Goal: Transaction & Acquisition: Book appointment/travel/reservation

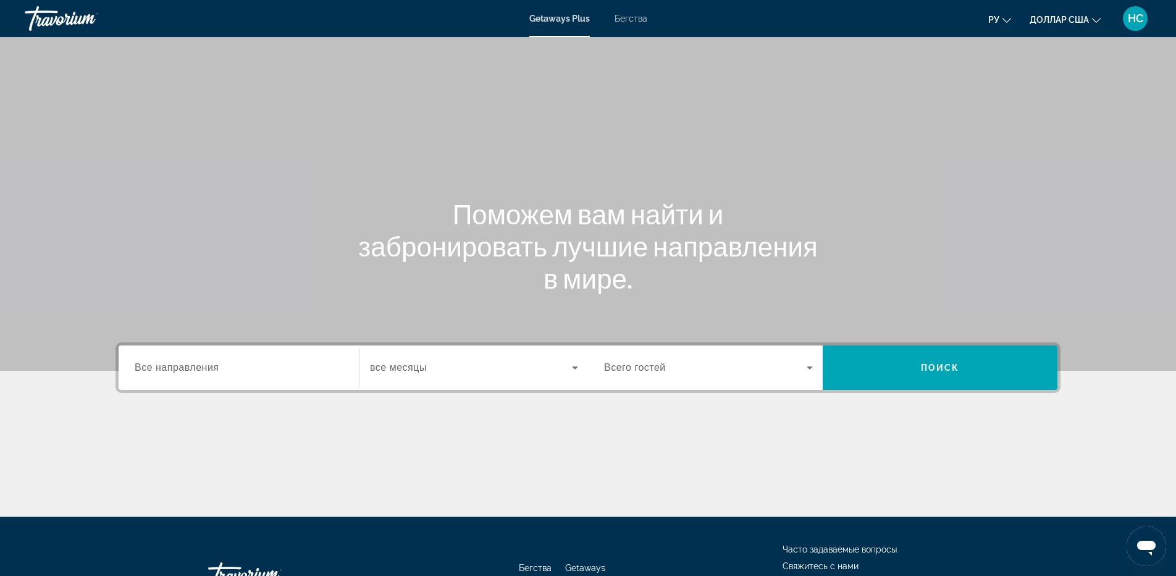
click at [222, 362] on input "Destination Все направления" at bounding box center [239, 368] width 209 height 15
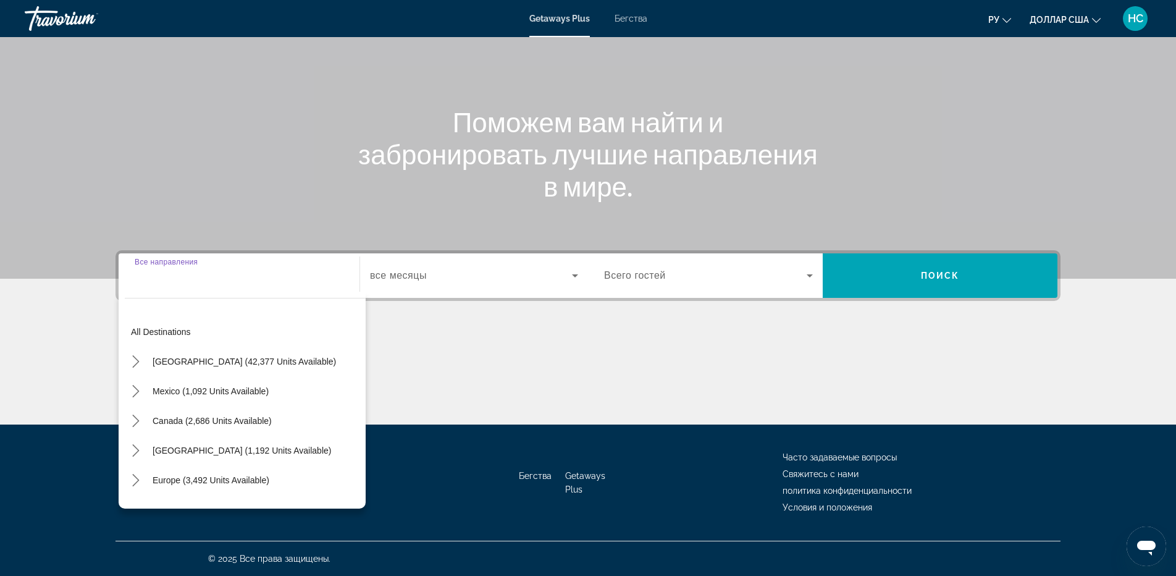
scroll to position [200, 0]
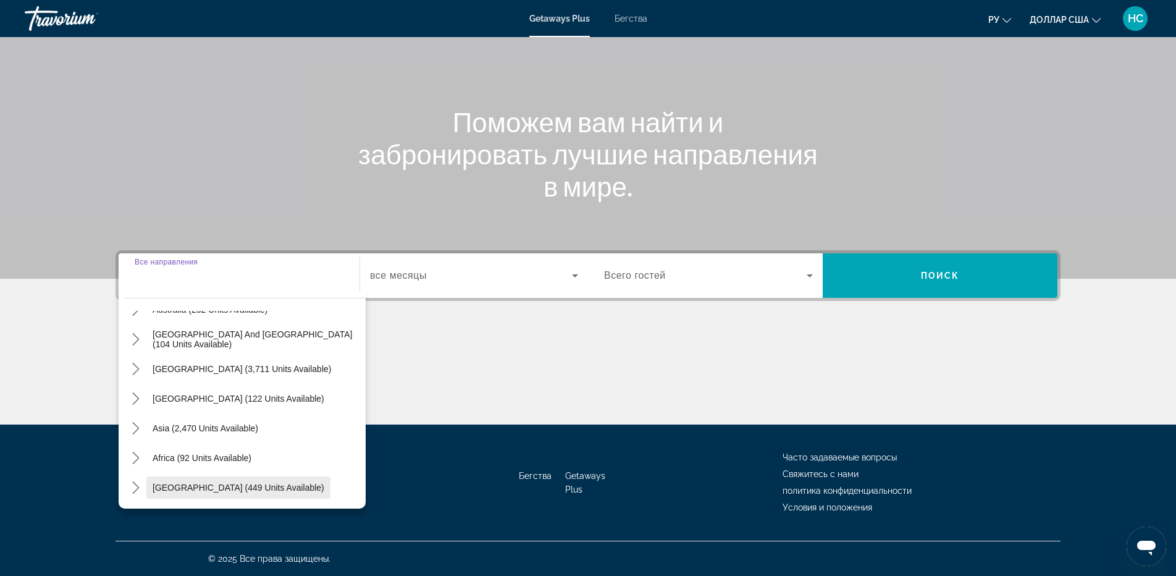
click at [193, 484] on span "[GEOGRAPHIC_DATA] (449 units available)" at bounding box center [239, 488] width 172 height 10
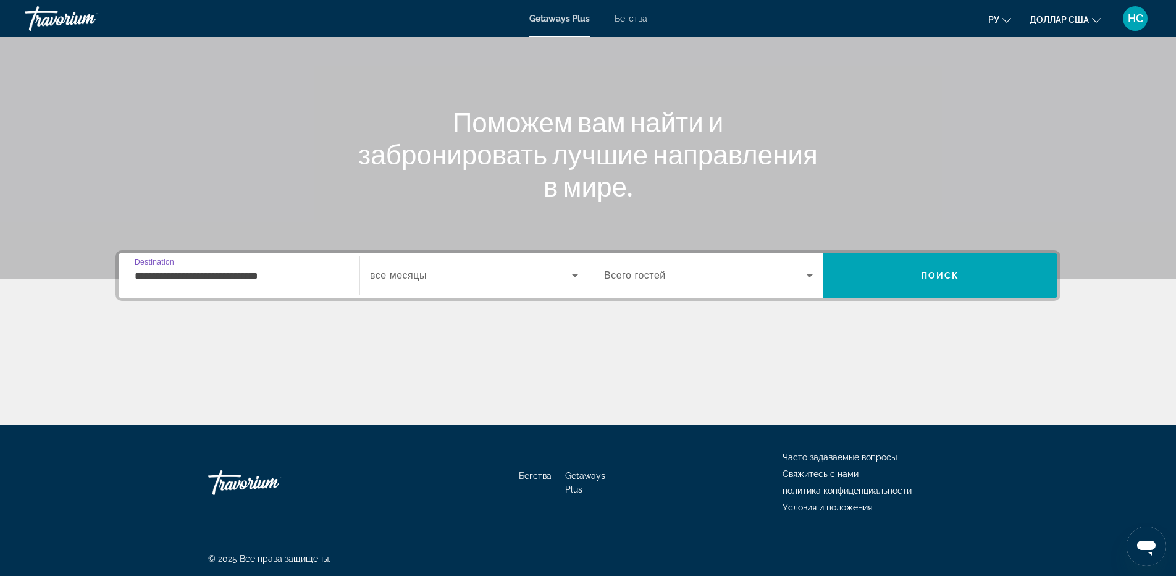
click at [416, 273] on span "все месяцы" at bounding box center [398, 275] width 57 height 11
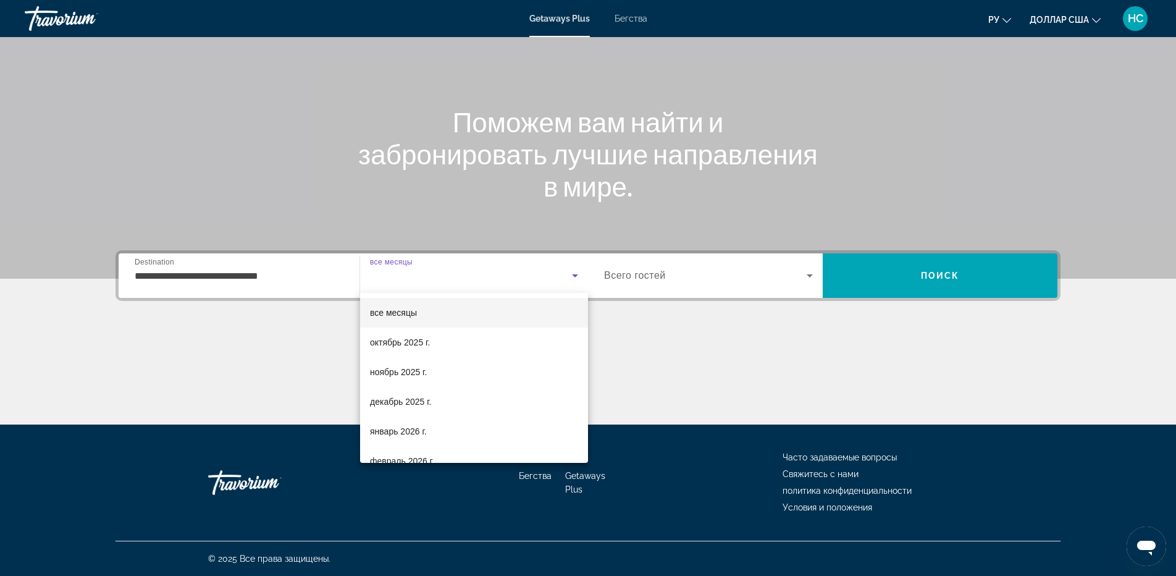
click at [234, 273] on div at bounding box center [588, 288] width 1176 height 576
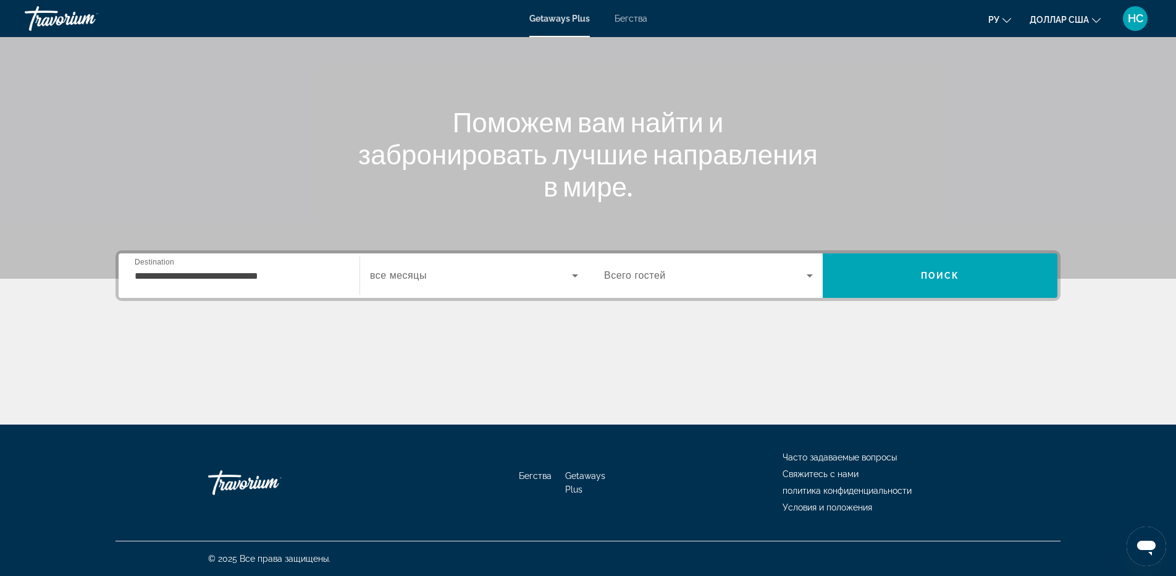
click at [300, 283] on div "**********" at bounding box center [239, 275] width 209 height 35
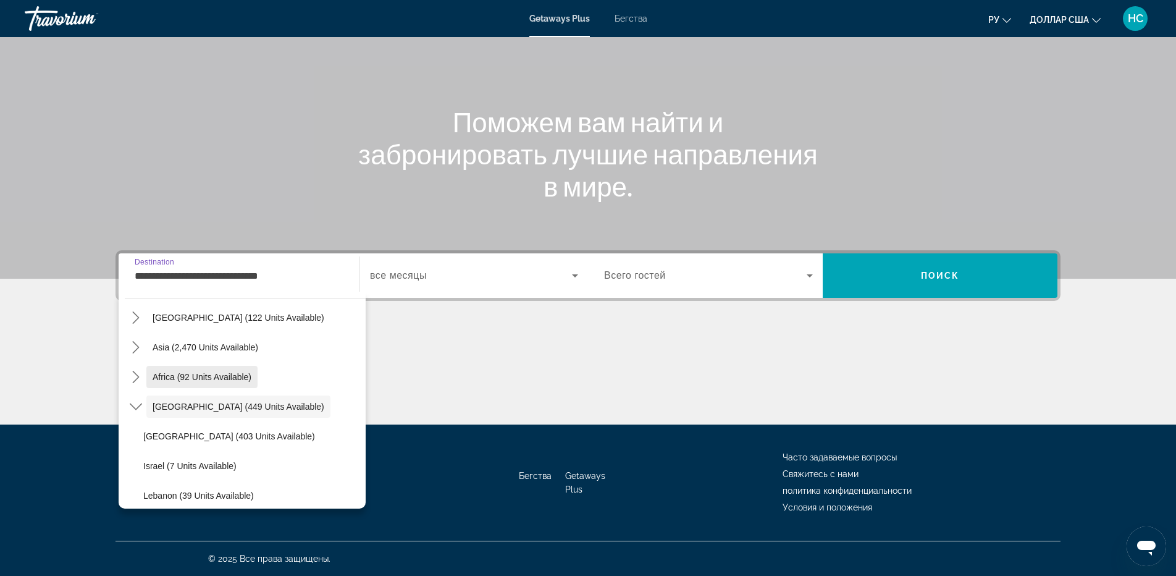
scroll to position [289, 0]
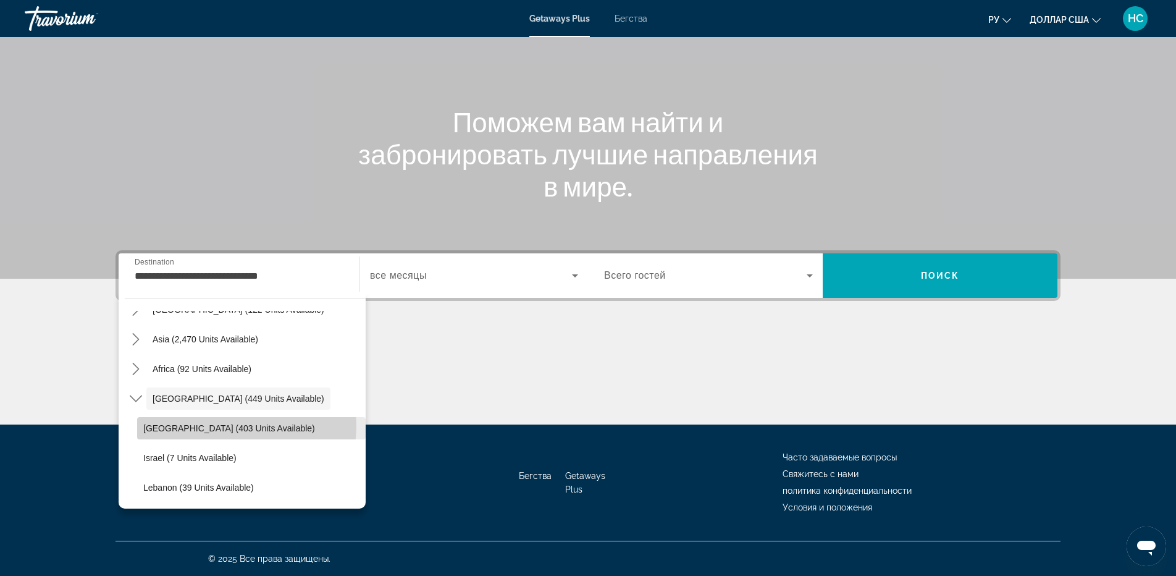
click at [236, 426] on span "[GEOGRAPHIC_DATA] (403 units available)" at bounding box center [229, 428] width 172 height 10
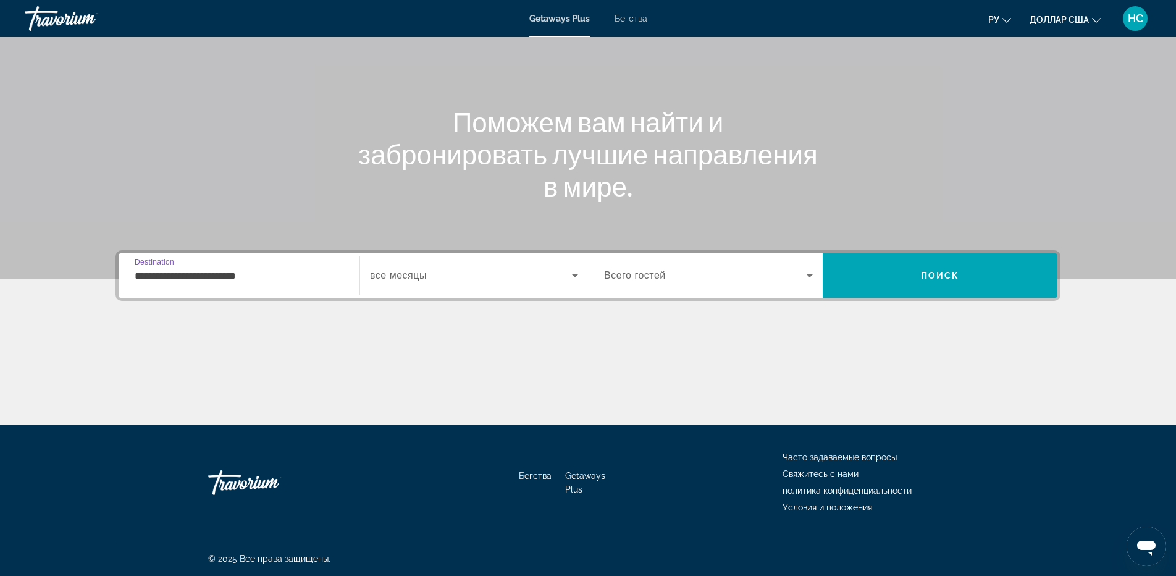
click at [276, 280] on input "**********" at bounding box center [239, 276] width 209 height 15
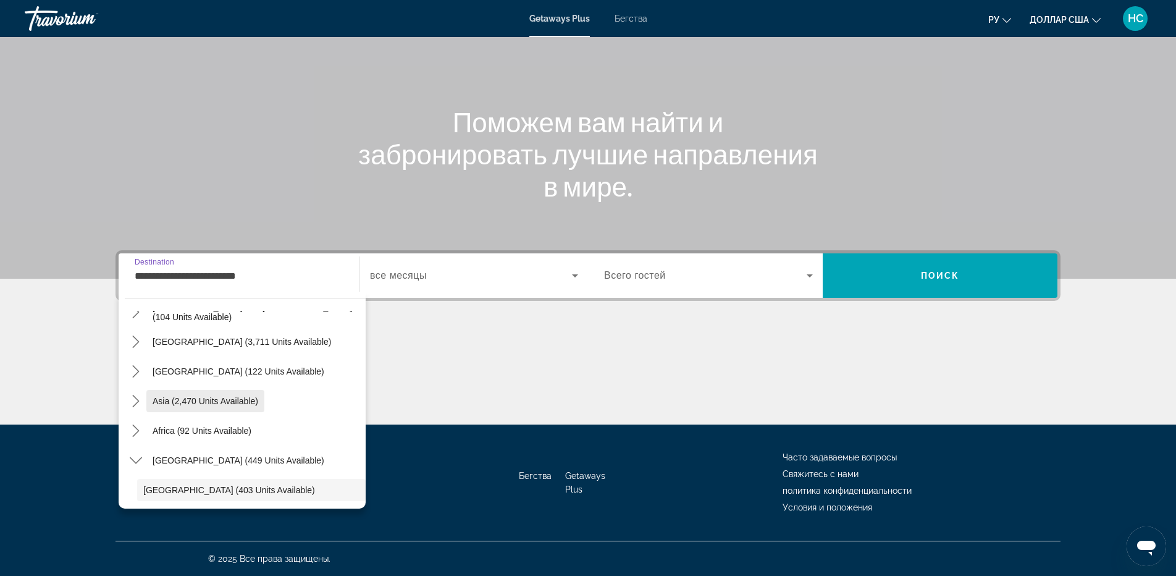
scroll to position [166, 0]
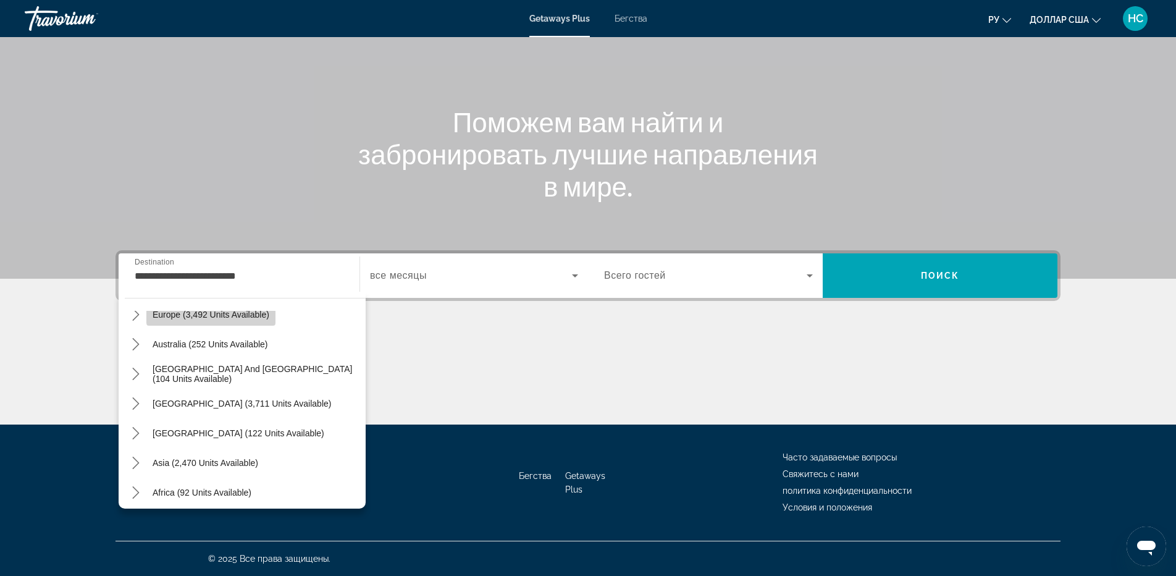
click at [245, 312] on span "Europe (3,492 units available)" at bounding box center [211, 315] width 117 height 10
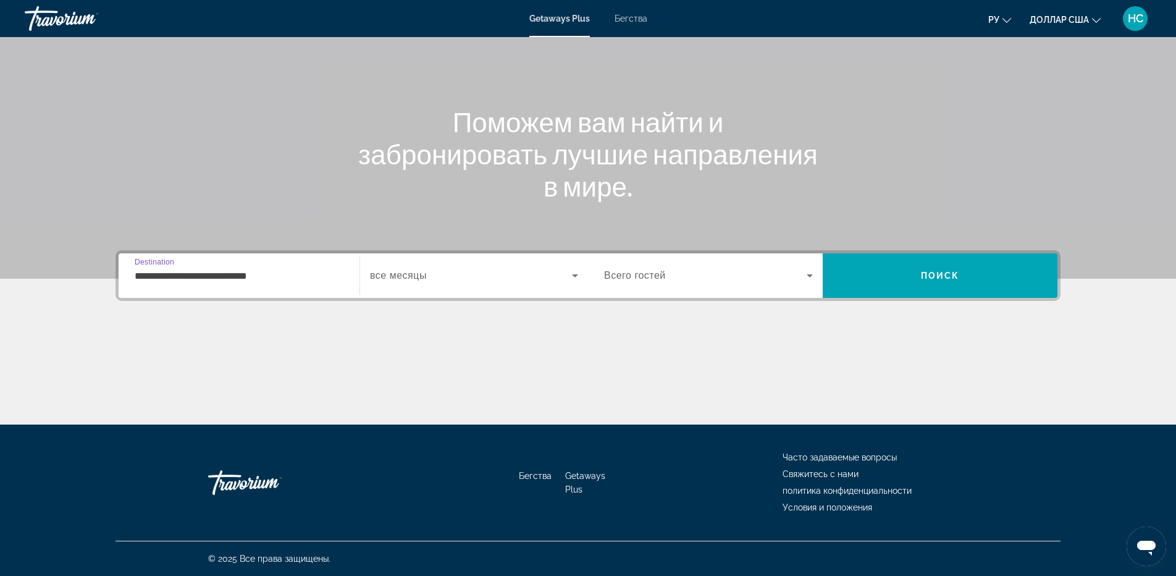
click at [255, 271] on input "**********" at bounding box center [239, 276] width 209 height 15
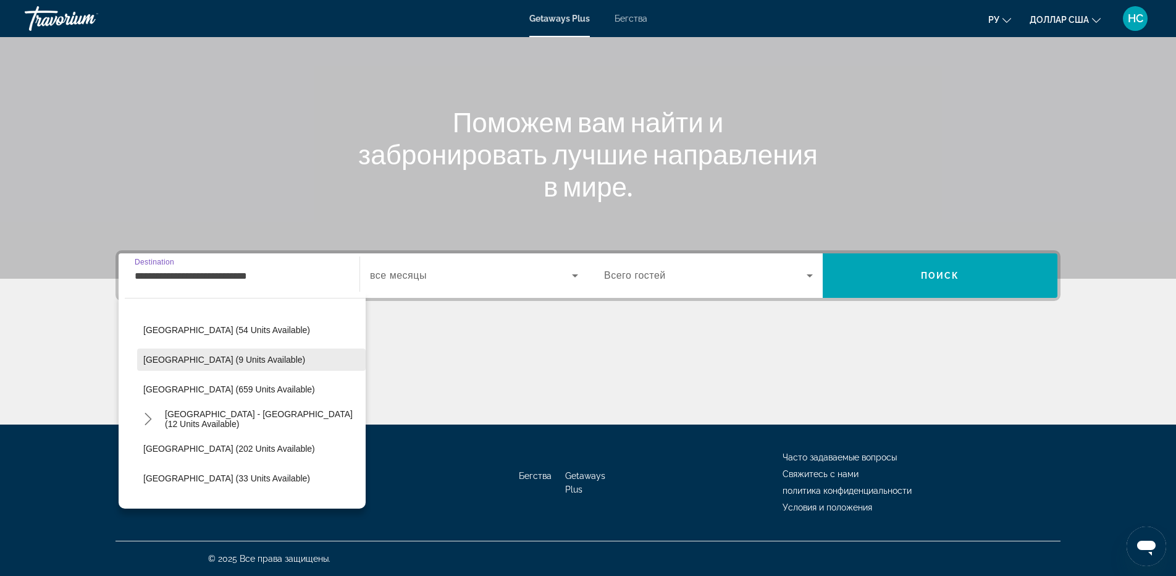
scroll to position [568, 0]
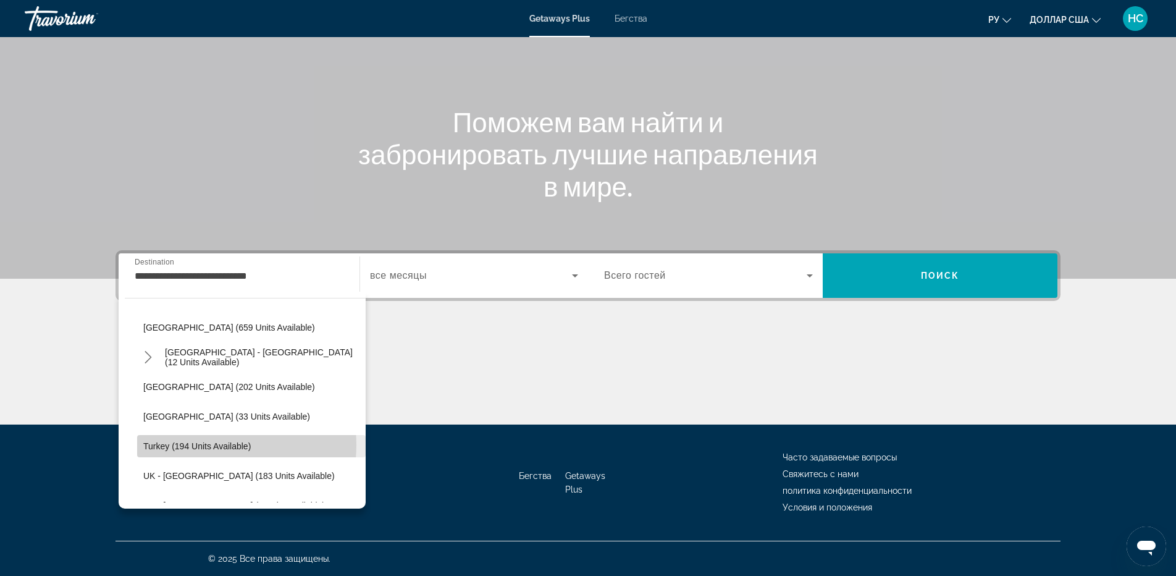
click at [198, 445] on span "Turkey (194 units available)" at bounding box center [197, 446] width 108 height 10
type input "**********"
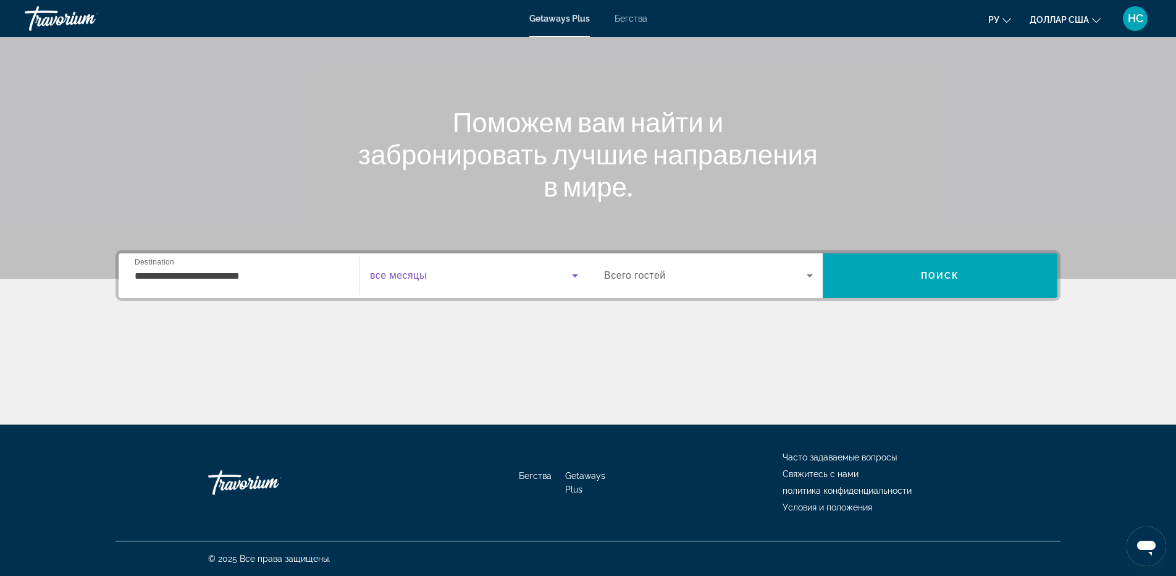
click at [468, 276] on span "Виджет поиска" at bounding box center [471, 275] width 202 height 15
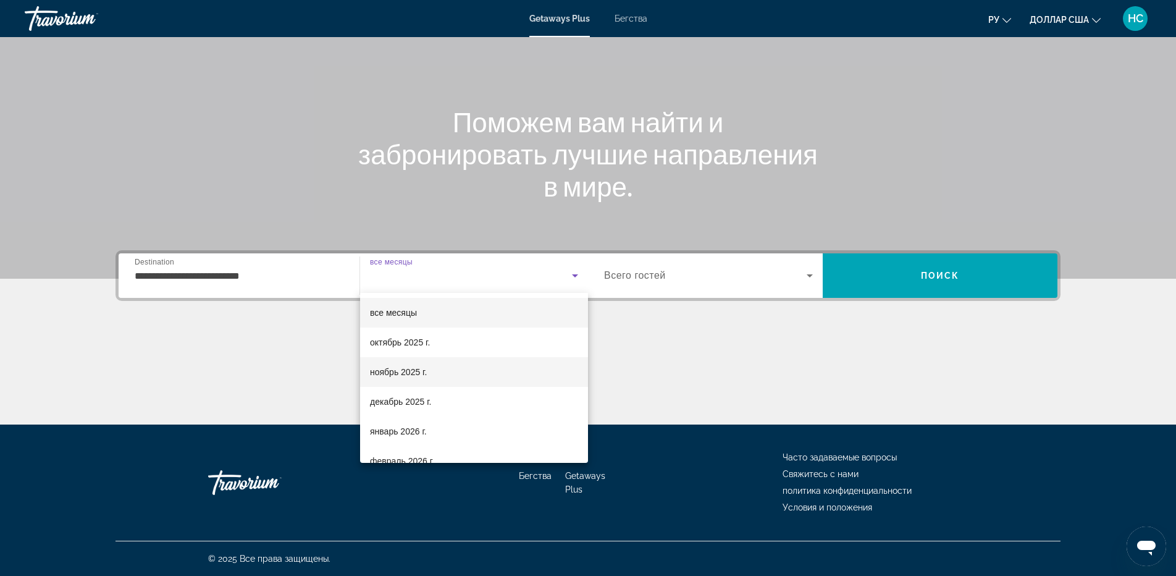
click at [398, 369] on font "ноябрь 2025 г." at bounding box center [398, 372] width 57 height 10
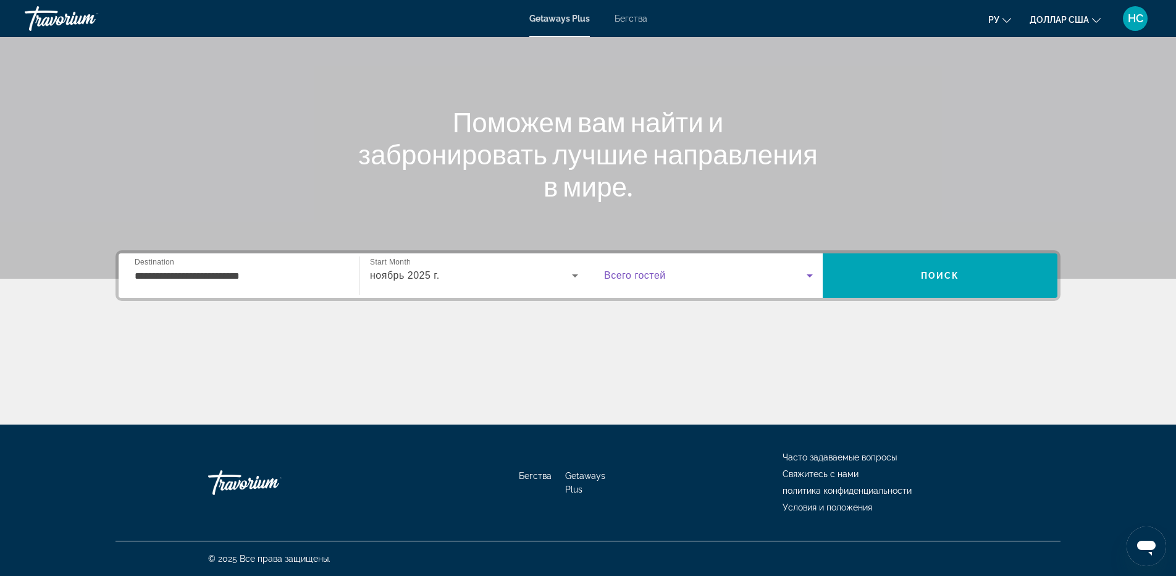
click at [762, 276] on span "Виджет поиска" at bounding box center [705, 275] width 203 height 15
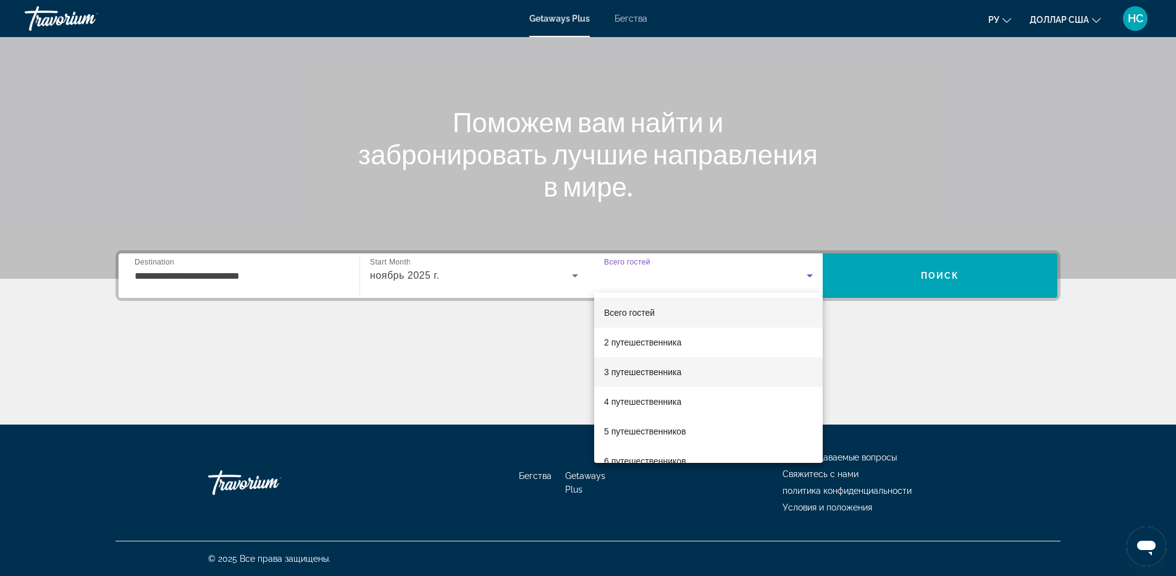
click at [668, 368] on font "3 путешественника" at bounding box center [642, 372] width 77 height 10
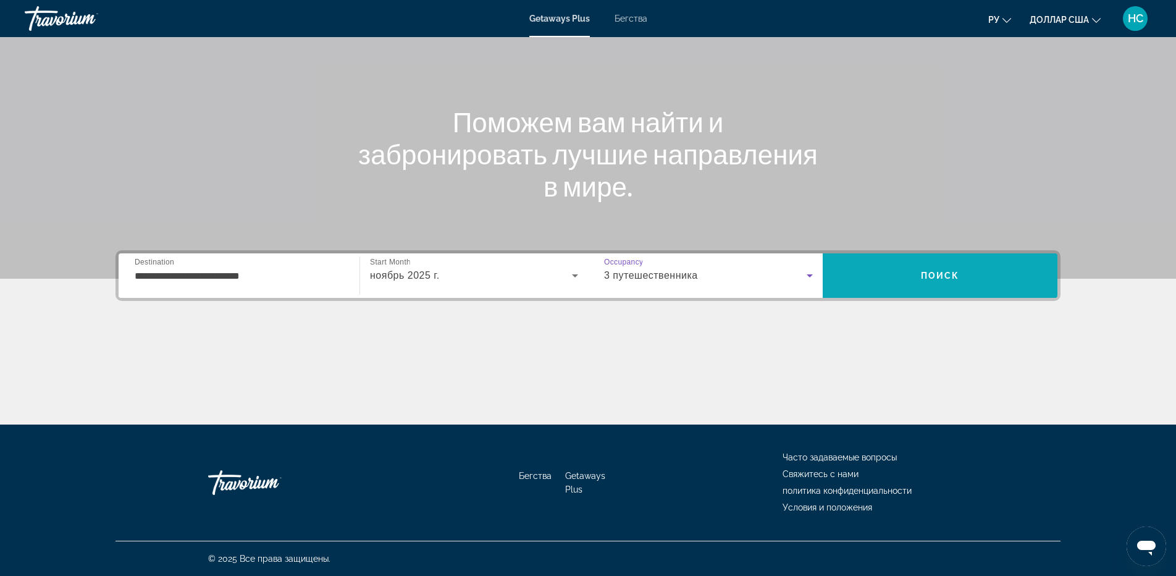
click at [928, 279] on span "Поиск" at bounding box center [940, 276] width 39 height 10
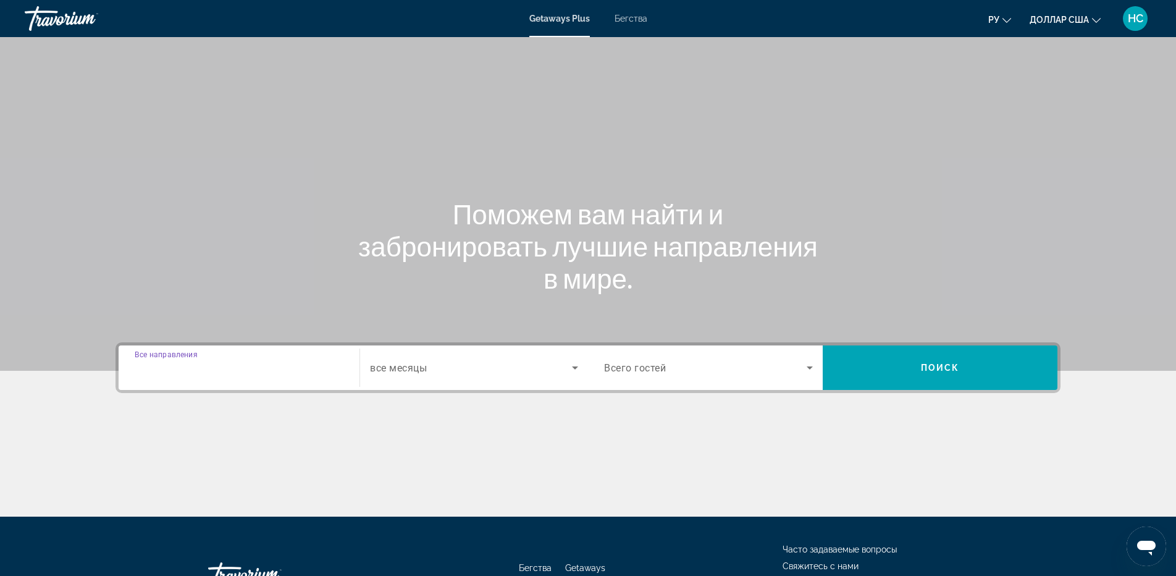
click at [276, 370] on input "Destination Все направления" at bounding box center [239, 368] width 209 height 15
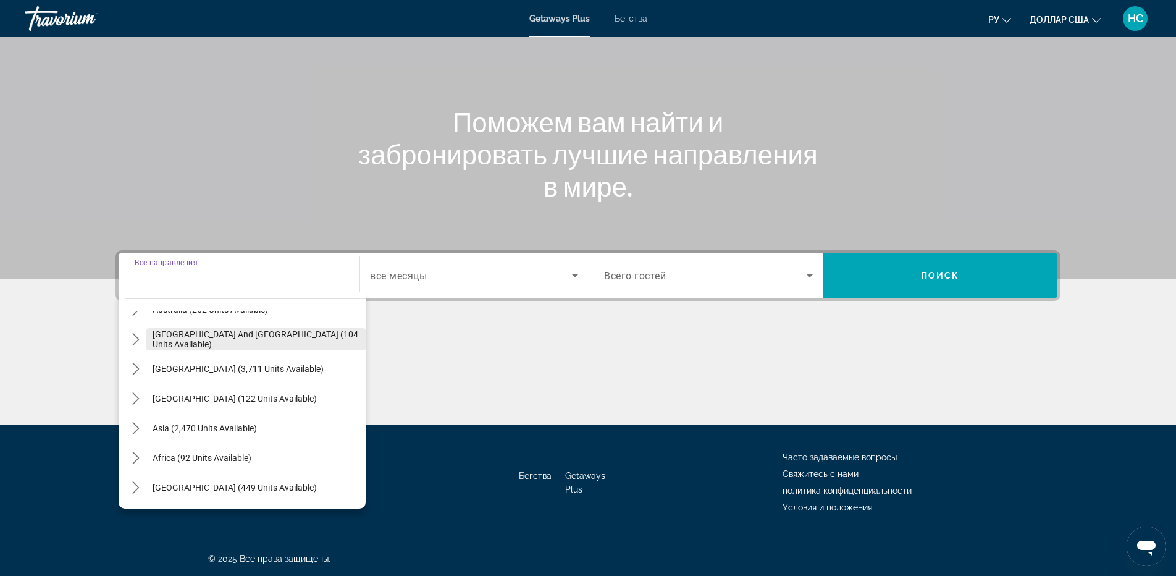
scroll to position [138, 0]
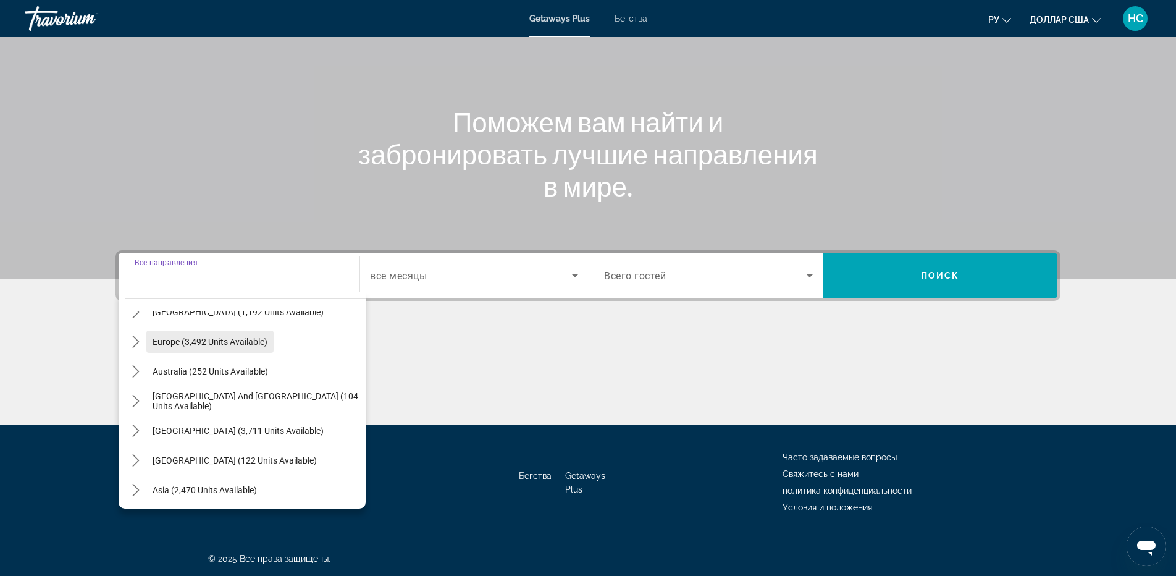
click at [229, 344] on span "Europe (3,492 units available)" at bounding box center [210, 342] width 115 height 10
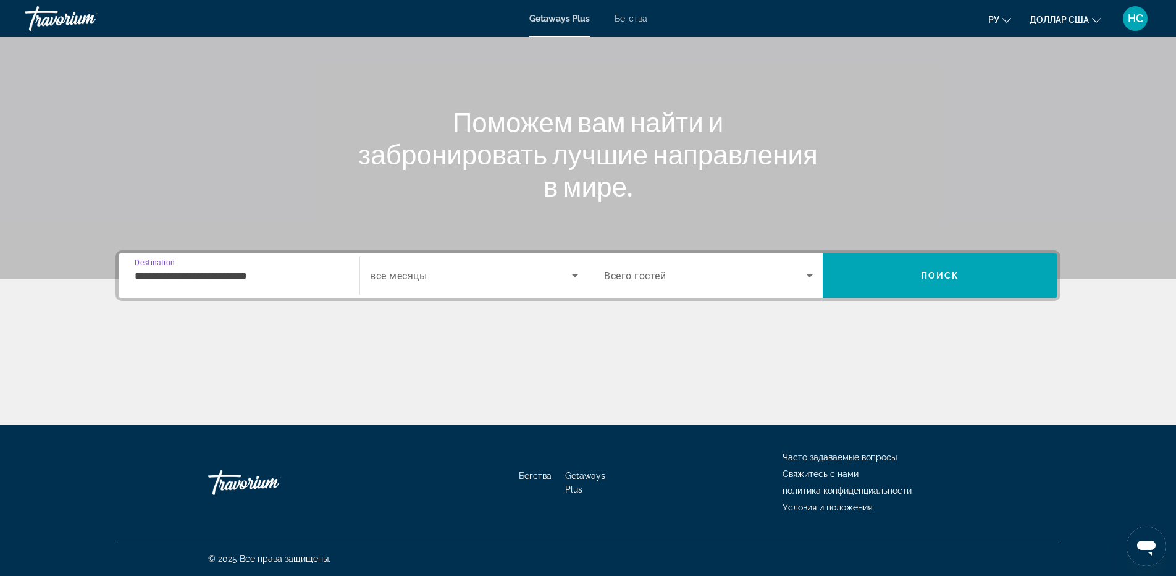
click at [287, 280] on input "**********" at bounding box center [239, 276] width 209 height 15
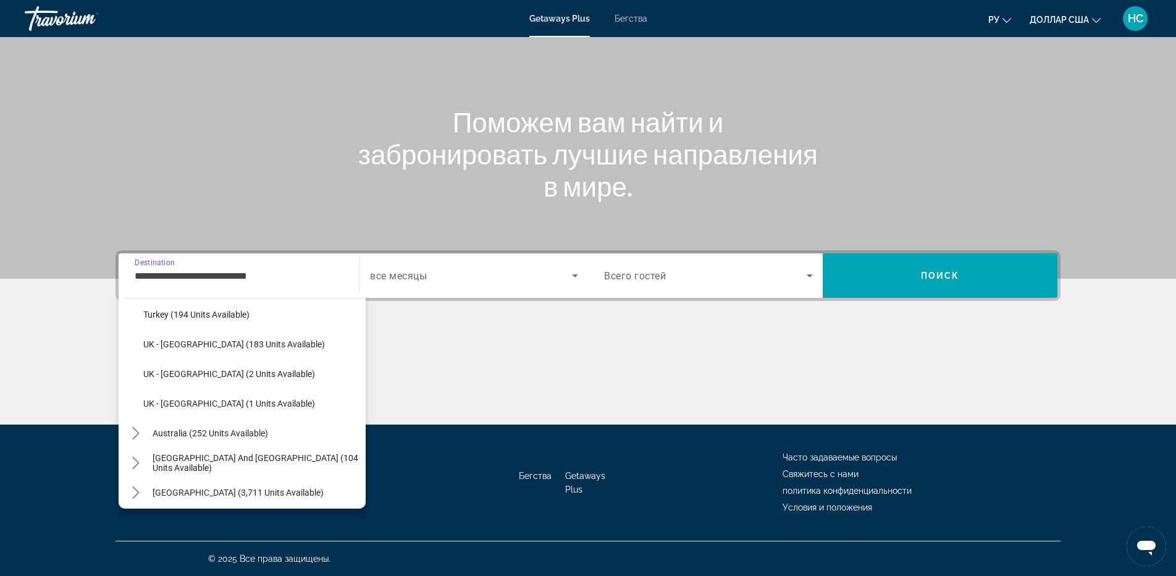
scroll to position [638, 0]
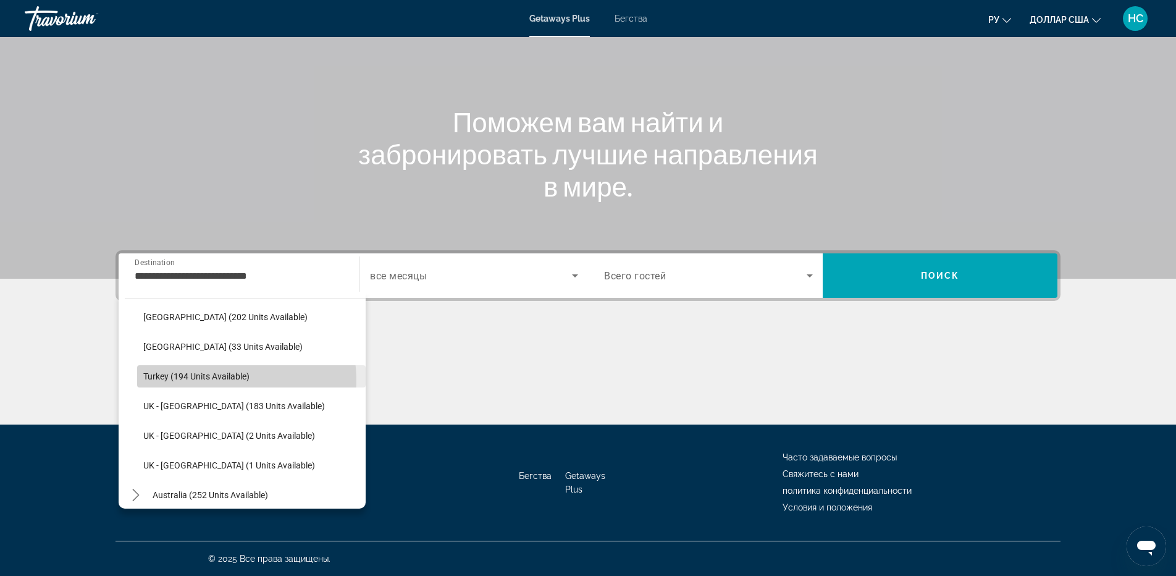
click at [216, 381] on span "Turkey (194 units available)" at bounding box center [196, 376] width 106 height 10
type input "**********"
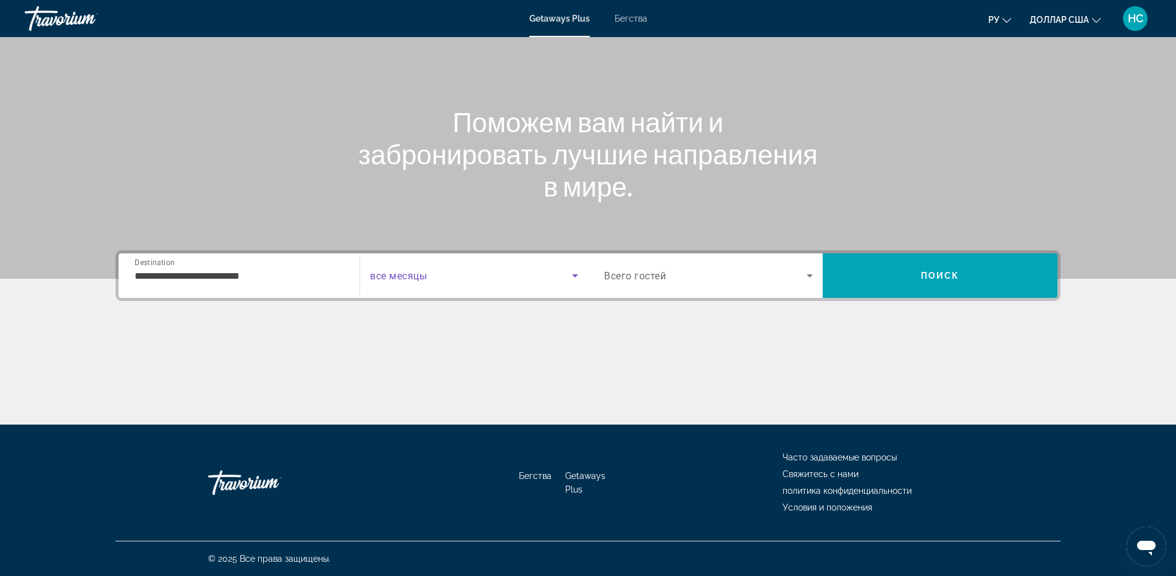
click at [473, 281] on span "Search widget" at bounding box center [471, 275] width 202 height 15
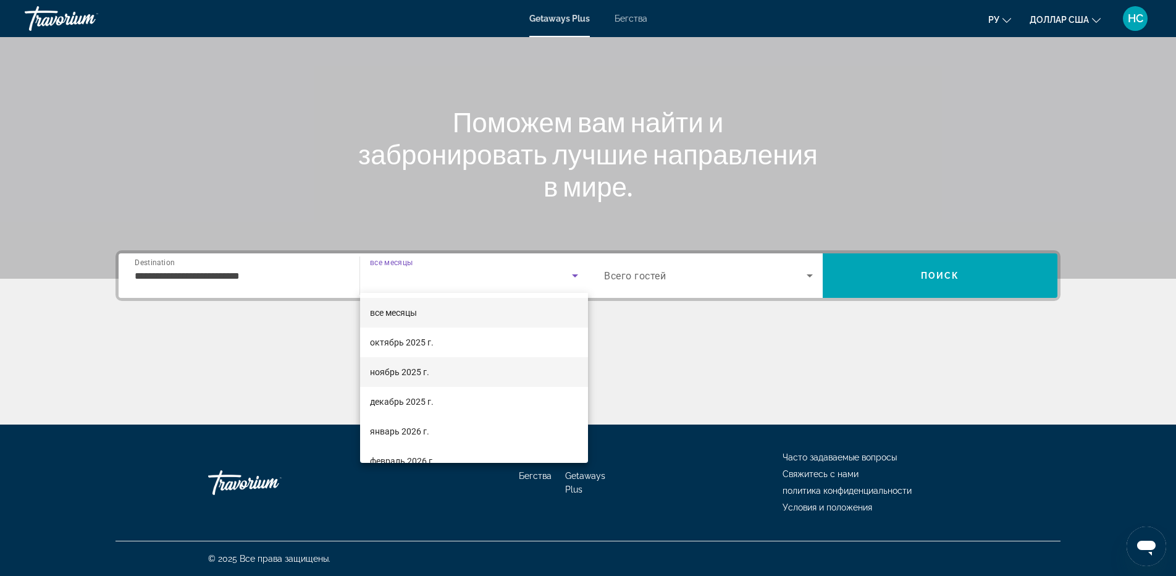
click at [407, 369] on font "ноябрь 2025 г." at bounding box center [399, 372] width 59 height 10
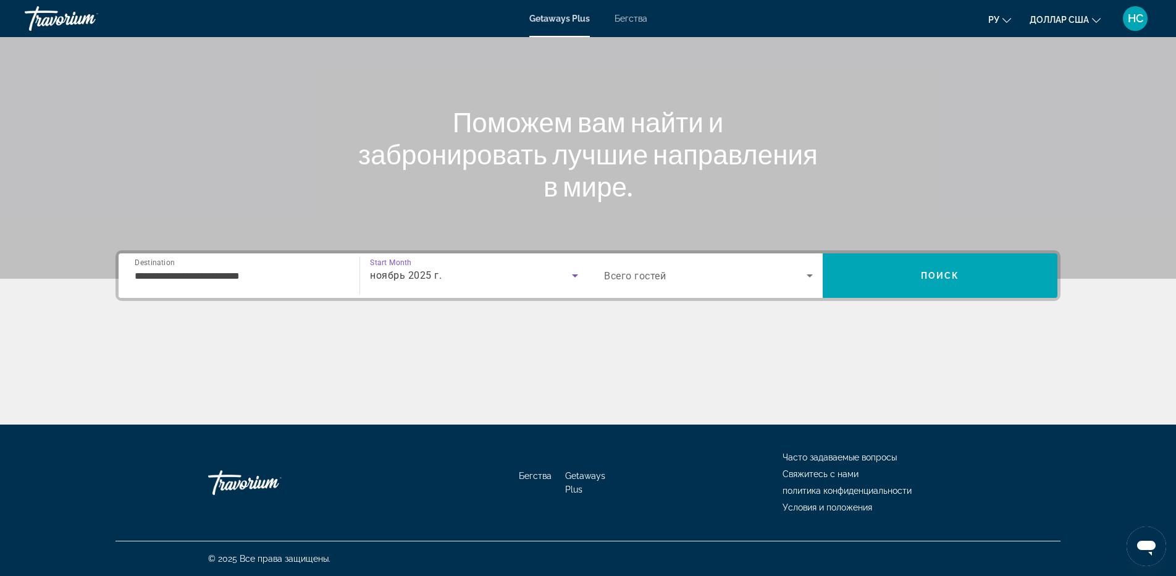
click at [689, 271] on span "Search widget" at bounding box center [705, 275] width 203 height 15
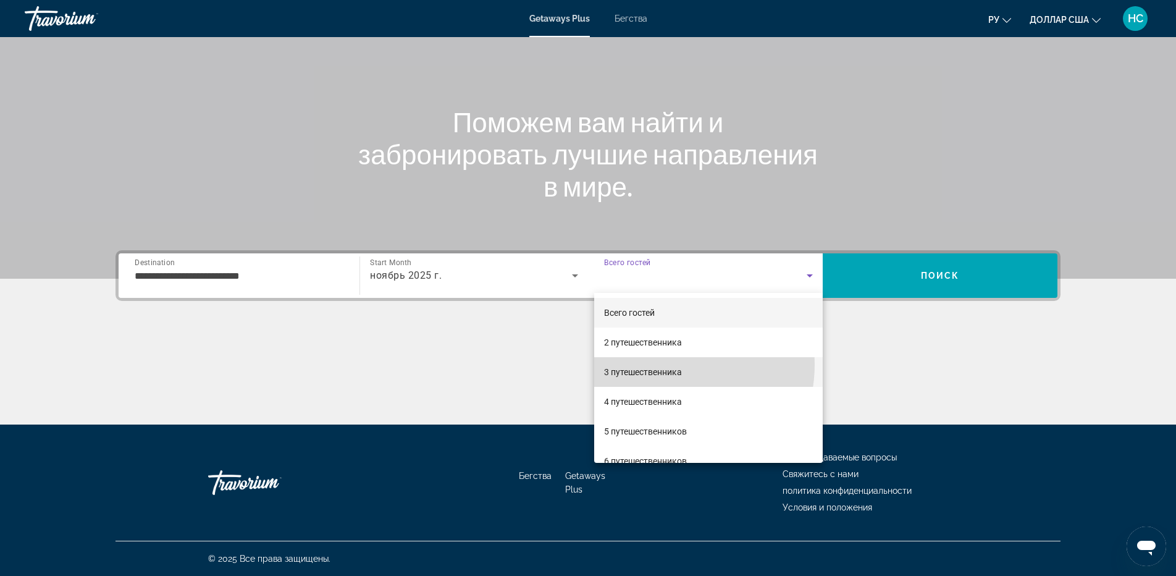
click at [668, 365] on span "3 путешественника" at bounding box center [643, 372] width 78 height 15
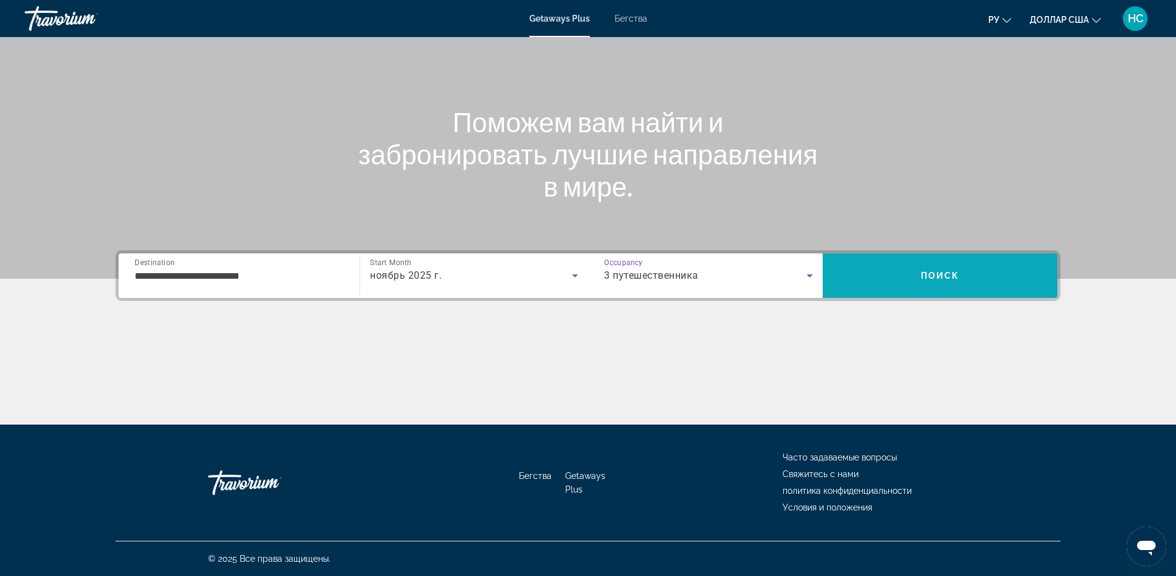
click at [920, 289] on span "Search" at bounding box center [940, 276] width 235 height 30
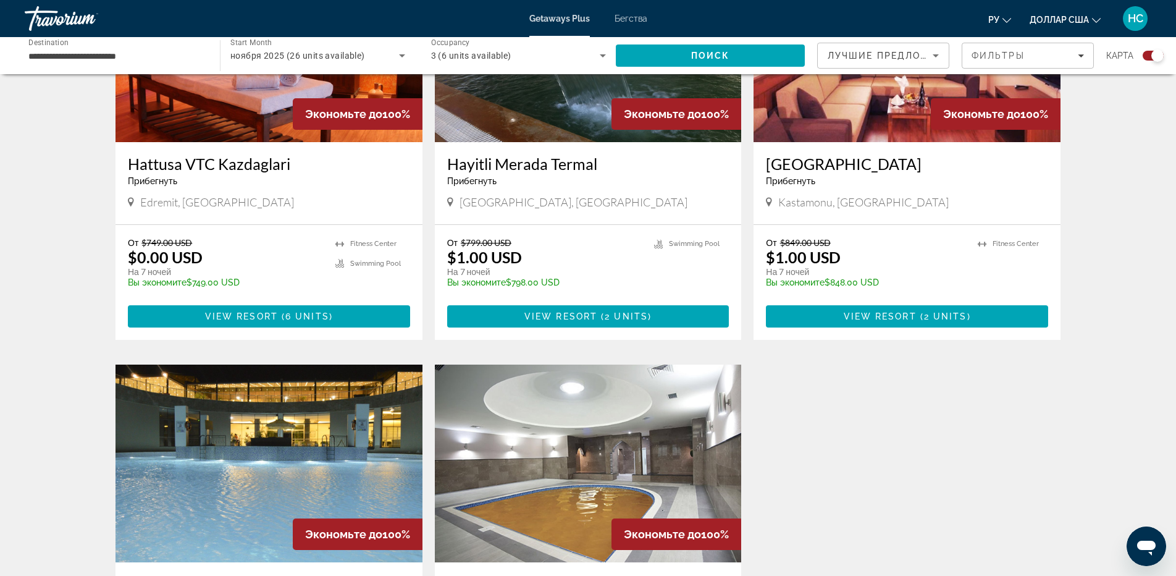
scroll to position [618, 0]
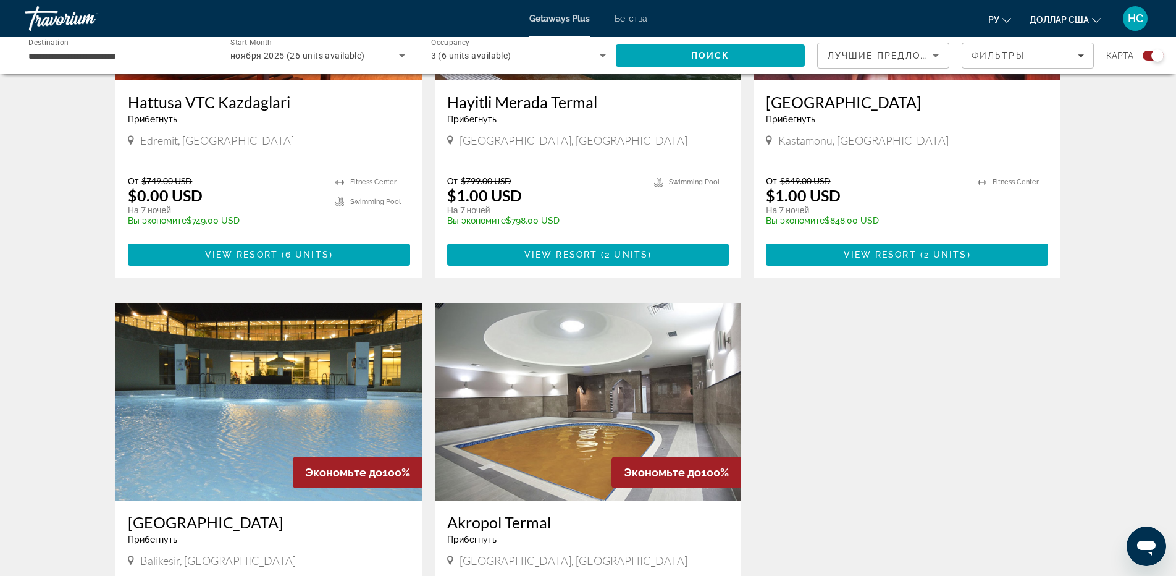
click at [247, 374] on img "Основное содержание" at bounding box center [269, 402] width 307 height 198
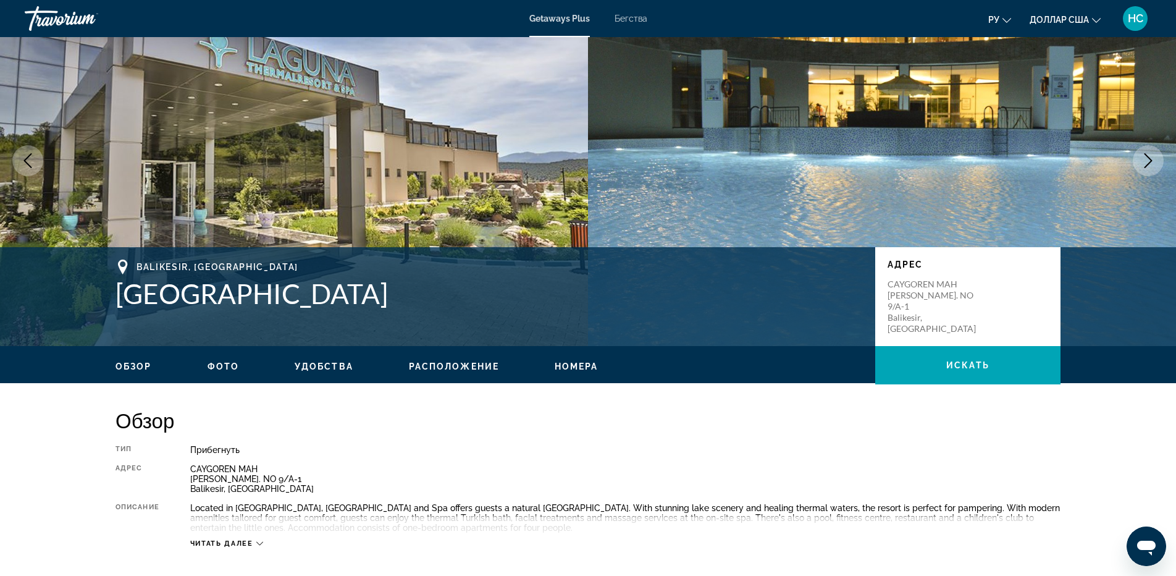
scroll to position [185, 0]
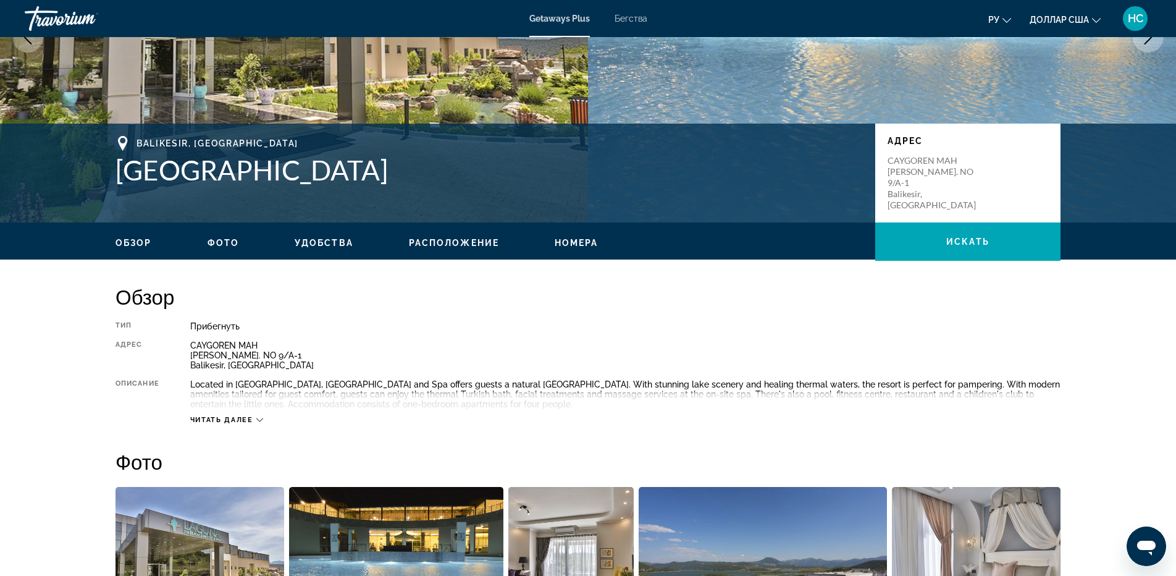
click at [243, 423] on span "Читать далее" at bounding box center [221, 420] width 63 height 8
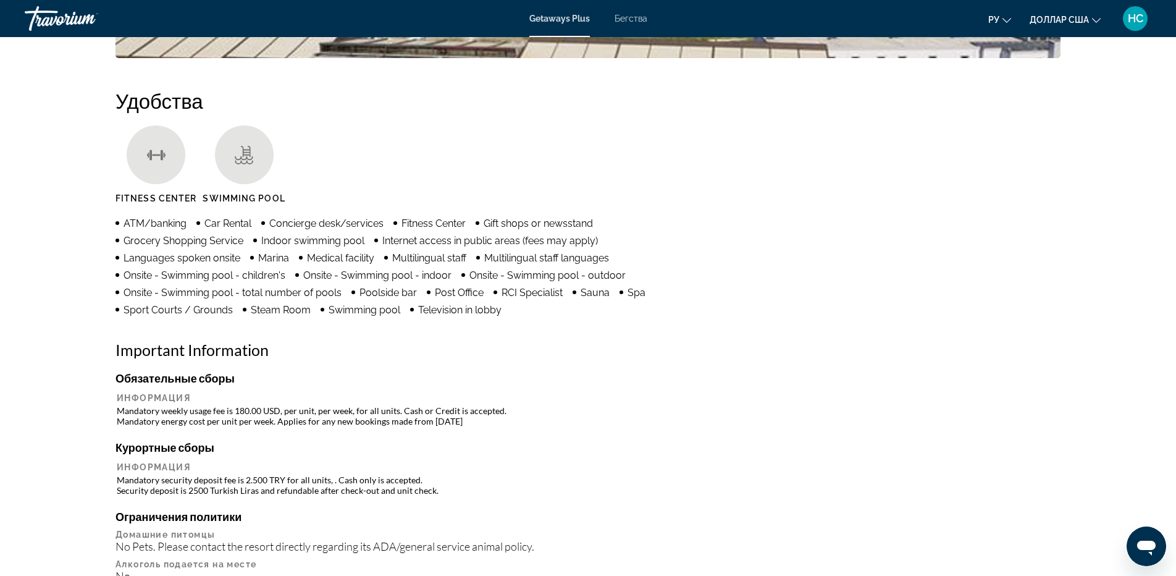
scroll to position [989, 0]
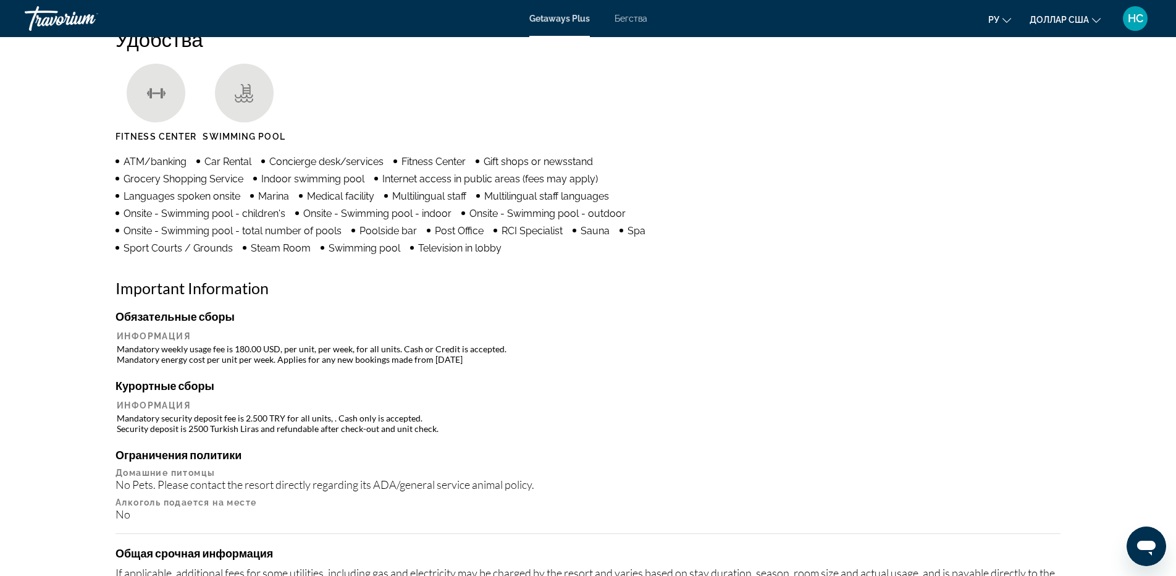
drag, startPoint x: 115, startPoint y: 347, endPoint x: 524, endPoint y: 361, distance: 409.2
copy div "Обязательные сборы Информация Mandatory weekly usage fee is 180.00 USD, per uni…"
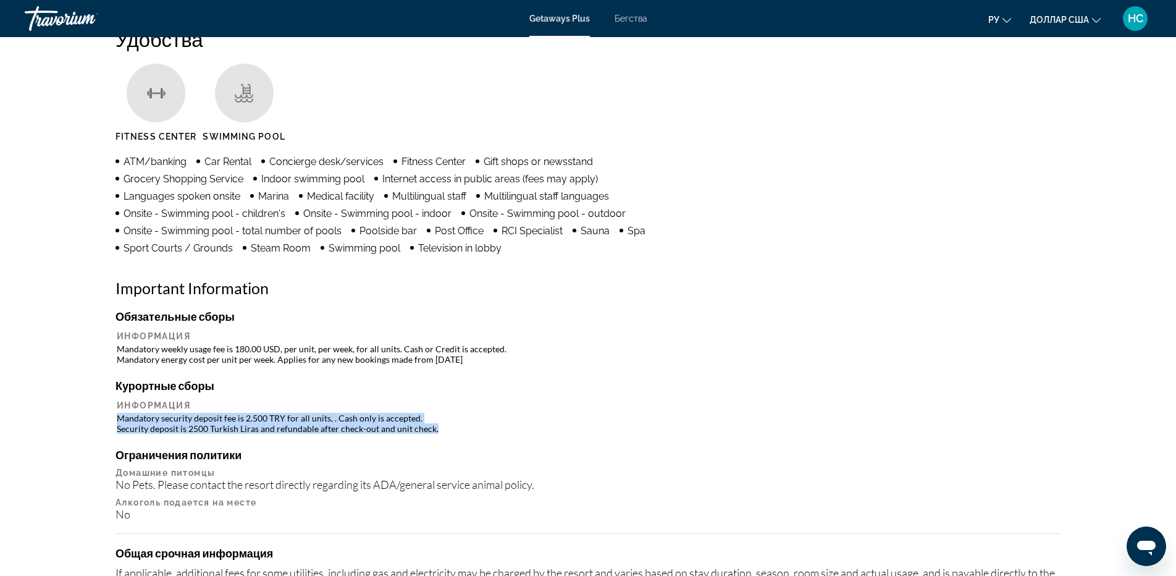
drag, startPoint x: 117, startPoint y: 419, endPoint x: 446, endPoint y: 432, distance: 329.5
click at [446, 432] on td "Mandatory security deposit fee is 2.500 TRY for all units, . Cash only is accep…" at bounding box center [588, 423] width 943 height 22
copy td "Mandatory security deposit fee is 2.500 TRY for all units, . Cash only is accep…"
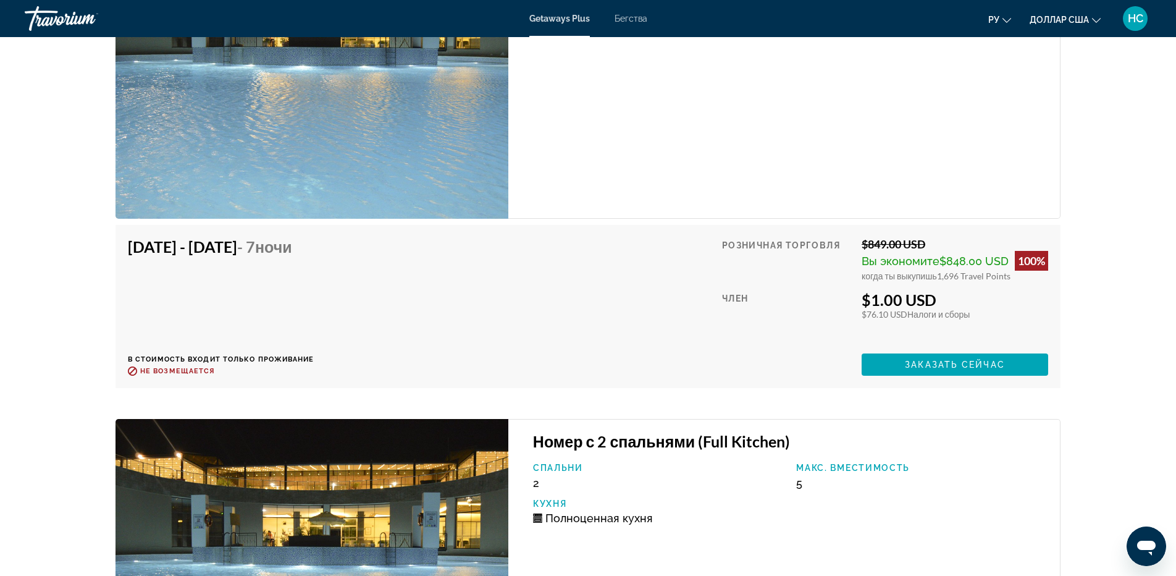
scroll to position [2214, 0]
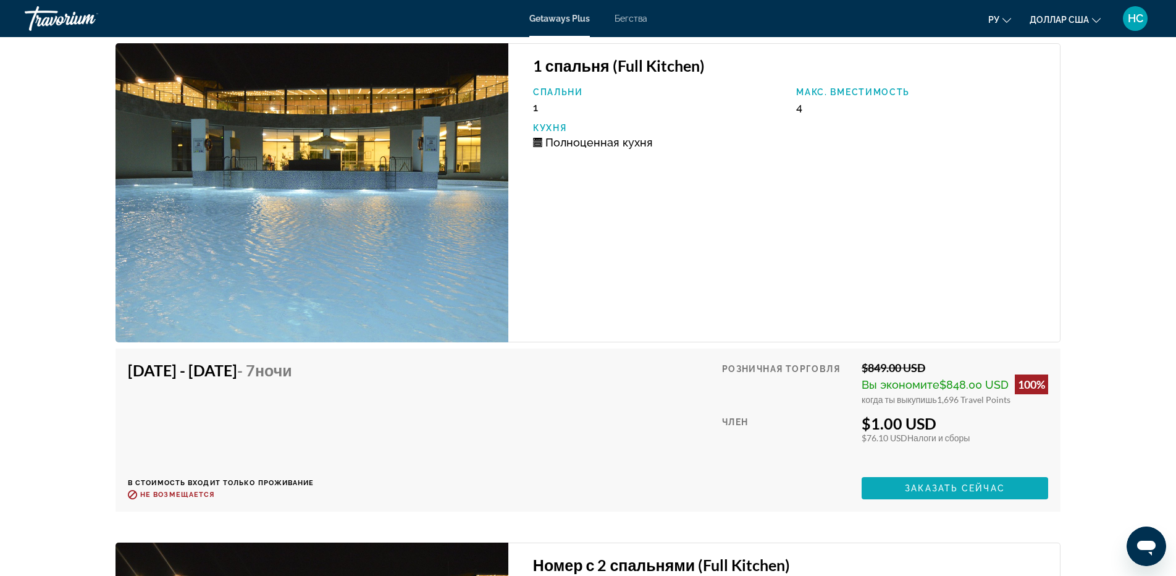
click at [958, 488] on span "Заказать сейчас" at bounding box center [955, 488] width 100 height 10
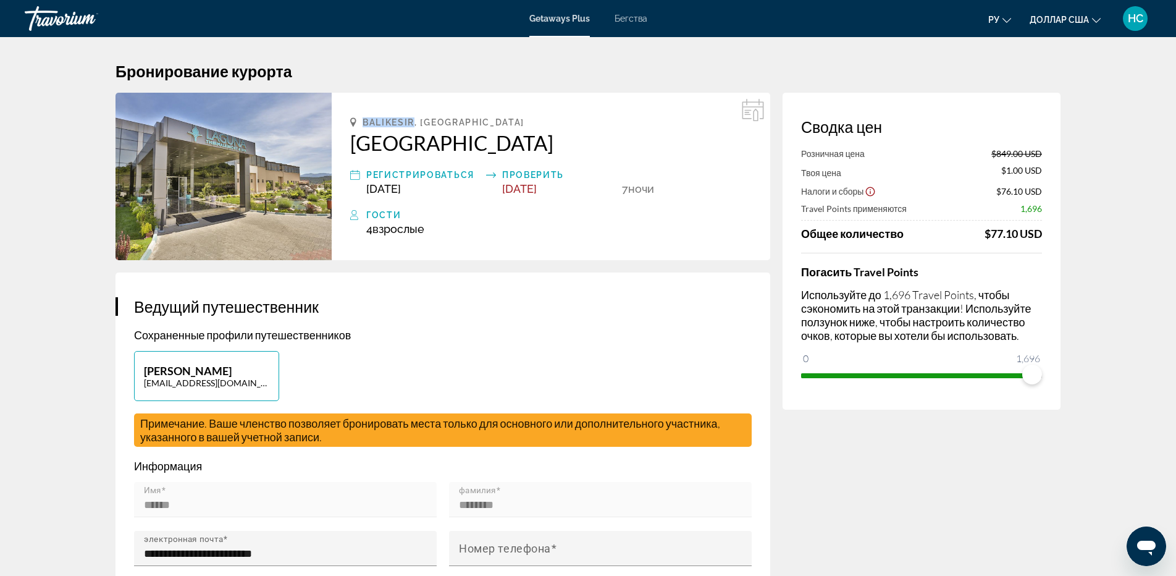
drag, startPoint x: 413, startPoint y: 124, endPoint x: 364, endPoint y: 121, distance: 48.9
click at [364, 121] on span "Balikesir, [GEOGRAPHIC_DATA]" at bounding box center [444, 122] width 162 height 10
copy span "Balikesir"
click at [661, 149] on h2 "[GEOGRAPHIC_DATA]" at bounding box center [551, 142] width 402 height 25
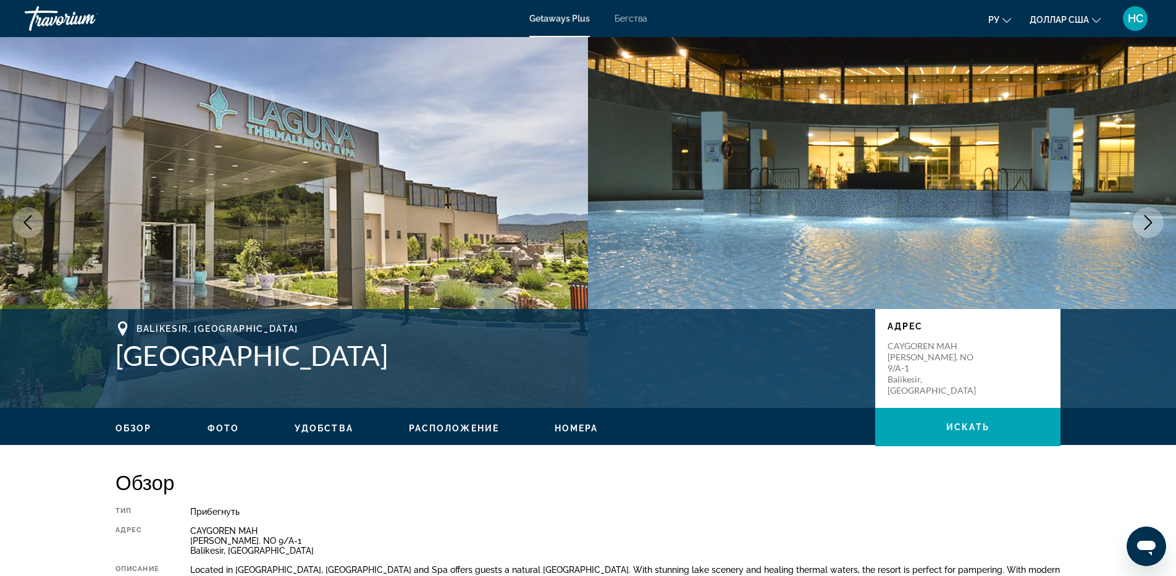
drag, startPoint x: 119, startPoint y: 356, endPoint x: 426, endPoint y: 348, distance: 306.6
click at [473, 359] on div "Balikesir, [GEOGRAPHIC_DATA] [GEOGRAPHIC_DATA] [GEOGRAPHIC_DATA] CAYGOREN MAH D…" at bounding box center [588, 358] width 995 height 74
copy h1 "[GEOGRAPHIC_DATA]"
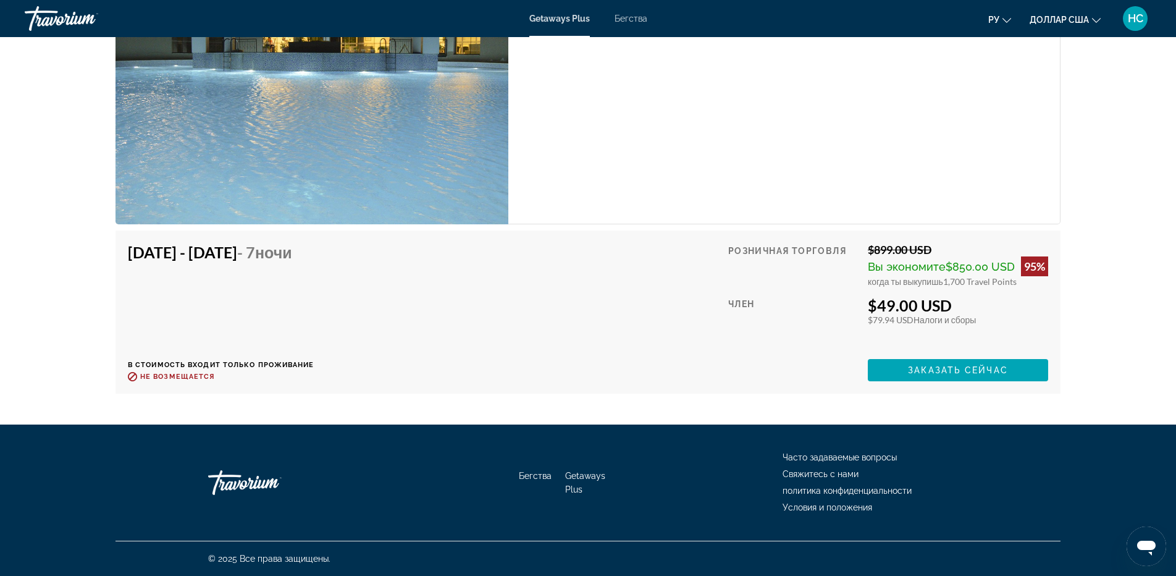
scroll to position [1998, 0]
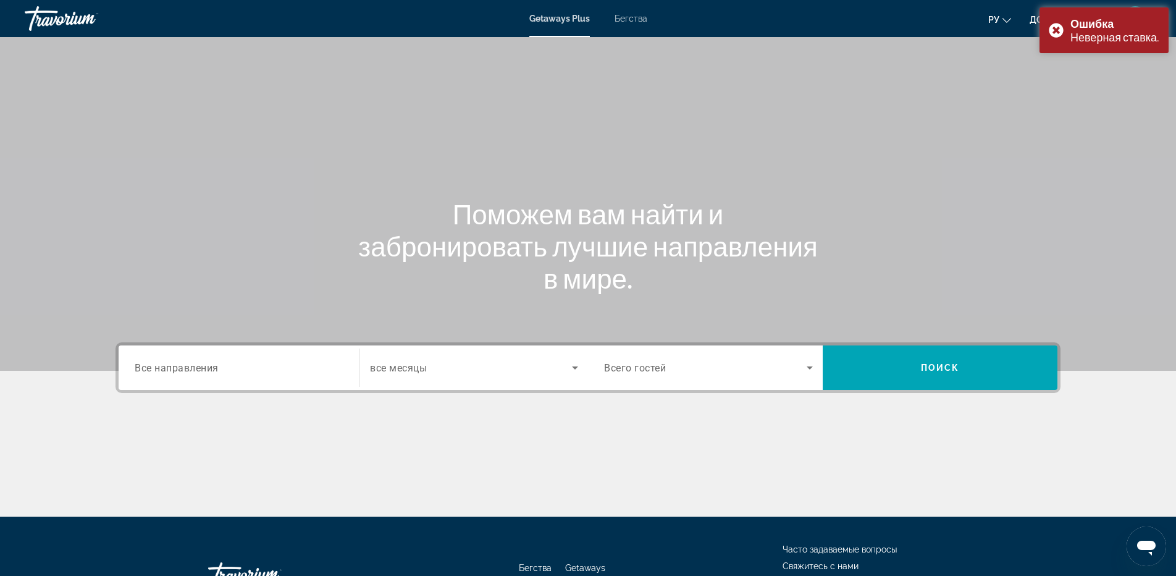
click at [180, 363] on span "Все направления" at bounding box center [177, 367] width 84 height 12
click at [180, 363] on input "Destination Все направления" at bounding box center [239, 368] width 209 height 15
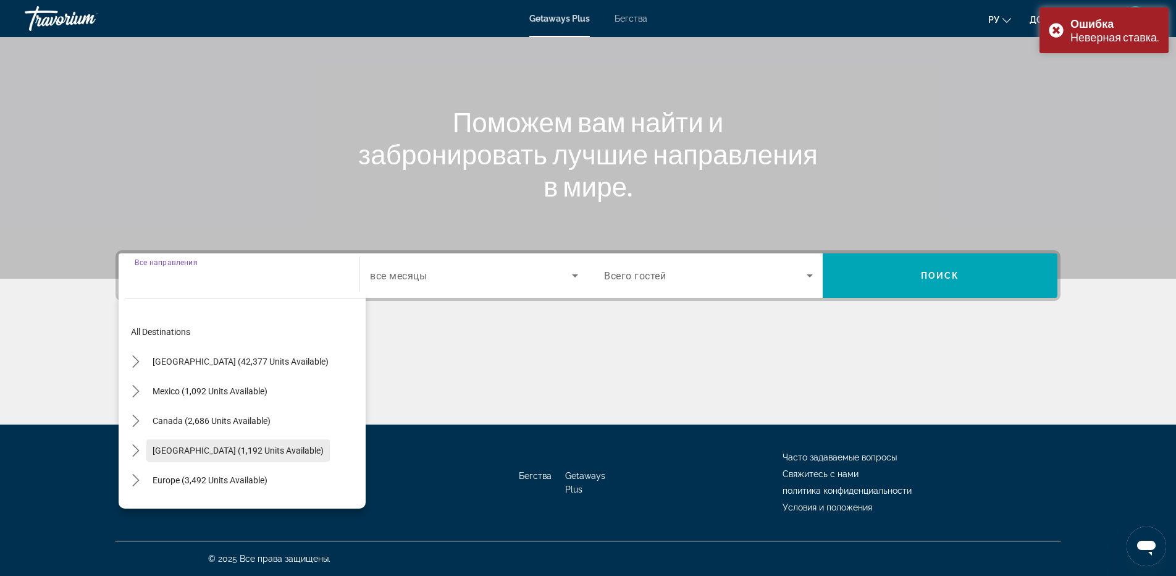
scroll to position [62, 0]
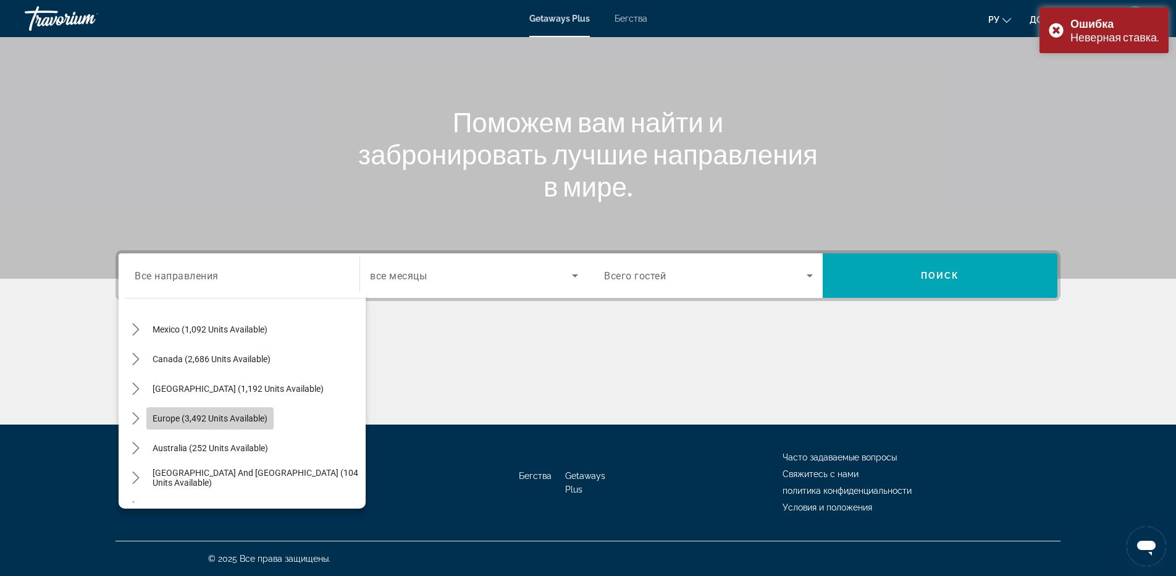
click at [198, 421] on span "Europe (3,492 units available)" at bounding box center [210, 418] width 115 height 10
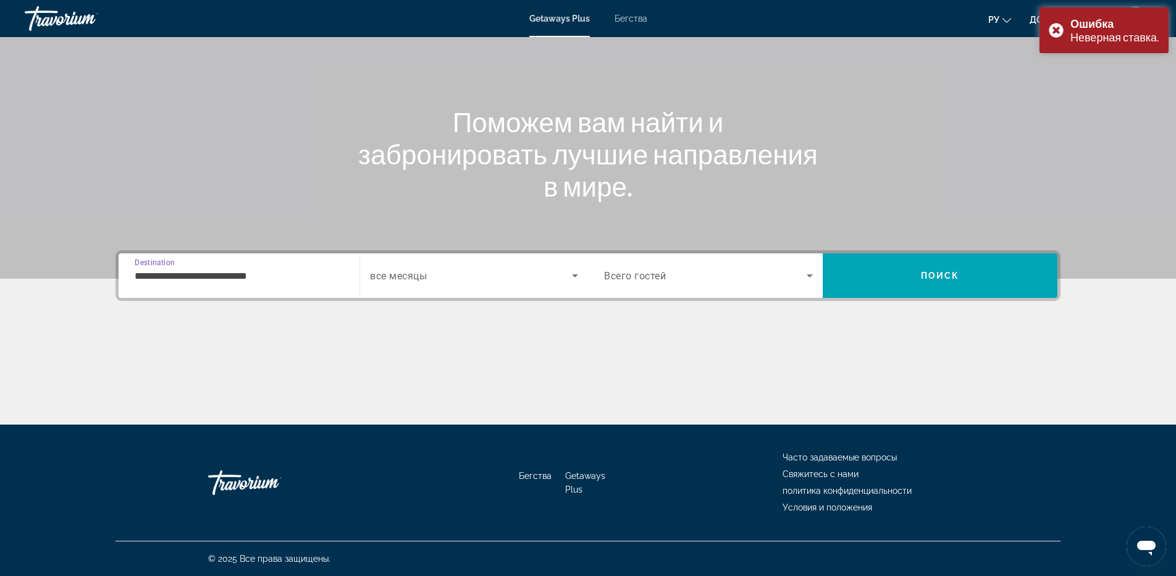
click at [208, 280] on input "**********" at bounding box center [239, 276] width 209 height 15
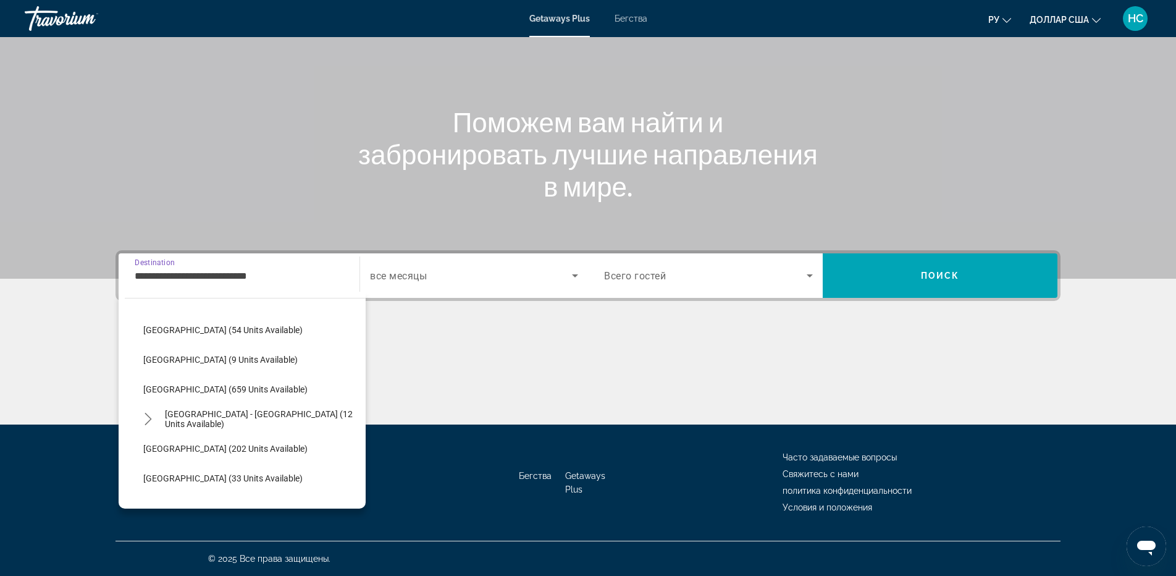
scroll to position [568, 0]
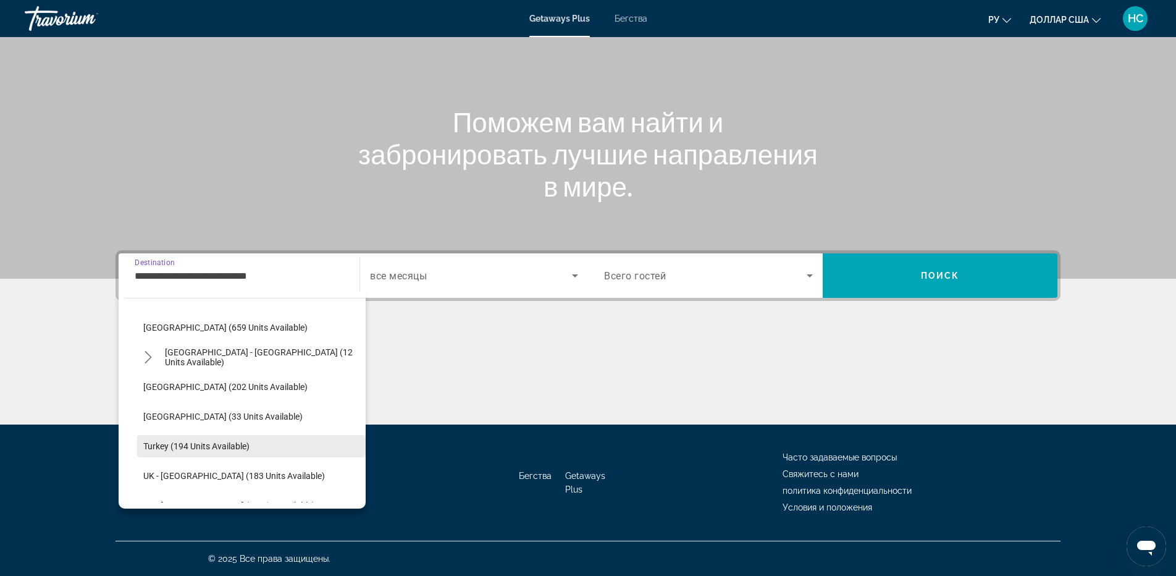
click at [192, 450] on span "Turkey (194 units available)" at bounding box center [196, 446] width 106 height 10
type input "**********"
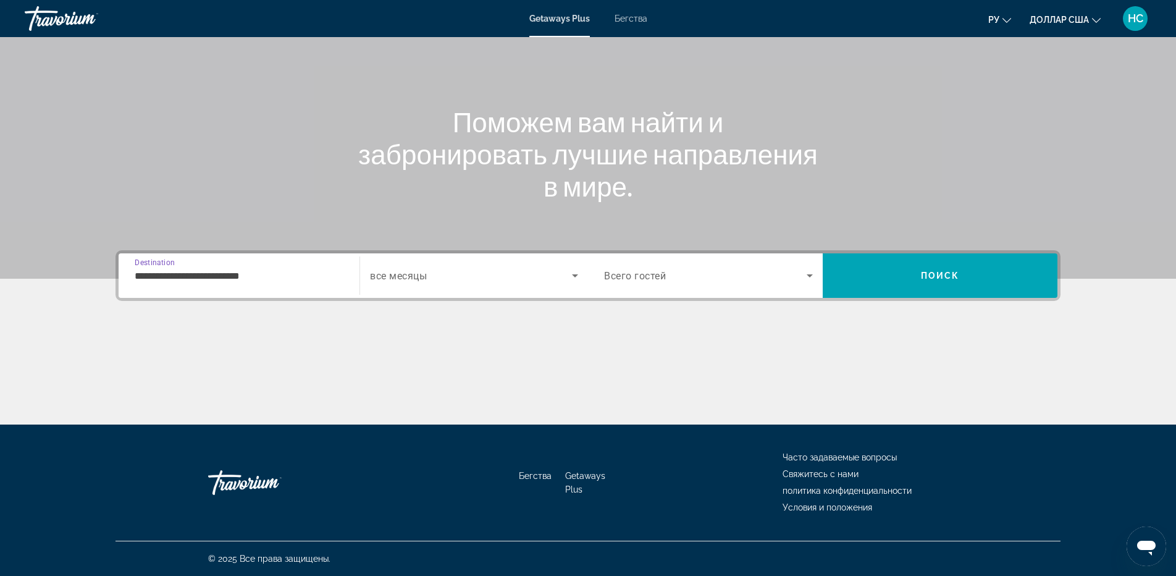
click at [442, 280] on span "Search widget" at bounding box center [471, 275] width 202 height 15
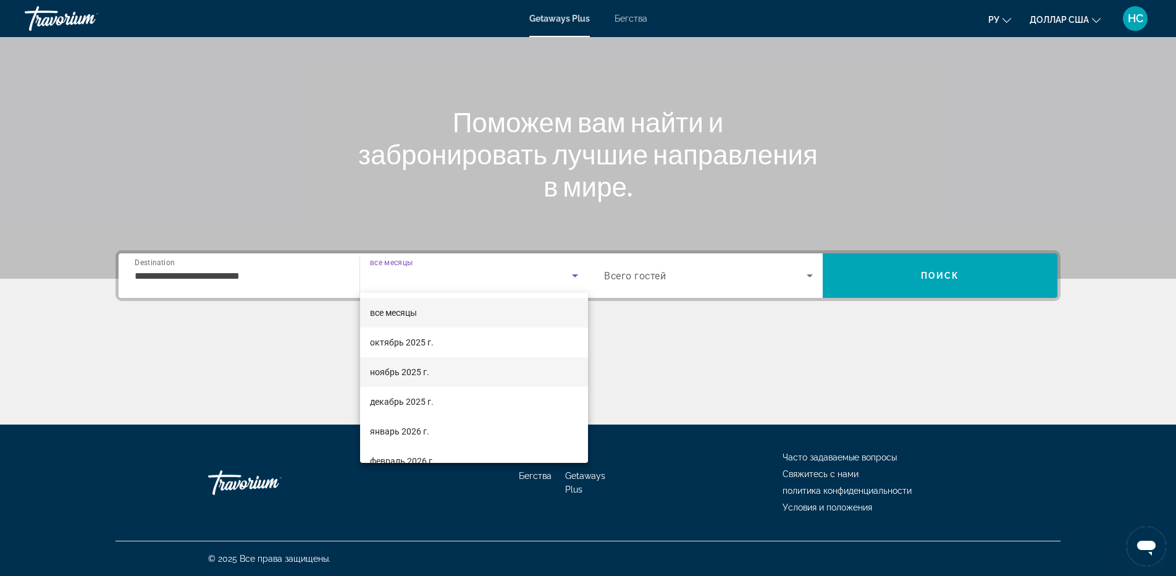
click at [423, 372] on font "ноябрь 2025 г." at bounding box center [399, 372] width 59 height 10
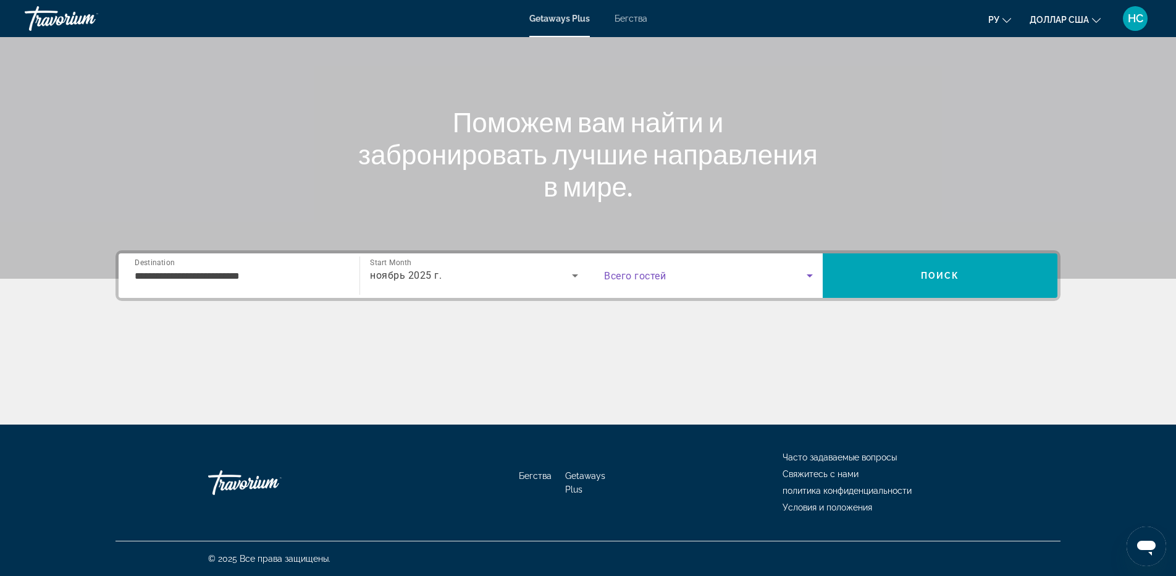
click at [705, 280] on span "Search widget" at bounding box center [705, 275] width 203 height 15
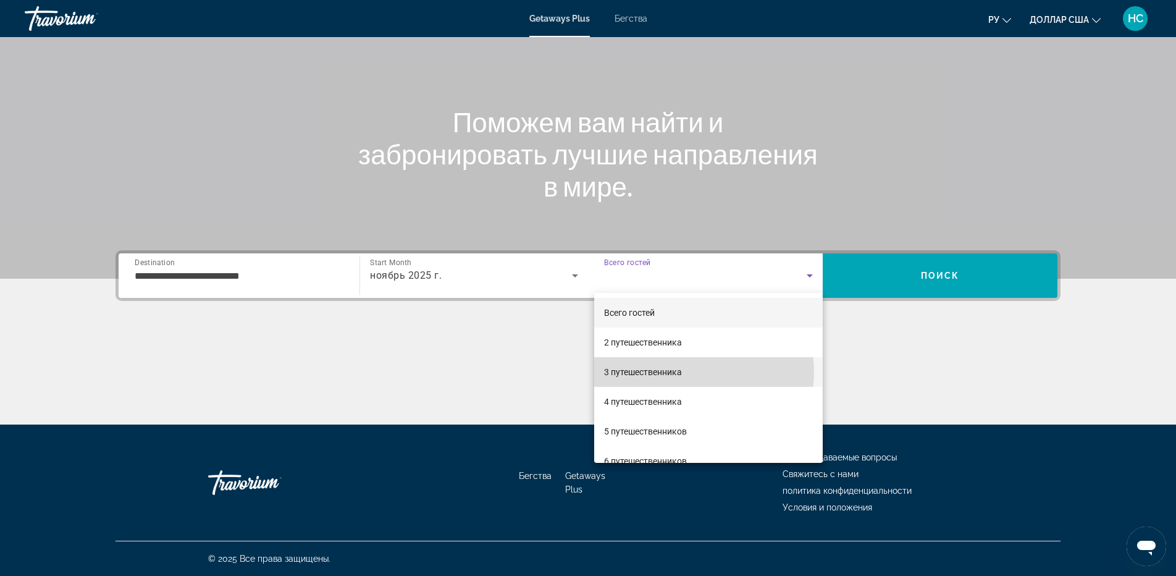
click at [696, 372] on mat-option "3 путешественника" at bounding box center [708, 372] width 229 height 30
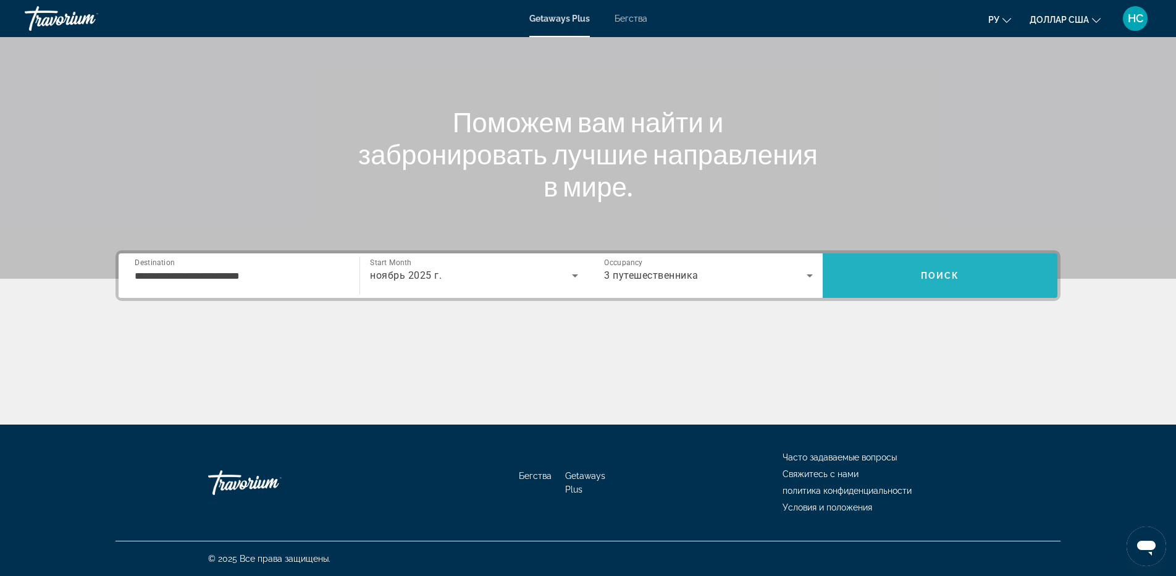
click at [933, 282] on span "Search" at bounding box center [940, 276] width 235 height 30
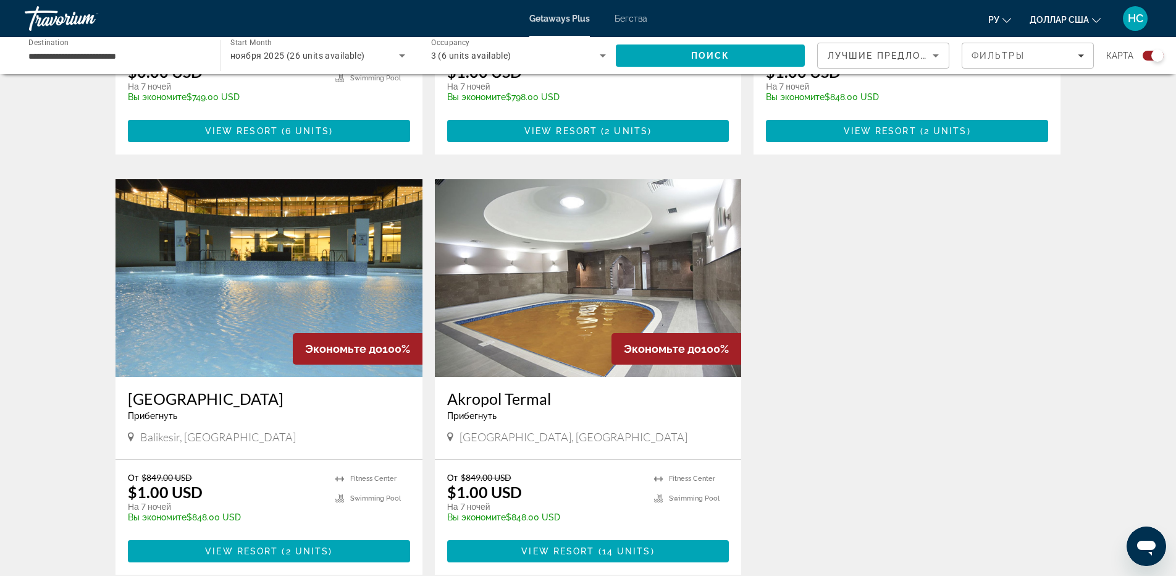
scroll to position [865, 0]
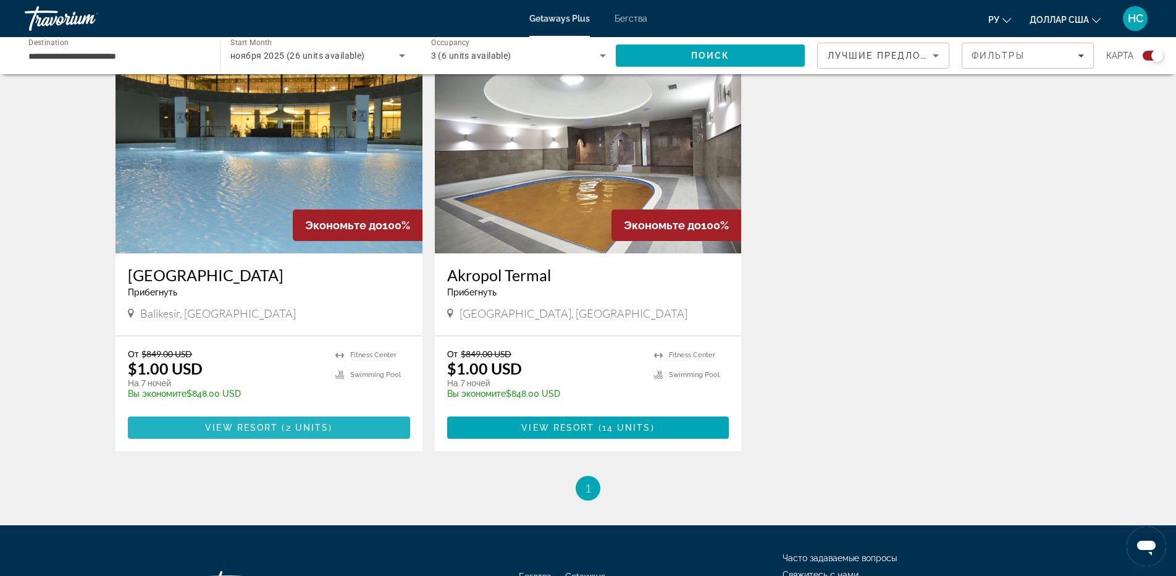
click at [285, 428] on span "( 2 units )" at bounding box center [305, 428] width 54 height 10
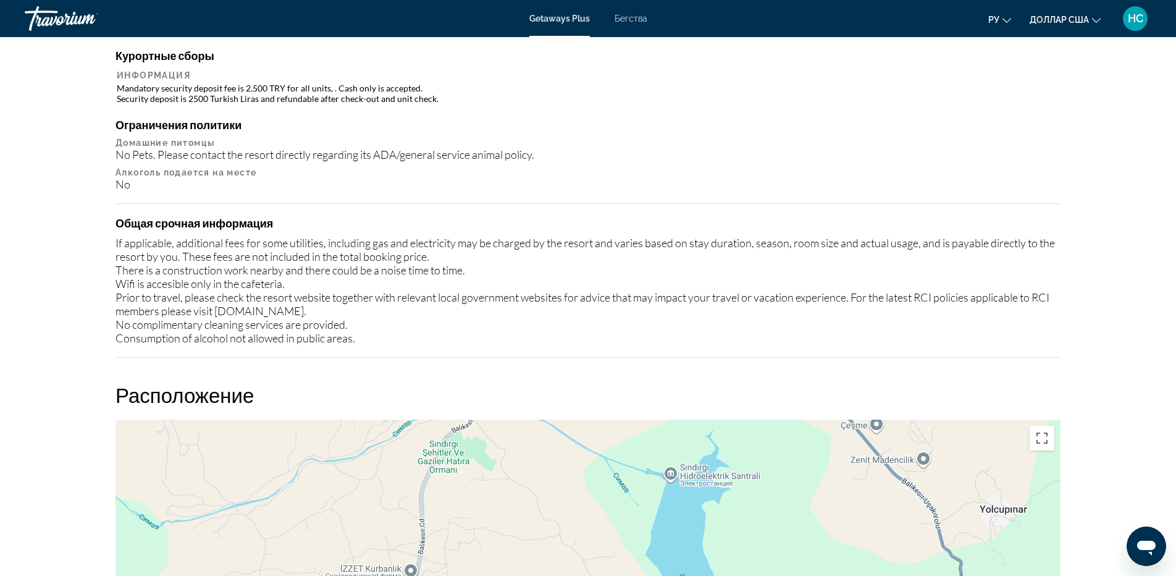
scroll to position [948, 0]
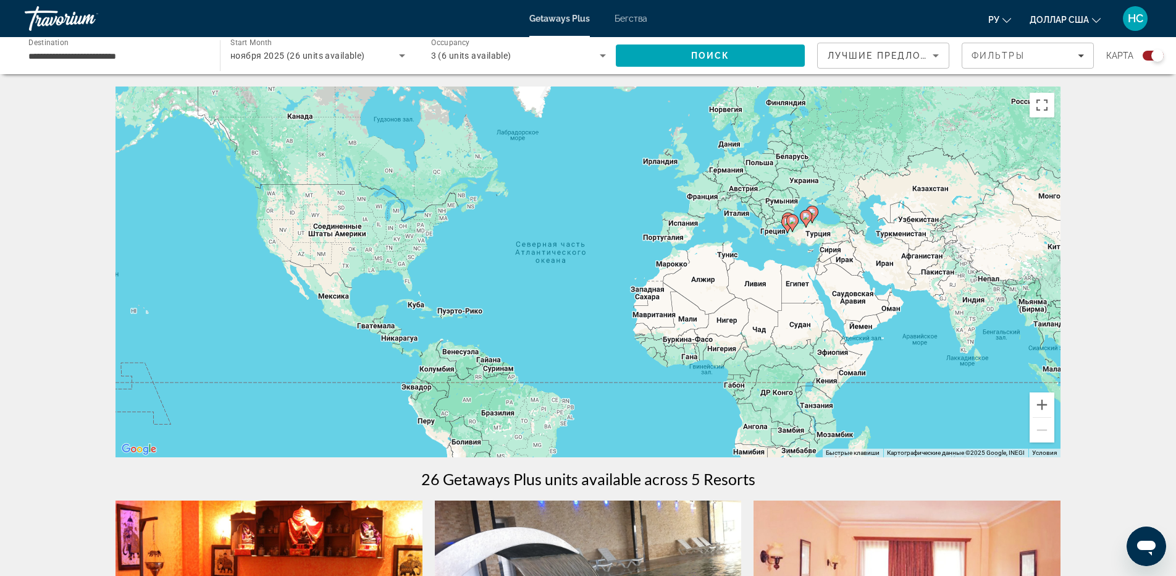
click at [637, 20] on font "Бегства" at bounding box center [631, 19] width 33 height 10
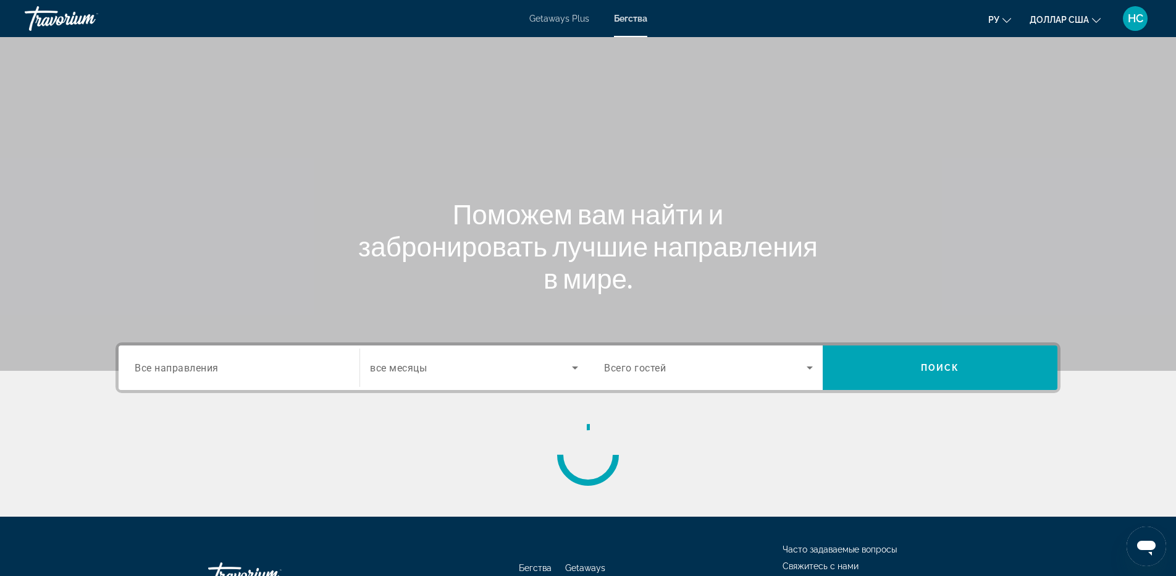
click at [220, 380] on div "Search widget" at bounding box center [239, 367] width 209 height 35
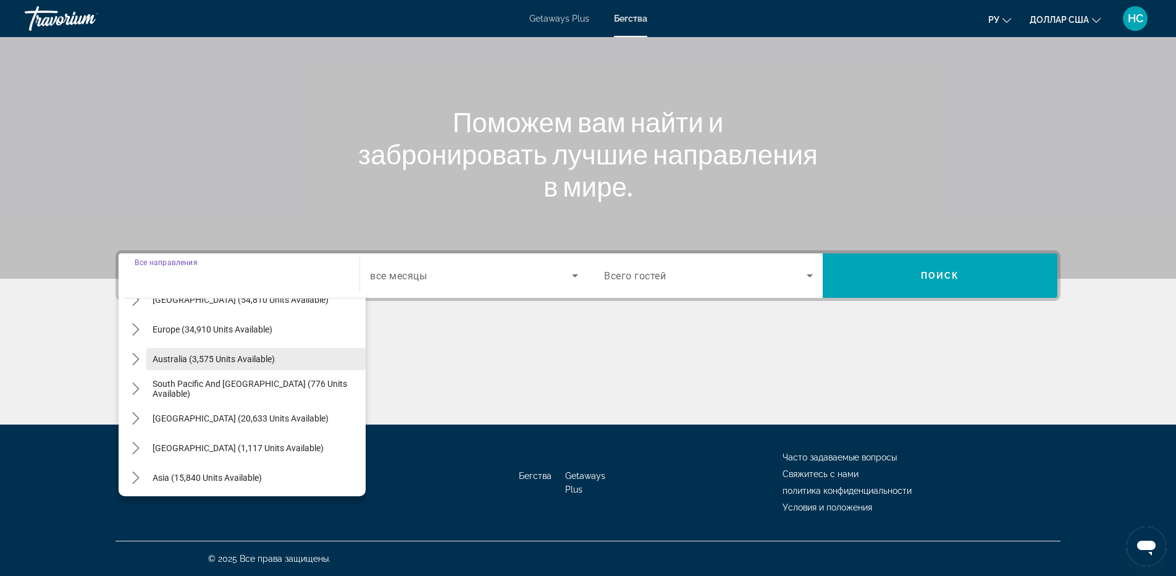
scroll to position [77, 0]
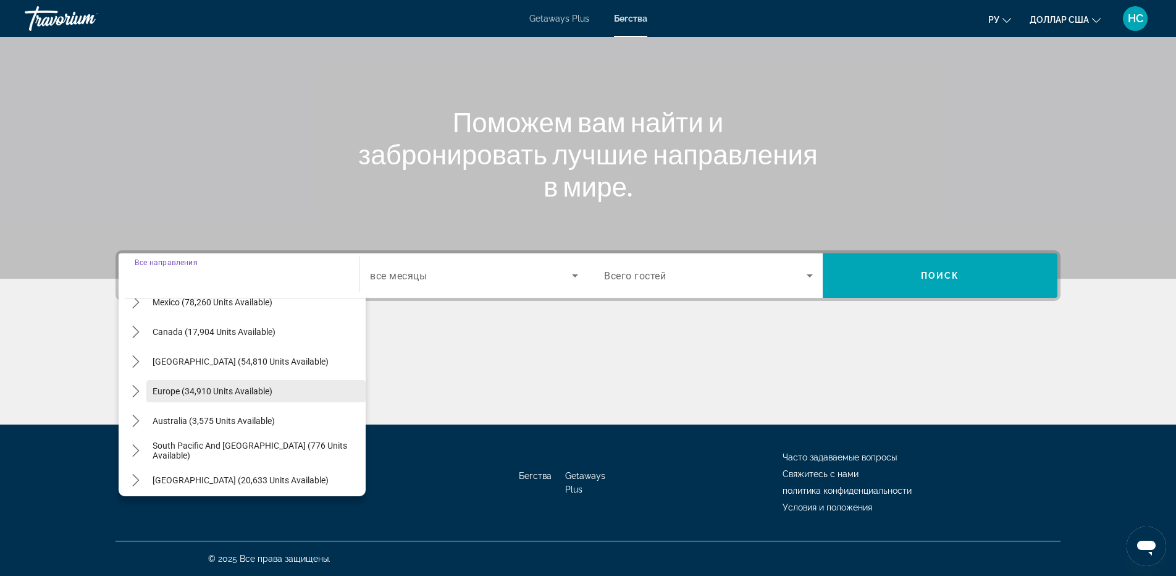
click at [204, 395] on span "Europe (34,910 units available)" at bounding box center [213, 391] width 120 height 10
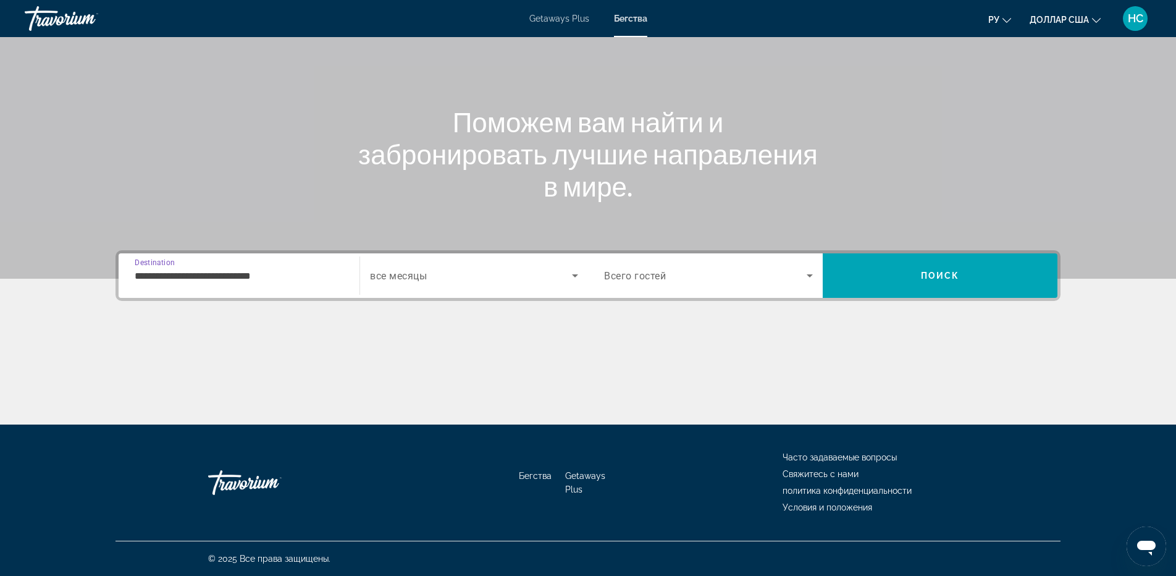
click at [264, 277] on input "**********" at bounding box center [239, 276] width 209 height 15
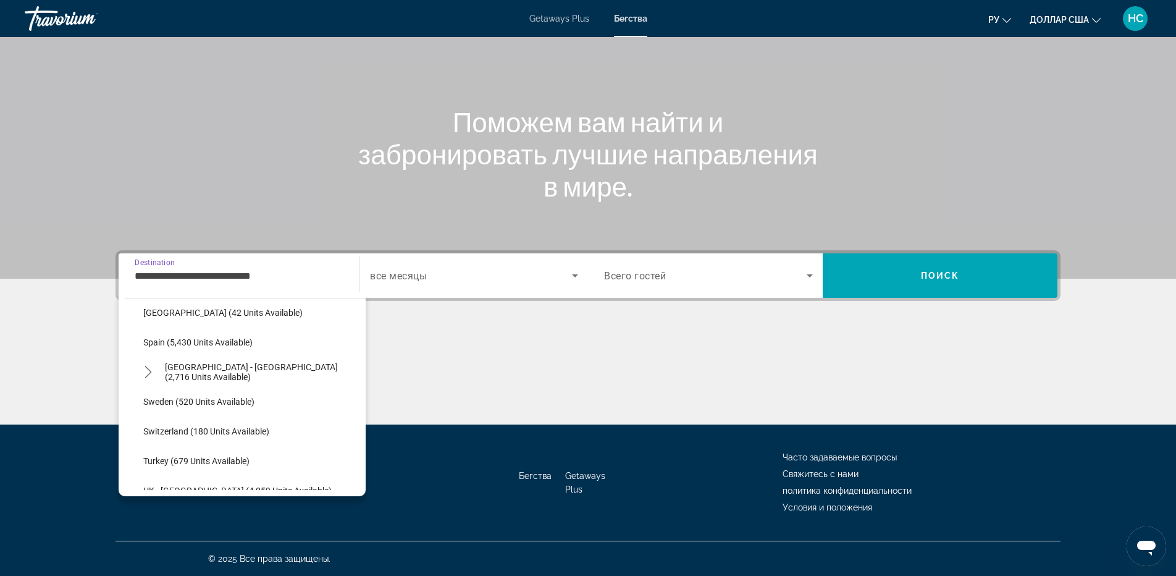
scroll to position [691, 0]
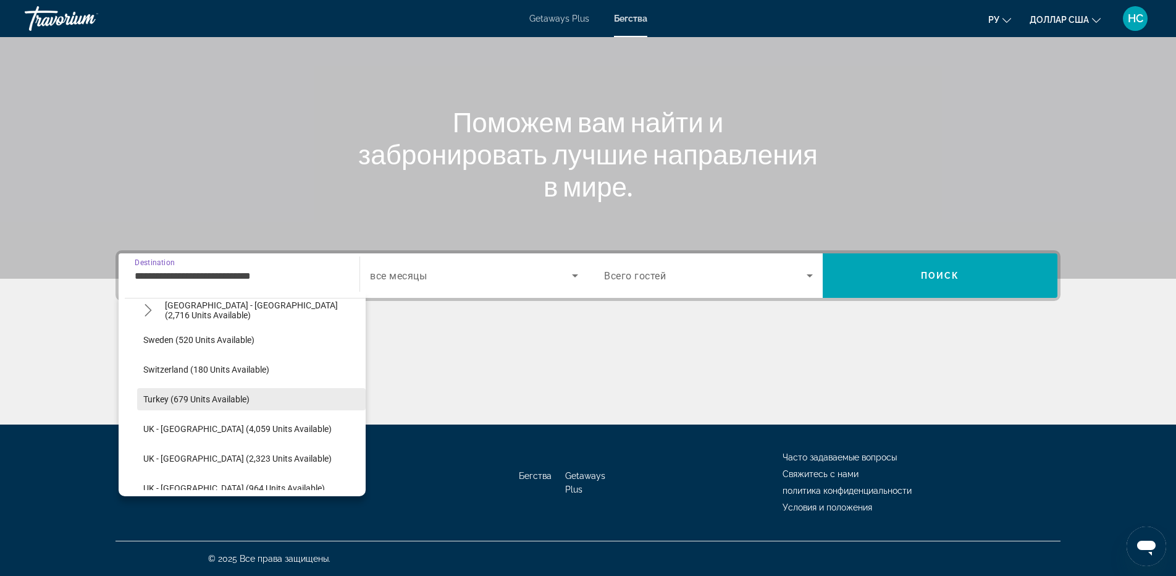
click at [217, 400] on span "Turkey (679 units available)" at bounding box center [196, 399] width 106 height 10
type input "**********"
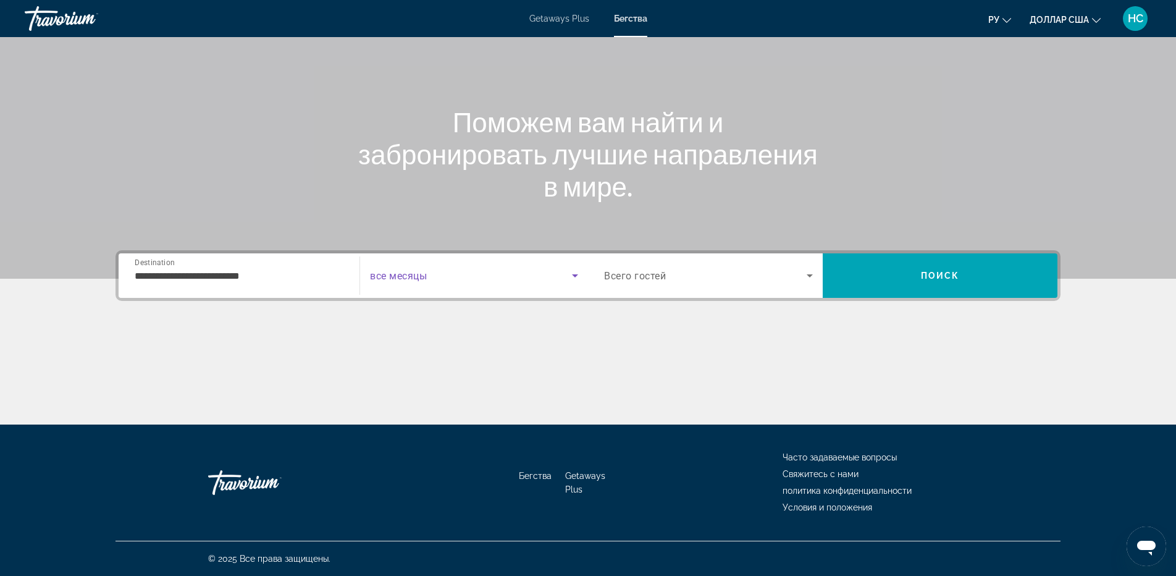
click at [462, 272] on span "Search widget" at bounding box center [471, 275] width 202 height 15
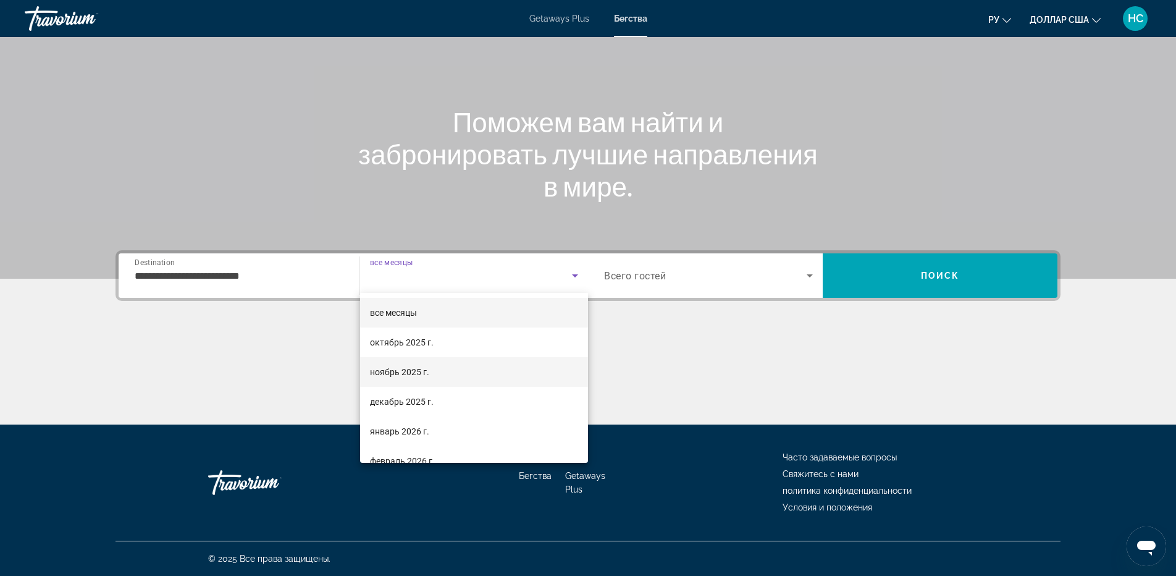
click at [390, 373] on font "ноябрь 2025 г." at bounding box center [399, 372] width 59 height 10
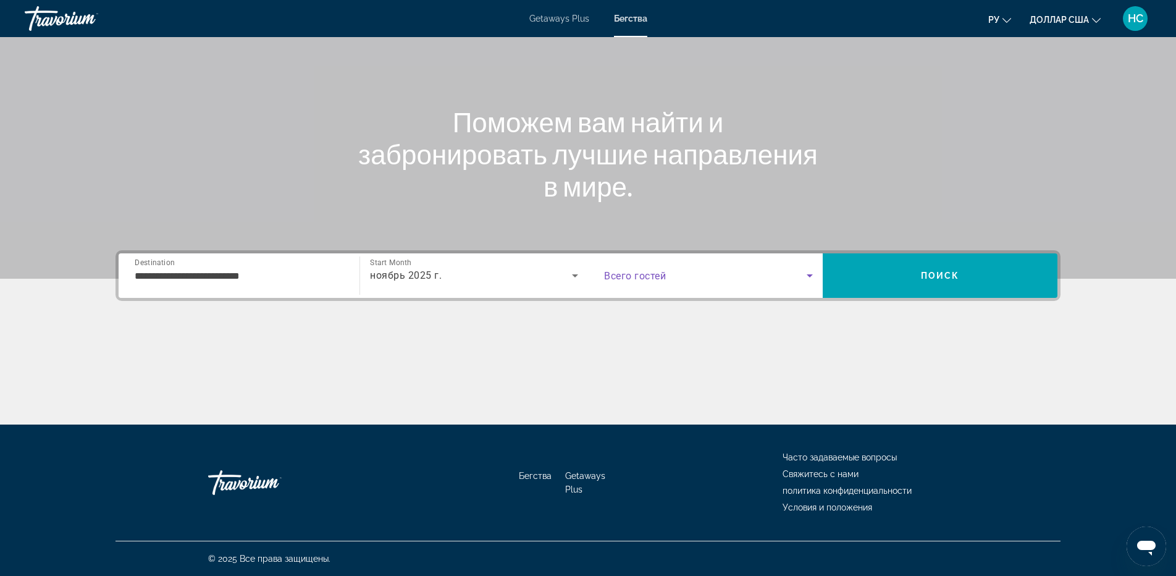
click at [709, 278] on span "Search widget" at bounding box center [705, 275] width 203 height 15
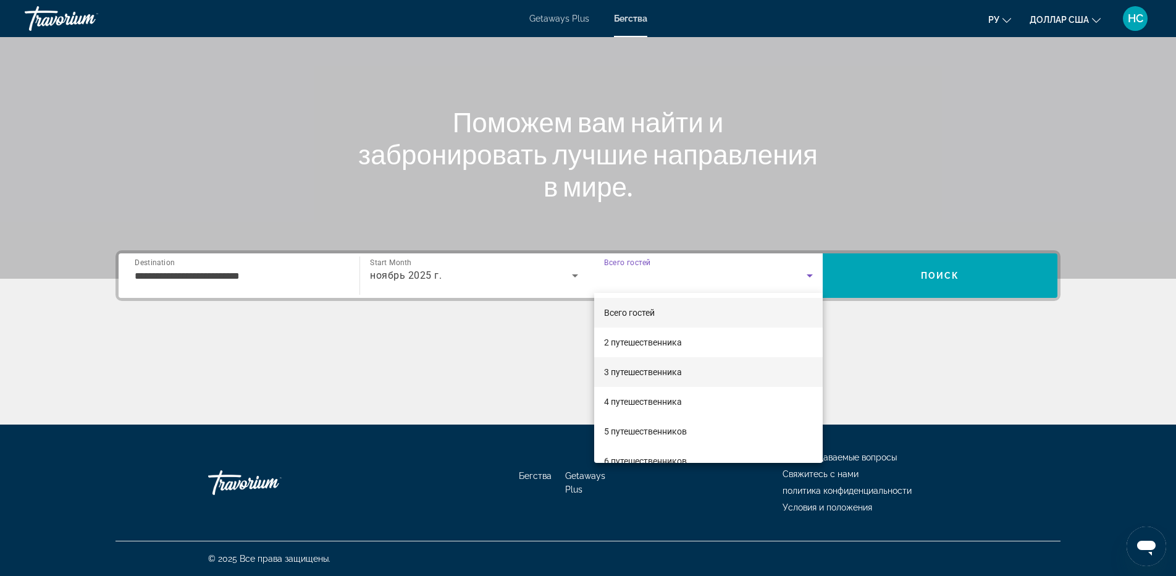
click at [664, 365] on span "3 путешественника" at bounding box center [643, 372] width 78 height 15
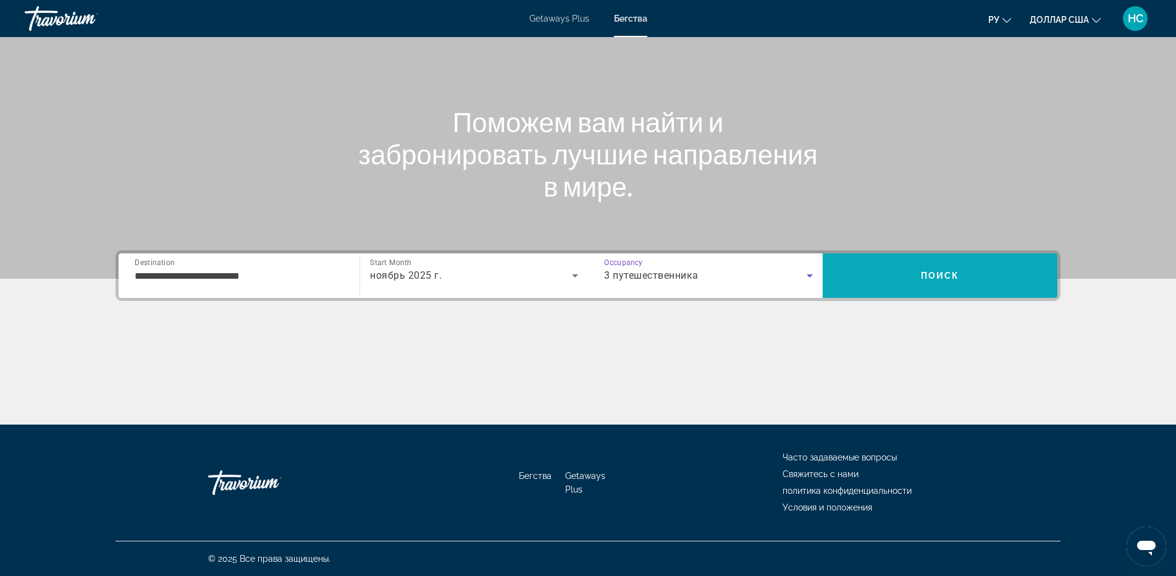
click at [893, 282] on span "Search" at bounding box center [940, 276] width 235 height 30
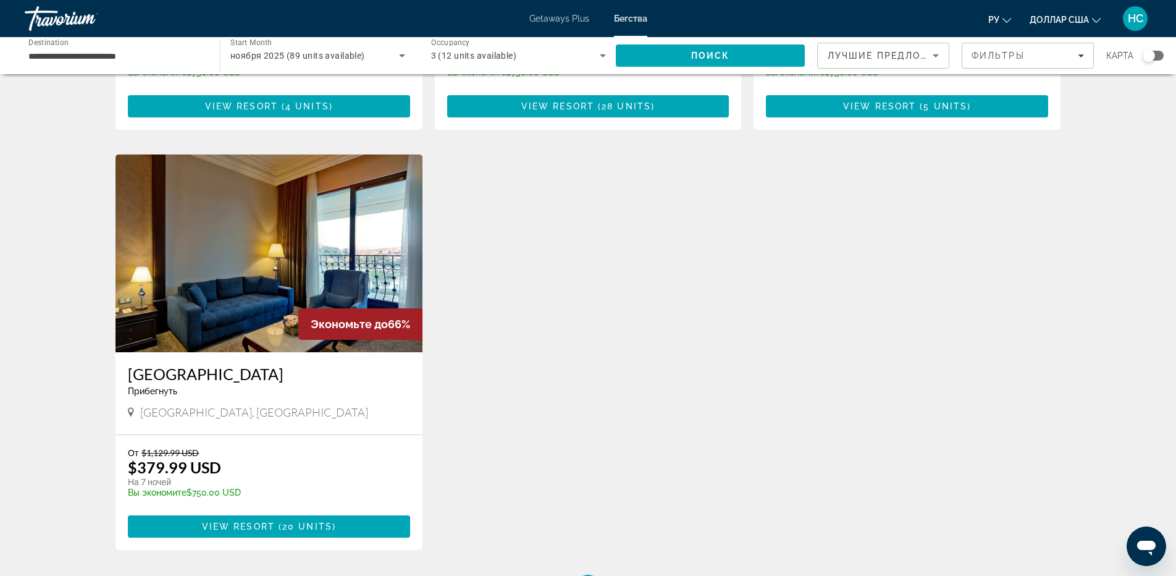
scroll to position [432, 0]
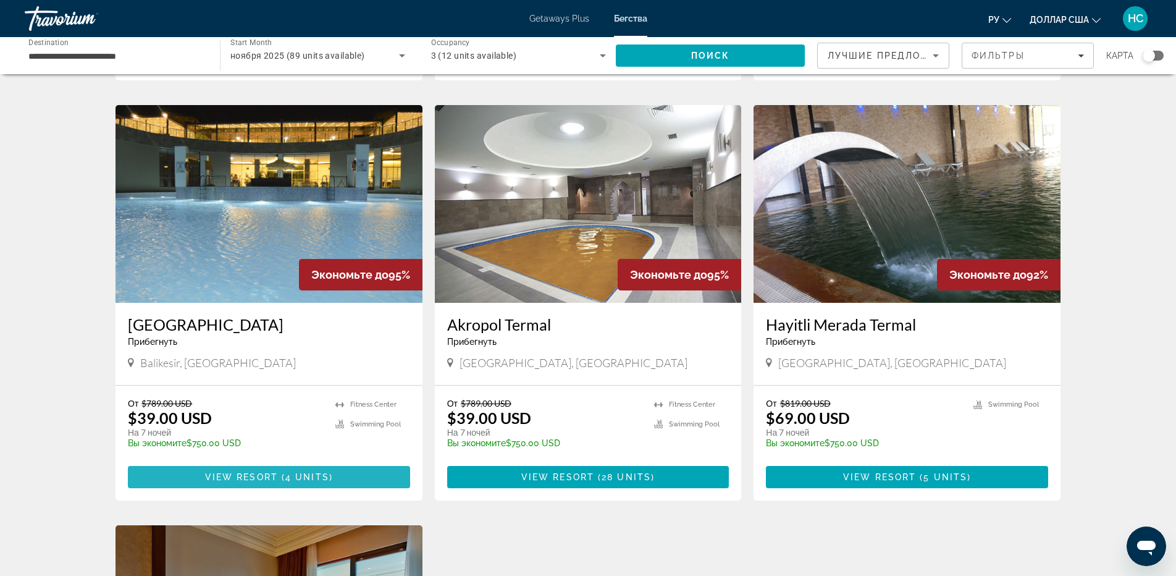
click at [248, 477] on span "View Resort" at bounding box center [241, 477] width 73 height 10
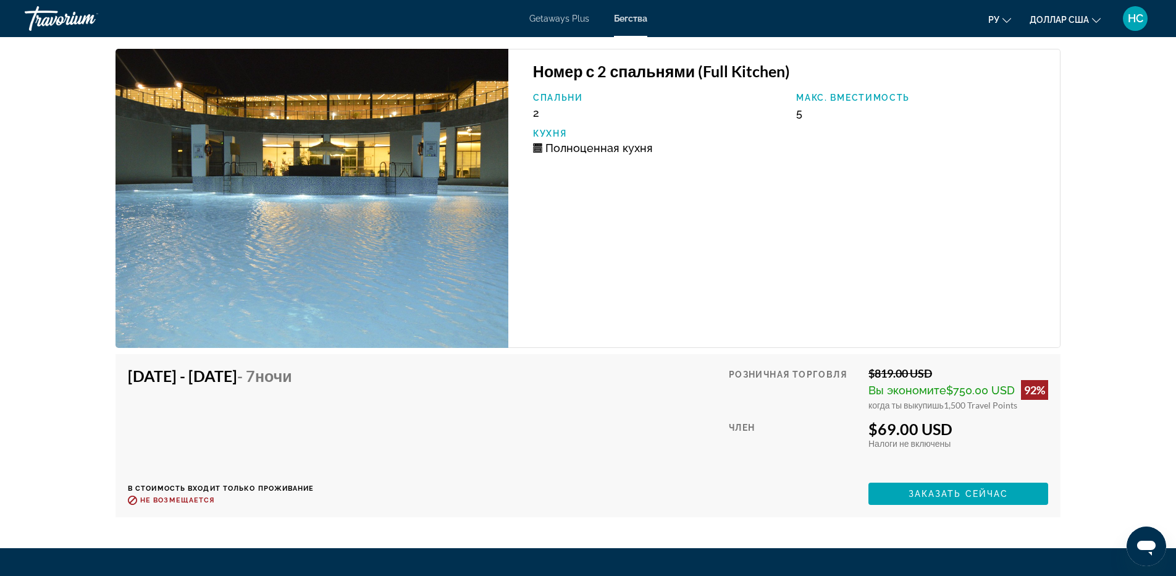
scroll to position [2196, 0]
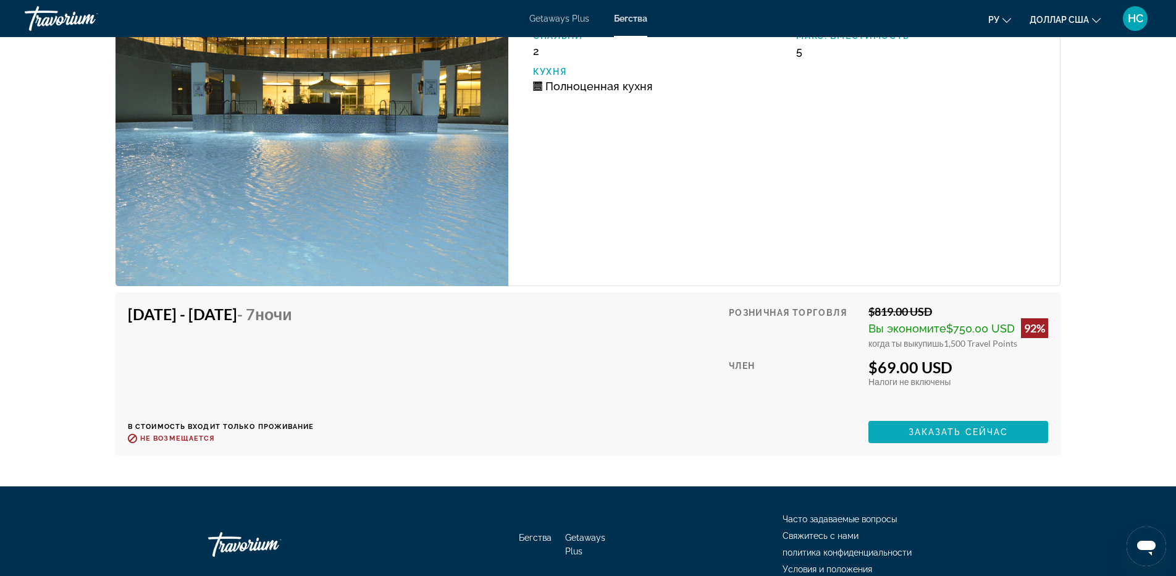
click at [989, 431] on span "Заказать сейчас" at bounding box center [959, 432] width 100 height 10
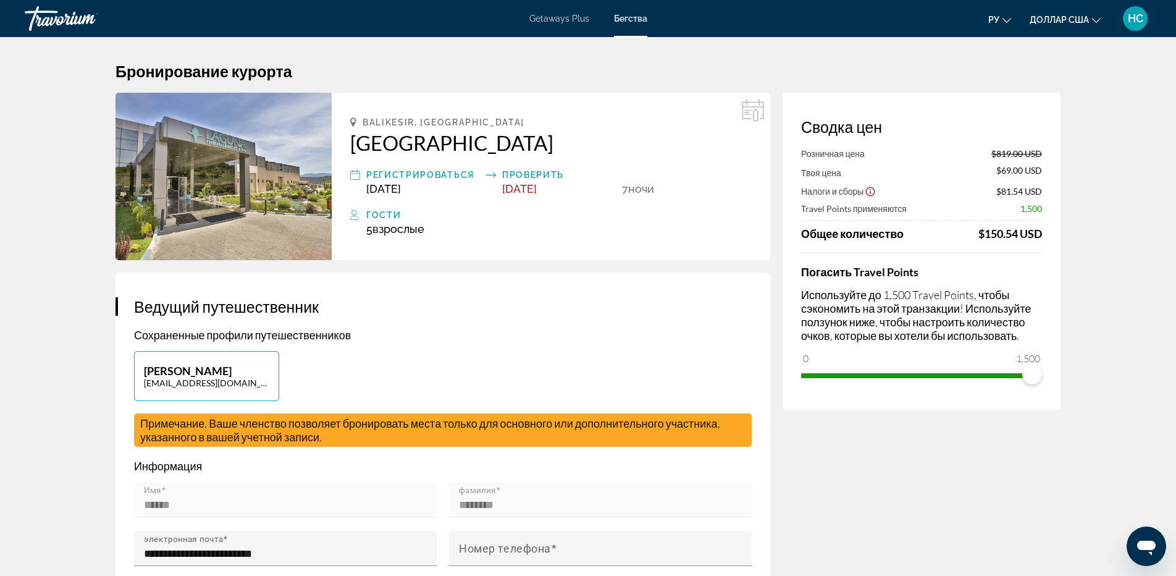
click at [495, 146] on h2 "[GEOGRAPHIC_DATA]" at bounding box center [551, 142] width 402 height 25
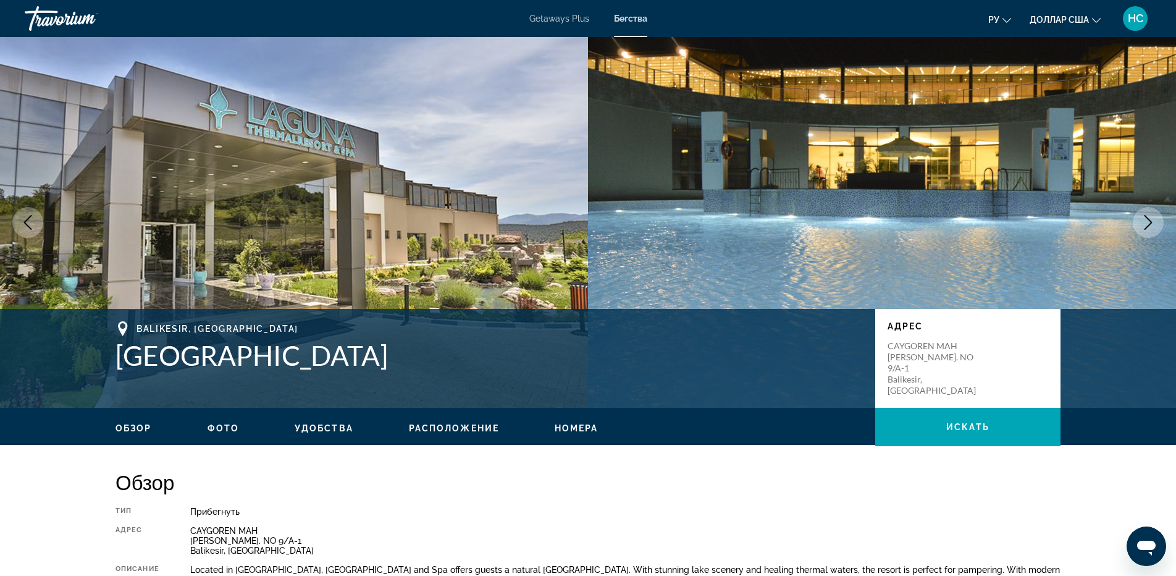
click at [1149, 225] on icon "Next image" at bounding box center [1148, 222] width 15 height 15
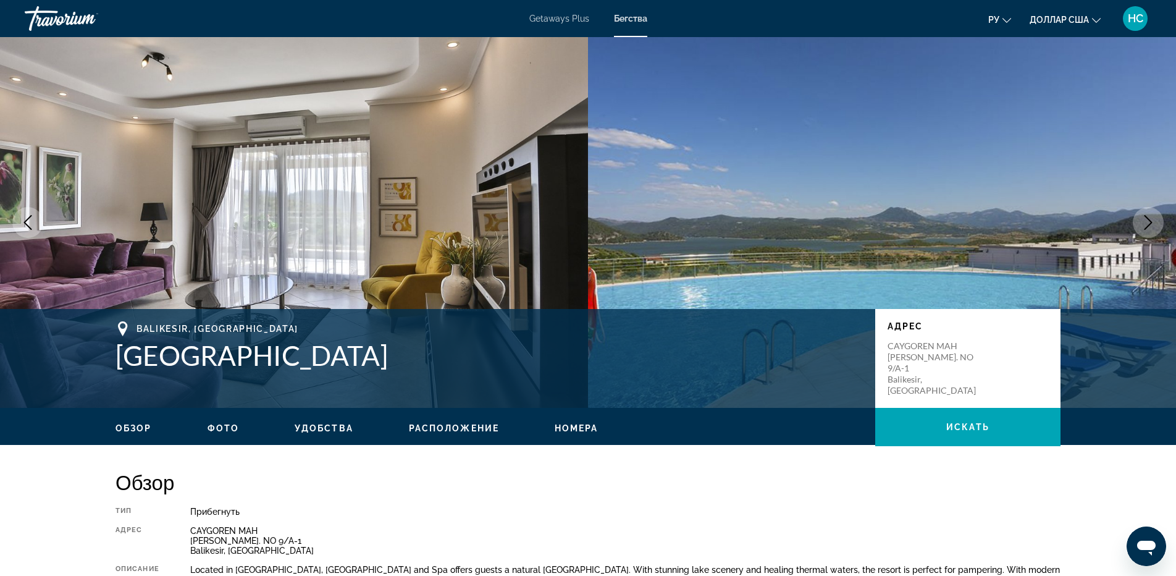
click at [1149, 225] on icon "Next image" at bounding box center [1148, 222] width 15 height 15
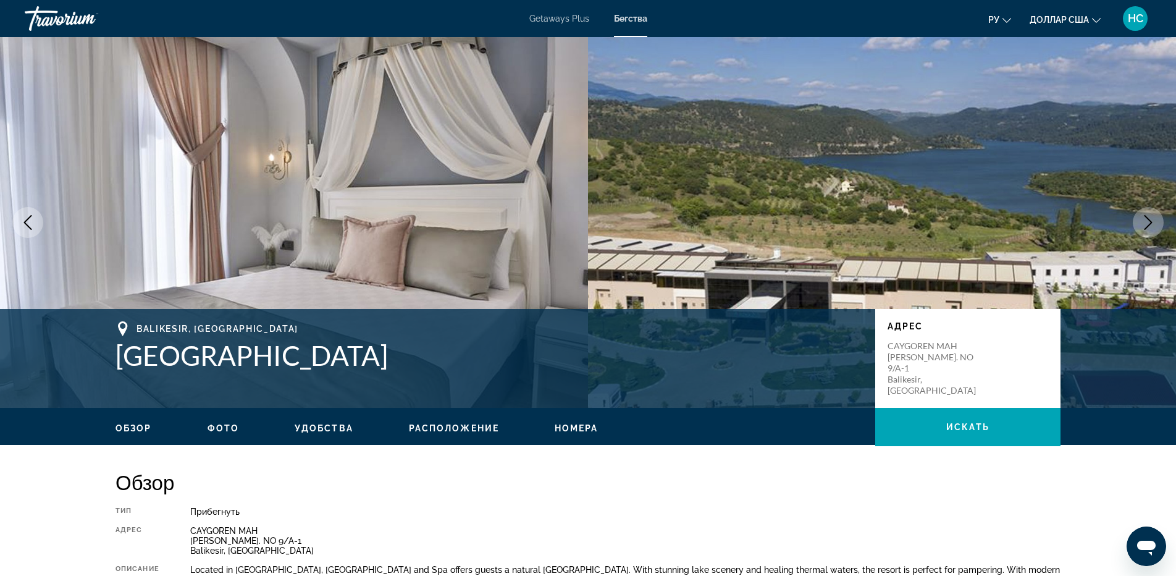
click at [1149, 225] on icon "Next image" at bounding box center [1148, 222] width 15 height 15
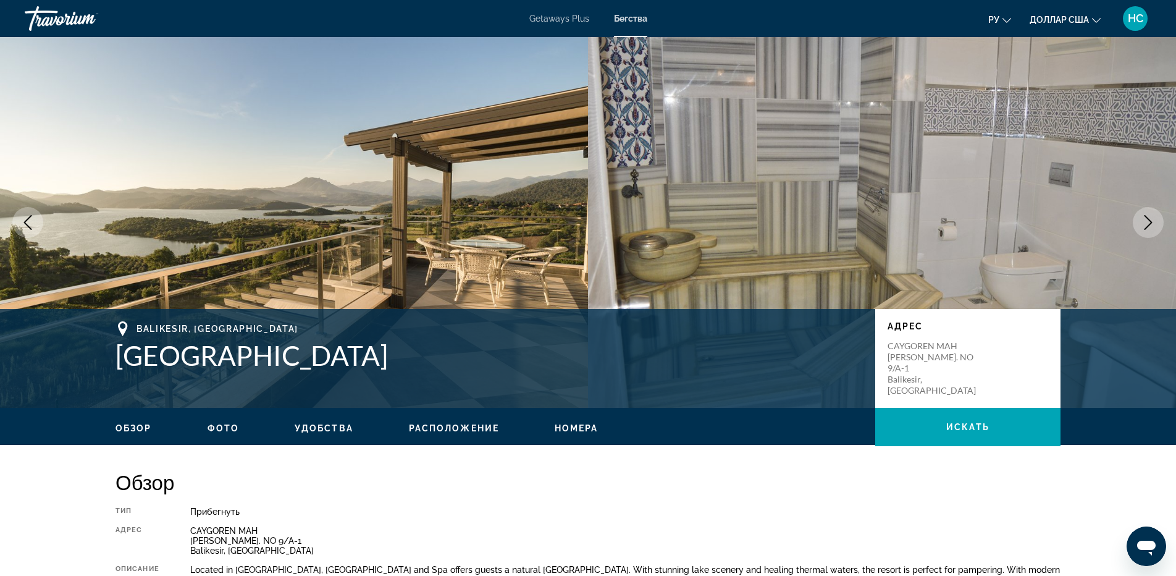
click at [1148, 225] on icon "Next image" at bounding box center [1148, 222] width 15 height 15
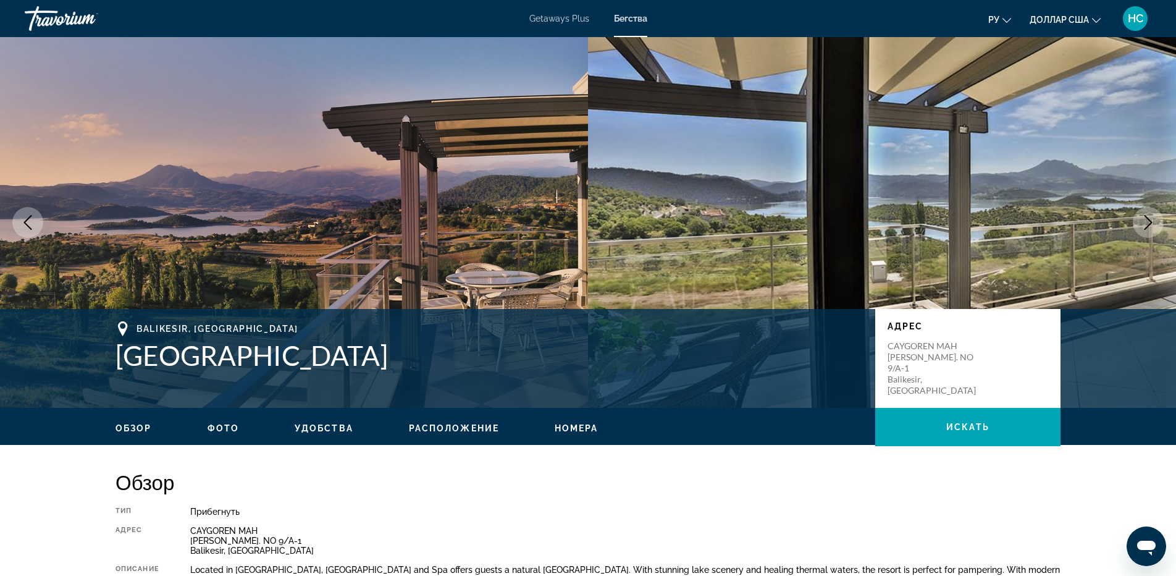
click at [1148, 225] on icon "Next image" at bounding box center [1148, 222] width 15 height 15
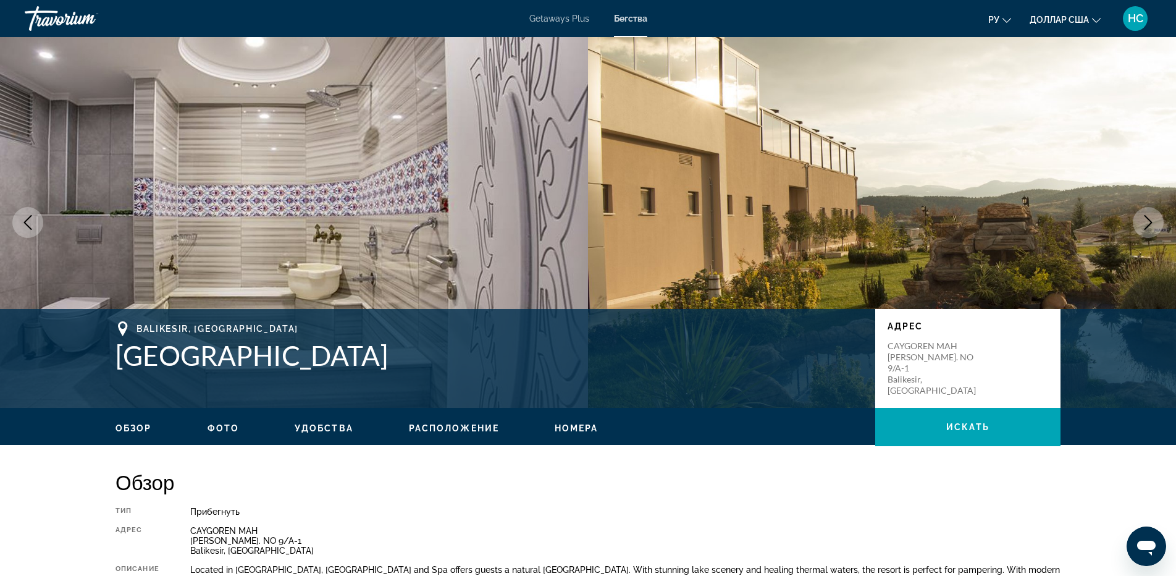
click at [1148, 225] on icon "Next image" at bounding box center [1148, 222] width 15 height 15
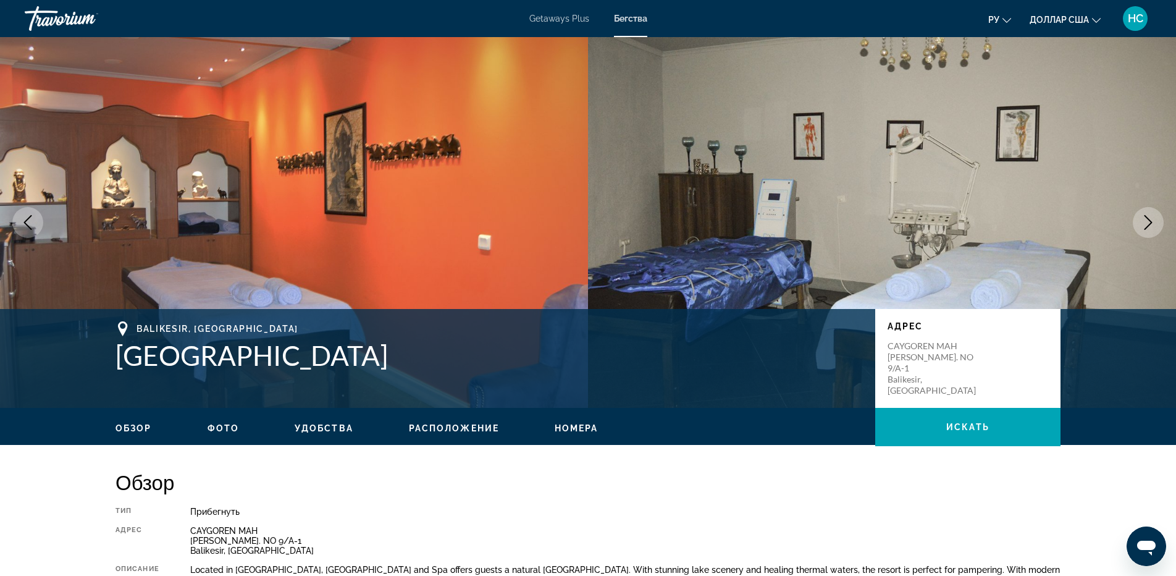
click at [1148, 225] on icon "Next image" at bounding box center [1148, 222] width 15 height 15
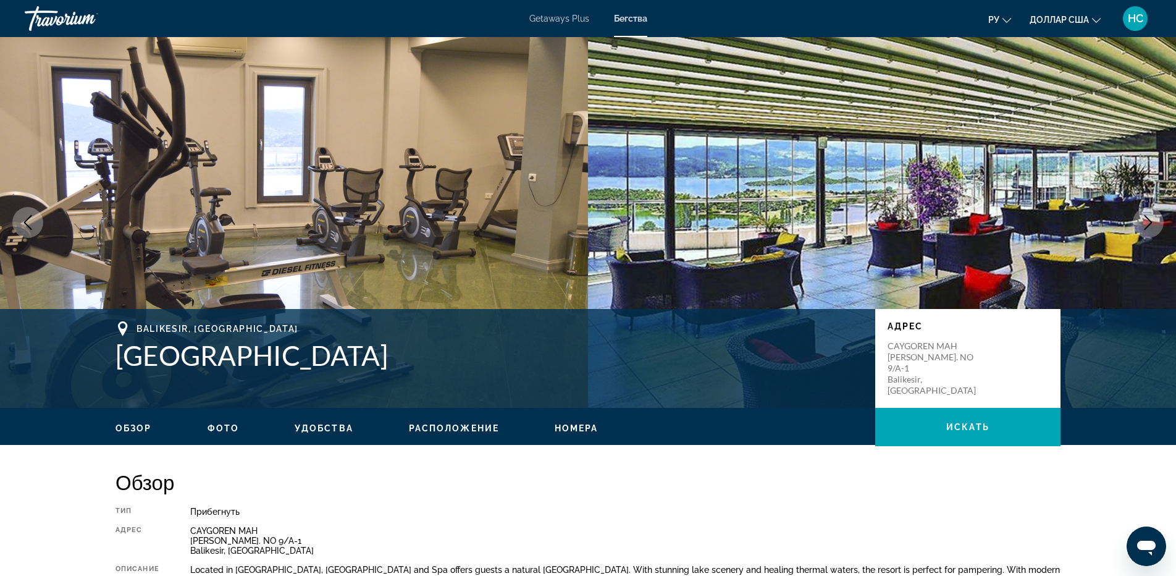
click at [1148, 225] on icon "Next image" at bounding box center [1148, 222] width 15 height 15
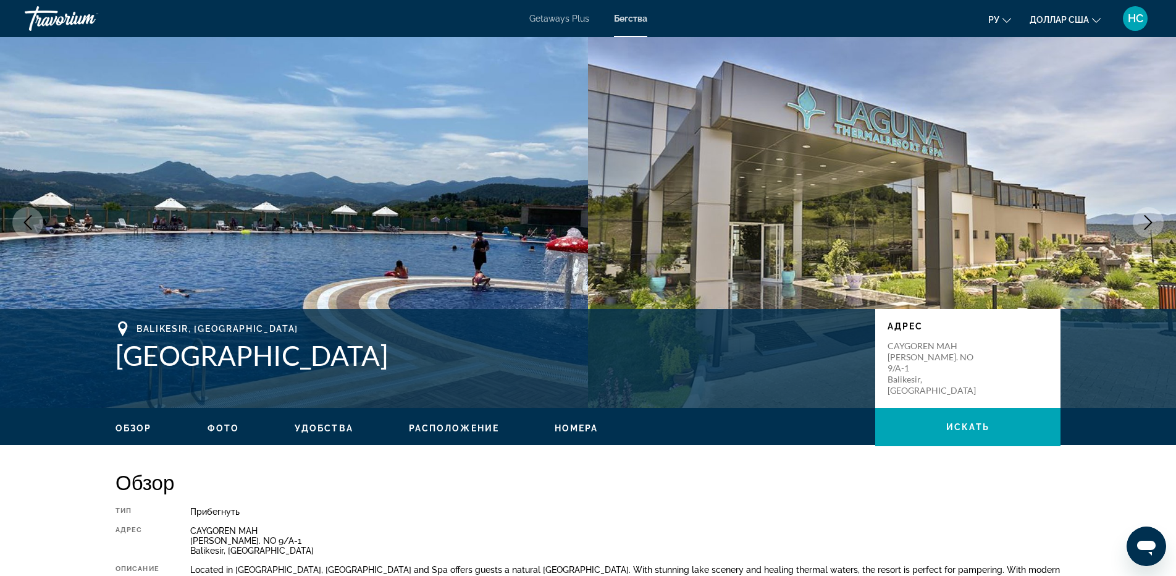
click at [1148, 225] on icon "Next image" at bounding box center [1148, 222] width 15 height 15
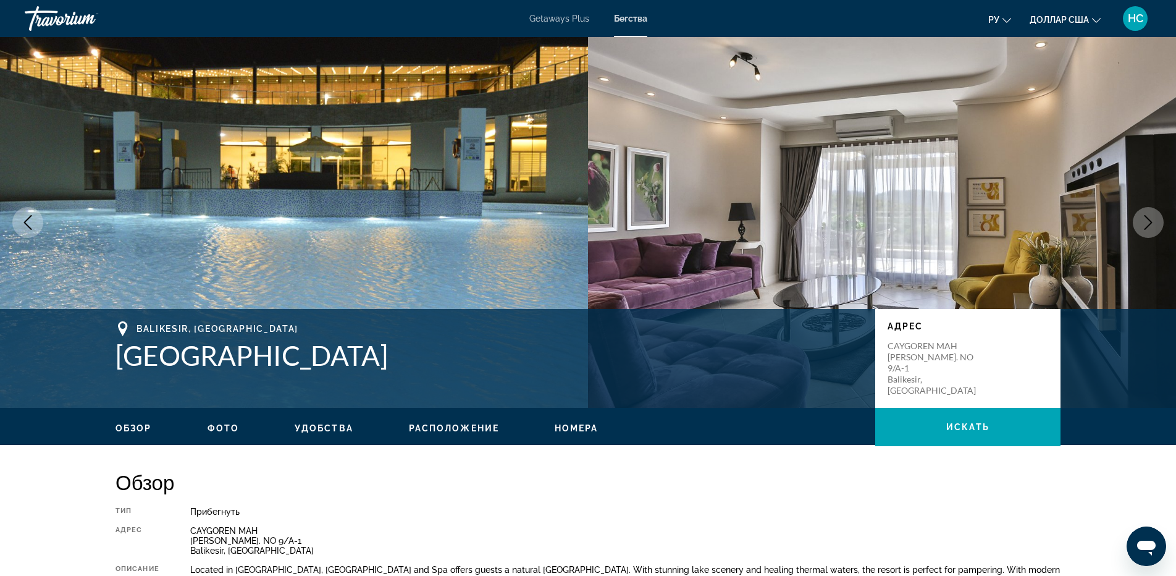
click at [1148, 225] on icon "Next image" at bounding box center [1148, 222] width 15 height 15
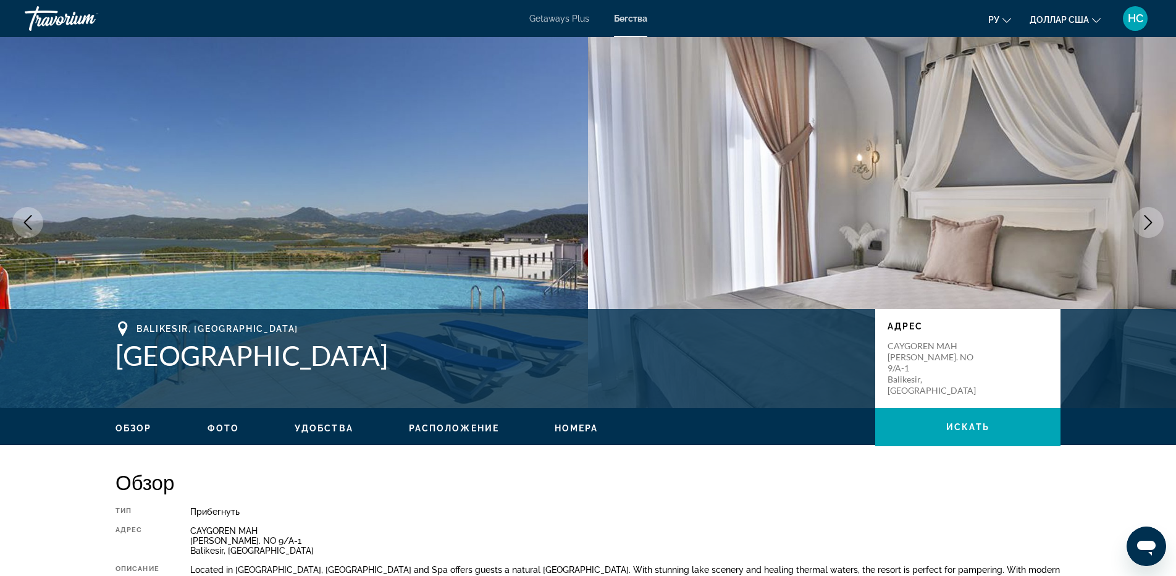
click at [1148, 225] on icon "Next image" at bounding box center [1148, 222] width 15 height 15
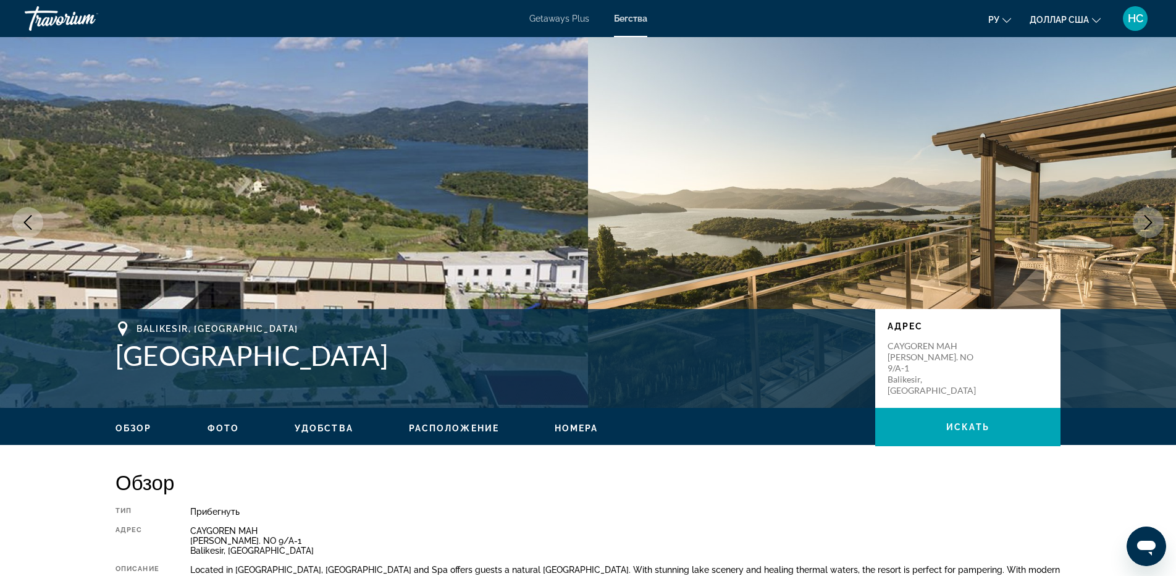
scroll to position [62, 0]
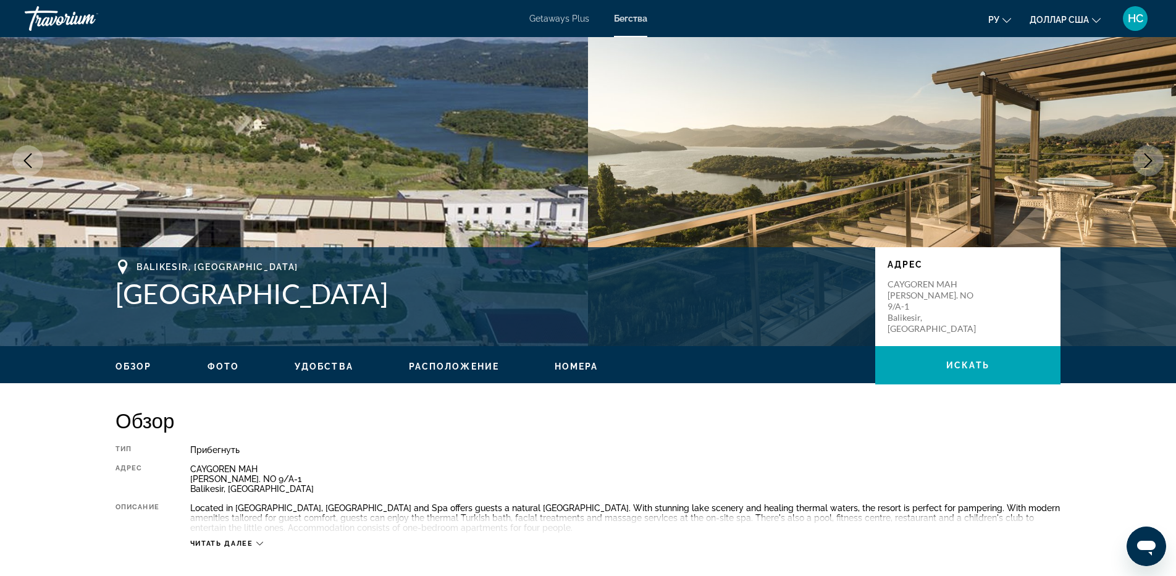
click at [247, 544] on span "Читать далее" at bounding box center [221, 543] width 63 height 8
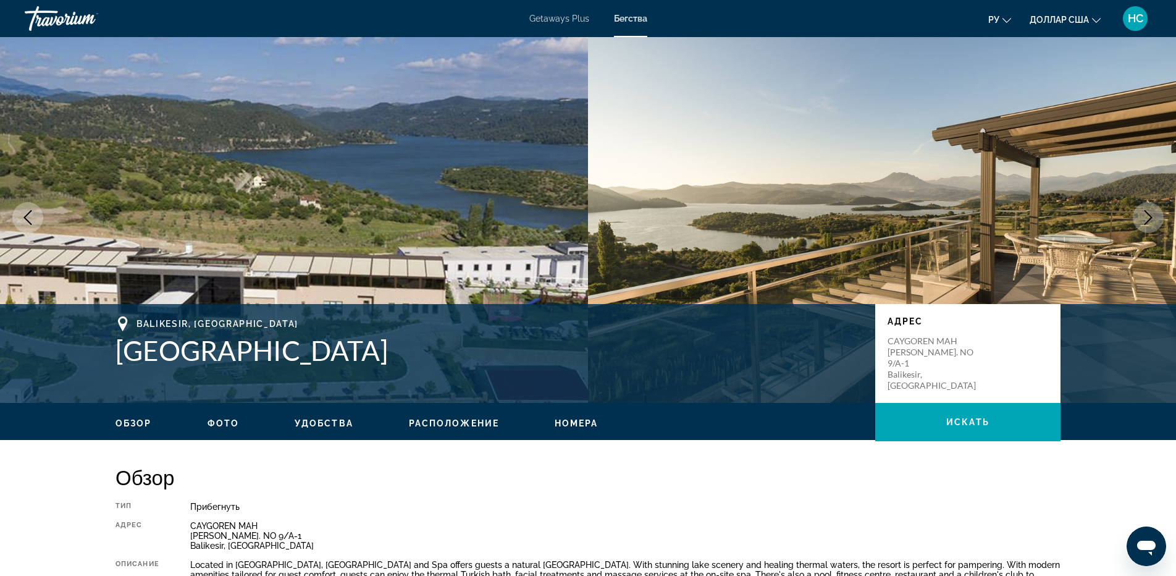
scroll to position [0, 0]
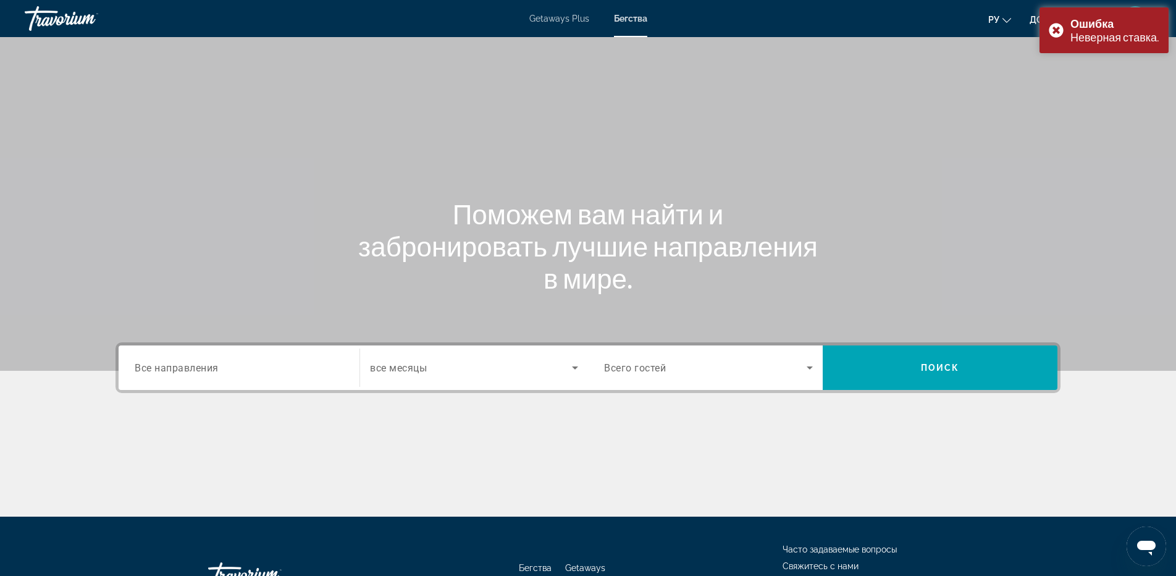
click at [215, 361] on span "Все направления" at bounding box center [177, 367] width 84 height 12
click at [215, 361] on input "Destination Все направления" at bounding box center [239, 368] width 209 height 15
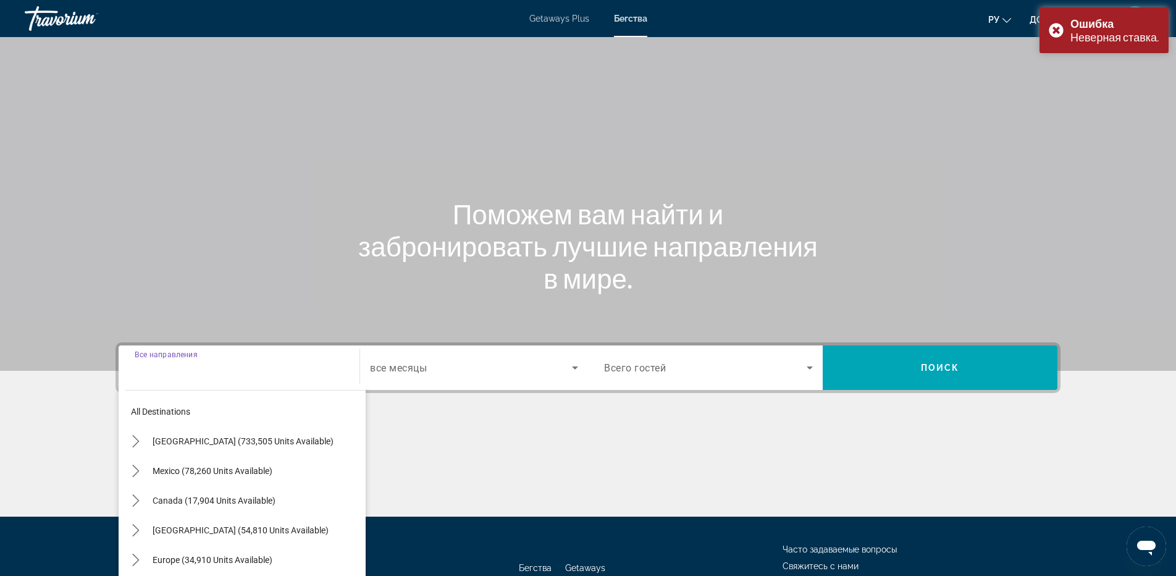
scroll to position [92, 0]
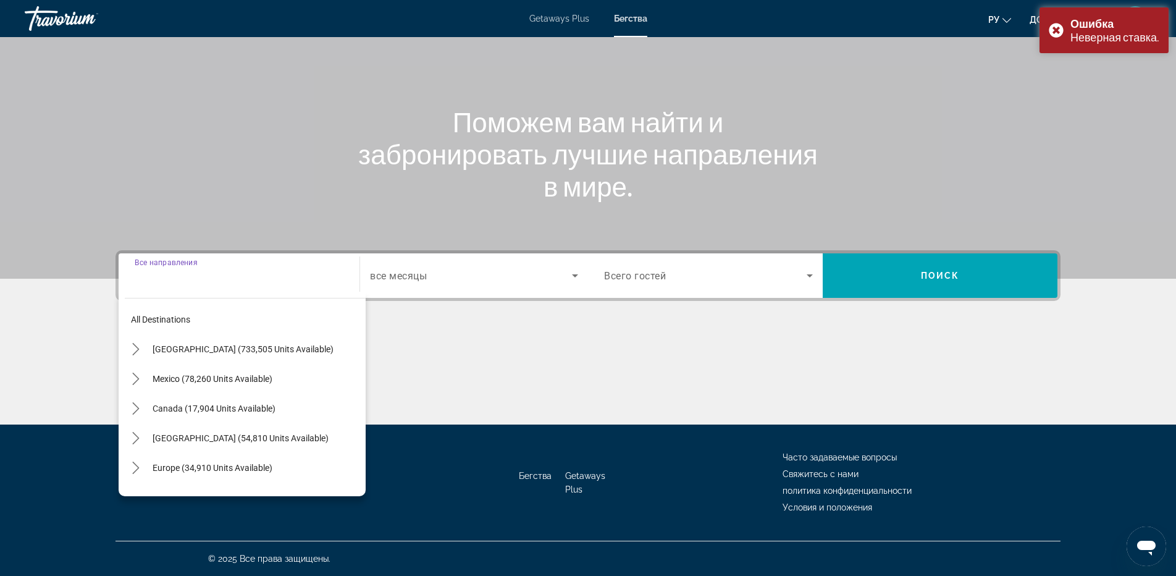
click at [581, 25] on div "Getaways Plus Бегства ру English Español Français Italiano Português русский до…" at bounding box center [588, 18] width 1176 height 32
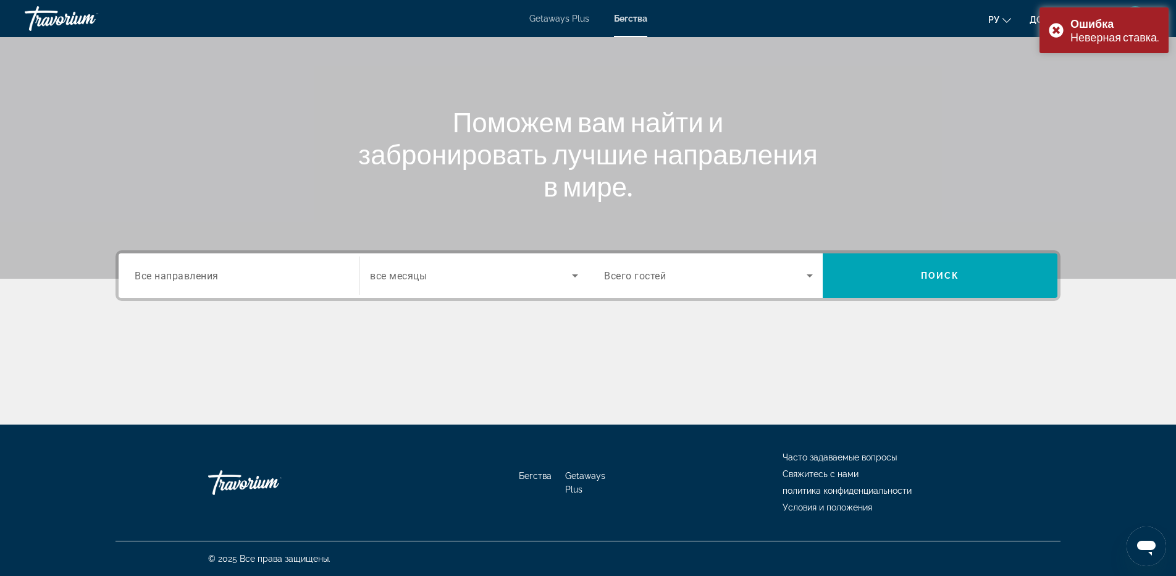
click at [575, 15] on font "Getaways Plus" at bounding box center [559, 19] width 60 height 10
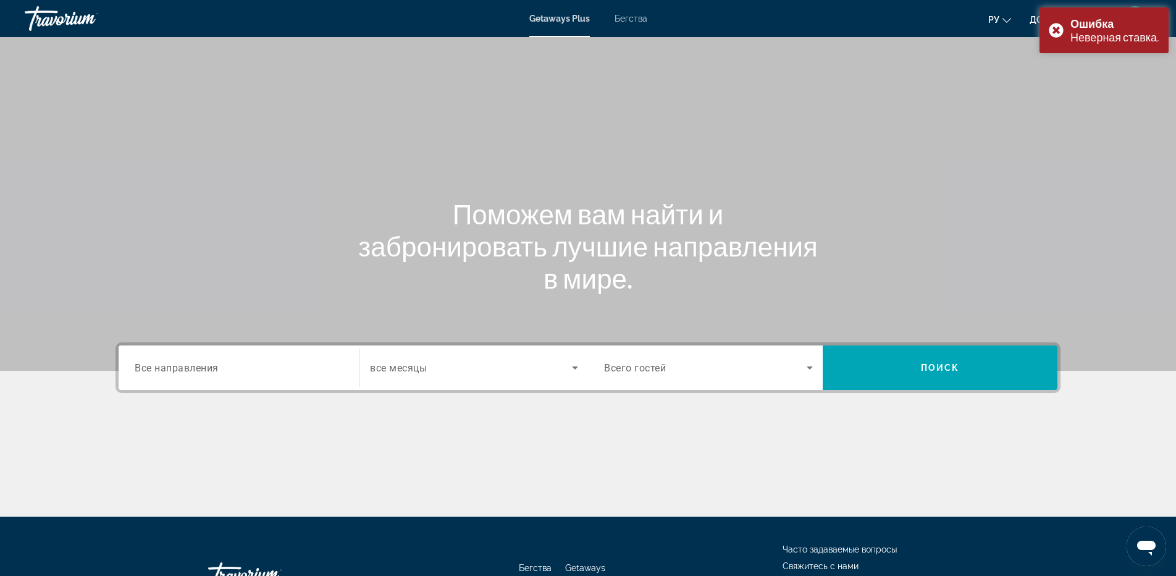
click at [237, 356] on div "Search widget" at bounding box center [239, 367] width 209 height 35
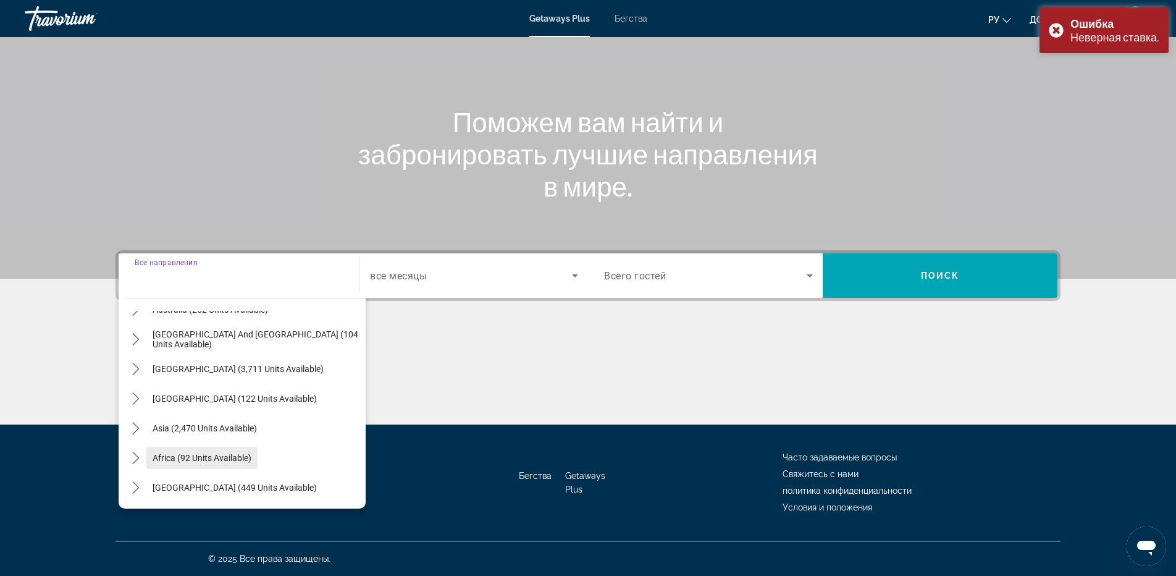
scroll to position [77, 0]
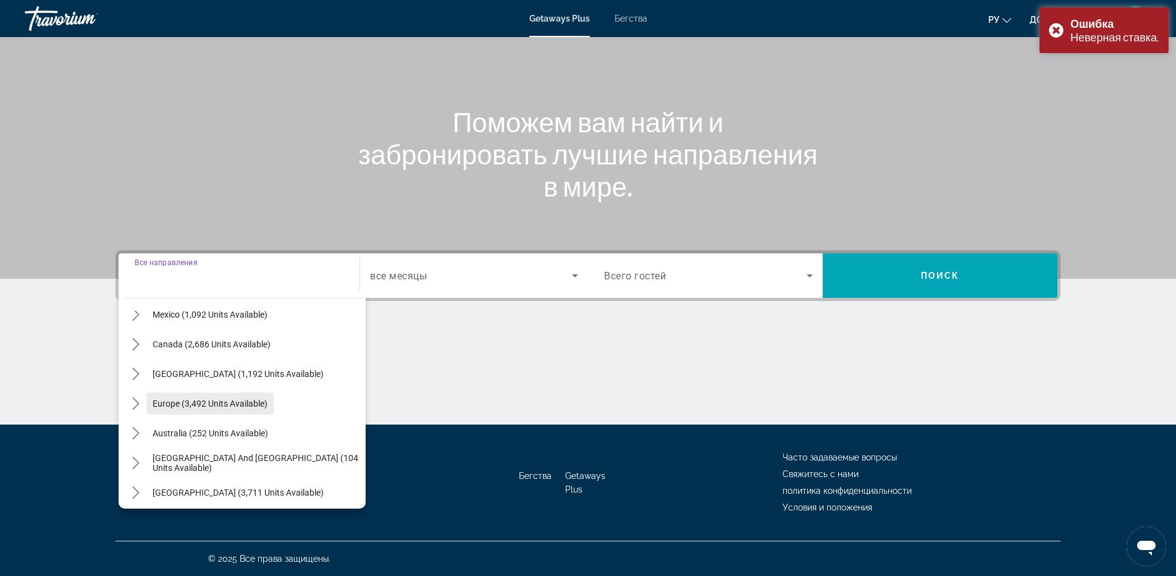
click at [211, 414] on span "Select destination: Europe (3,492 units available)" at bounding box center [209, 404] width 127 height 30
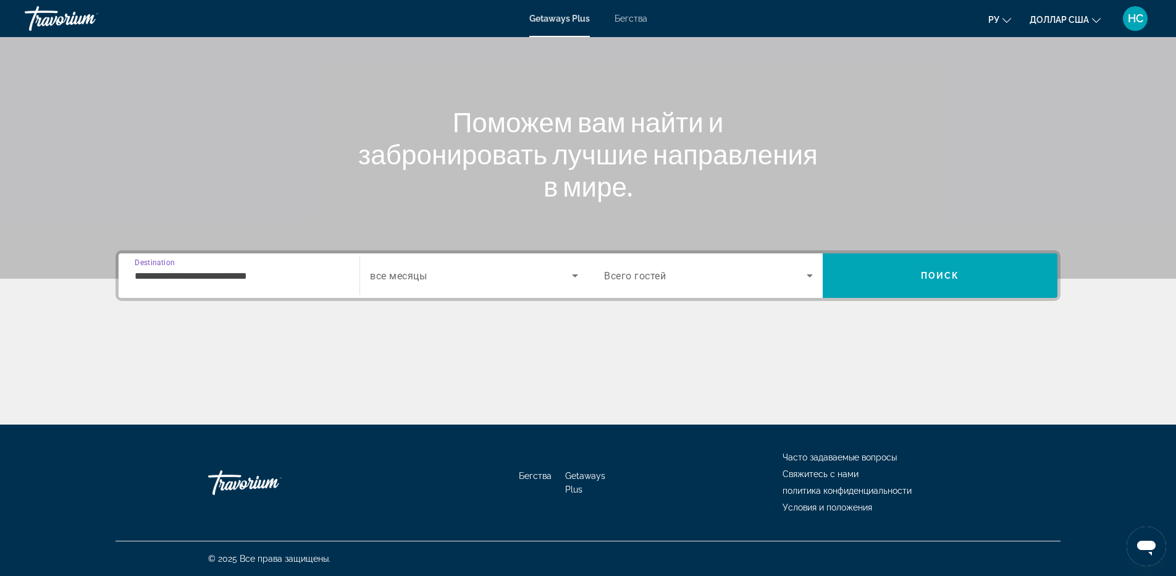
click at [288, 280] on input "**********" at bounding box center [239, 276] width 209 height 15
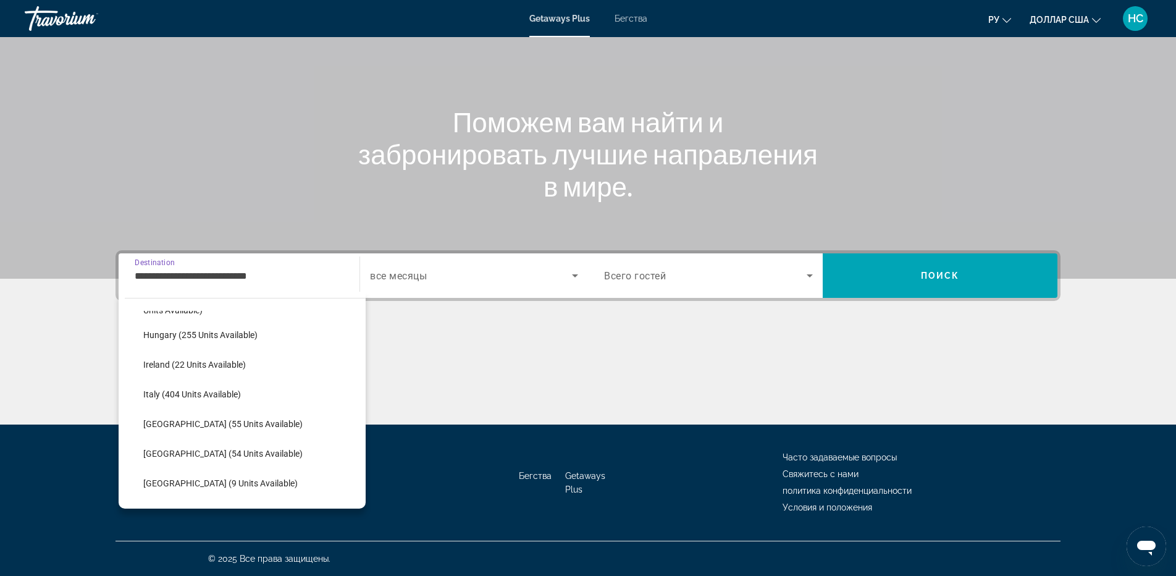
scroll to position [568, 0]
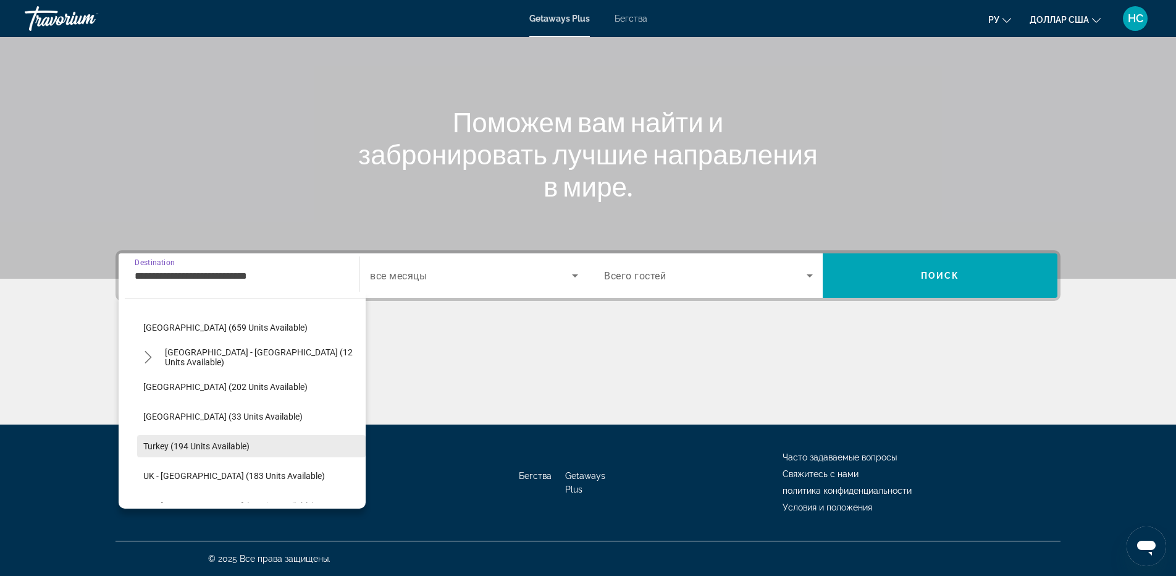
click at [204, 440] on span "Select destination: Turkey (194 units available)" at bounding box center [251, 446] width 229 height 30
type input "**********"
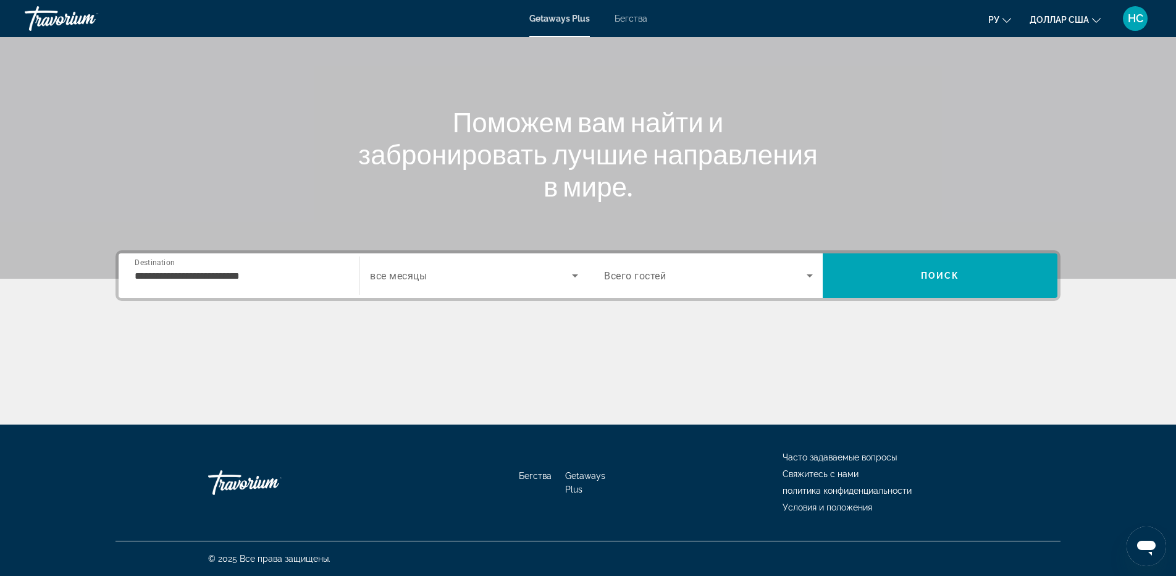
click at [400, 273] on span "все месяцы" at bounding box center [398, 276] width 57 height 12
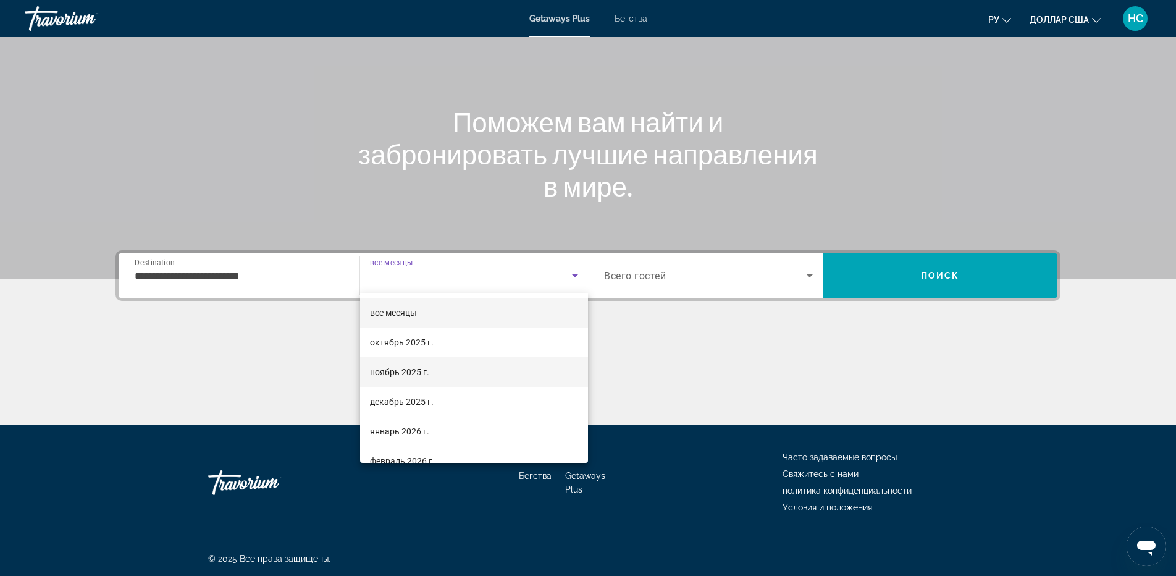
click at [397, 373] on font "ноябрь 2025 г." at bounding box center [399, 372] width 59 height 10
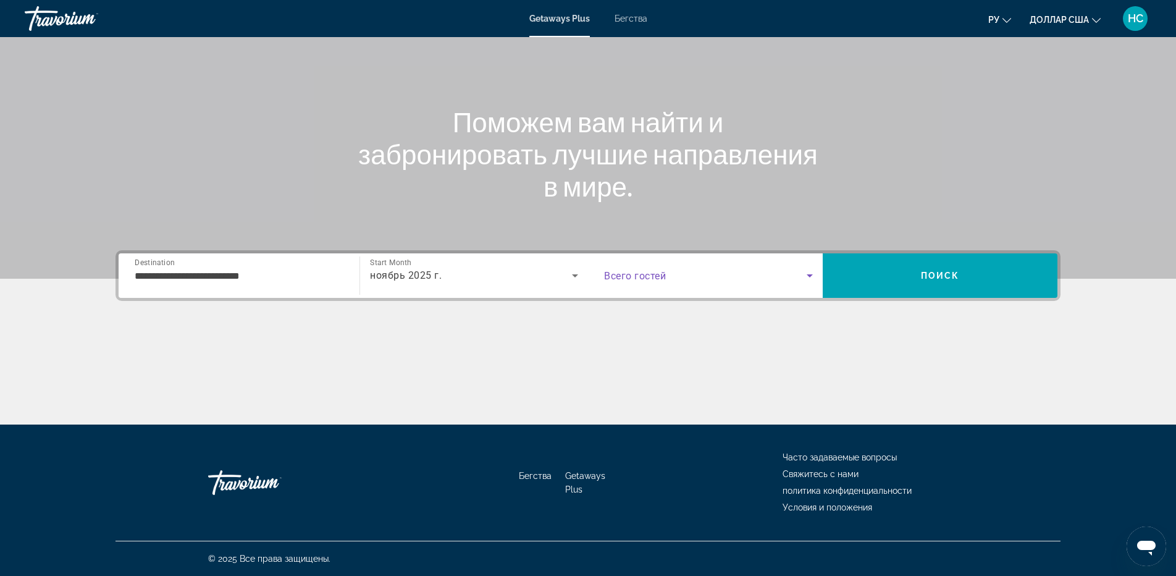
click at [742, 280] on span "Search widget" at bounding box center [705, 275] width 203 height 15
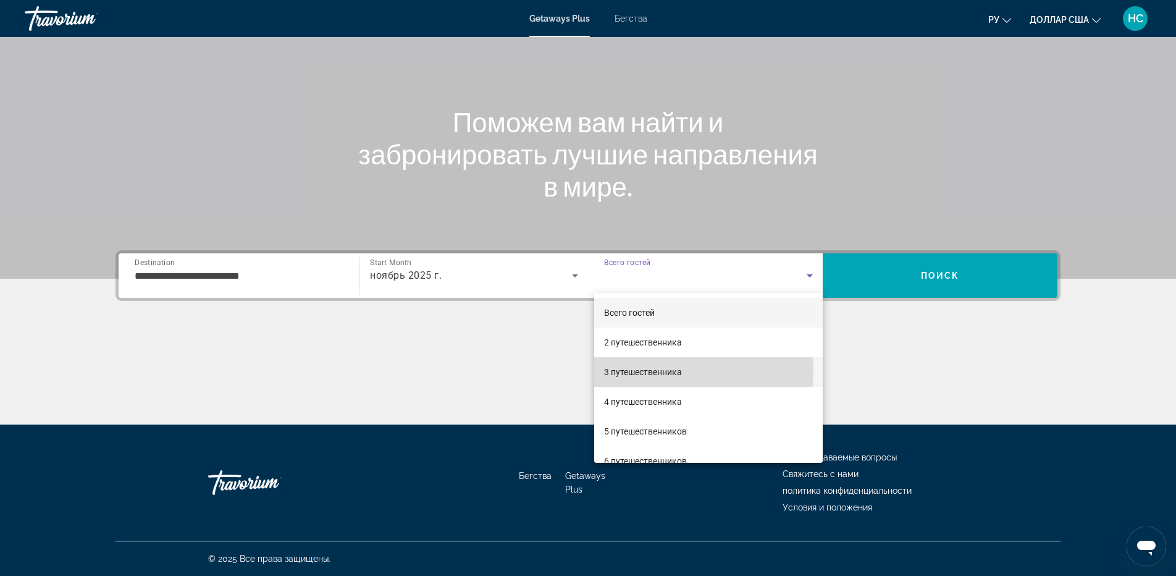
click at [659, 370] on font "3 путешественника" at bounding box center [643, 372] width 78 height 10
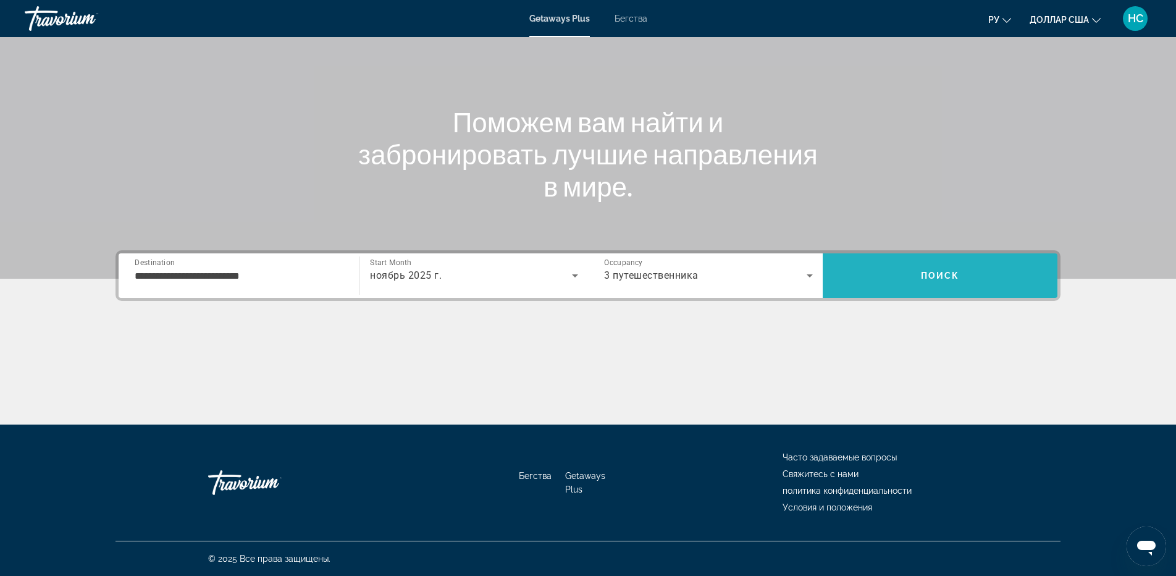
click at [951, 274] on span "Поиск" at bounding box center [940, 276] width 39 height 10
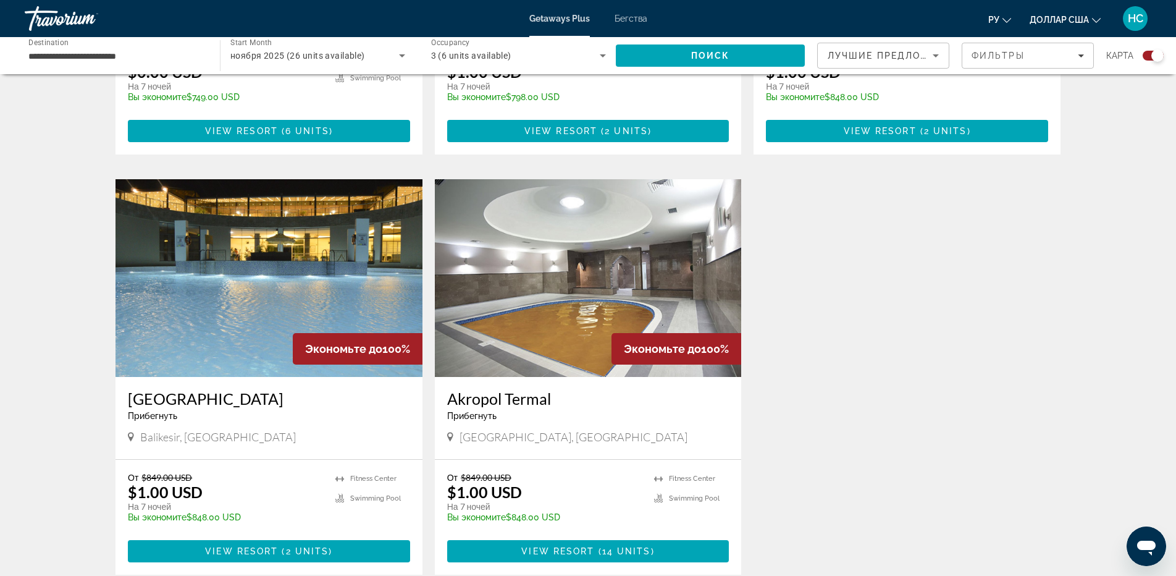
scroll to position [803, 0]
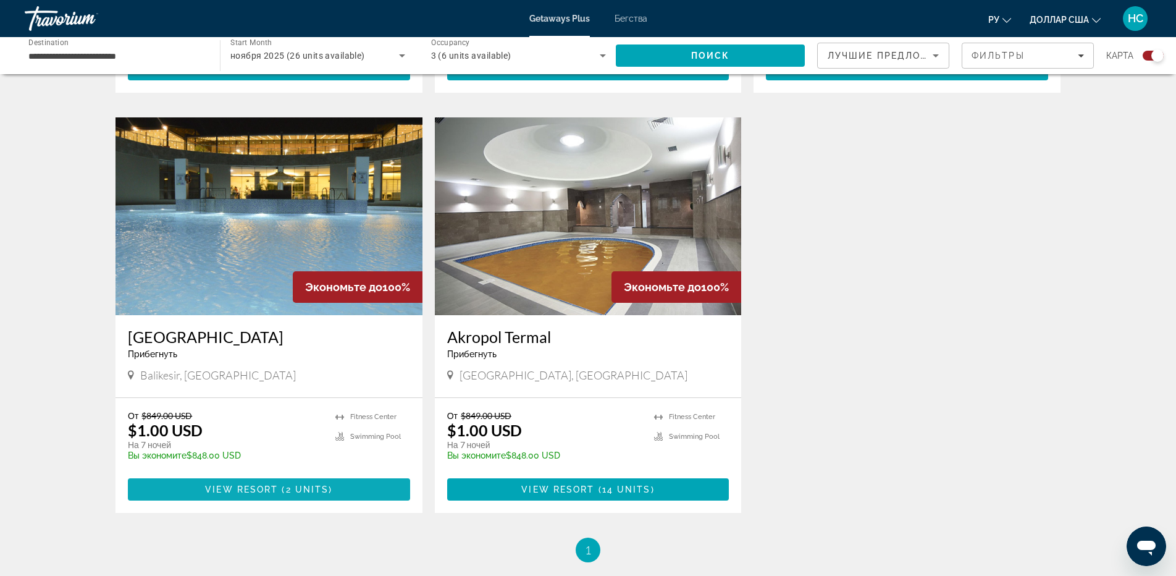
click at [284, 491] on span "( 2 units )" at bounding box center [305, 489] width 54 height 10
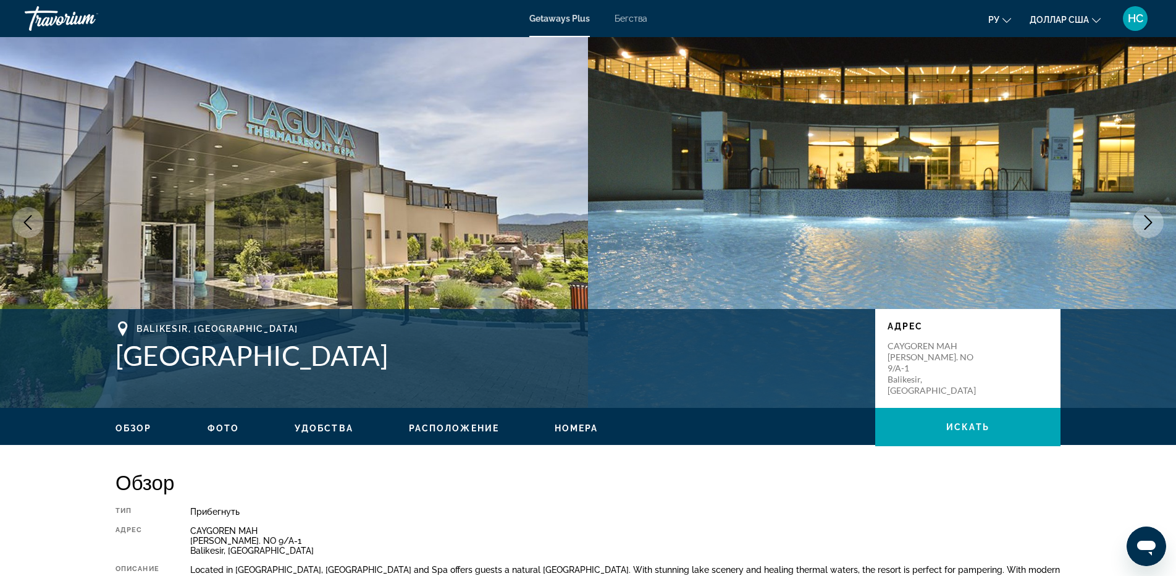
click at [641, 19] on font "Бегства" at bounding box center [631, 19] width 33 height 10
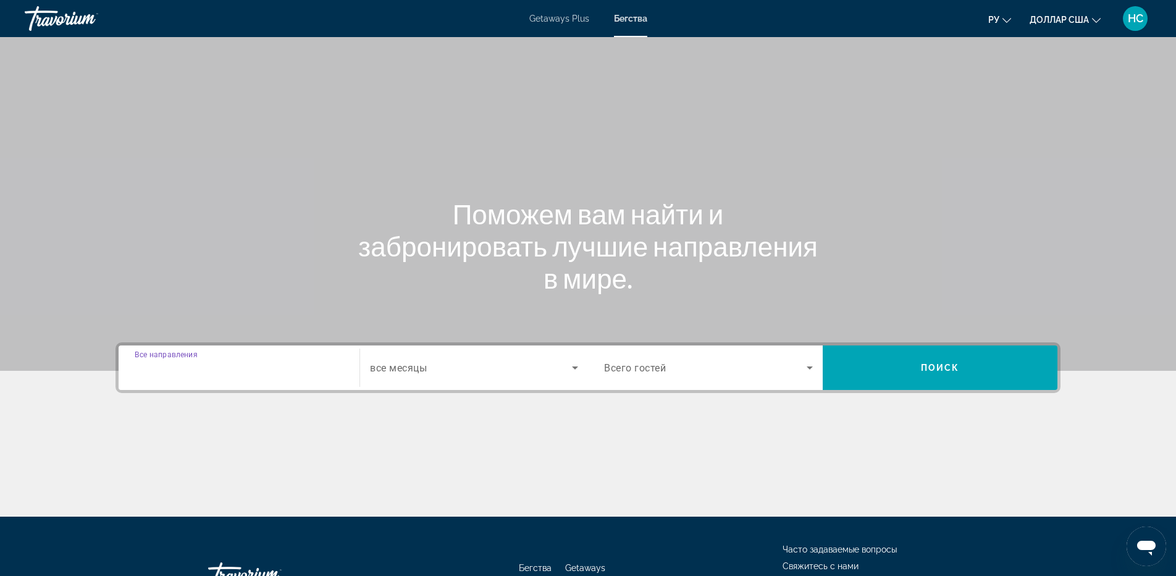
click at [270, 369] on input "Destination Все направления" at bounding box center [239, 368] width 209 height 15
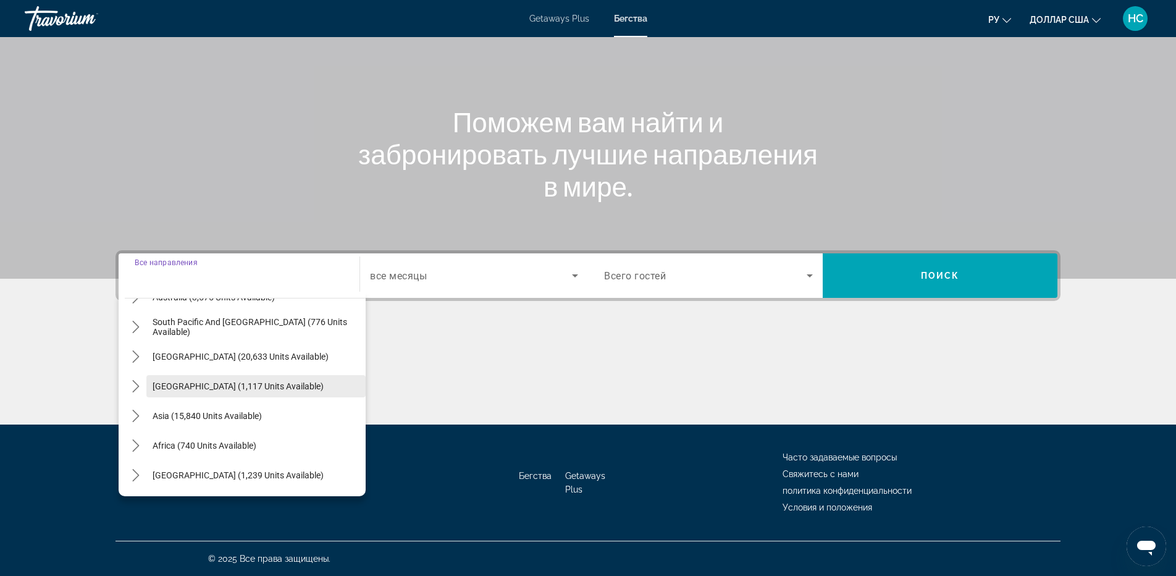
scroll to position [77, 0]
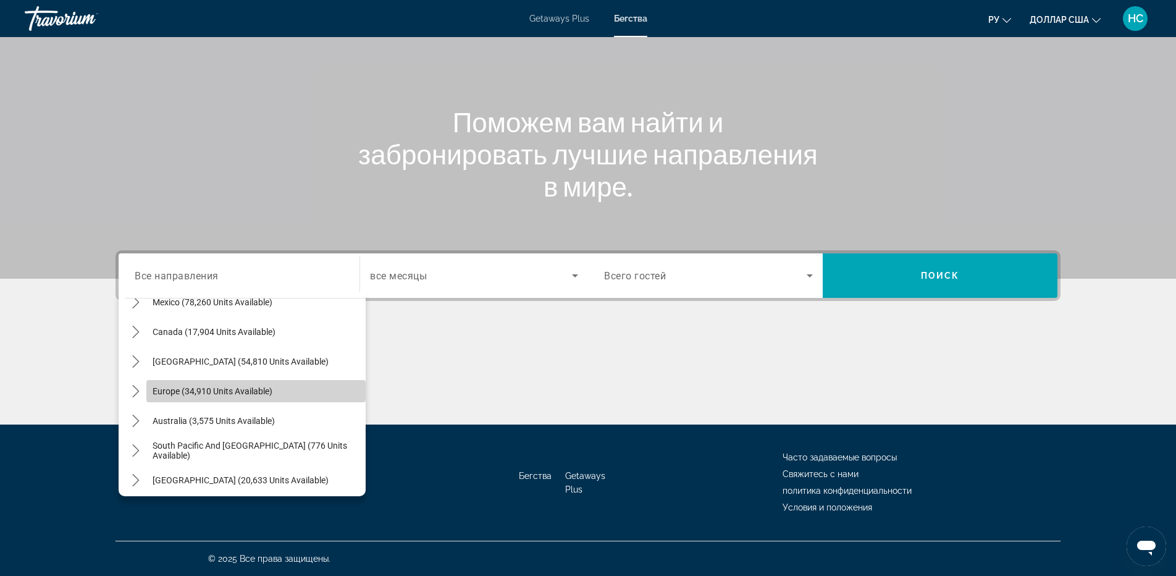
click at [259, 398] on span "Select destination: Europe (34,910 units available)" at bounding box center [255, 391] width 219 height 30
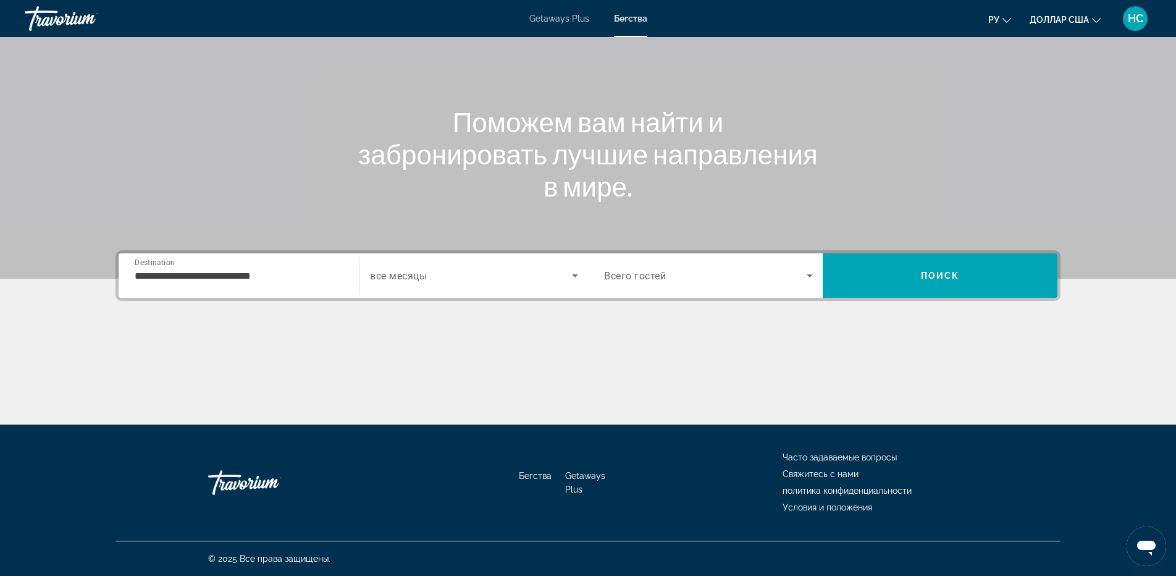
click at [275, 291] on div "**********" at bounding box center [239, 275] width 209 height 35
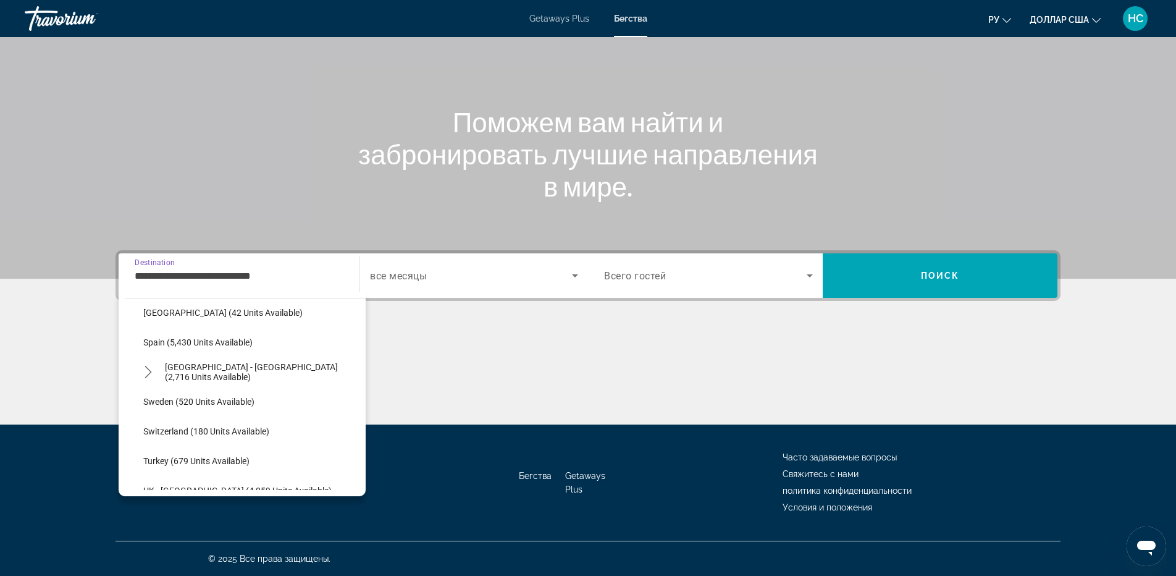
scroll to position [691, 0]
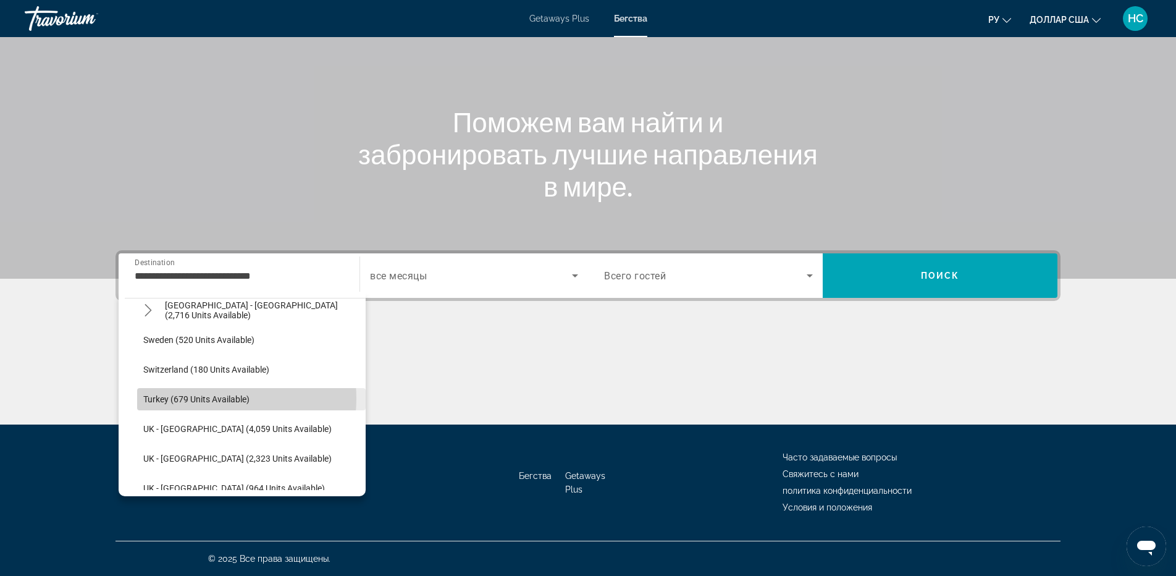
click at [207, 398] on span "Turkey (679 units available)" at bounding box center [196, 399] width 106 height 10
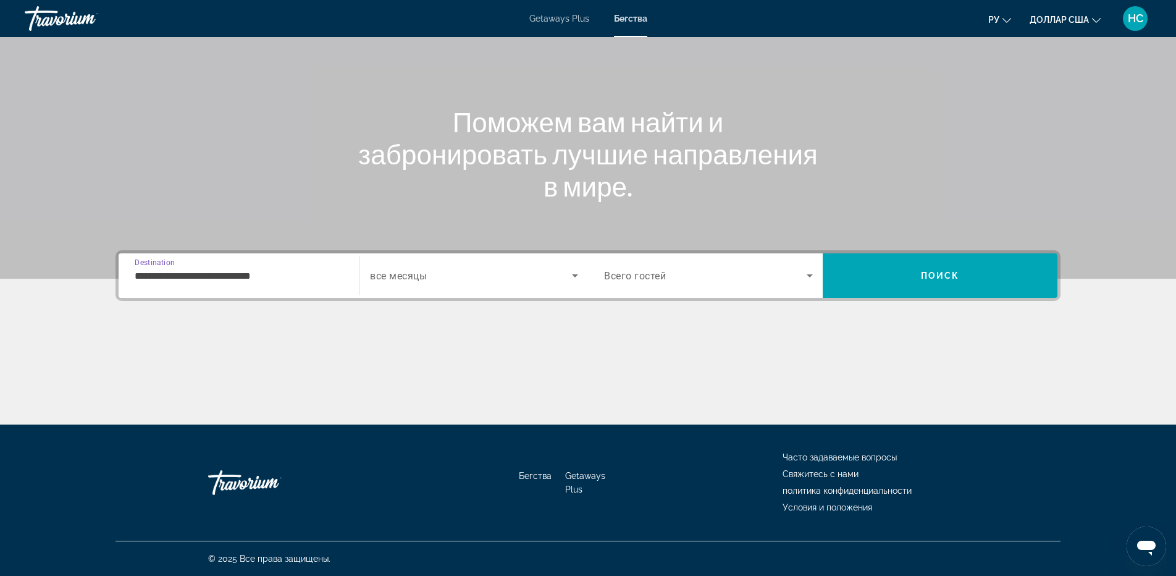
type input "**********"
click at [468, 274] on span "Search widget" at bounding box center [471, 275] width 202 height 15
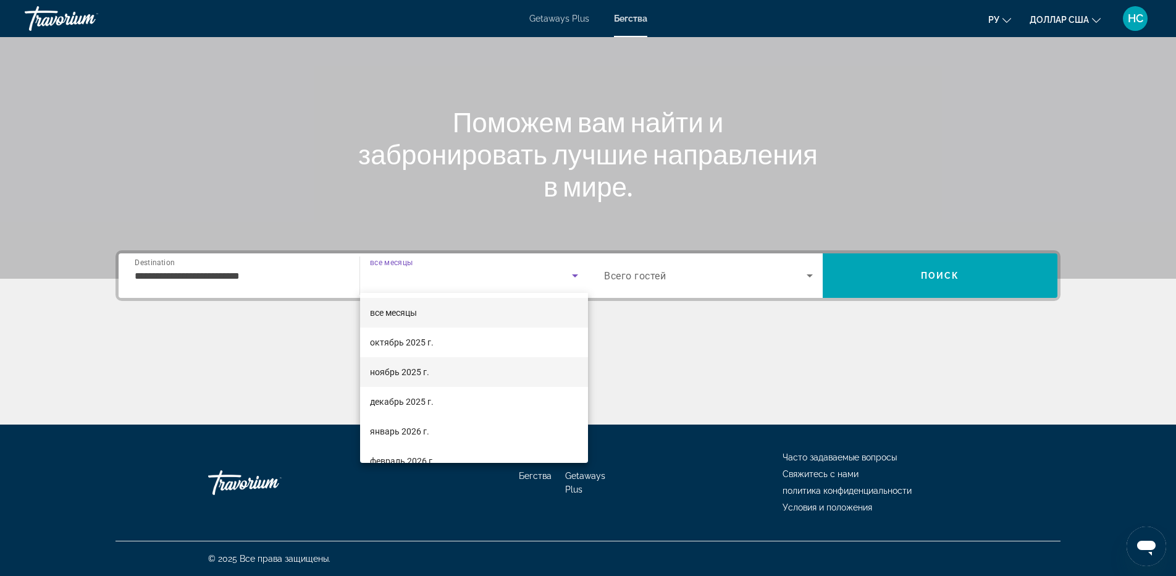
click at [394, 369] on font "ноябрь 2025 г." at bounding box center [399, 372] width 59 height 10
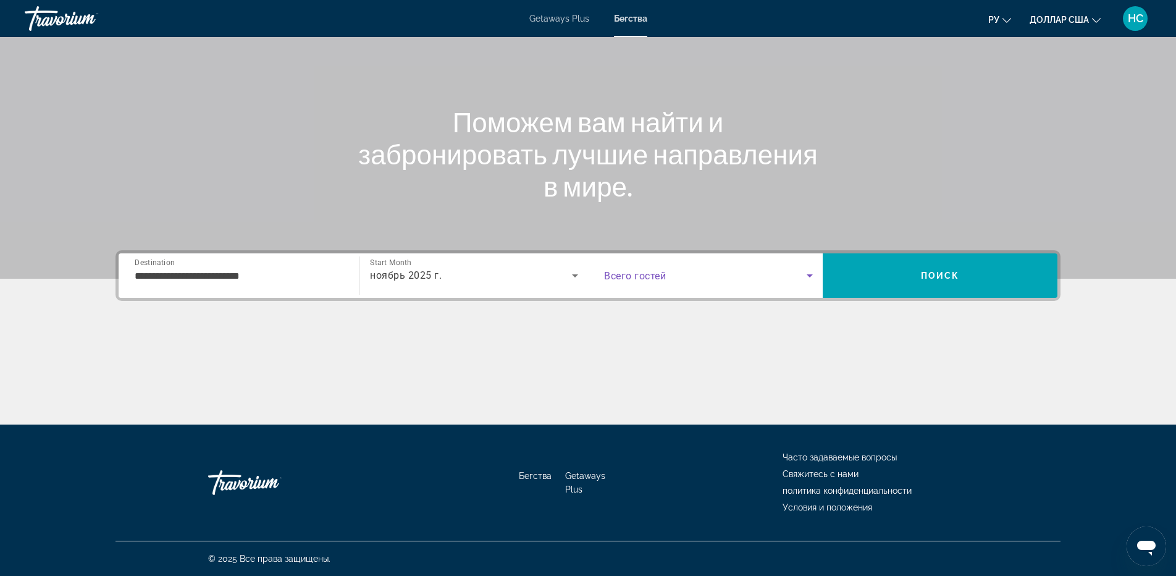
click at [699, 280] on span "Search widget" at bounding box center [705, 275] width 203 height 15
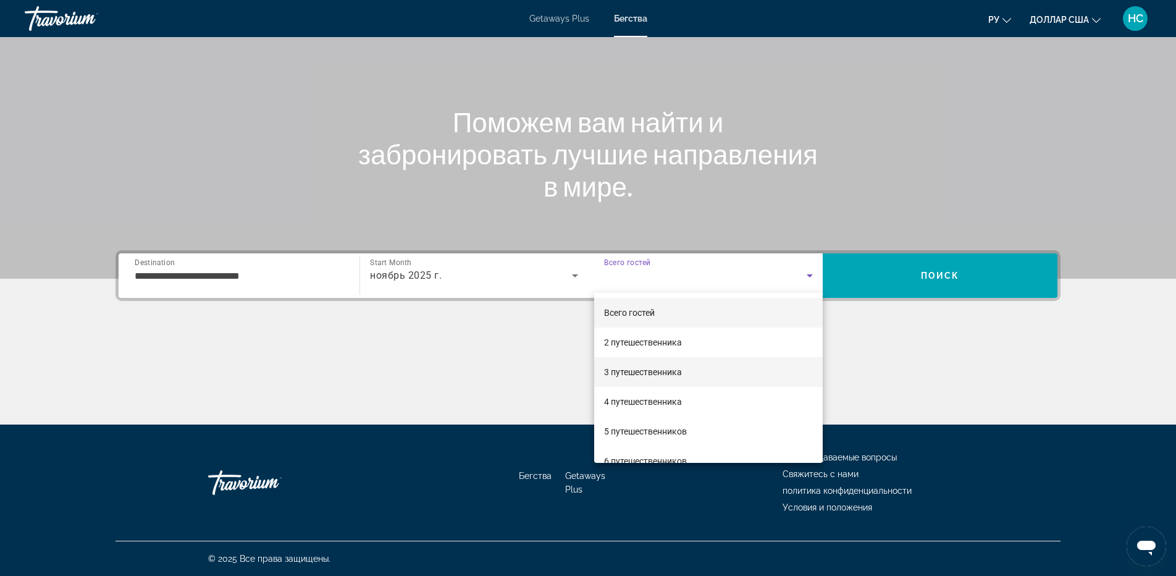
click at [659, 365] on span "3 путешественника" at bounding box center [643, 372] width 78 height 15
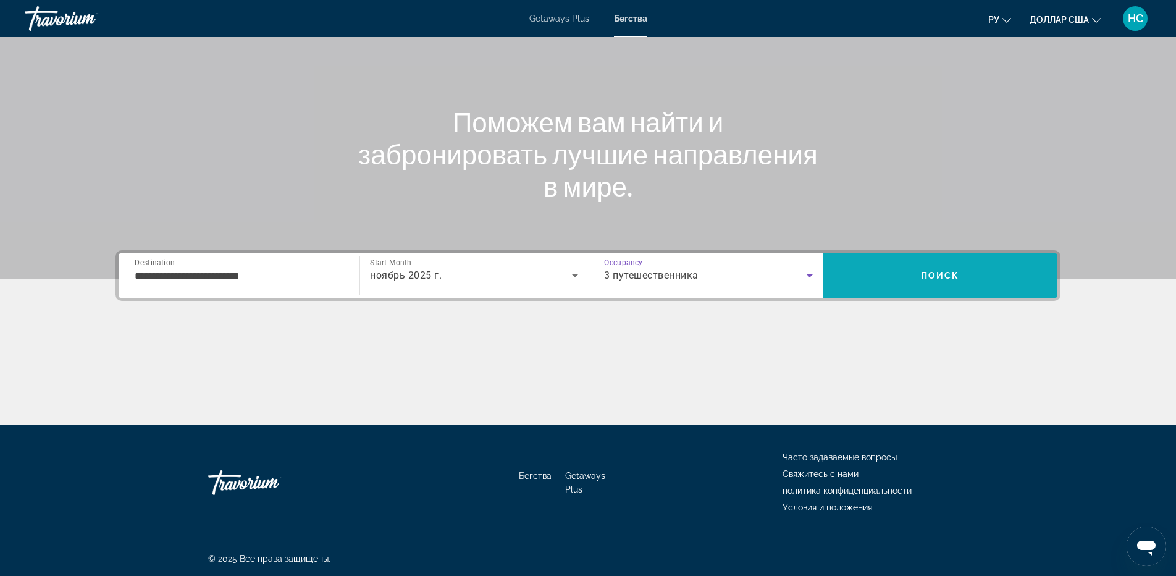
click at [928, 291] on span "Search" at bounding box center [940, 275] width 235 height 44
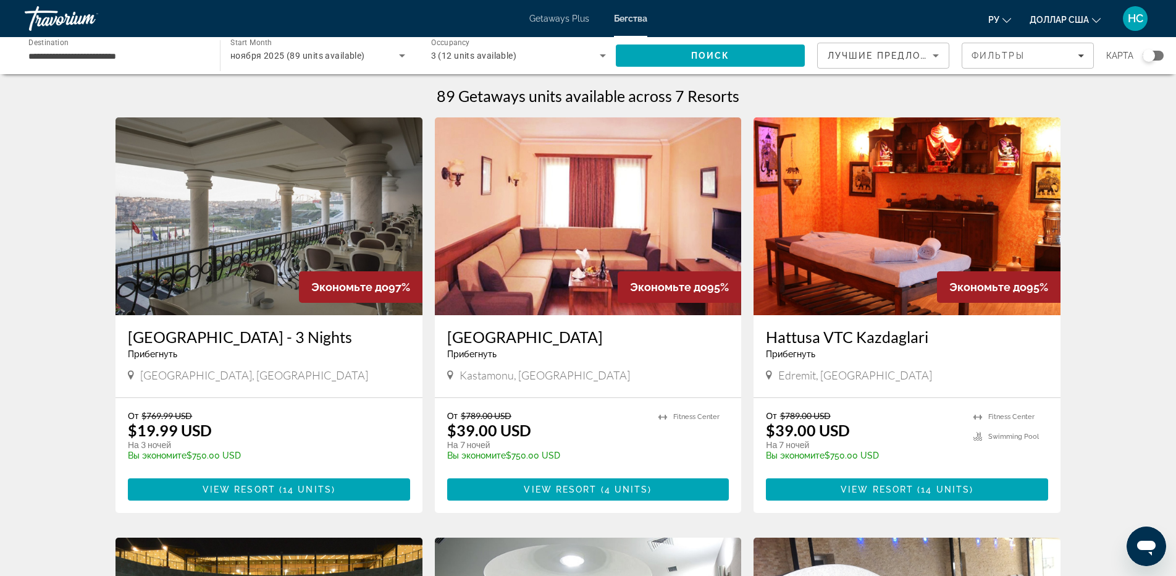
click at [285, 224] on img "Основное содержание" at bounding box center [269, 216] width 307 height 198
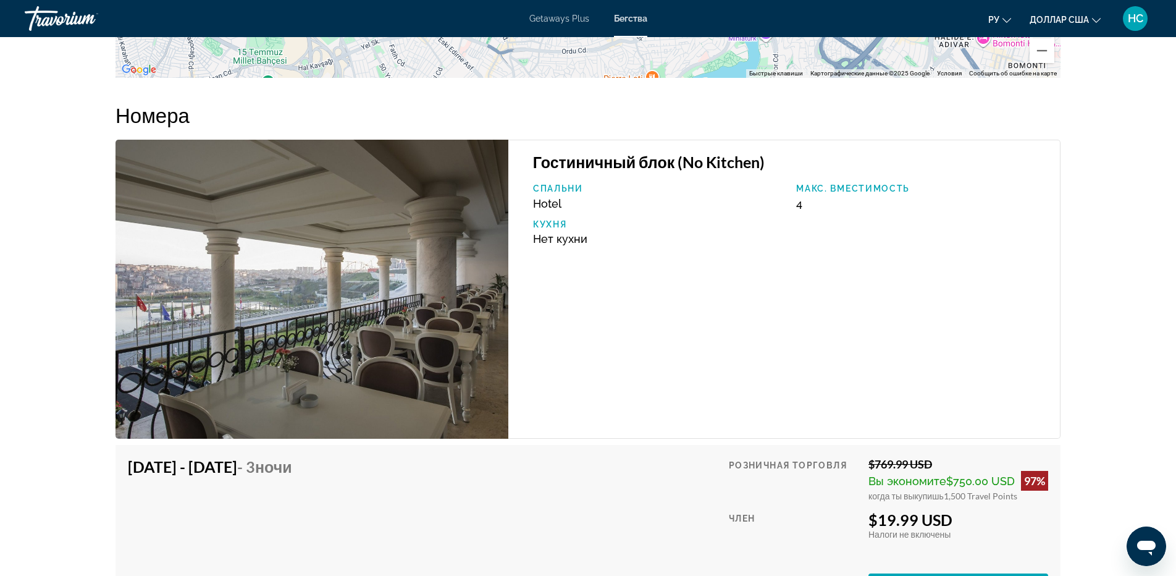
scroll to position [1915, 0]
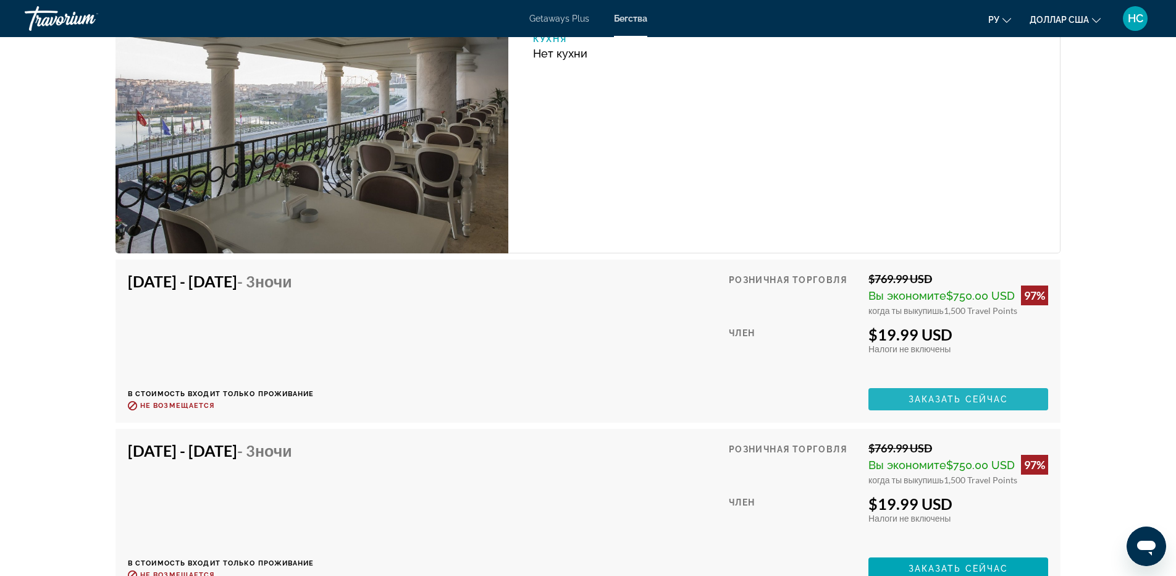
click at [925, 402] on span "Заказать сейчас" at bounding box center [959, 399] width 100 height 10
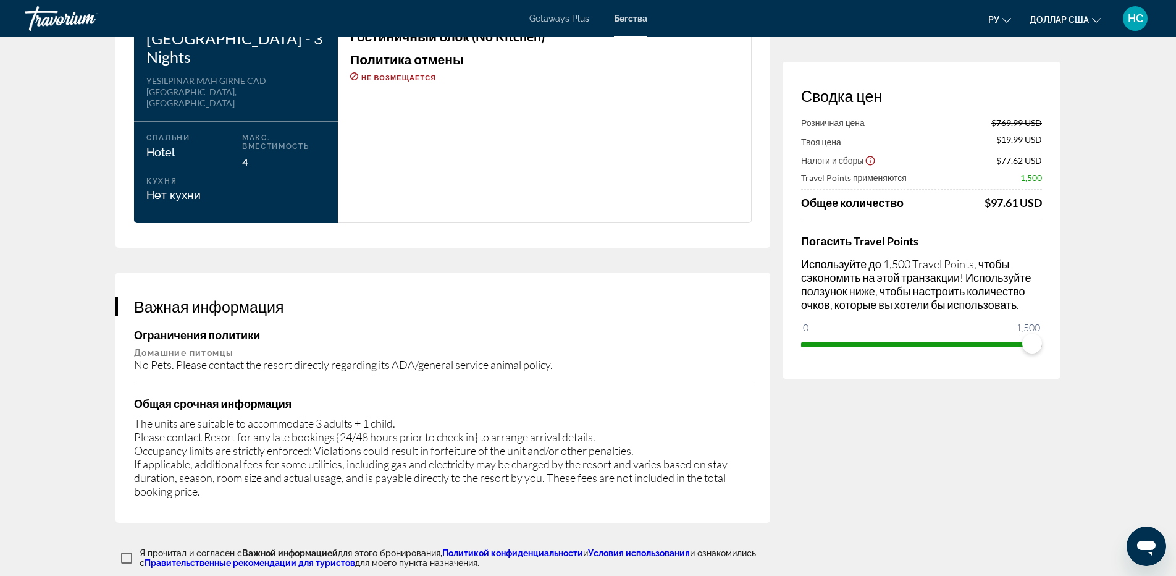
scroll to position [1668, 0]
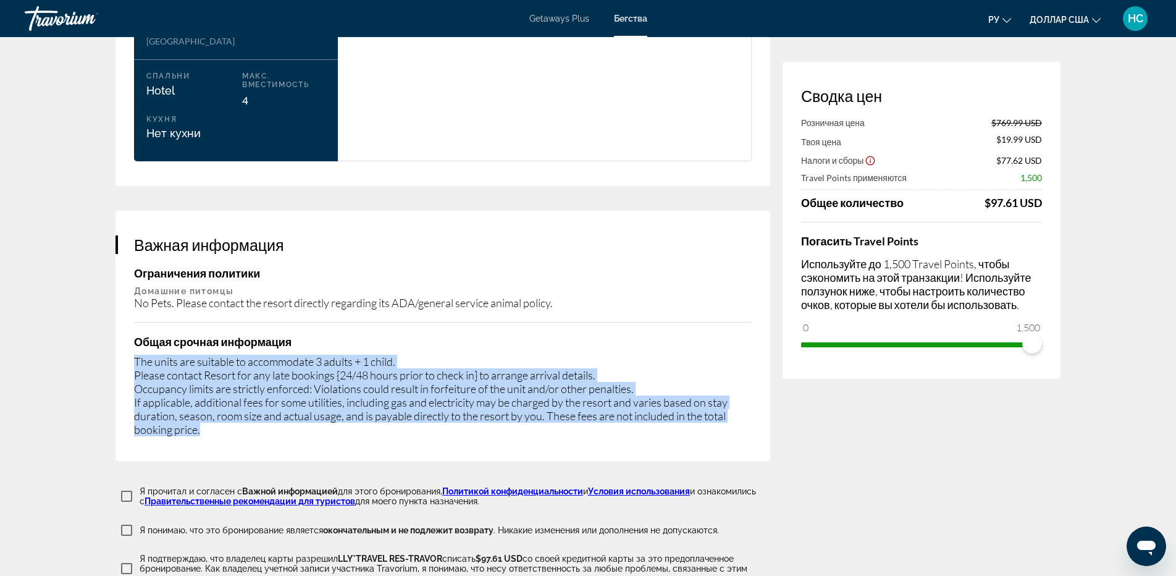
drag, startPoint x: 134, startPoint y: 344, endPoint x: 251, endPoint y: 423, distance: 141.5
click at [251, 423] on div "Важная информация Ограничения политики Домашние питомцы No Pets. Please contact…" at bounding box center [443, 336] width 655 height 250
copy div "The units are suitable to accommodate 3 adults + 1 child. Please contact Resort…"
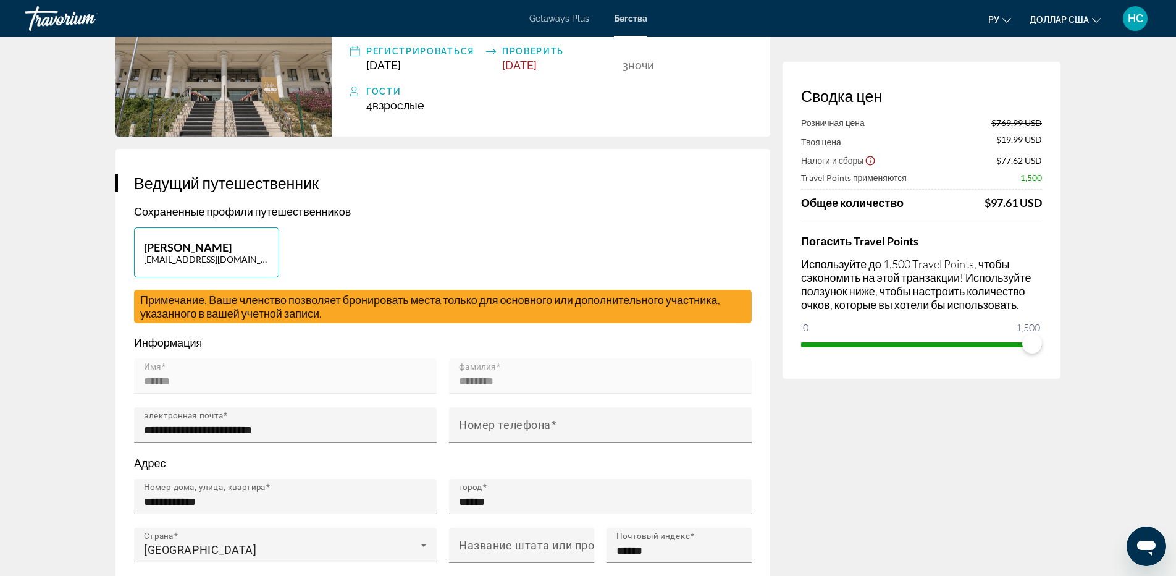
scroll to position [0, 0]
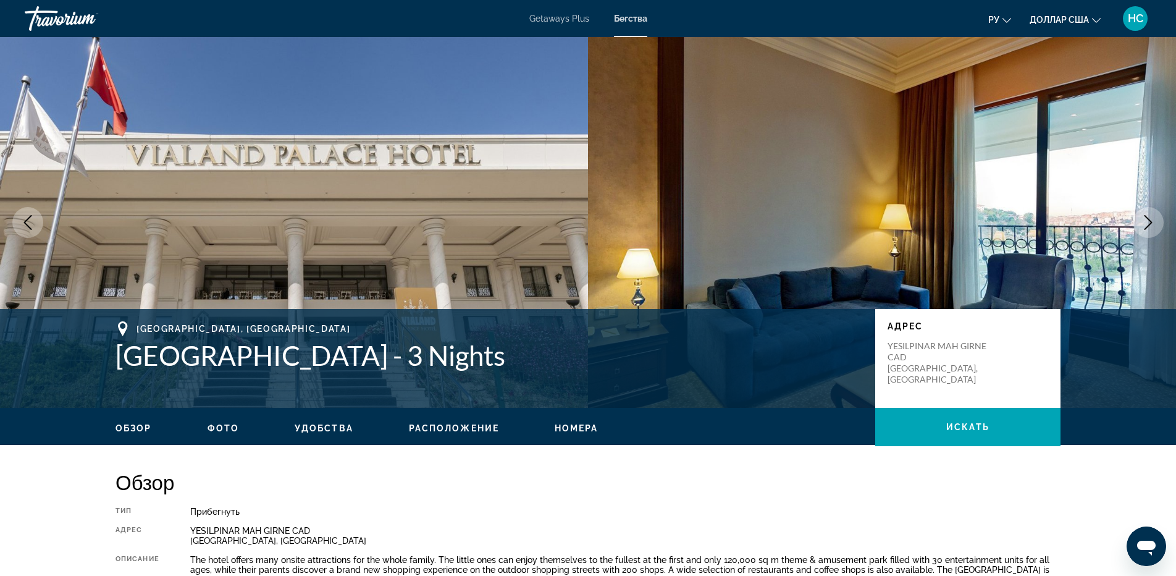
click at [1154, 224] on icon "Next image" at bounding box center [1148, 222] width 15 height 15
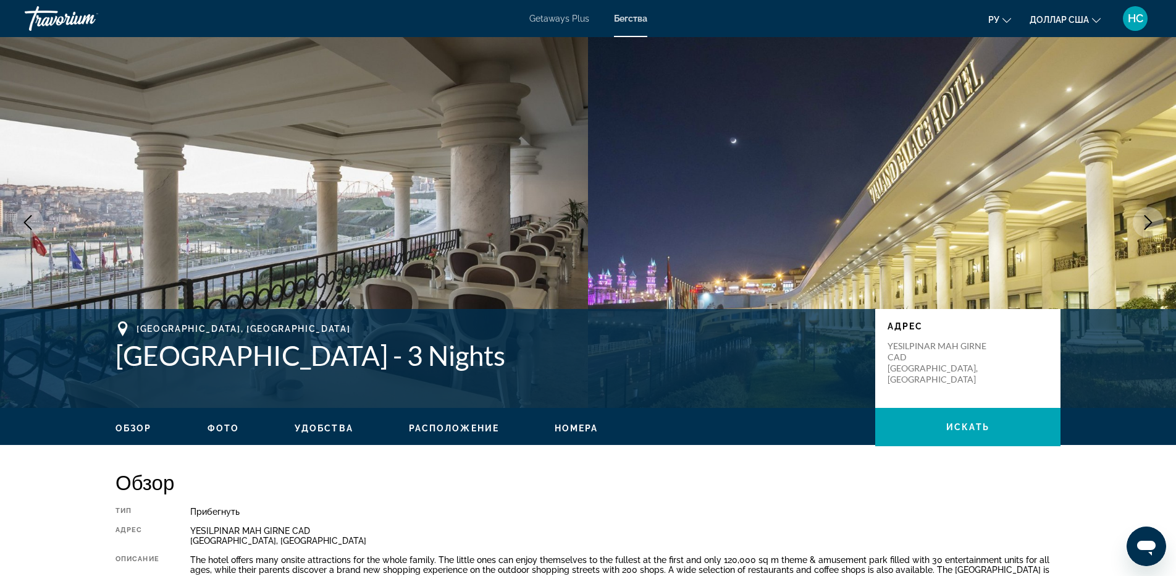
click at [1139, 226] on button "Next image" at bounding box center [1148, 222] width 31 height 31
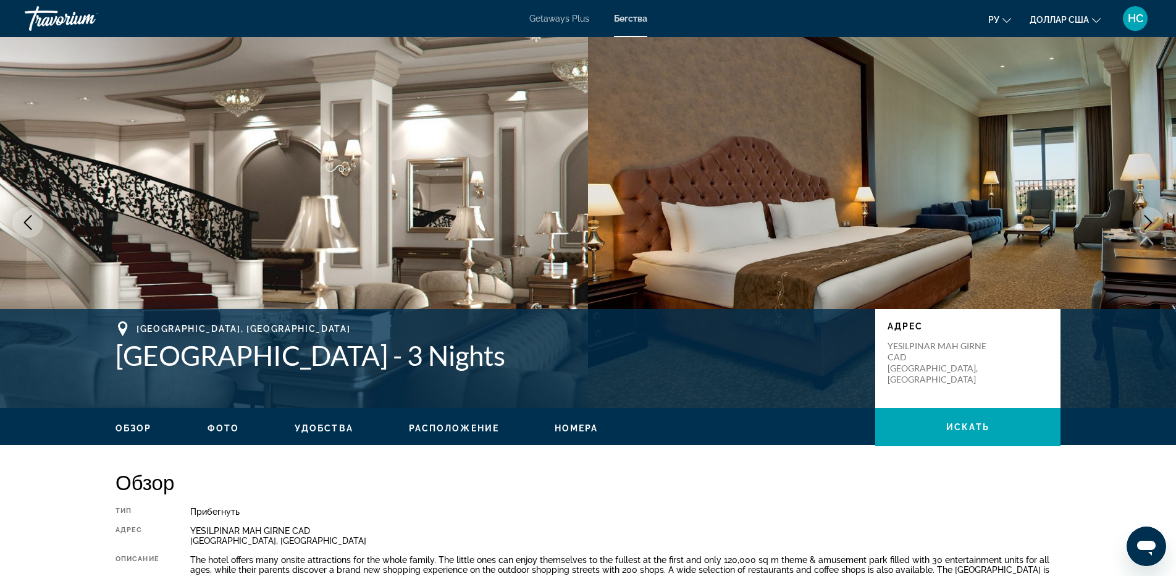
click at [1139, 226] on button "Next image" at bounding box center [1148, 222] width 31 height 31
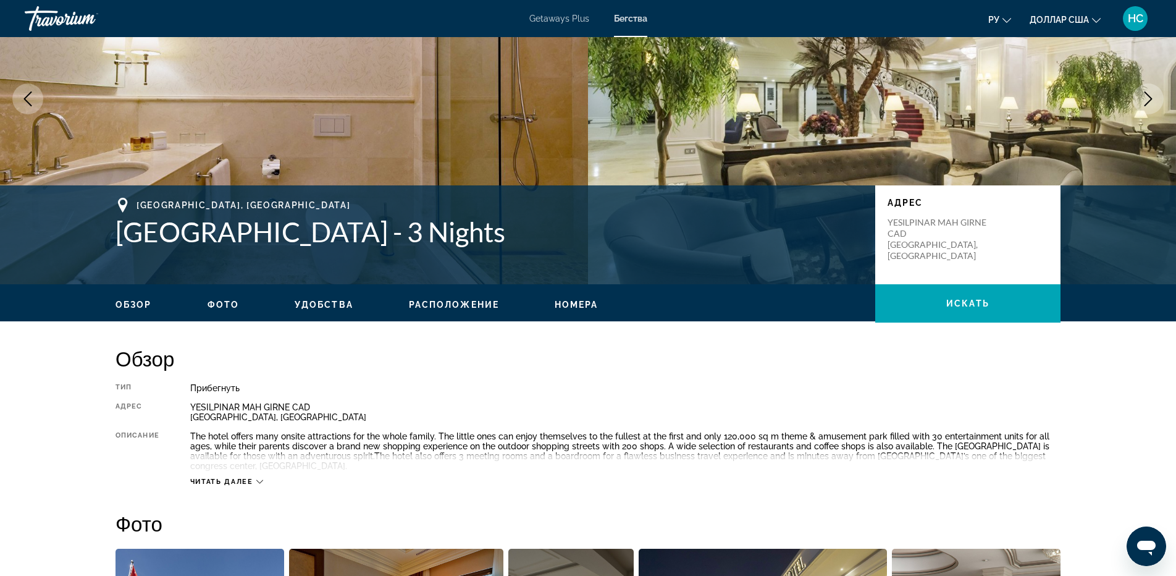
scroll to position [185, 0]
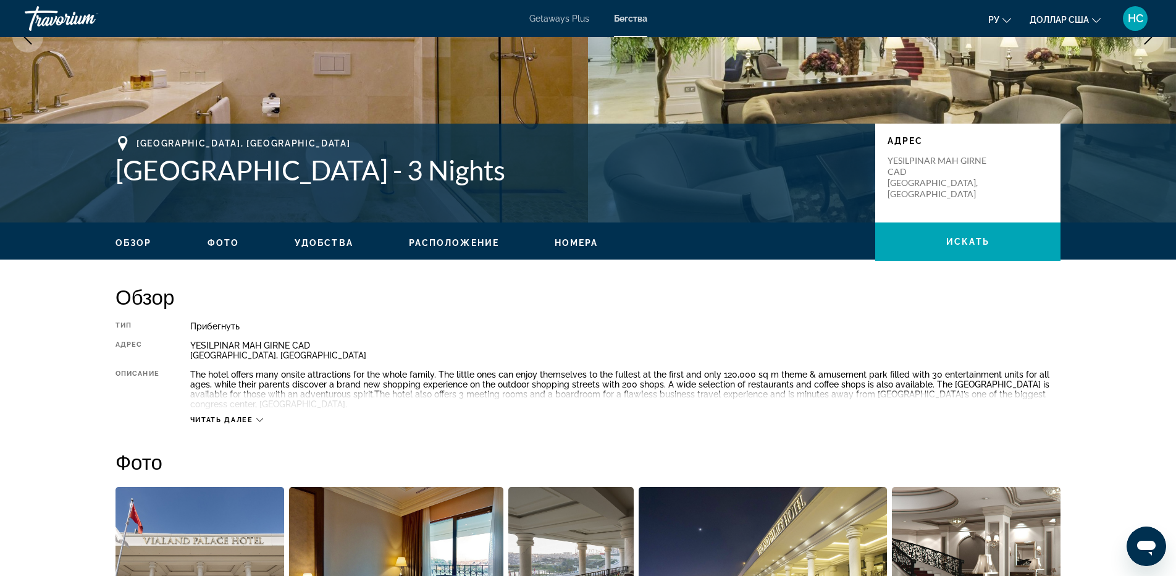
click at [208, 419] on span "Читать далее" at bounding box center [221, 420] width 63 height 8
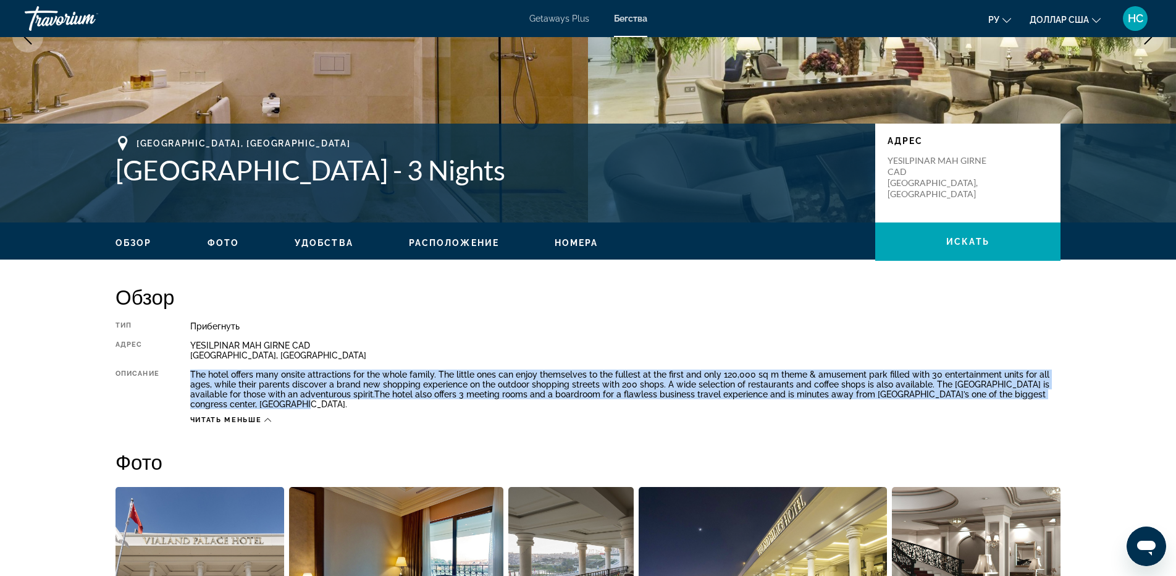
drag, startPoint x: 192, startPoint y: 373, endPoint x: 325, endPoint y: 407, distance: 137.7
click at [325, 407] on div "The hotel offers many onsite attractions for the whole family. The little ones …" at bounding box center [625, 389] width 871 height 40
copy div "The hotel offers many onsite attractions for the whole family. The little ones …"
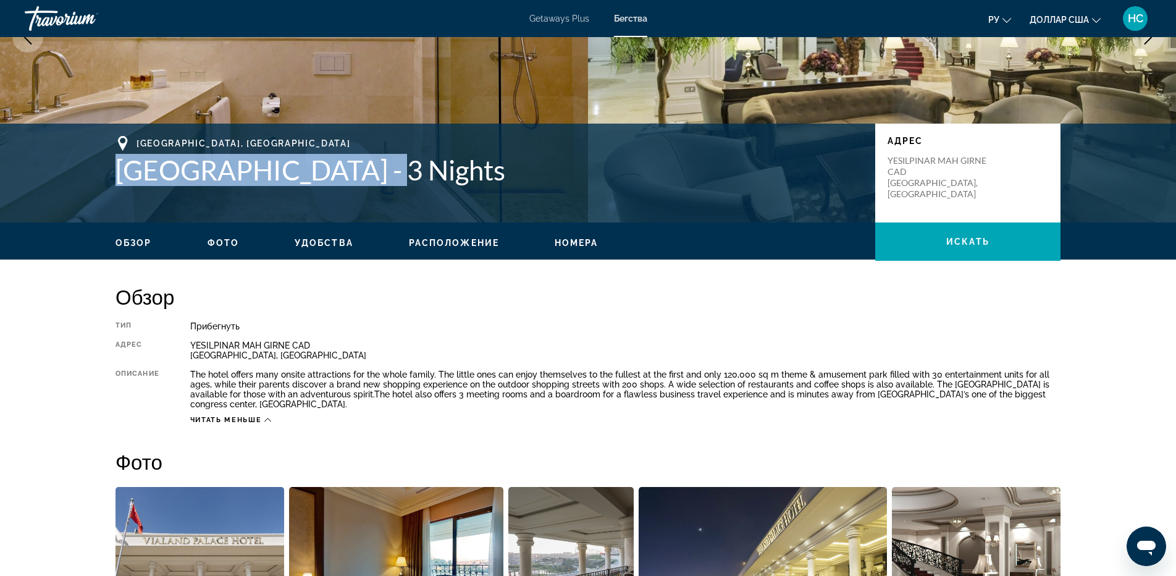
drag, startPoint x: 119, startPoint y: 171, endPoint x: 358, endPoint y: 175, distance: 239.8
click at [358, 175] on h1 "[GEOGRAPHIC_DATA] - 3 Nights" at bounding box center [490, 170] width 748 height 32
copy h1 "[GEOGRAPHIC_DATA]"
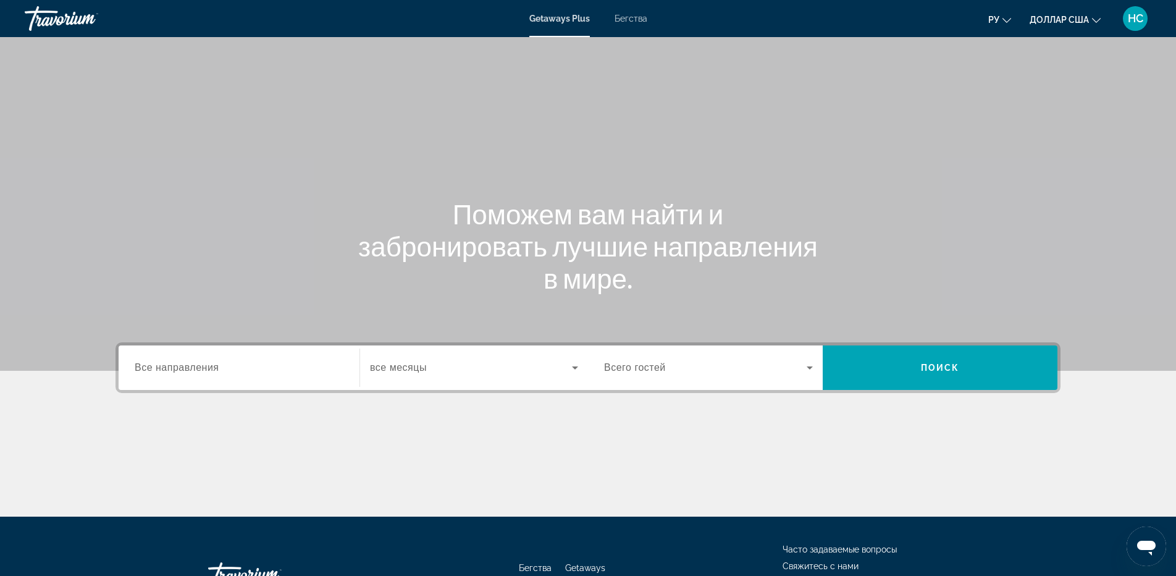
click at [240, 376] on div "Виджет поиска" at bounding box center [239, 367] width 209 height 35
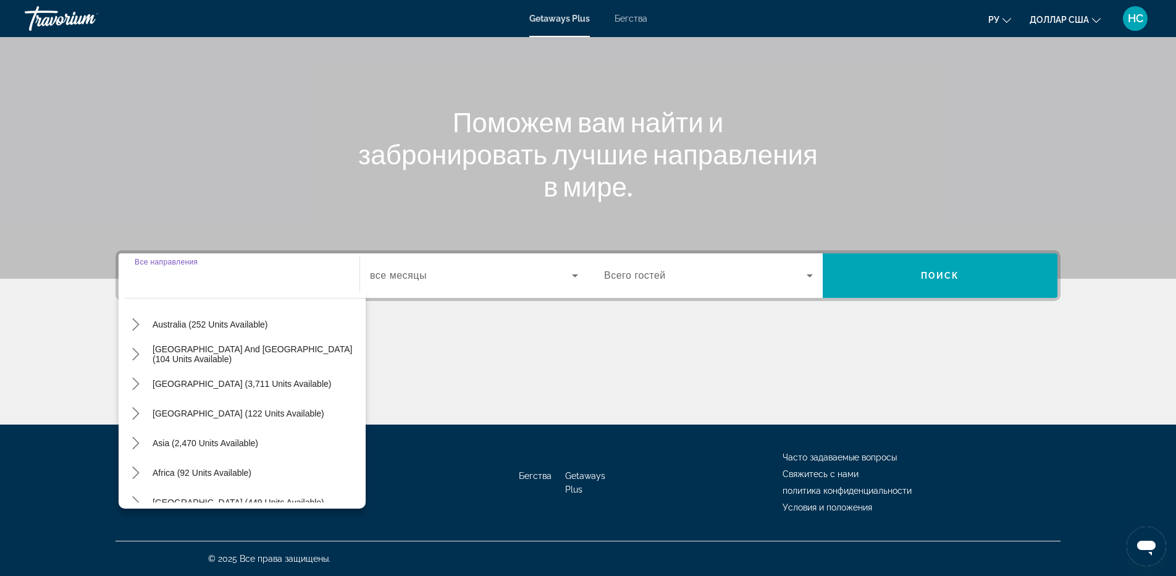
scroll to position [200, 0]
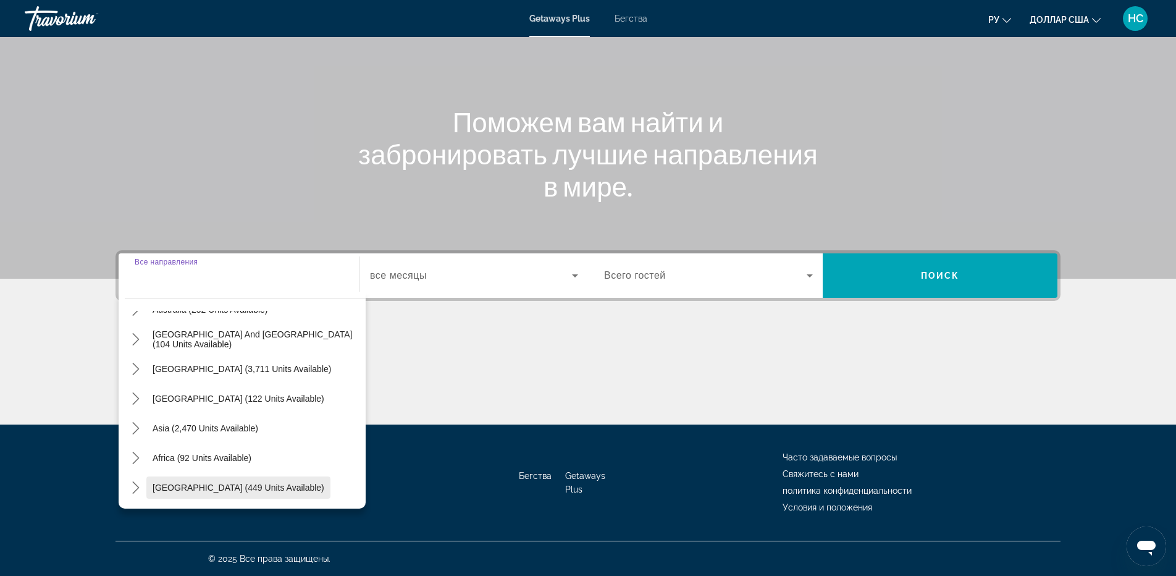
click at [208, 491] on span "[GEOGRAPHIC_DATA] (449 units available)" at bounding box center [239, 488] width 172 height 10
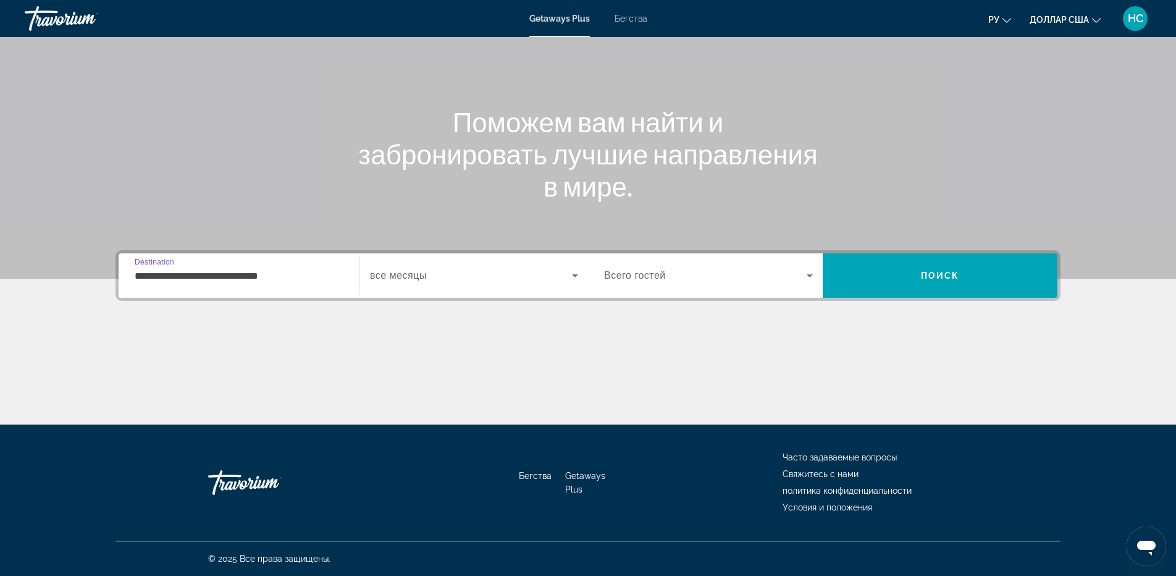
click at [250, 280] on input "**********" at bounding box center [239, 276] width 209 height 15
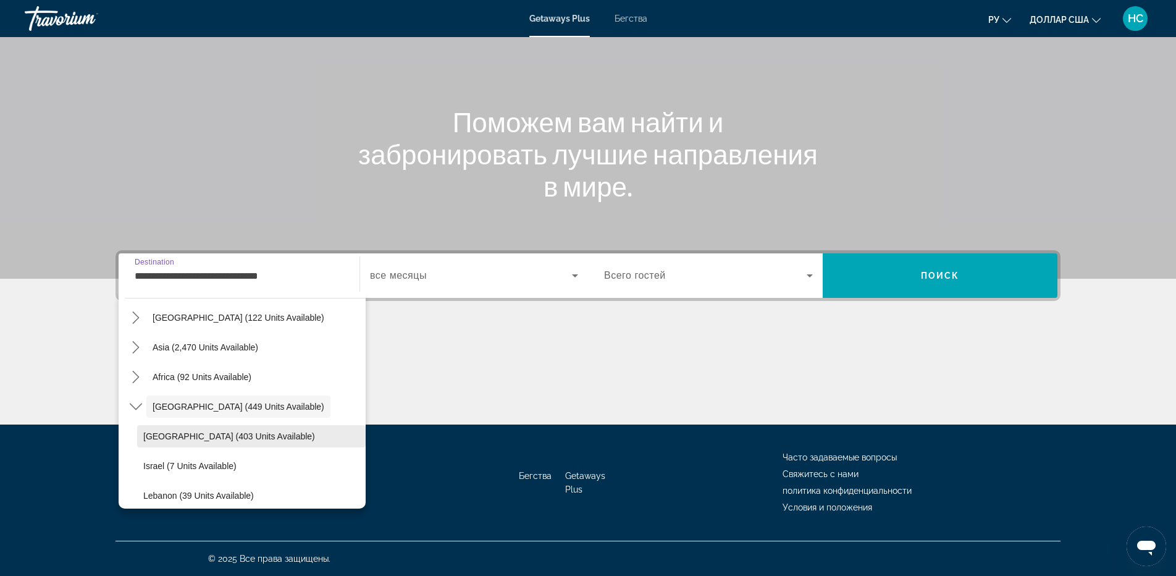
scroll to position [289, 0]
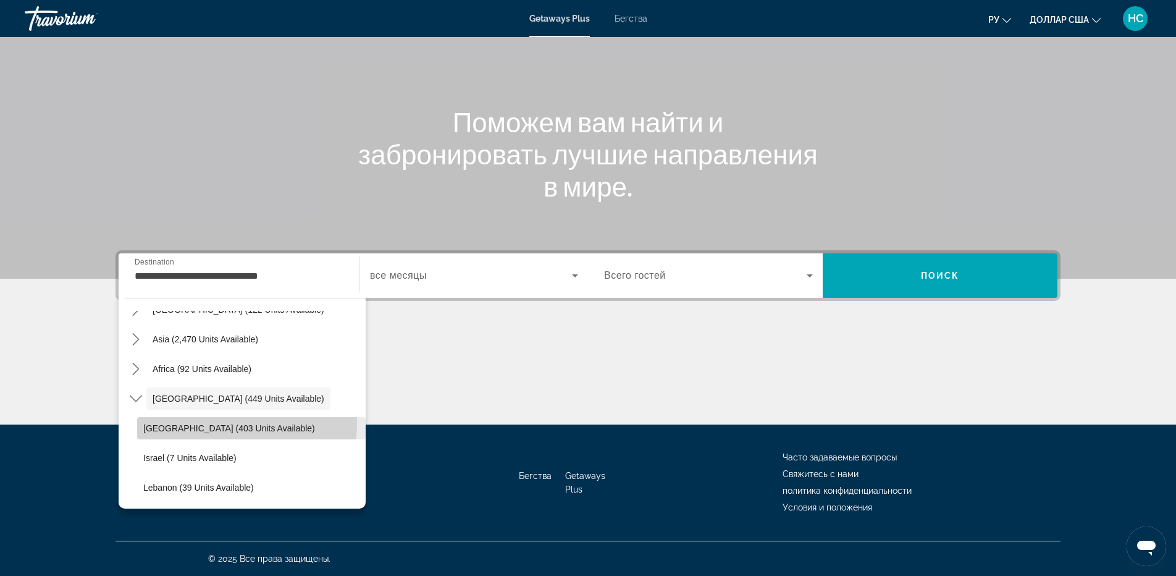
click at [228, 423] on span "[GEOGRAPHIC_DATA] (403 units available)" at bounding box center [229, 428] width 172 height 10
type input "**********"
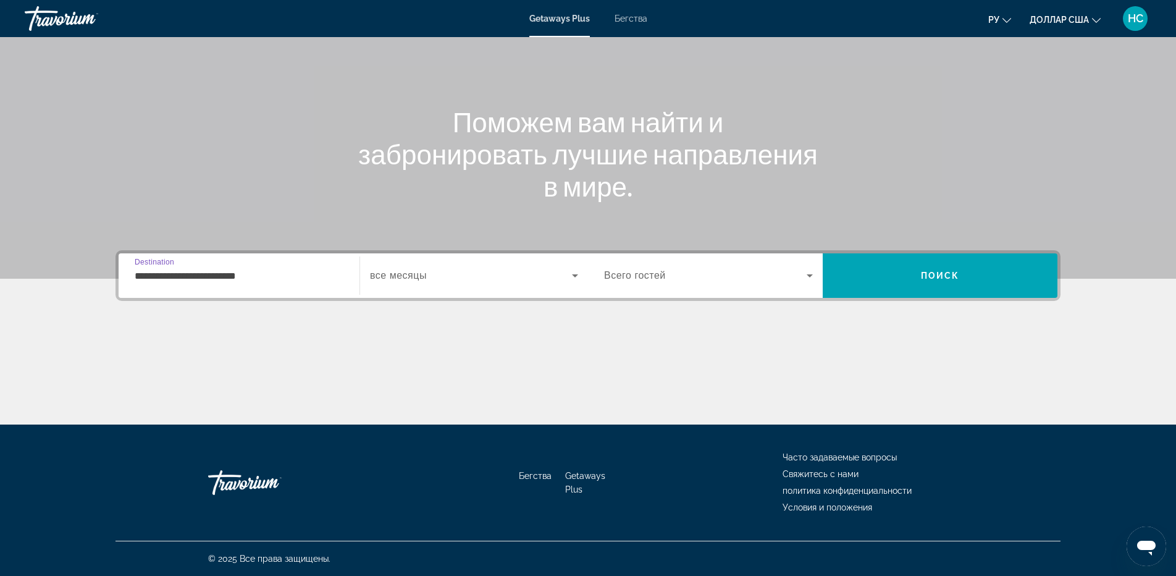
click at [506, 271] on span "Виджет поиска" at bounding box center [471, 275] width 202 height 15
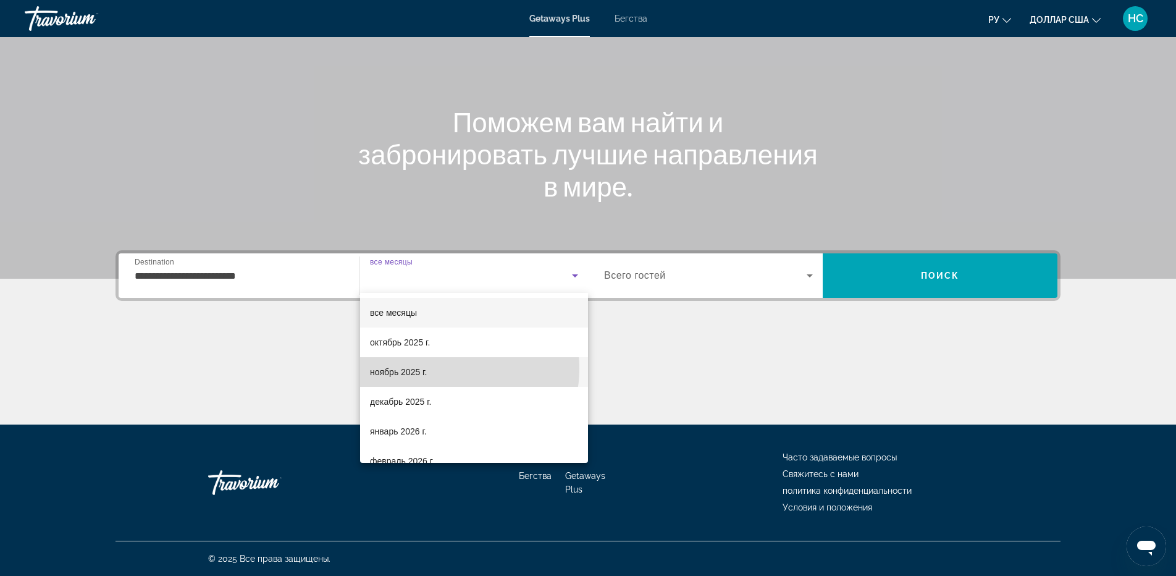
click at [438, 368] on mat-option "ноябрь 2025 г." at bounding box center [474, 372] width 228 height 30
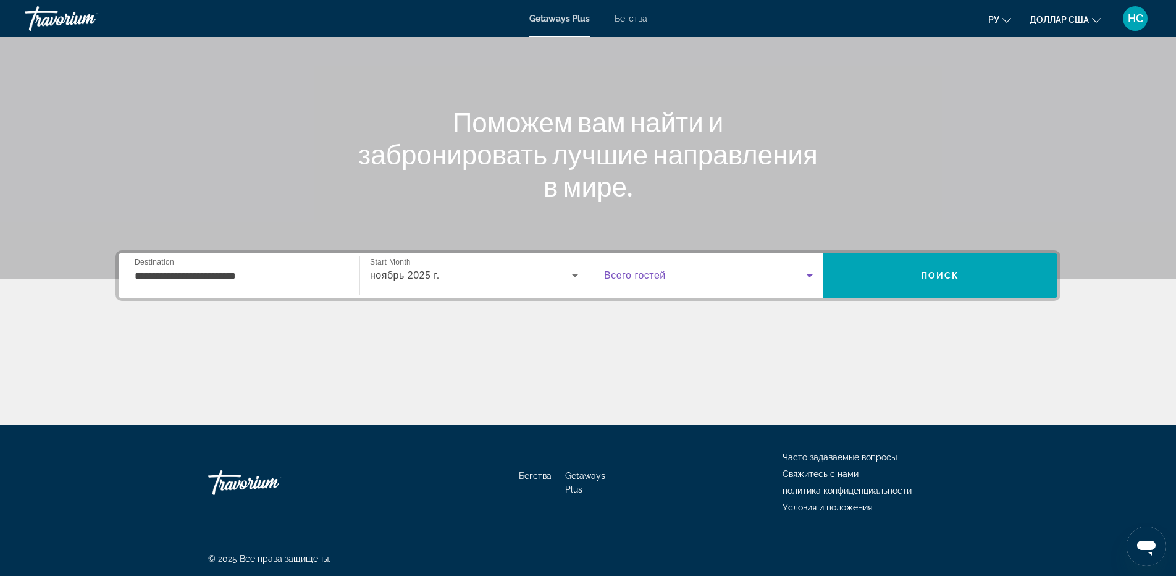
click at [687, 280] on span "Виджет поиска" at bounding box center [705, 275] width 203 height 15
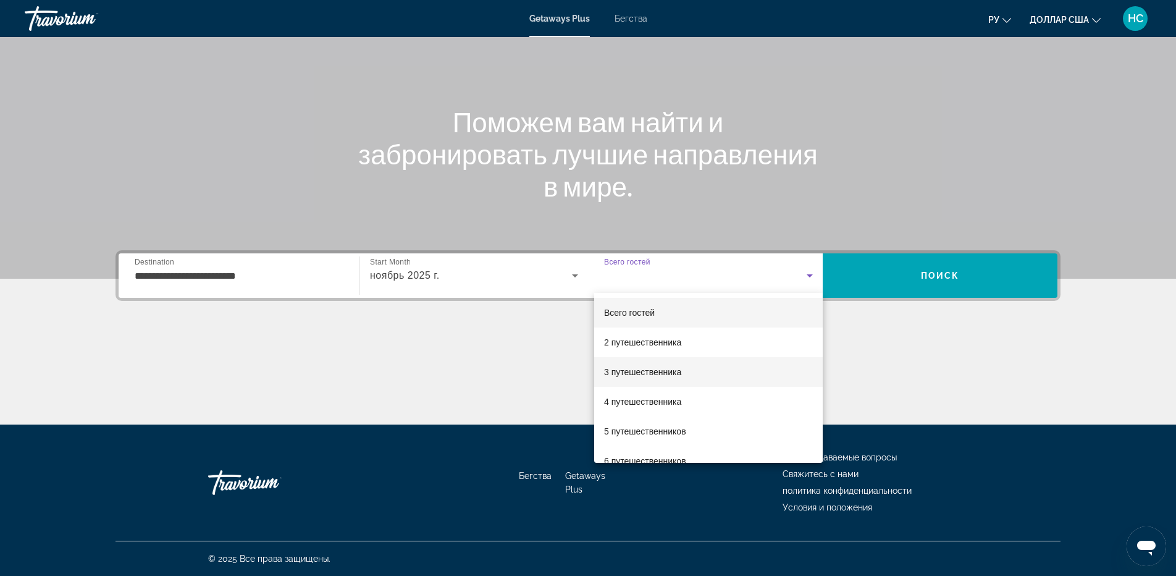
click at [667, 376] on font "3 путешественника" at bounding box center [642, 372] width 77 height 10
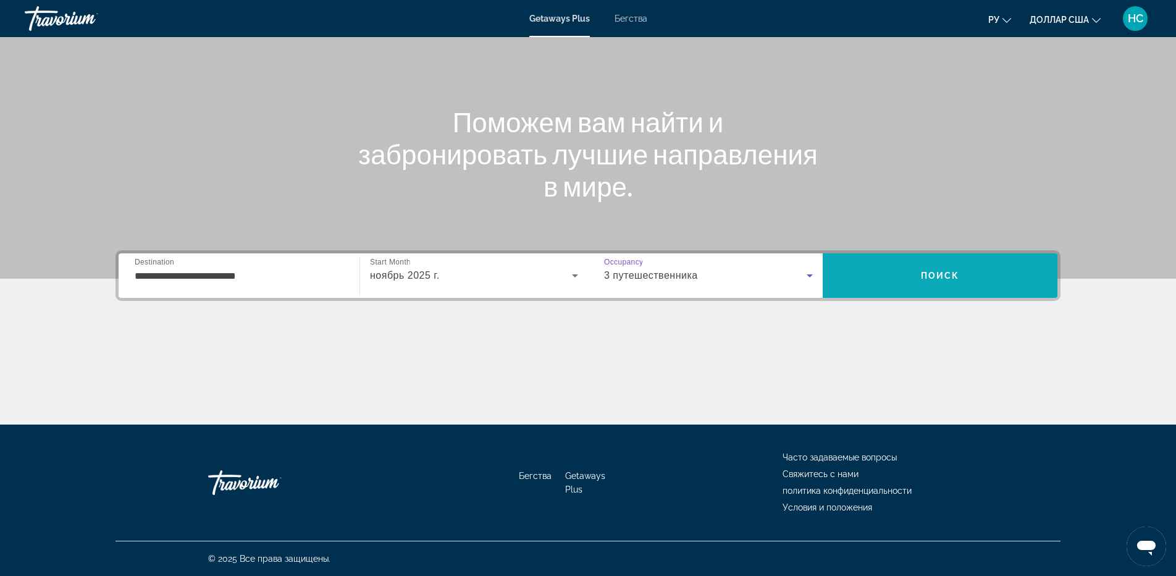
click at [957, 282] on span "Поиск" at bounding box center [940, 276] width 235 height 30
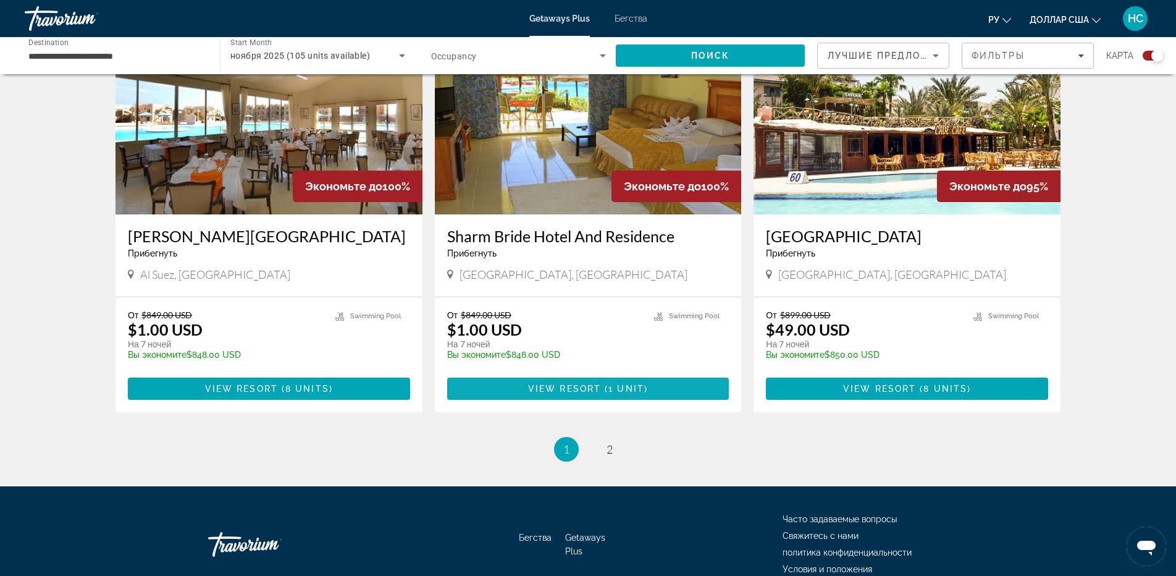
scroll to position [1682, 0]
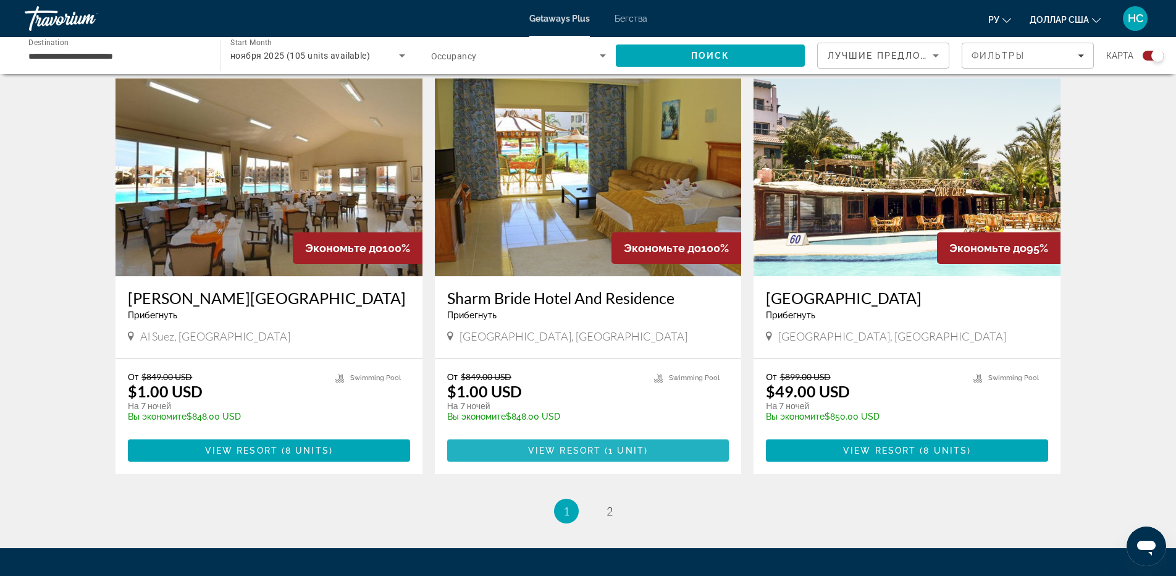
click at [567, 449] on span "View Resort" at bounding box center [564, 450] width 73 height 10
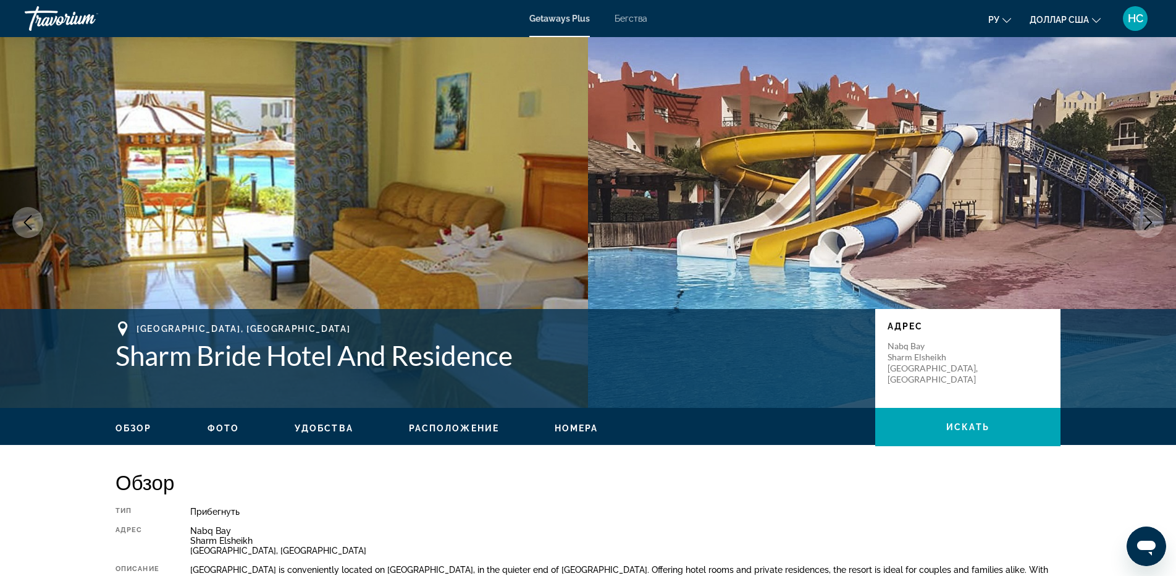
click at [1157, 227] on button "Next image" at bounding box center [1148, 222] width 31 height 31
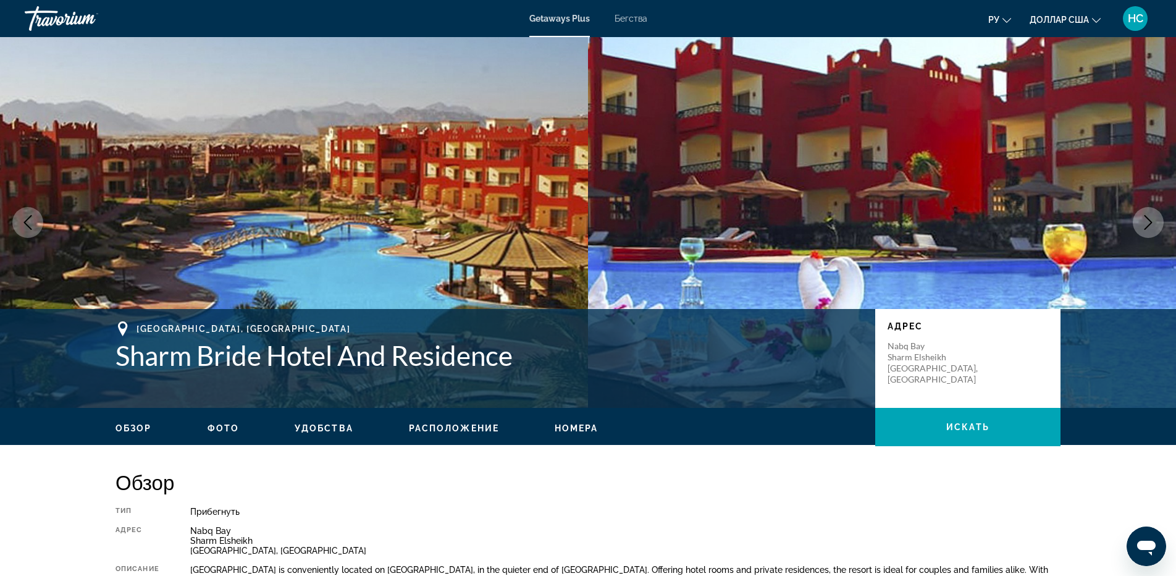
click at [1157, 227] on button "Next image" at bounding box center [1148, 222] width 31 height 31
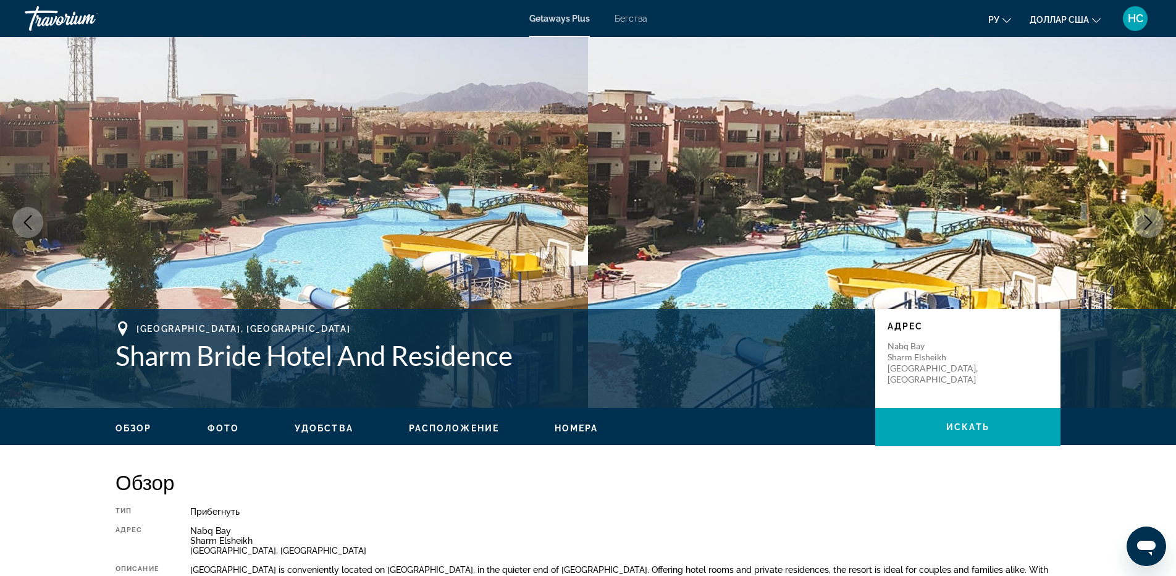
click at [1157, 227] on button "Next image" at bounding box center [1148, 222] width 31 height 31
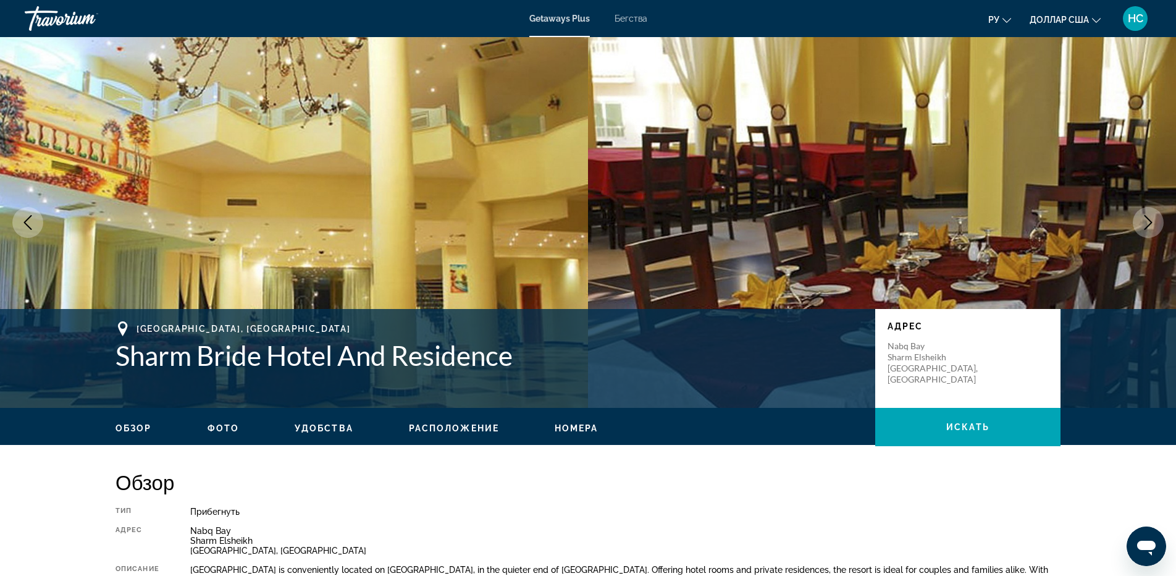
click at [1157, 227] on button "Next image" at bounding box center [1148, 222] width 31 height 31
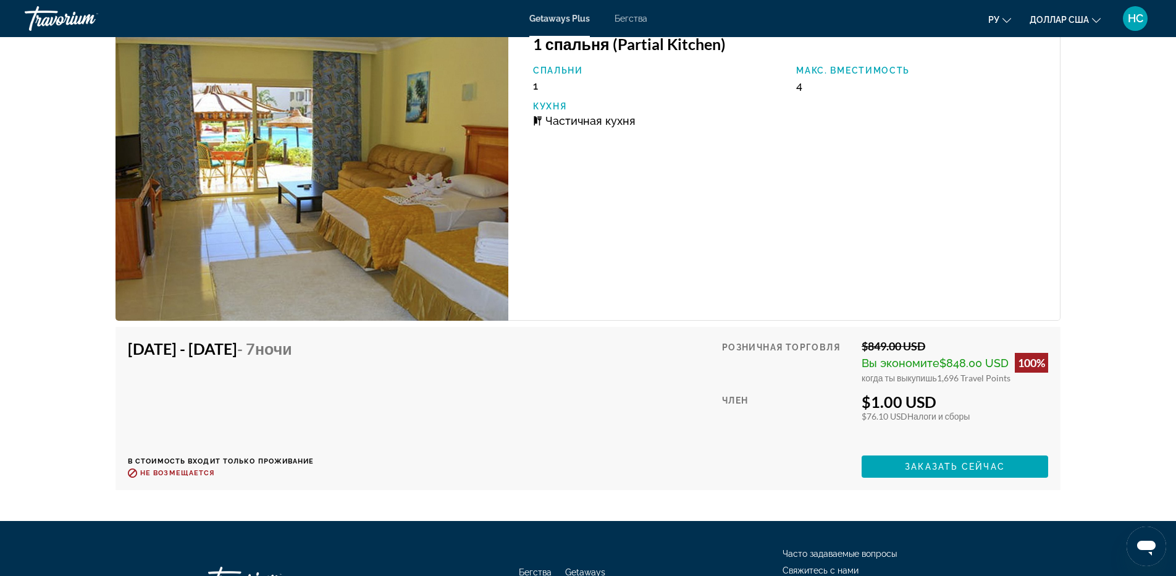
scroll to position [1977, 0]
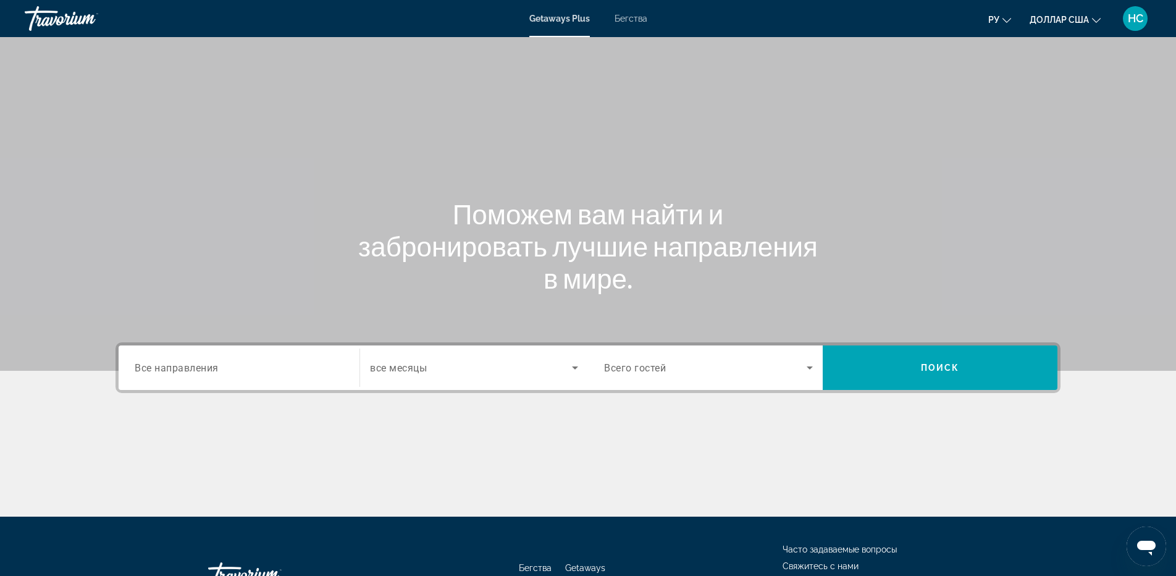
click at [231, 365] on input "Destination Все направления" at bounding box center [239, 368] width 209 height 15
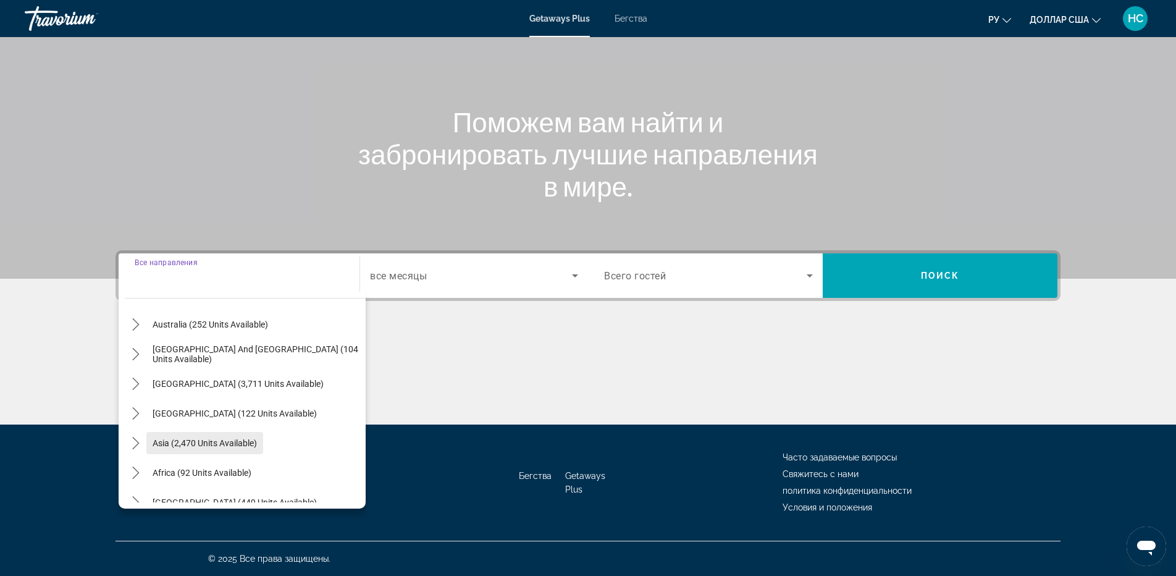
scroll to position [200, 0]
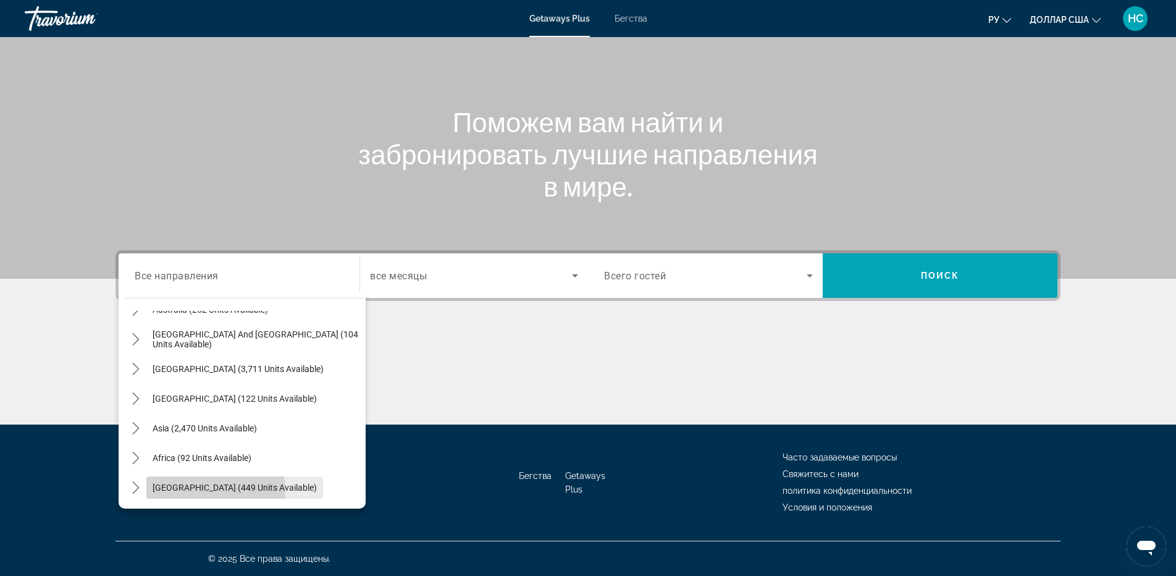
click at [206, 491] on span "[GEOGRAPHIC_DATA] (449 units available)" at bounding box center [235, 488] width 164 height 10
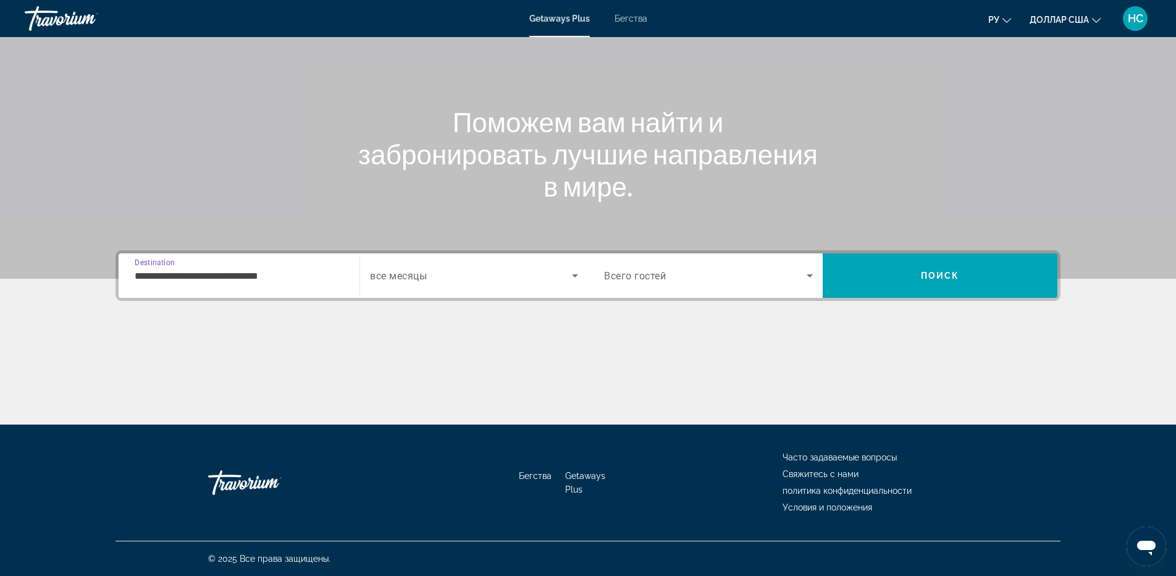
click at [273, 272] on input "**********" at bounding box center [239, 276] width 209 height 15
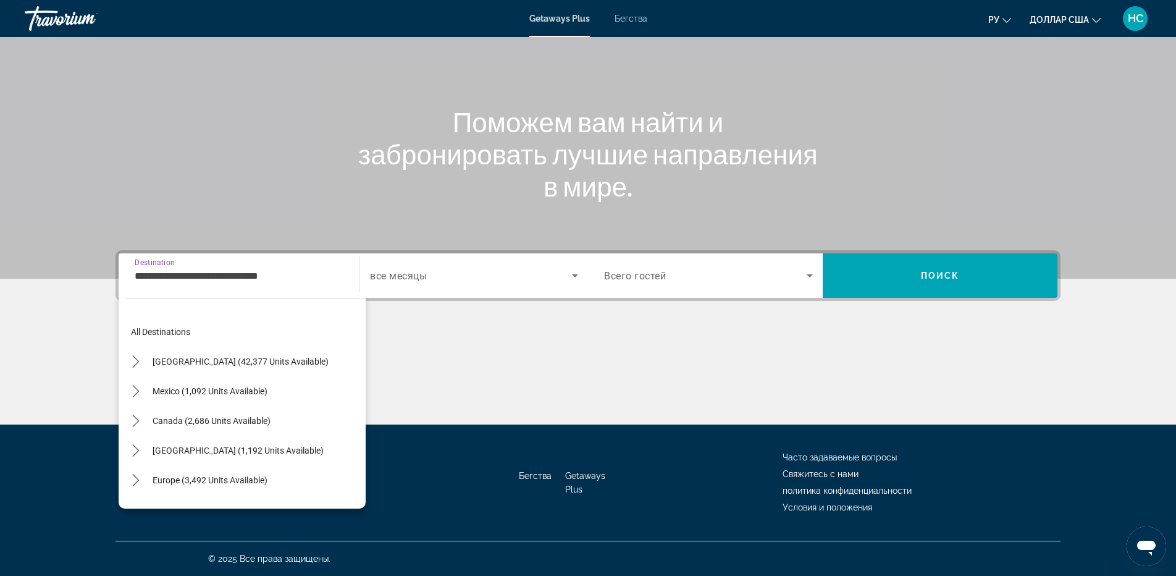
scroll to position [281, 0]
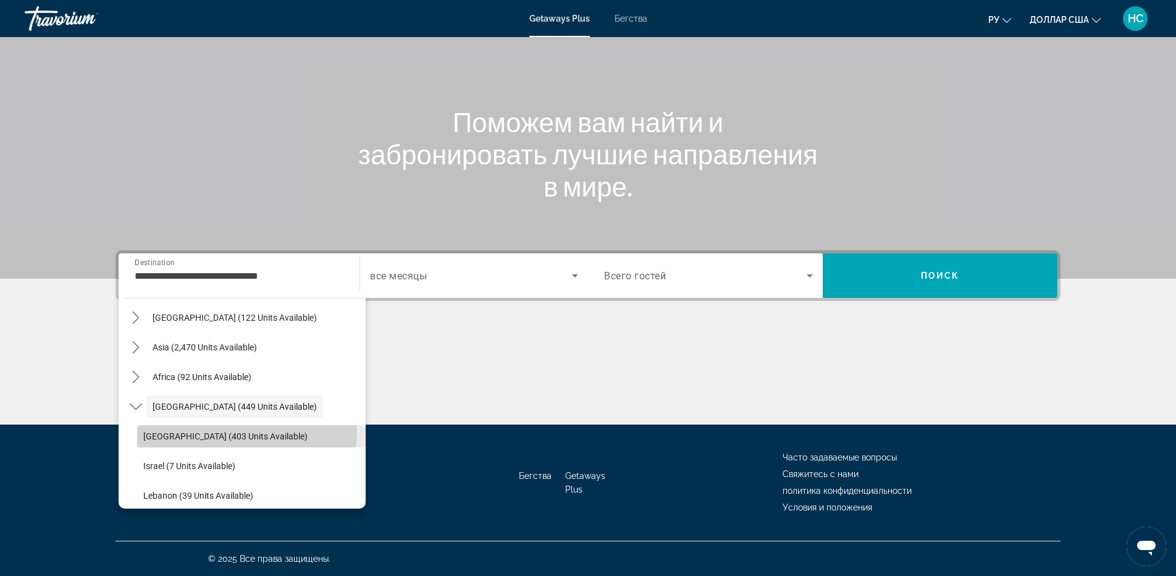
click at [230, 431] on span "Select destination: Egypt (403 units available)" at bounding box center [251, 436] width 229 height 30
type input "**********"
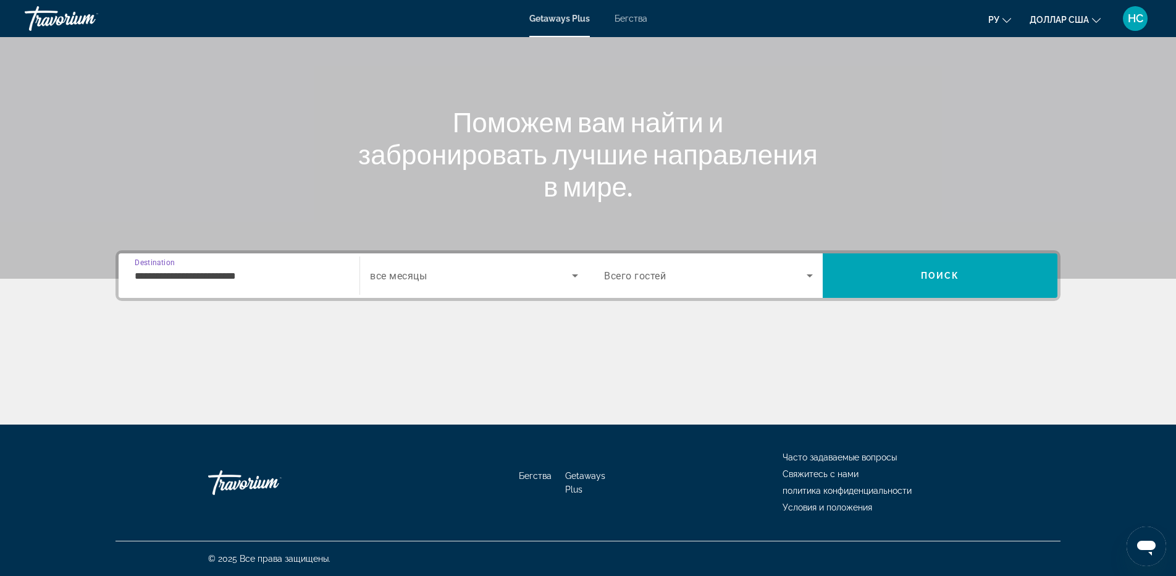
click at [410, 286] on div "Search widget" at bounding box center [474, 275] width 208 height 35
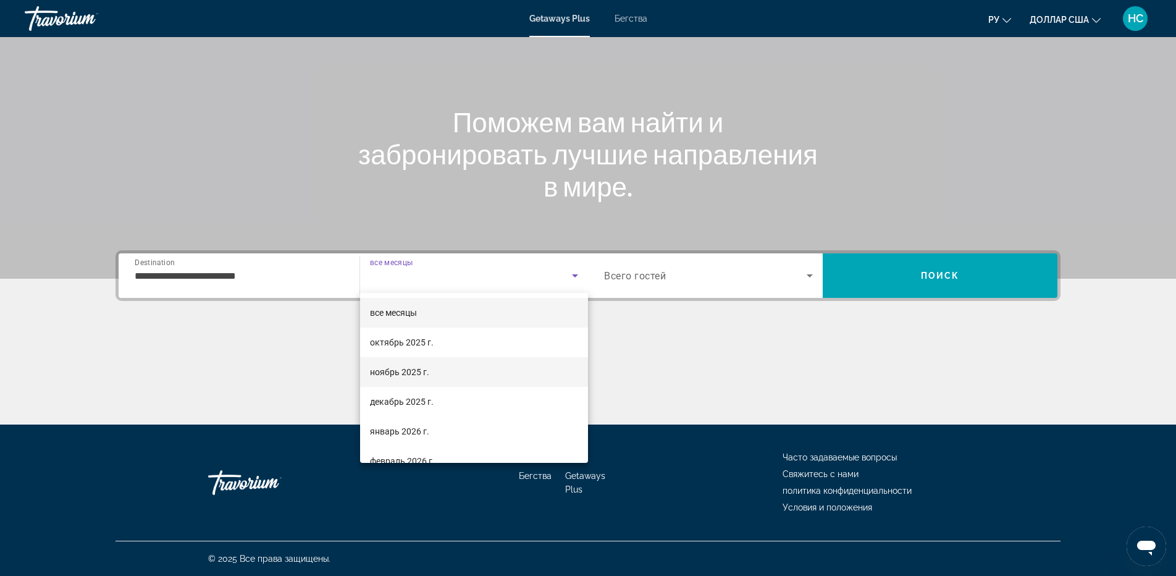
click at [412, 371] on font "ноябрь 2025 г." at bounding box center [399, 372] width 59 height 10
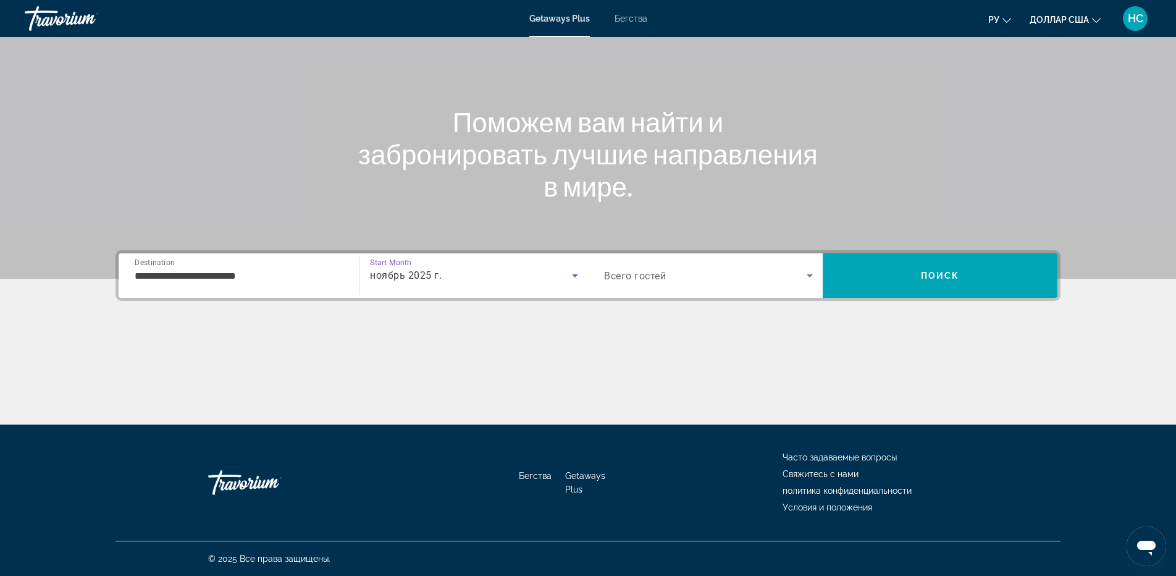
click at [744, 277] on span "Search widget" at bounding box center [705, 275] width 203 height 15
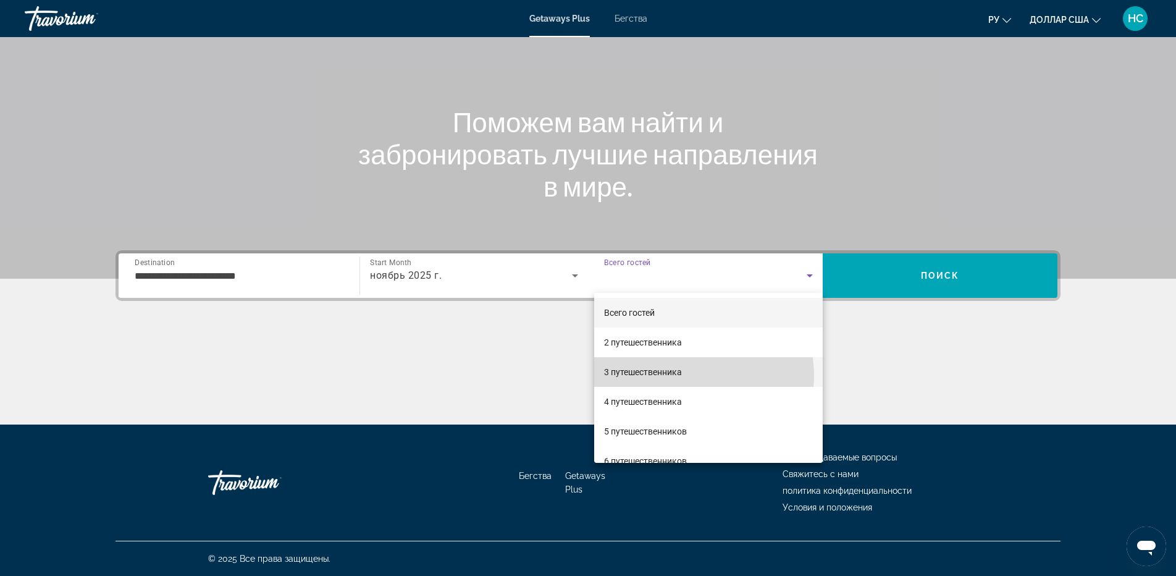
click at [696, 375] on mat-option "3 путешественника" at bounding box center [708, 372] width 229 height 30
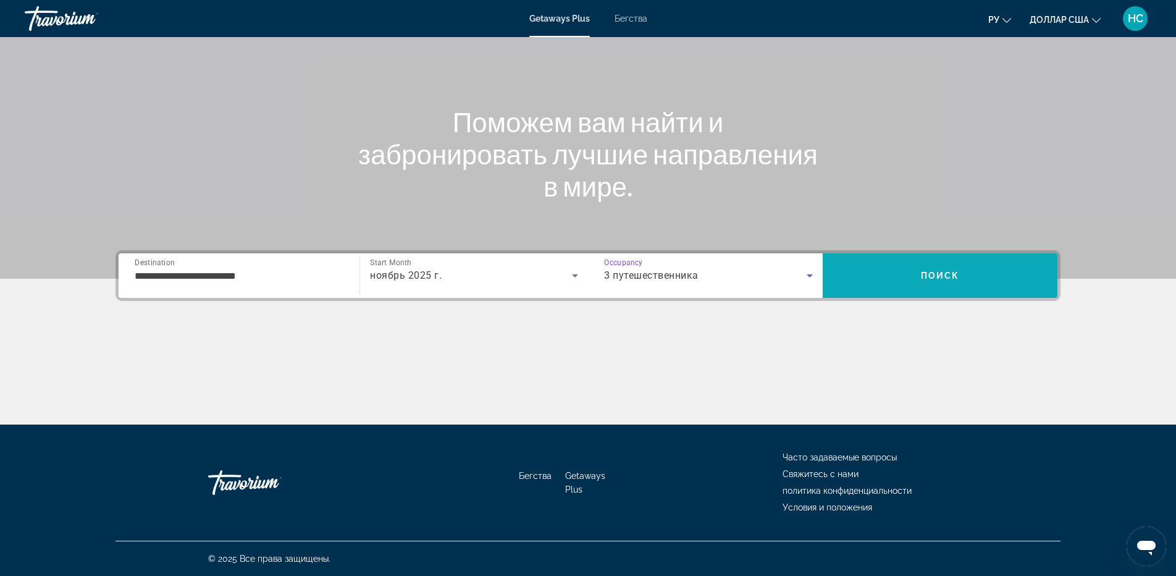
click at [1010, 274] on span "Search" at bounding box center [940, 276] width 235 height 30
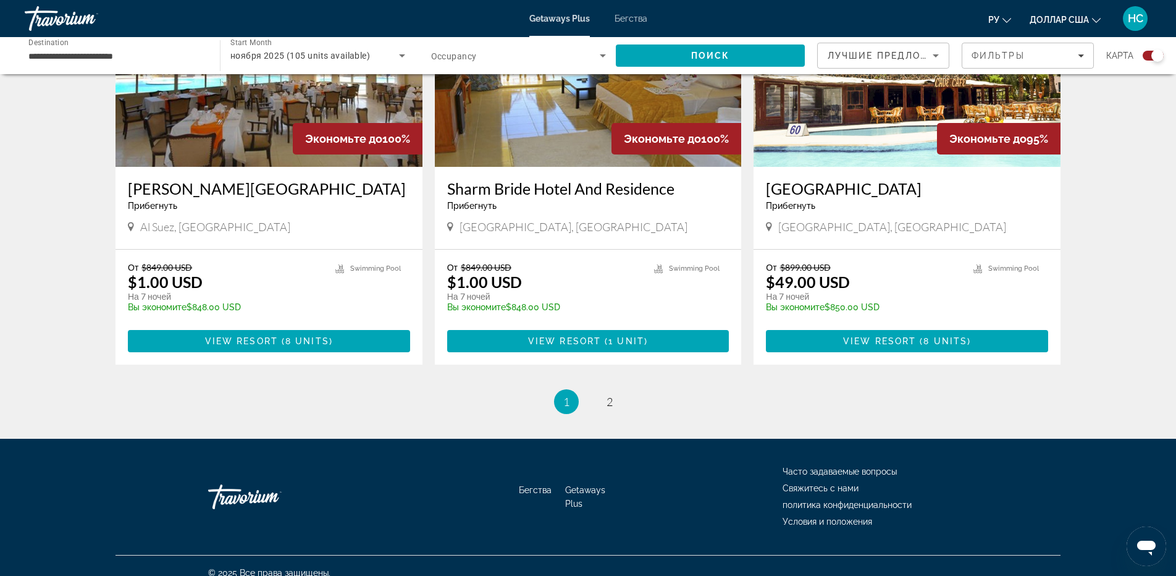
scroll to position [1806, 0]
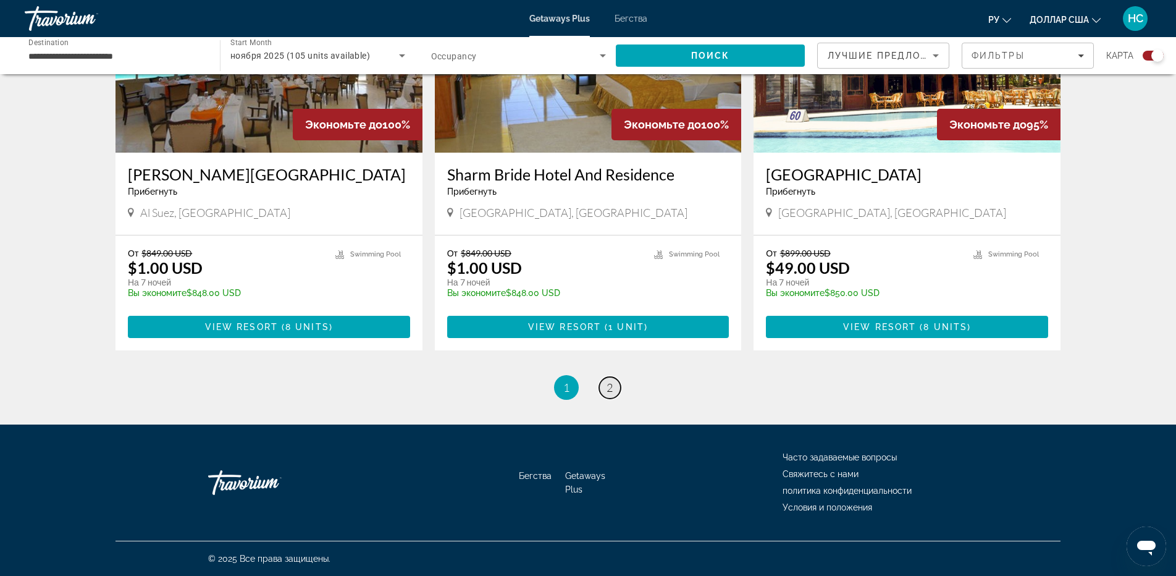
click at [610, 389] on span "2" at bounding box center [610, 388] width 6 height 14
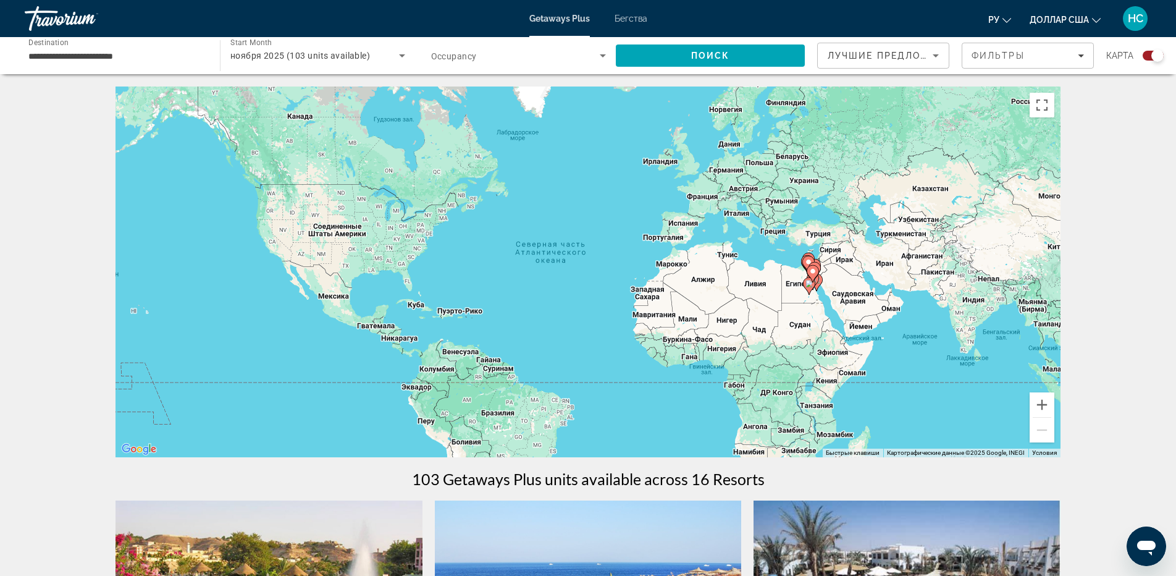
click at [638, 23] on font "Бегства" at bounding box center [631, 19] width 33 height 10
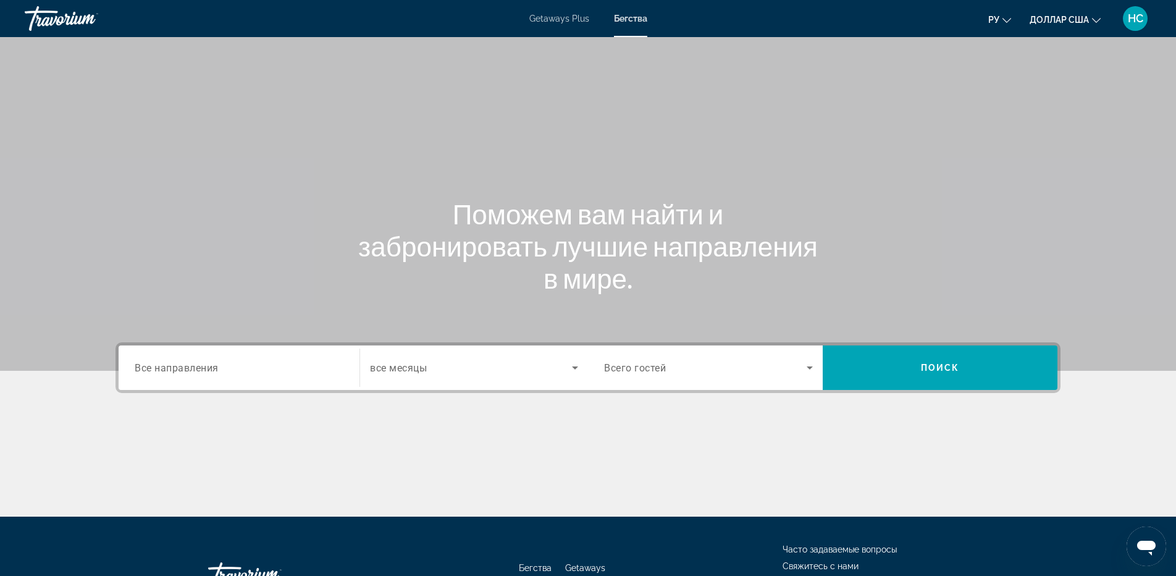
click at [236, 358] on div "Search widget" at bounding box center [239, 367] width 209 height 35
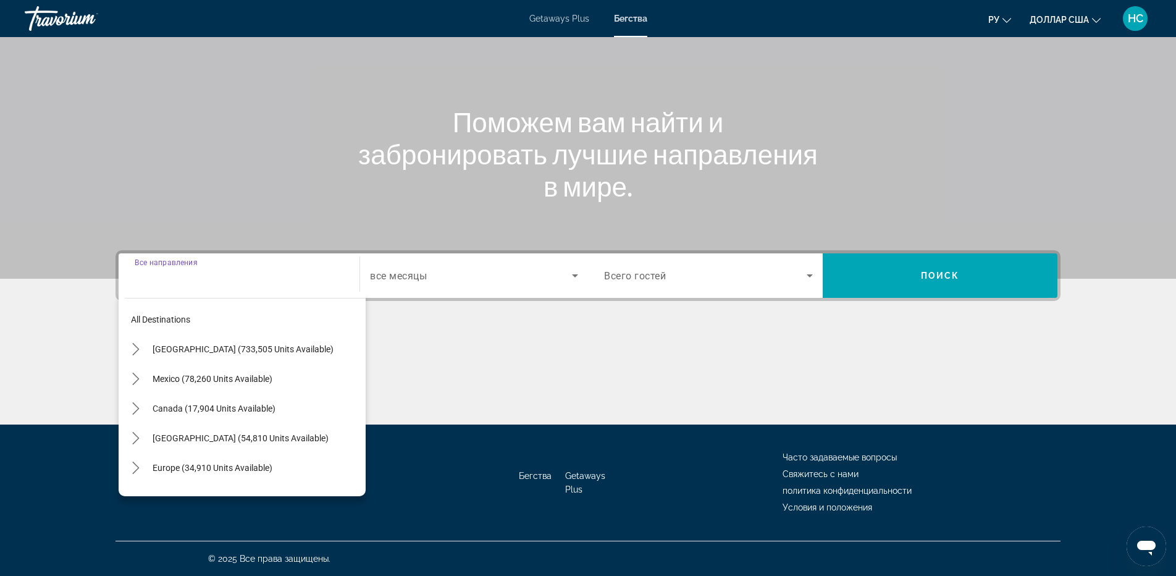
scroll to position [200, 0]
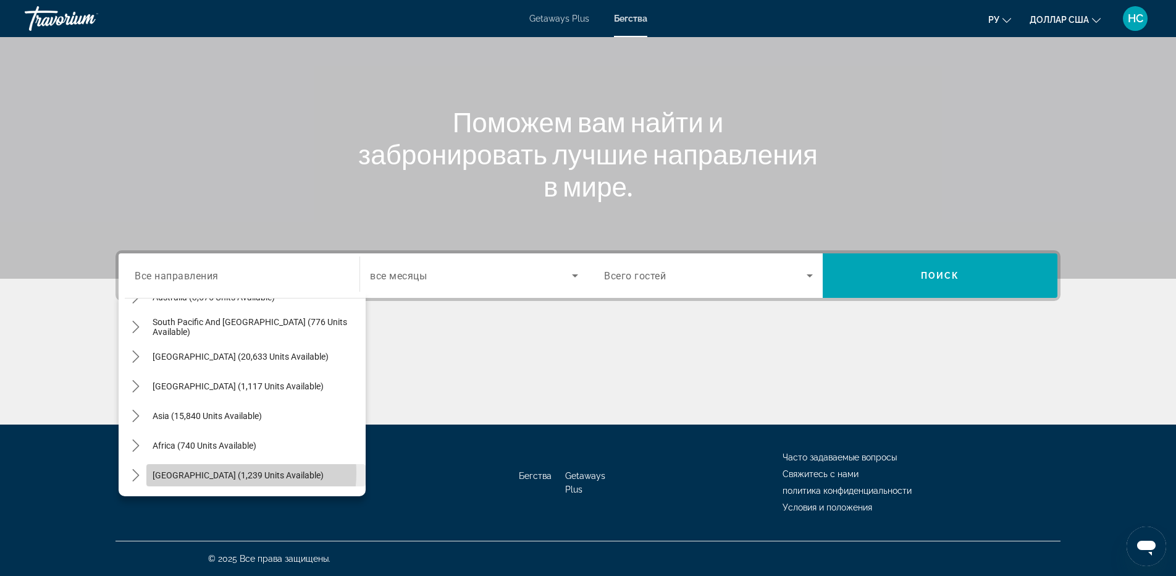
click at [216, 473] on span "[GEOGRAPHIC_DATA] (1,239 units available)" at bounding box center [238, 475] width 171 height 10
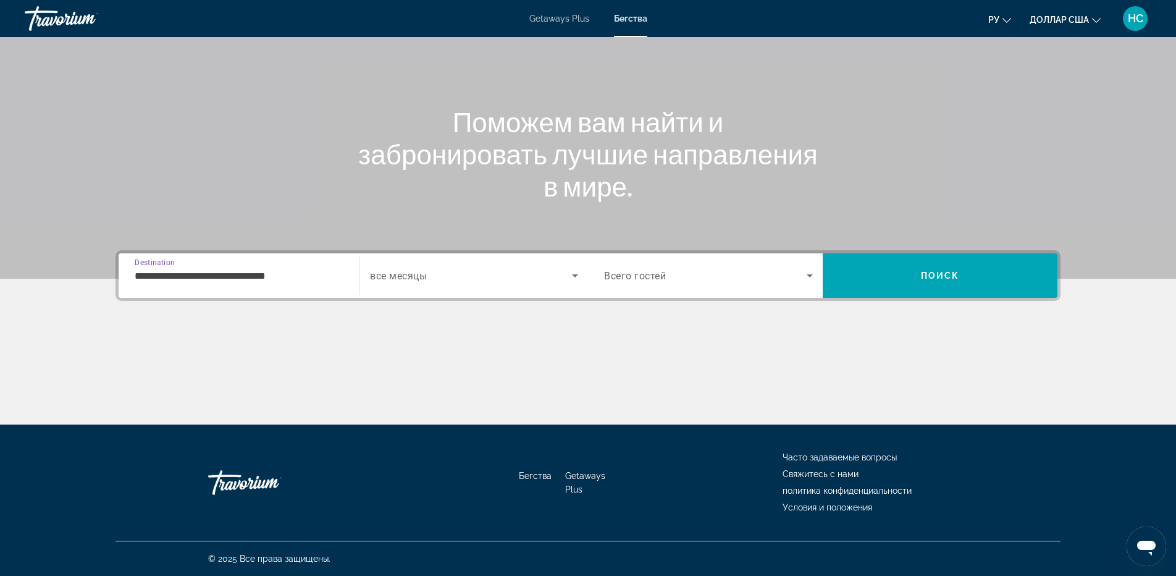
click at [312, 280] on input "**********" at bounding box center [239, 276] width 209 height 15
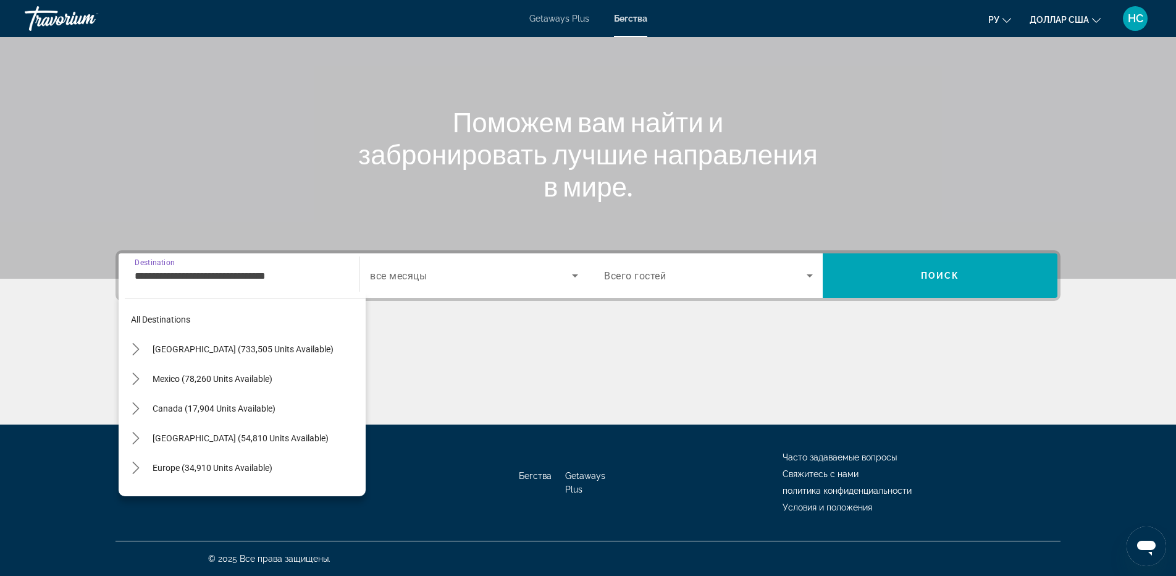
scroll to position [281, 0]
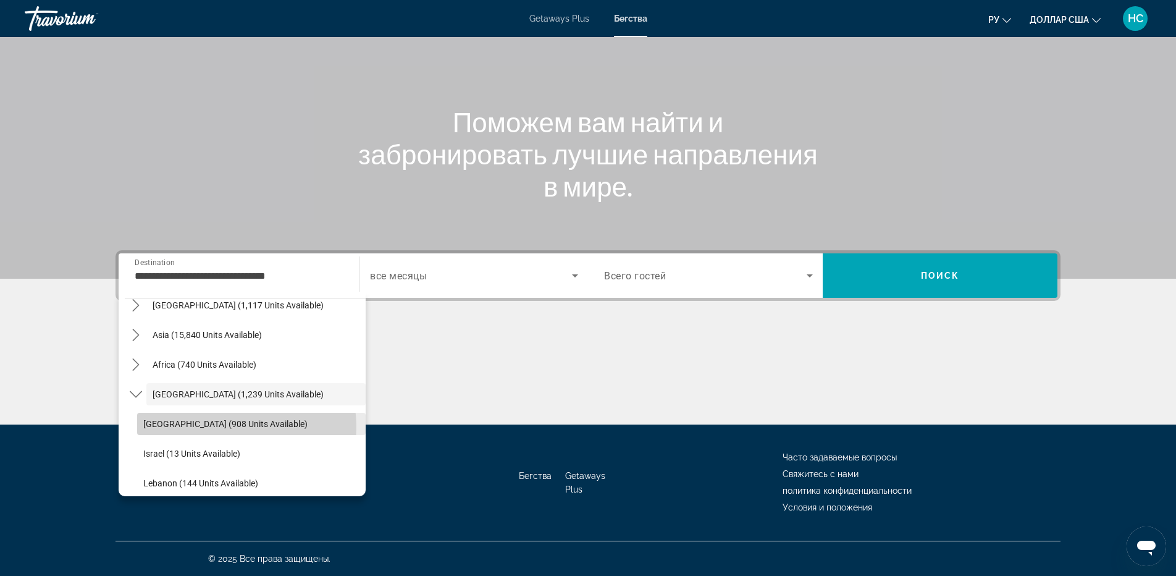
click at [231, 427] on span "Egypt (908 units available)" at bounding box center [225, 424] width 164 height 10
type input "**********"
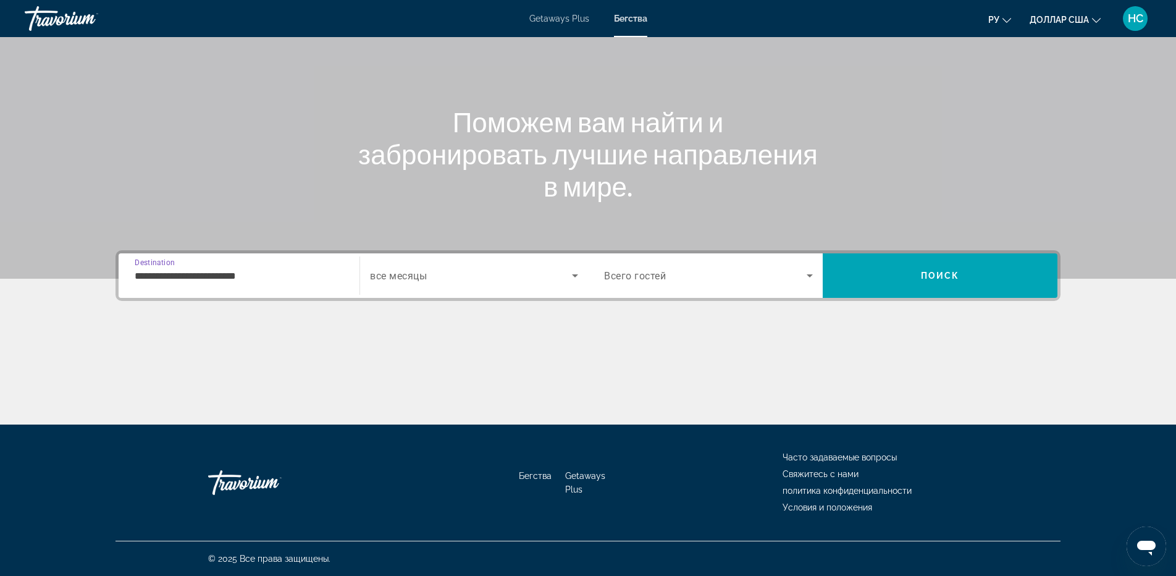
click at [434, 271] on span "Search widget" at bounding box center [471, 275] width 202 height 15
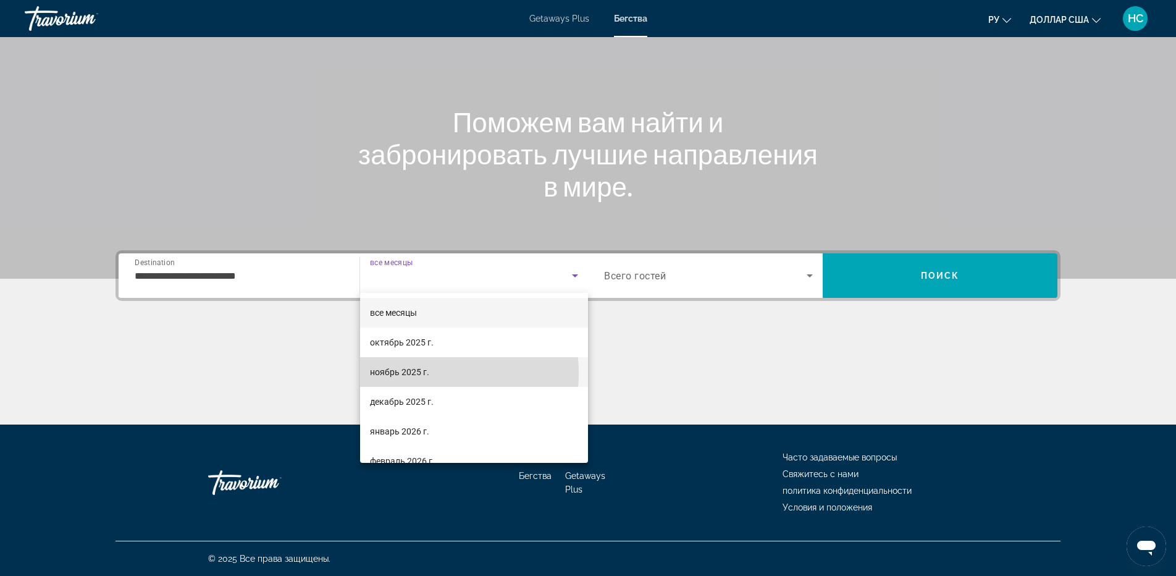
click at [398, 373] on font "ноябрь 2025 г." at bounding box center [399, 372] width 59 height 10
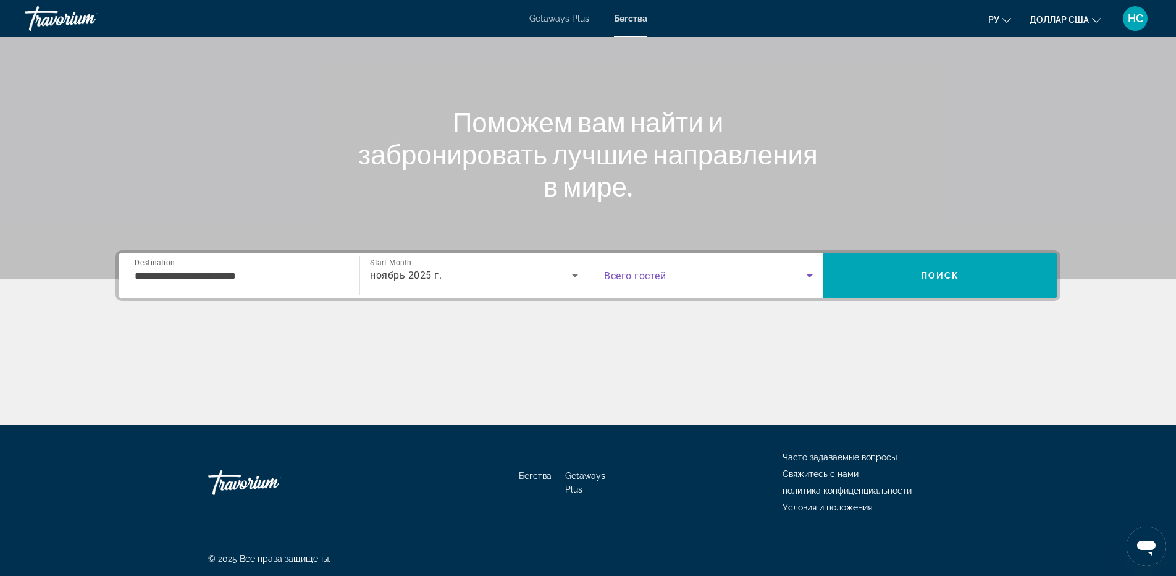
click at [715, 274] on span "Search widget" at bounding box center [705, 275] width 203 height 15
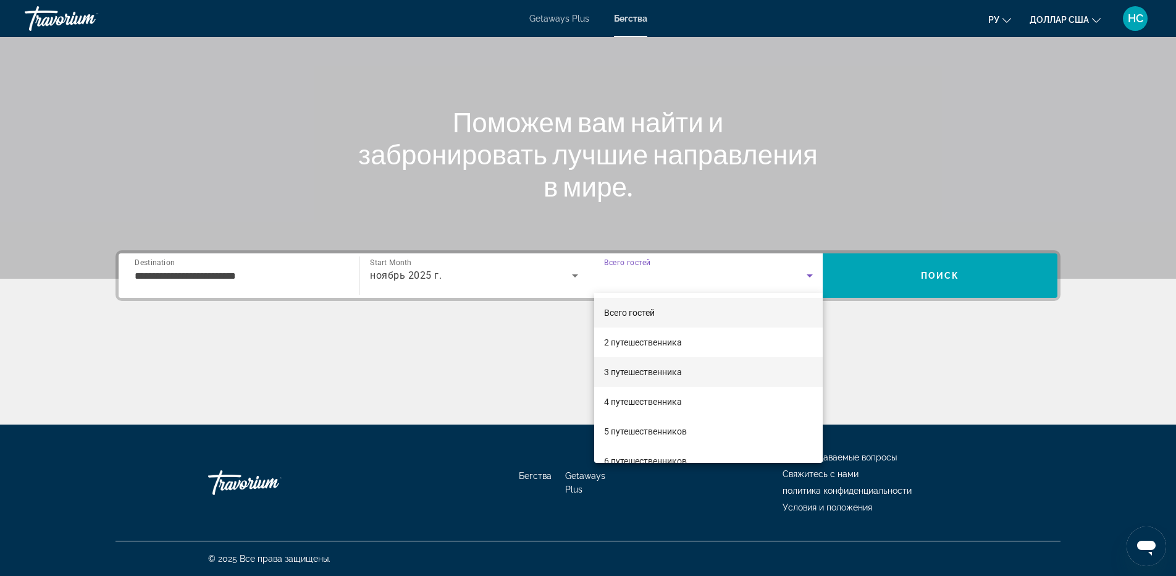
click at [677, 373] on font "3 путешественника" at bounding box center [643, 372] width 78 height 10
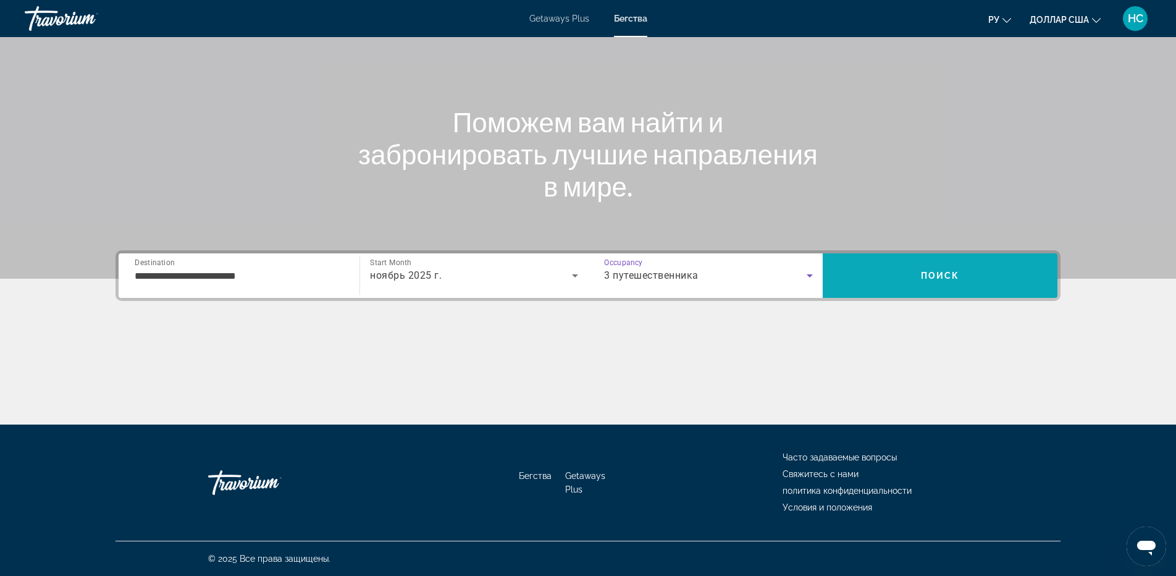
click at [934, 272] on span "Поиск" at bounding box center [940, 276] width 39 height 10
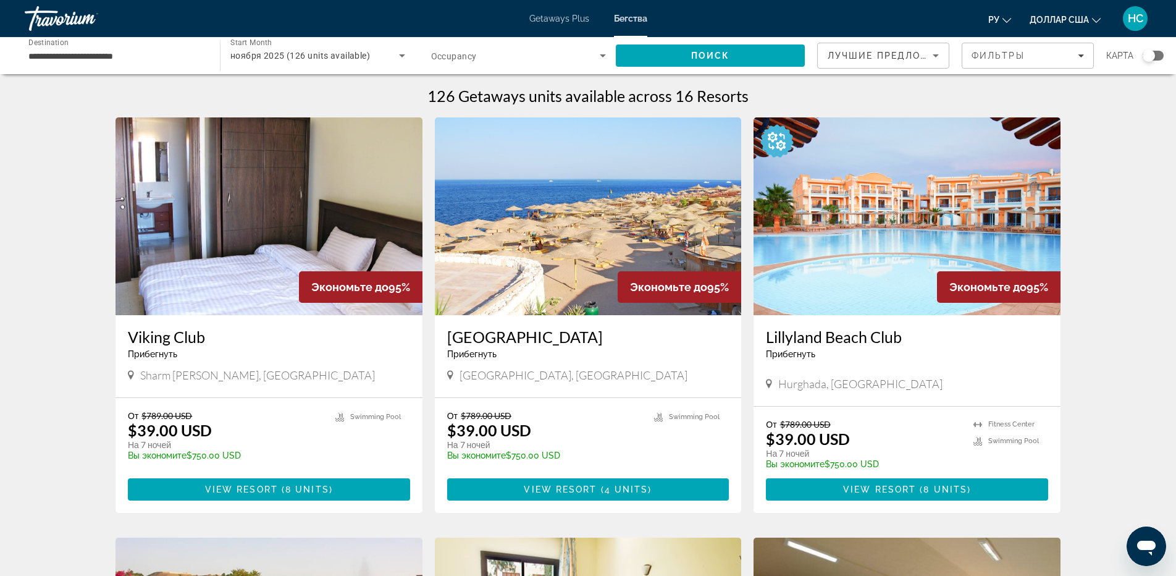
click at [315, 56] on span "ноября 2025 (126 units available)" at bounding box center [300, 56] width 140 height 10
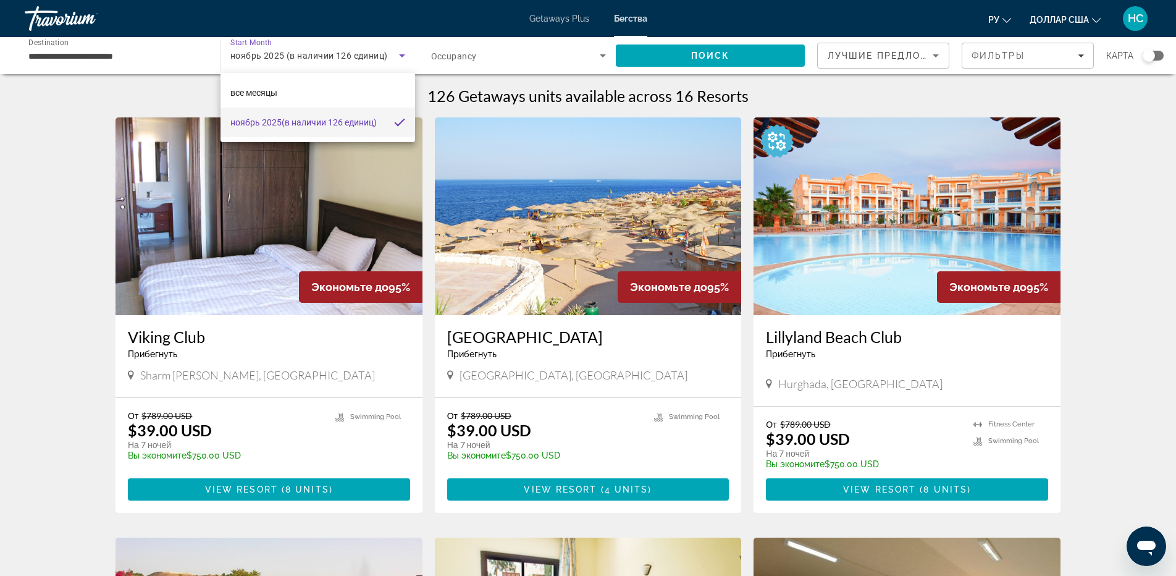
click at [315, 56] on div at bounding box center [588, 288] width 1176 height 576
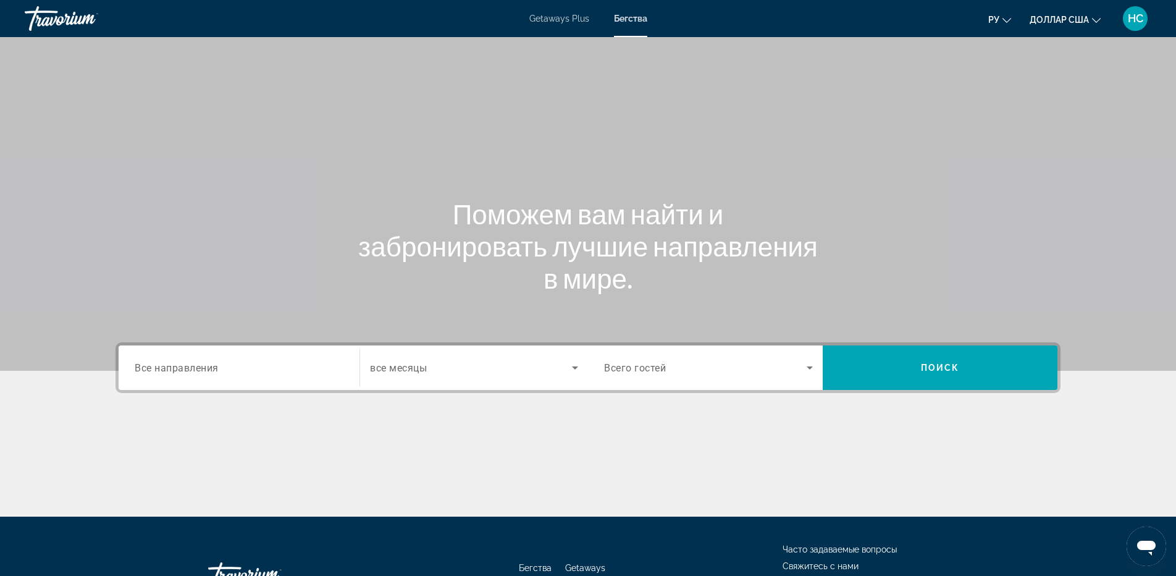
click at [561, 19] on font "Getaways Plus" at bounding box center [559, 19] width 60 height 10
click at [234, 365] on input "Destination Все направления" at bounding box center [239, 368] width 209 height 15
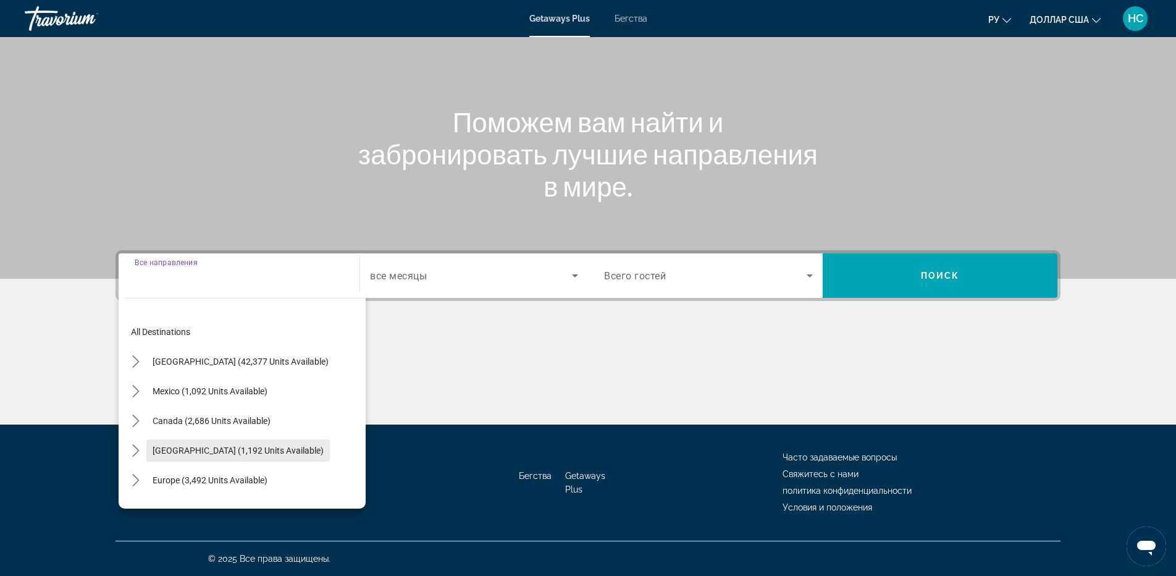
scroll to position [200, 0]
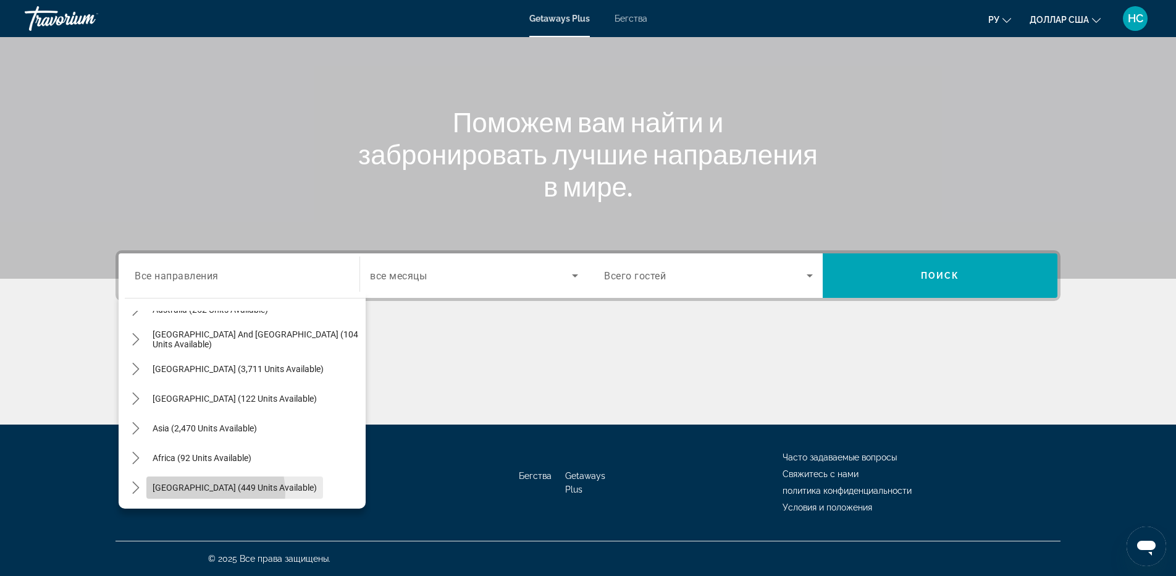
click at [201, 492] on span "Select destination: Middle East (449 units available)" at bounding box center [234, 488] width 177 height 30
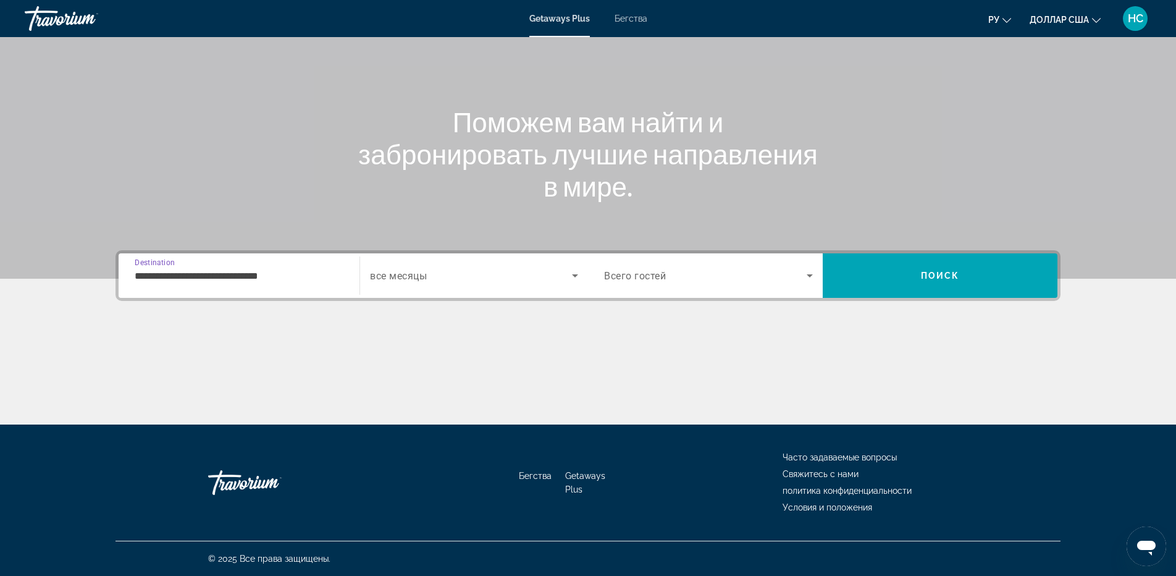
click at [240, 280] on input "**********" at bounding box center [239, 276] width 209 height 15
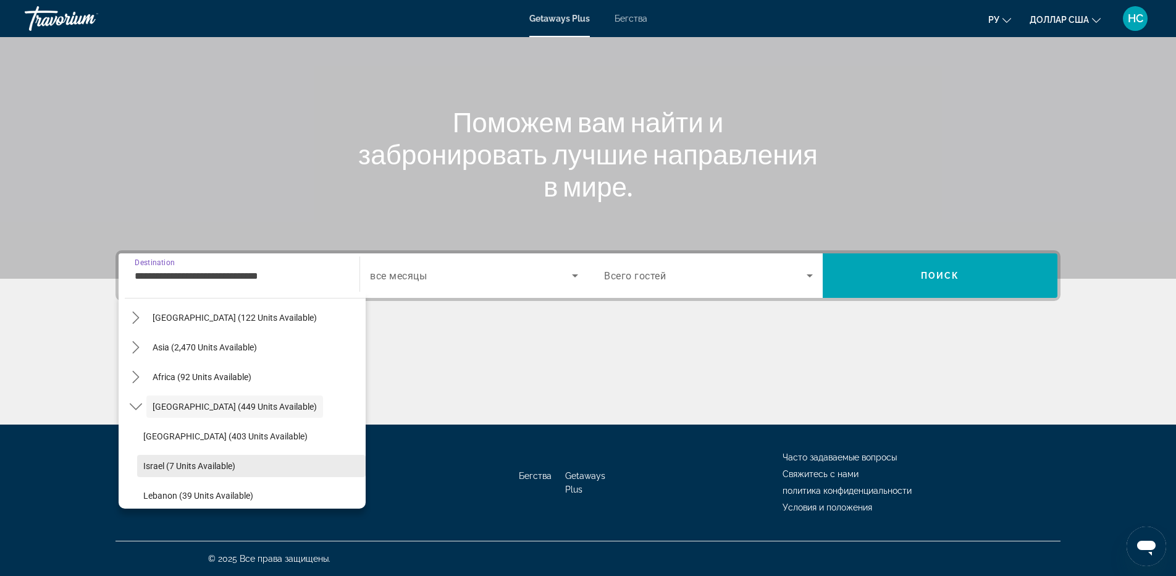
scroll to position [289, 0]
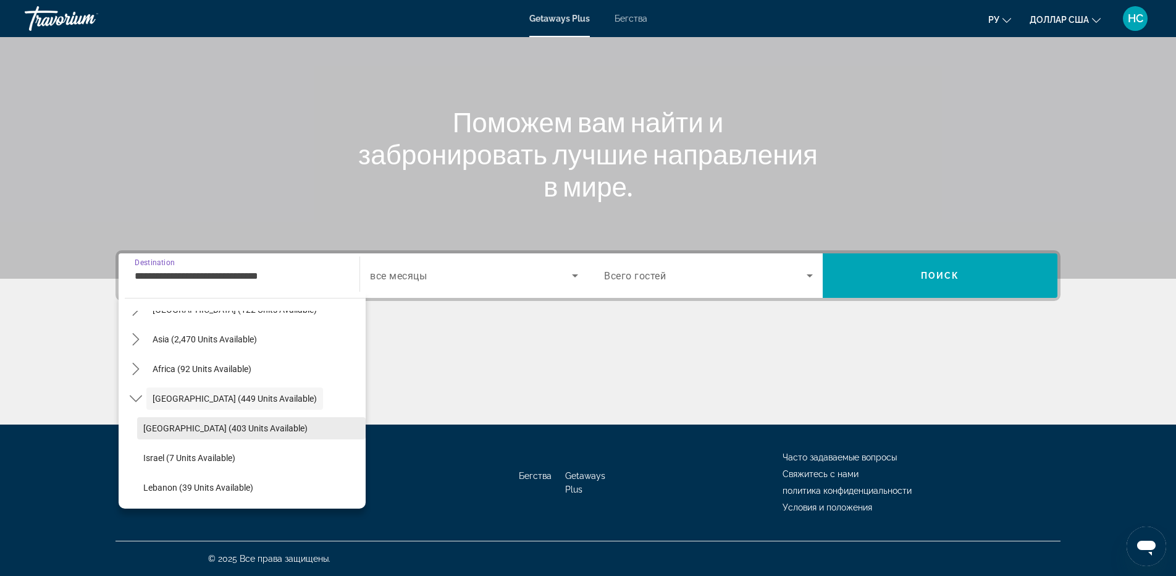
click at [202, 420] on span "Select destination: Egypt (403 units available)" at bounding box center [251, 428] width 229 height 30
type input "**********"
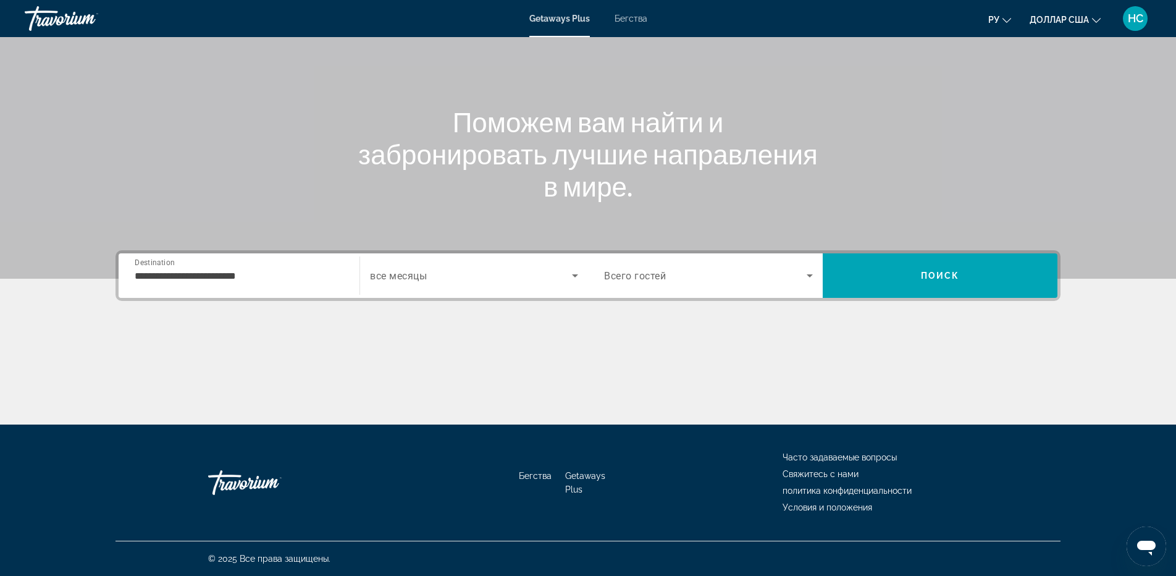
click at [402, 270] on span "все месяцы" at bounding box center [398, 276] width 57 height 12
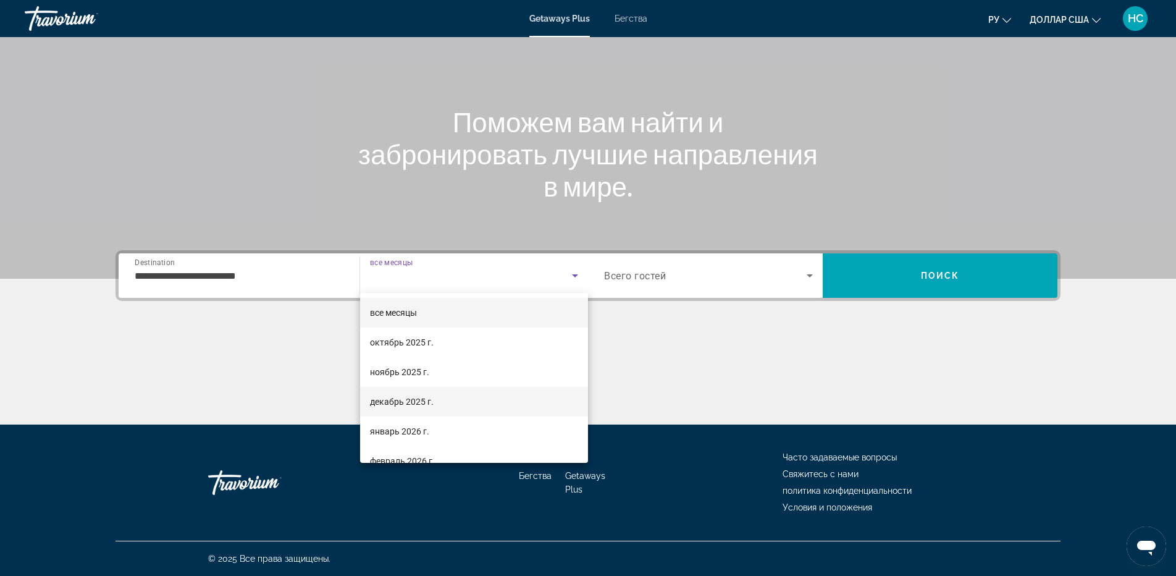
click at [402, 397] on font "декабрь 2025 г." at bounding box center [402, 402] width 64 height 10
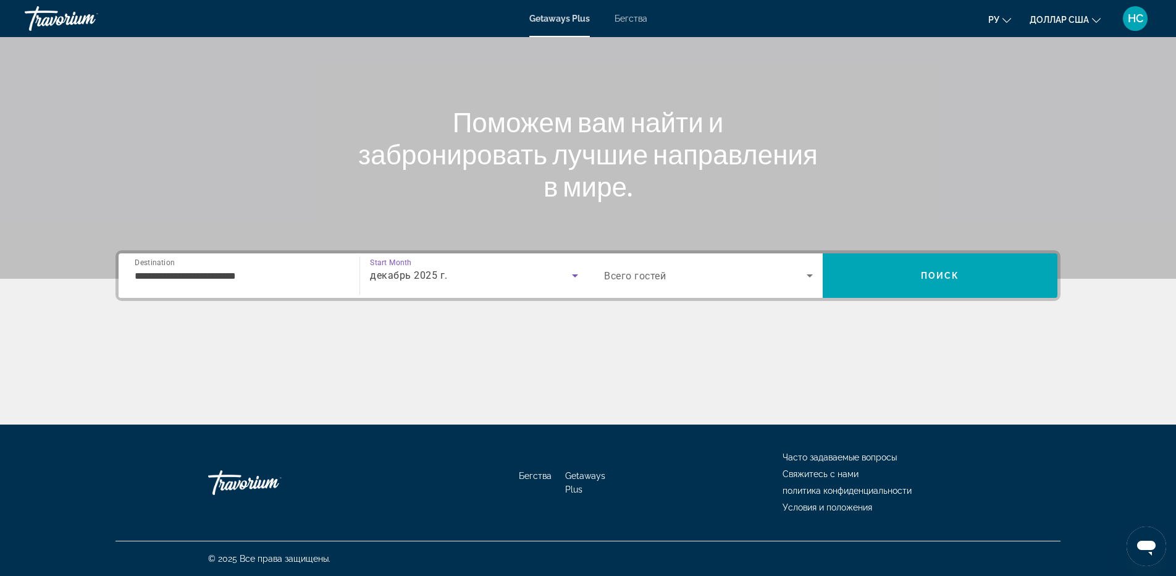
click at [702, 277] on span "Search widget" at bounding box center [705, 275] width 203 height 15
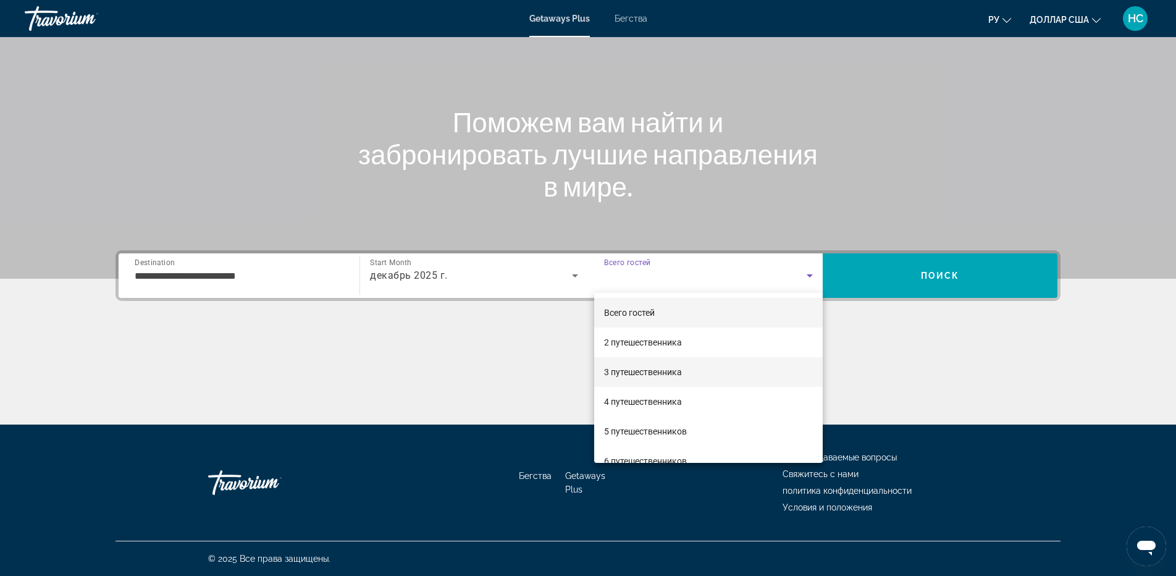
click at [685, 366] on mat-option "3 путешественника" at bounding box center [708, 372] width 229 height 30
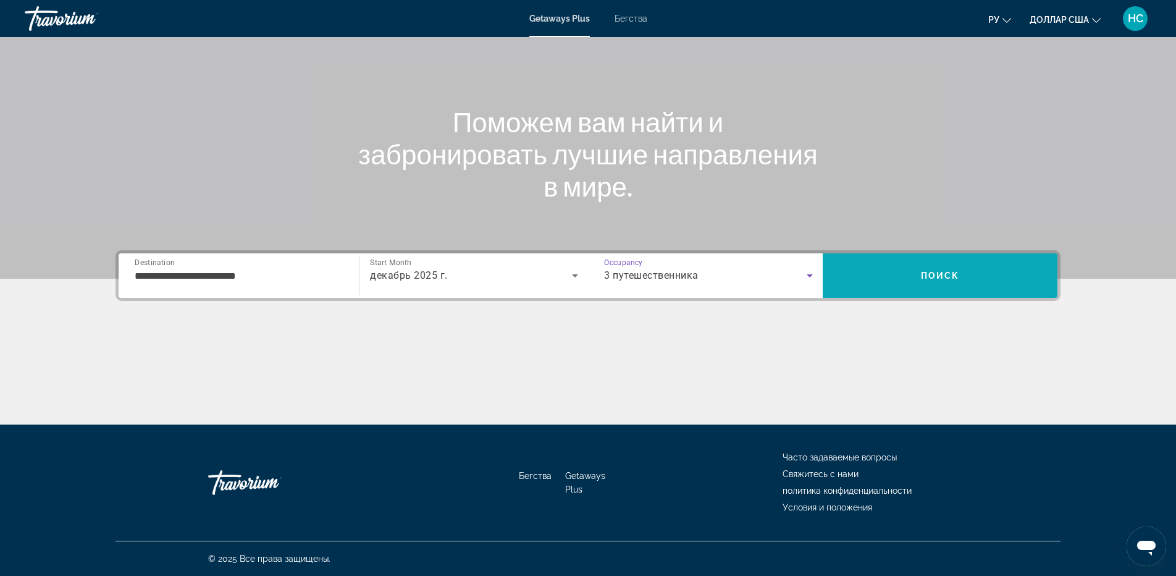
click at [899, 290] on span "Search" at bounding box center [940, 275] width 235 height 44
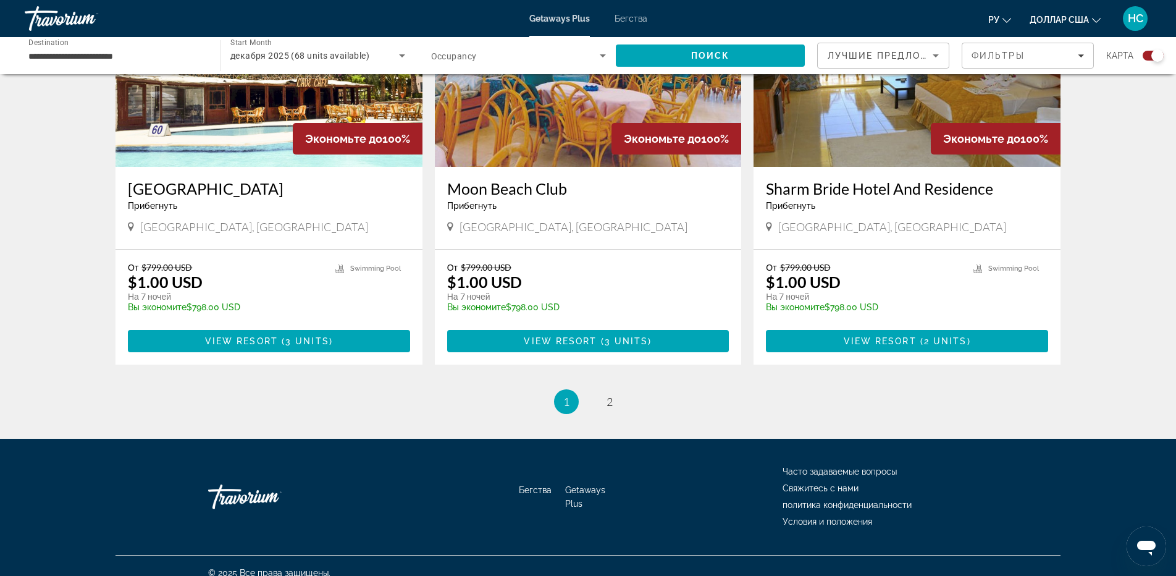
scroll to position [1806, 0]
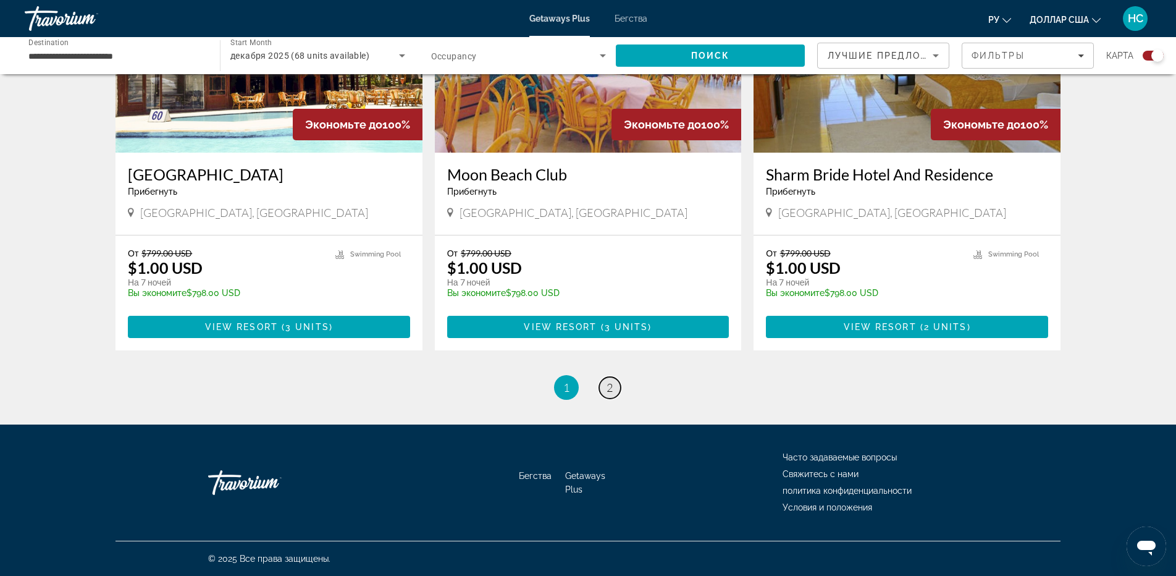
click at [614, 391] on link "page 2" at bounding box center [610, 388] width 22 height 22
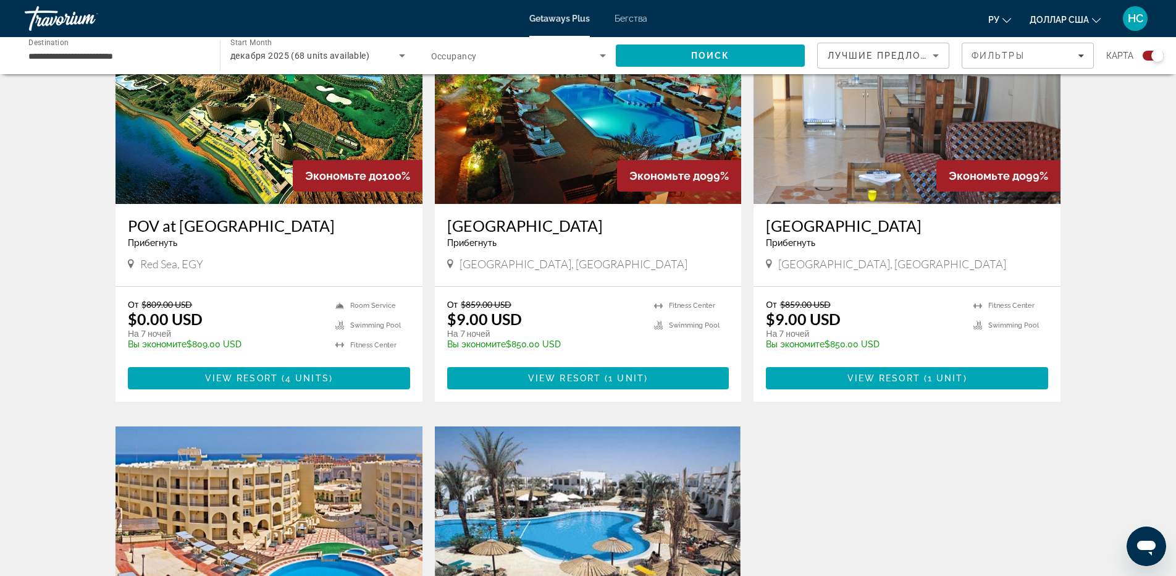
scroll to position [247, 0]
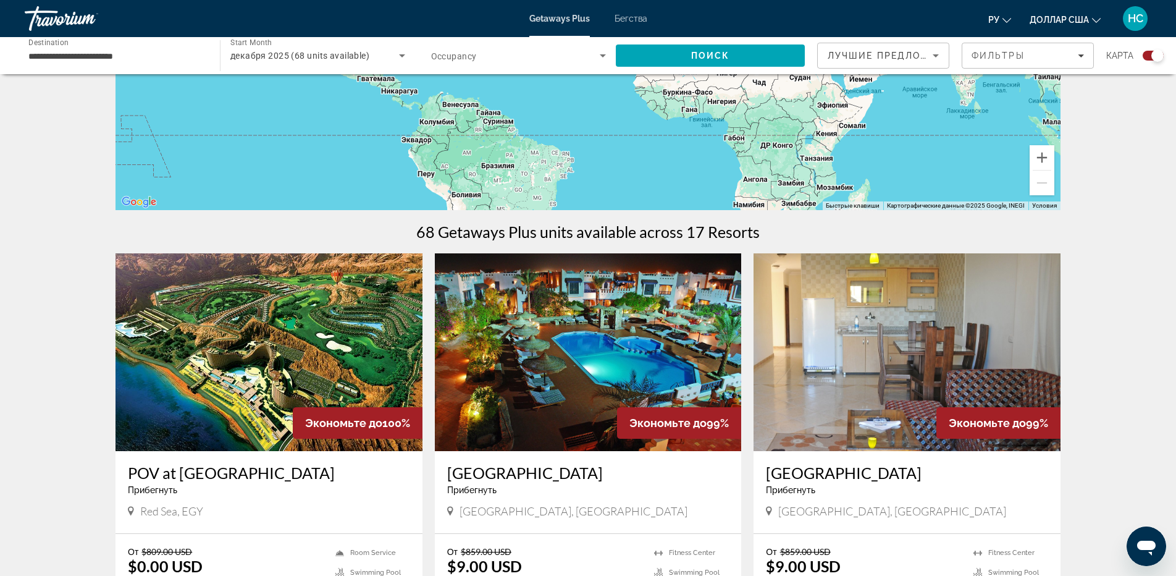
click at [602, 300] on img "Основное содержание" at bounding box center [588, 352] width 307 height 198
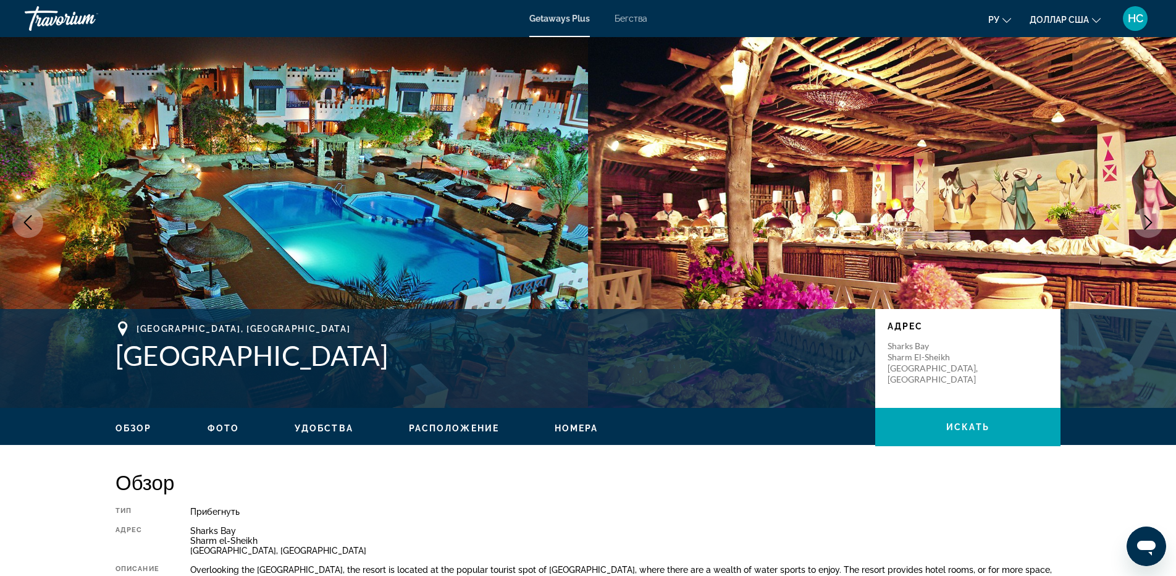
click at [1155, 224] on icon "Next image" at bounding box center [1148, 222] width 15 height 15
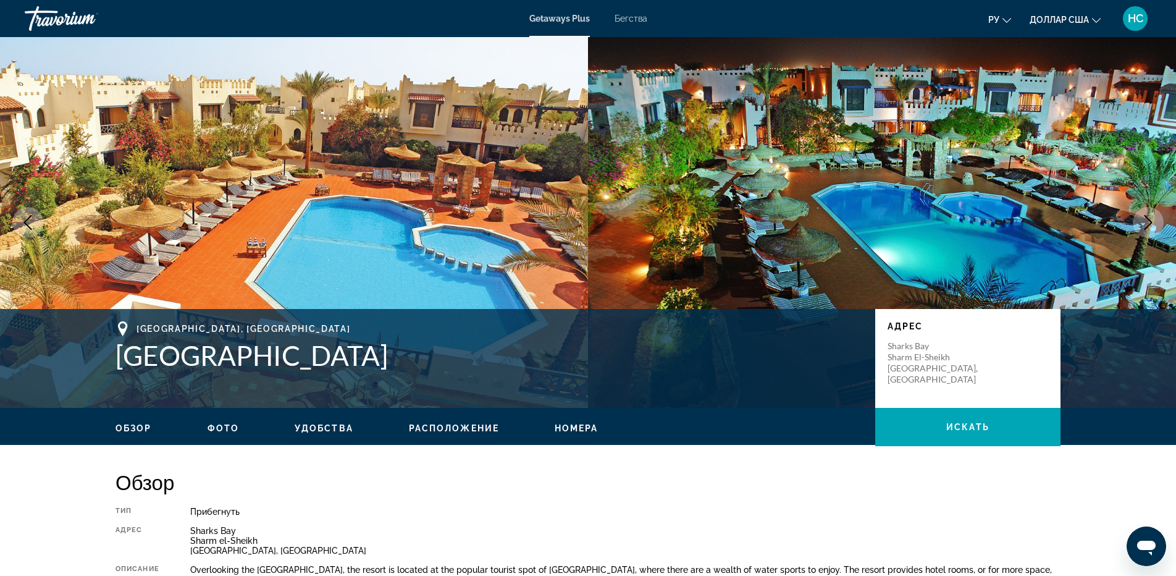
click at [1155, 224] on icon "Next image" at bounding box center [1148, 222] width 15 height 15
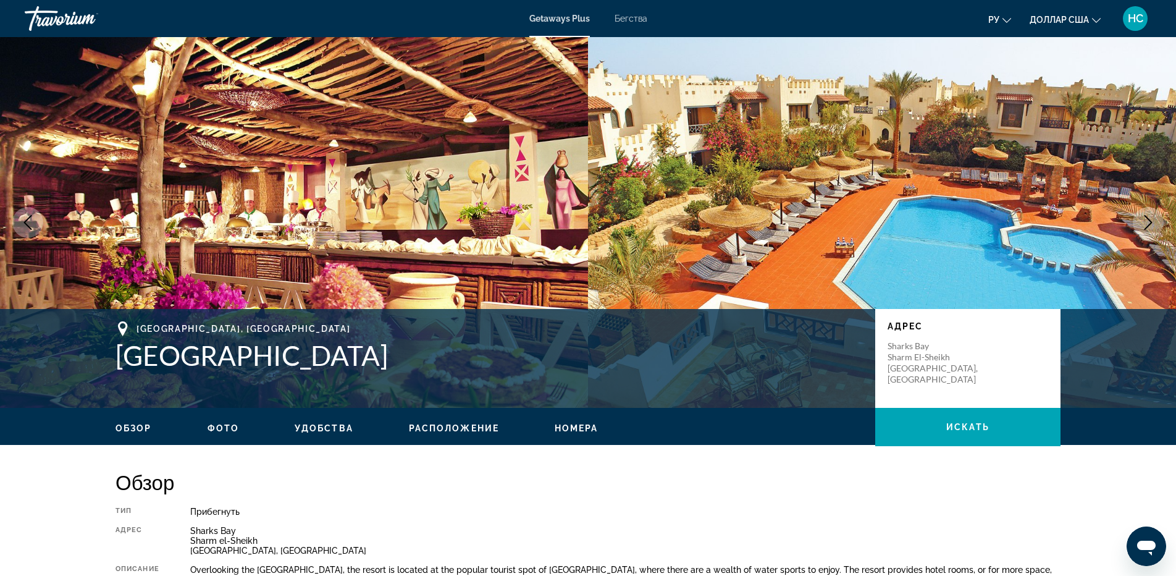
click at [1155, 224] on icon "Next image" at bounding box center [1148, 222] width 15 height 15
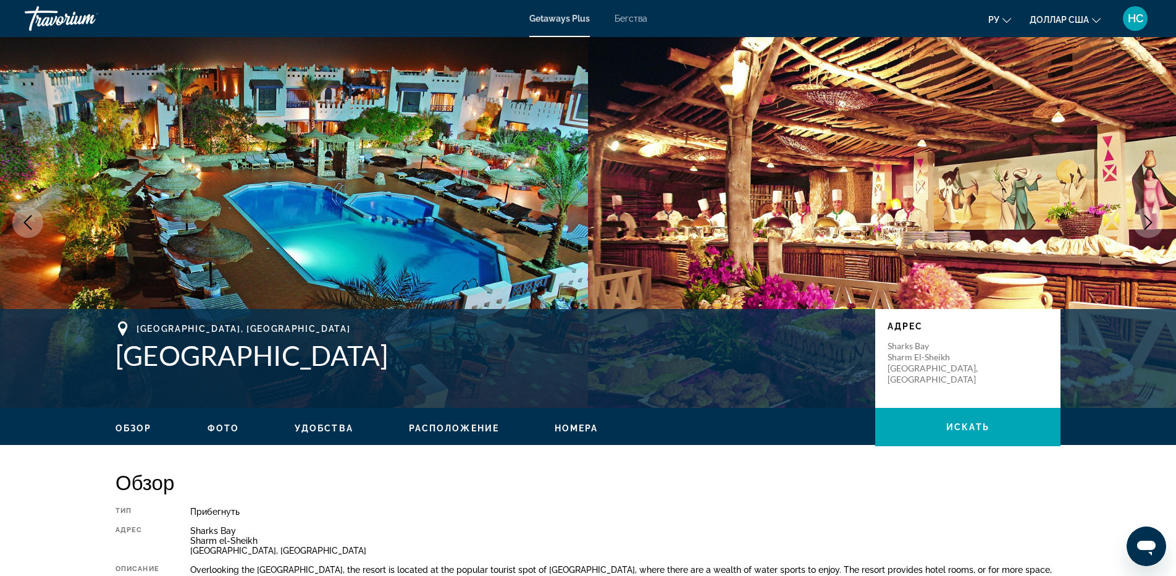
click at [1155, 224] on icon "Next image" at bounding box center [1148, 222] width 15 height 15
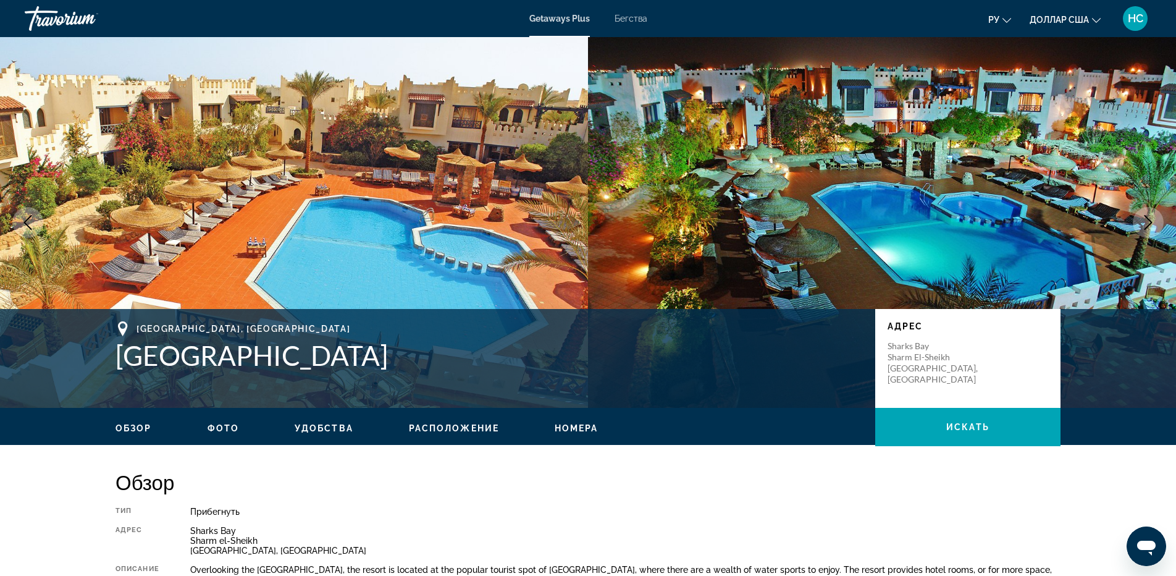
click at [1155, 224] on icon "Next image" at bounding box center [1148, 222] width 15 height 15
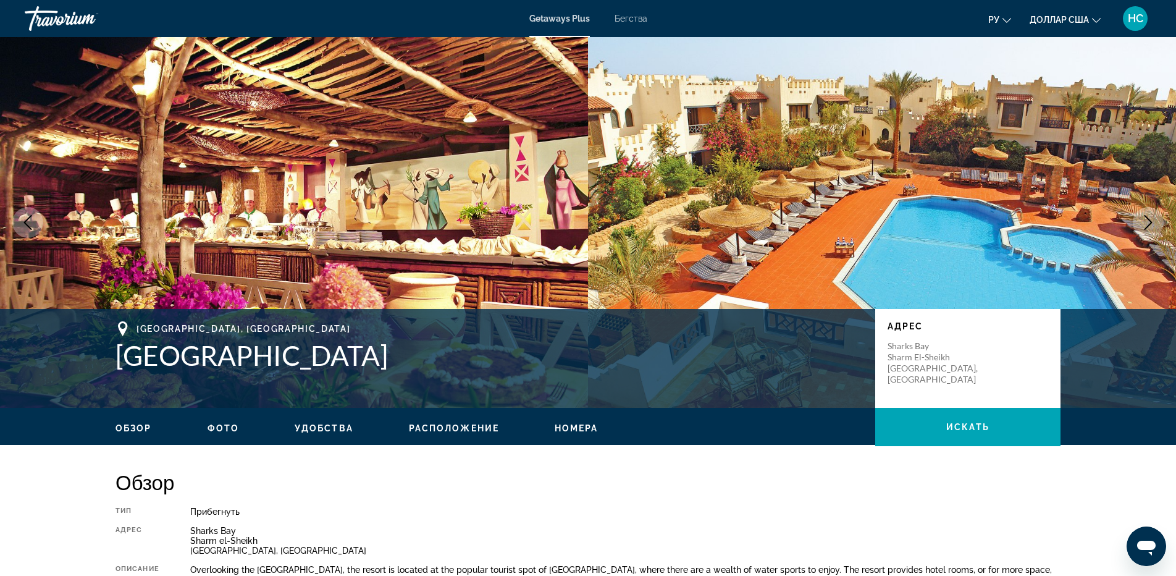
click at [1155, 224] on icon "Next image" at bounding box center [1148, 222] width 15 height 15
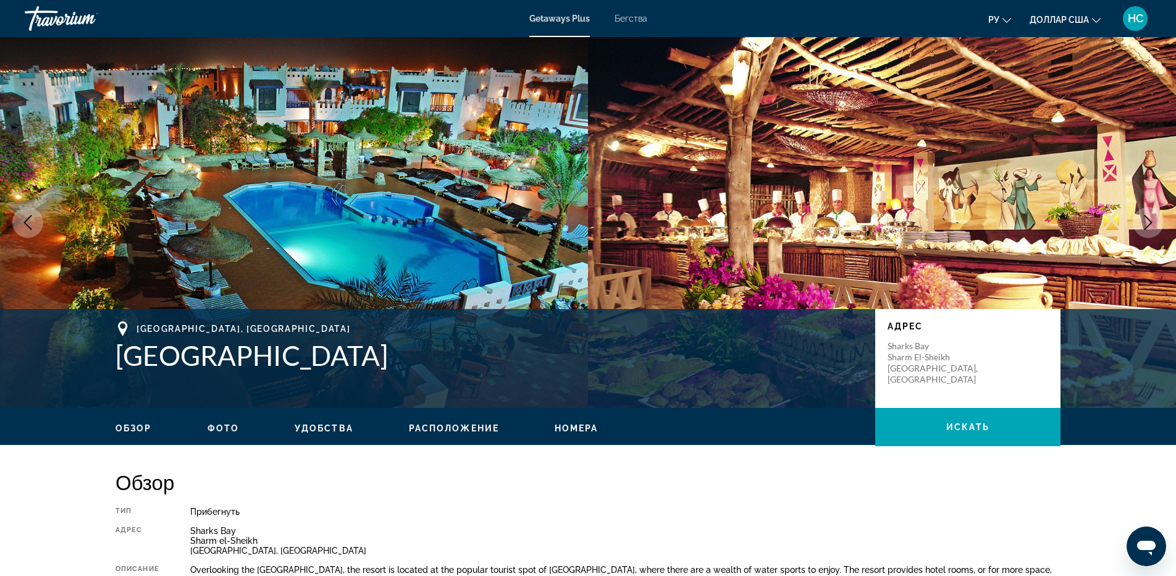
drag, startPoint x: 344, startPoint y: 356, endPoint x: 84, endPoint y: 356, distance: 260.1
click at [84, 356] on div "South Sinai, Egypt Mazar Resort & Spa Адрес Sharks Bay Sharm el-Sheikh South Si…" at bounding box center [588, 358] width 1176 height 99
copy div "South Sinai, Egypt Mazar Resort & Spa"
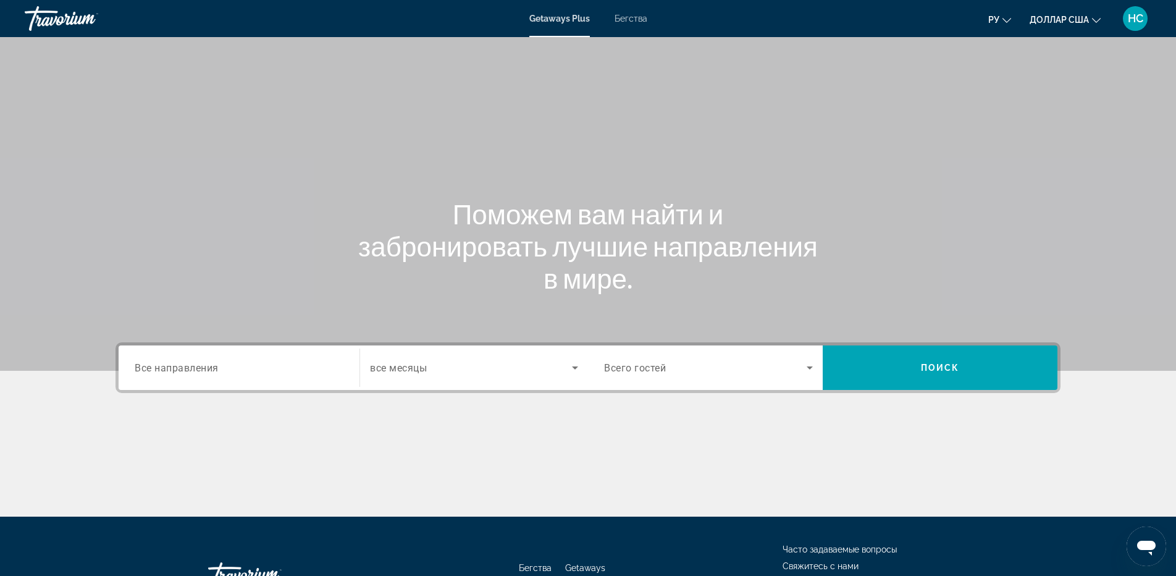
click at [274, 366] on input "Destination Все направления" at bounding box center [239, 368] width 209 height 15
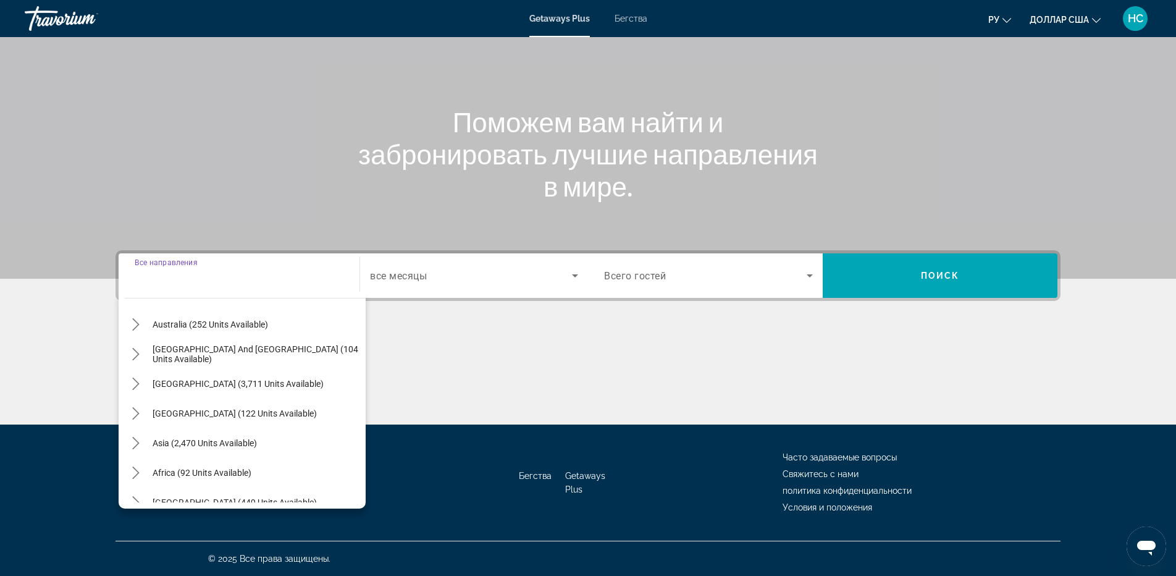
scroll to position [200, 0]
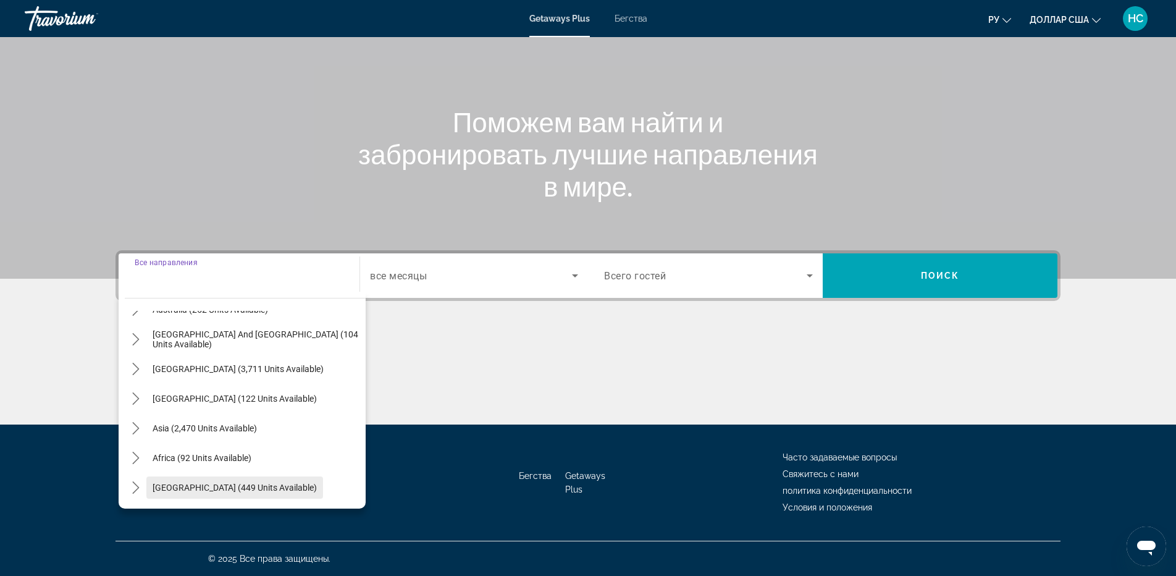
click at [232, 486] on span "[GEOGRAPHIC_DATA] (449 units available)" at bounding box center [235, 488] width 164 height 10
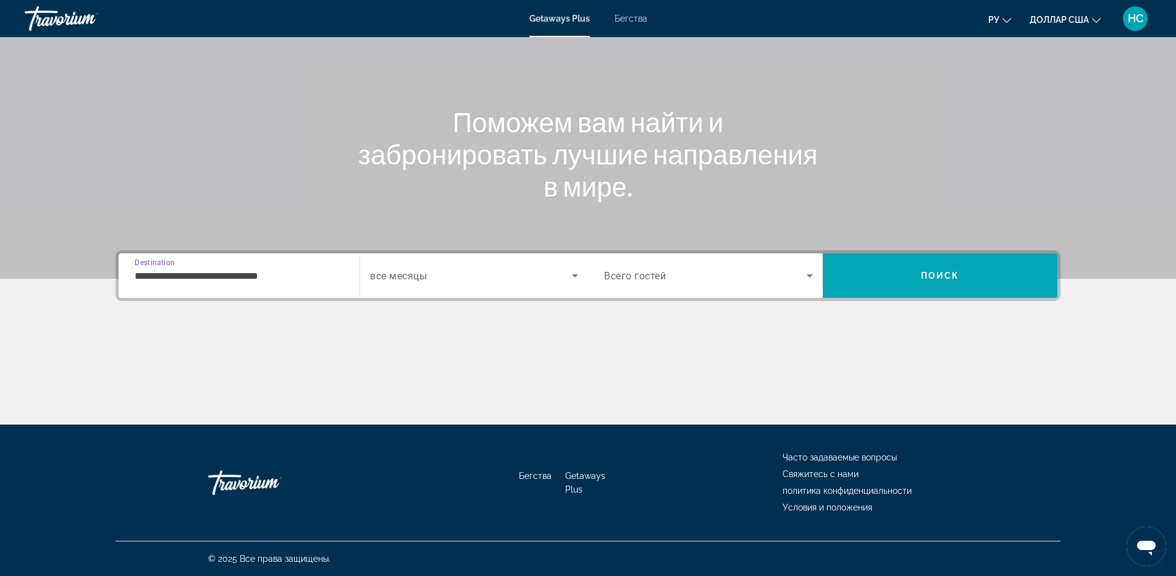
click at [255, 283] on div "**********" at bounding box center [239, 275] width 209 height 35
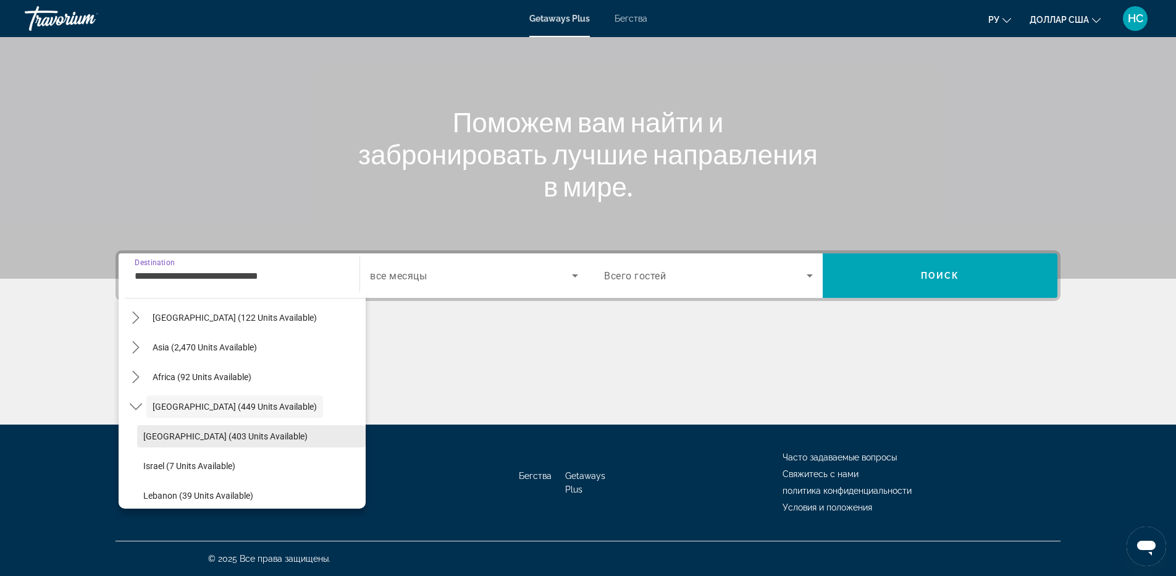
scroll to position [289, 0]
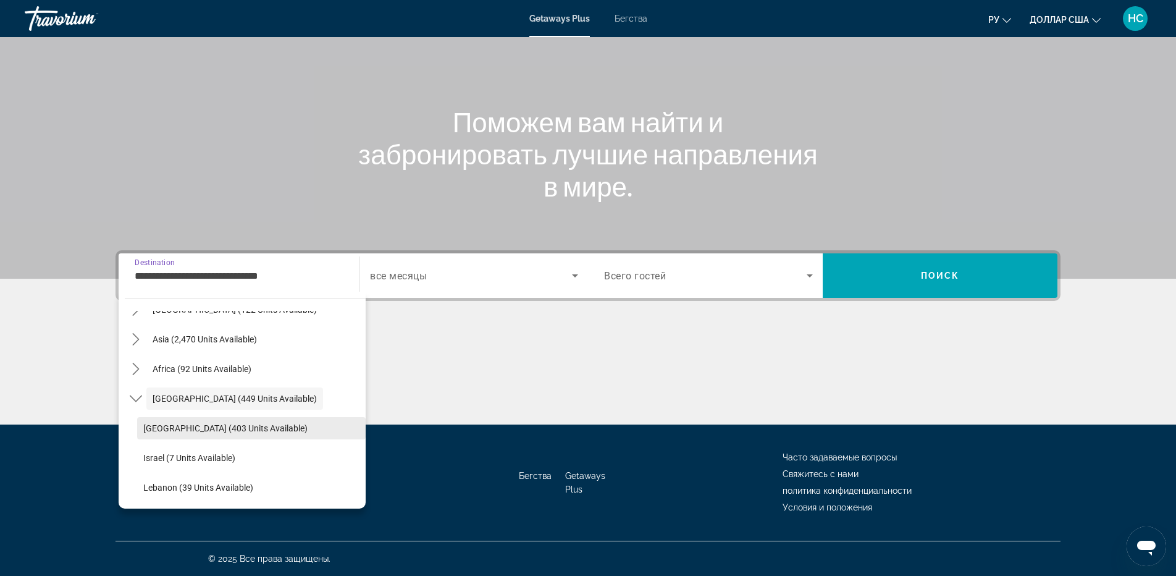
click at [204, 424] on span "[GEOGRAPHIC_DATA] (403 units available)" at bounding box center [225, 428] width 164 height 10
type input "**********"
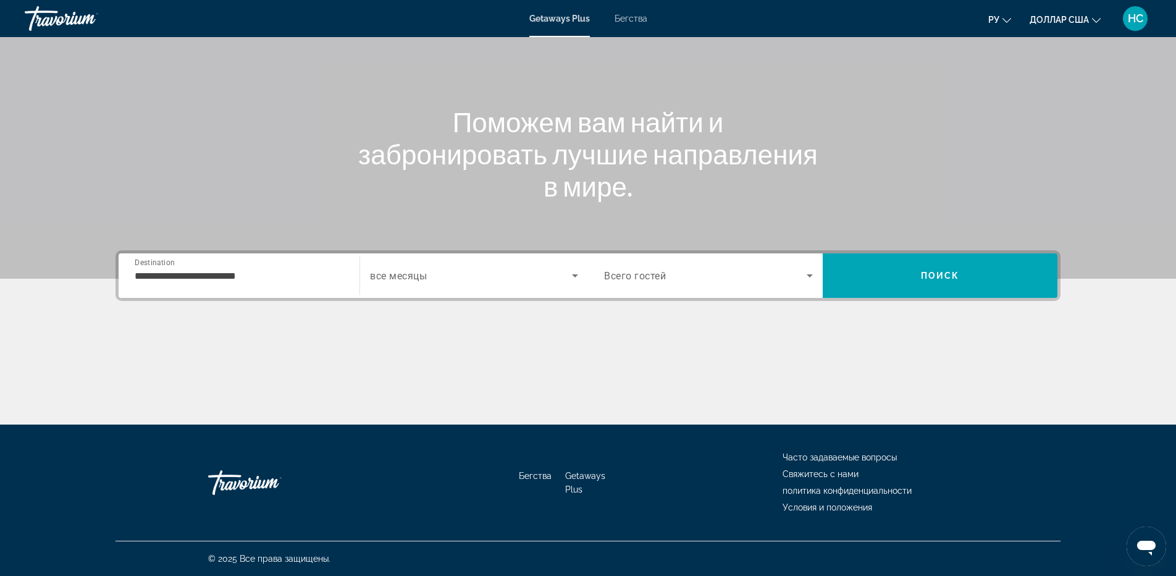
click at [408, 284] on div "Search widget" at bounding box center [474, 275] width 208 height 35
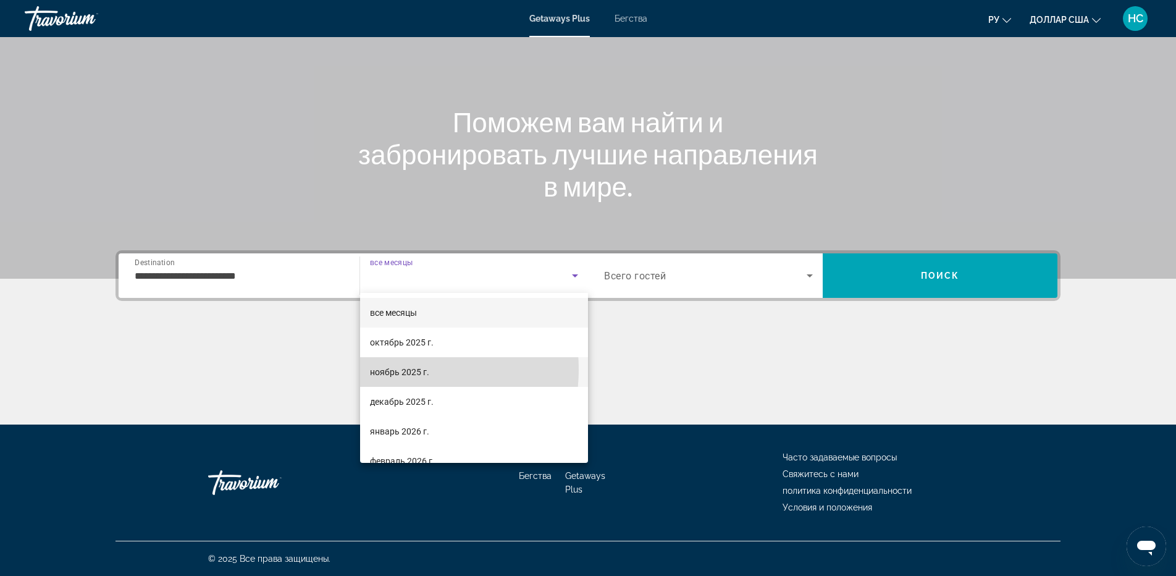
click at [400, 369] on font "ноябрь 2025 г." at bounding box center [399, 372] width 59 height 10
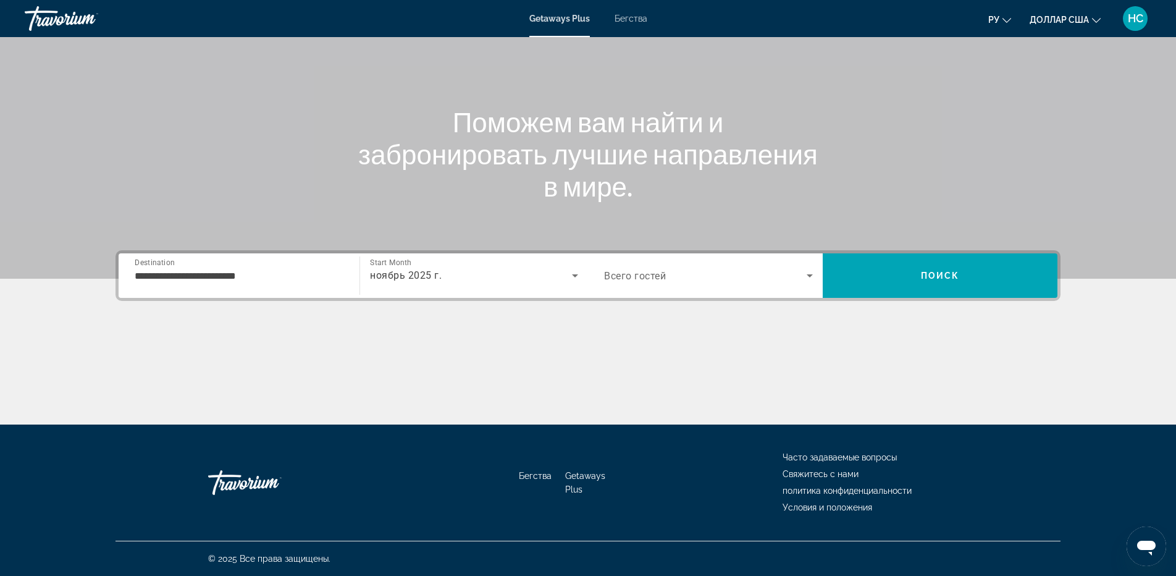
click at [631, 277] on span "Всего гостей" at bounding box center [635, 276] width 62 height 12
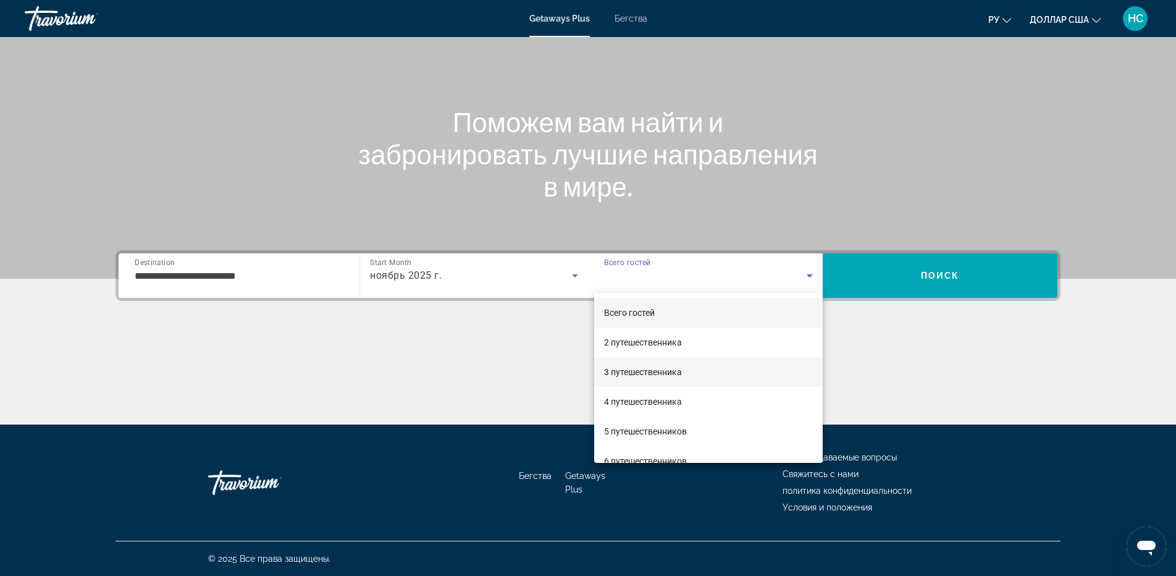
click at [643, 368] on font "3 путешественника" at bounding box center [643, 372] width 78 height 10
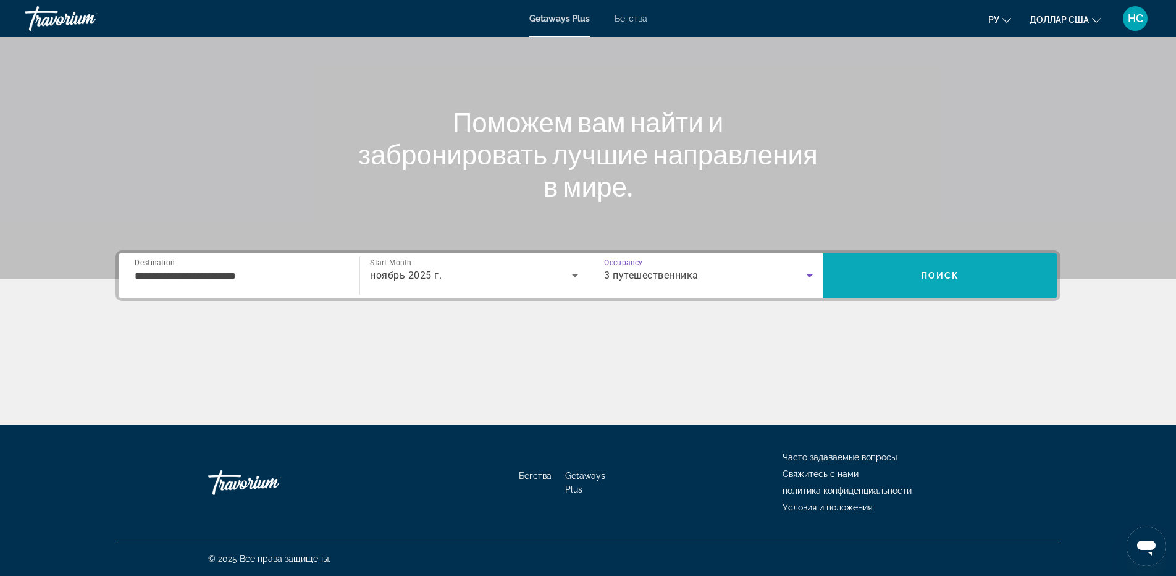
click at [951, 279] on span "Поиск" at bounding box center [940, 276] width 39 height 10
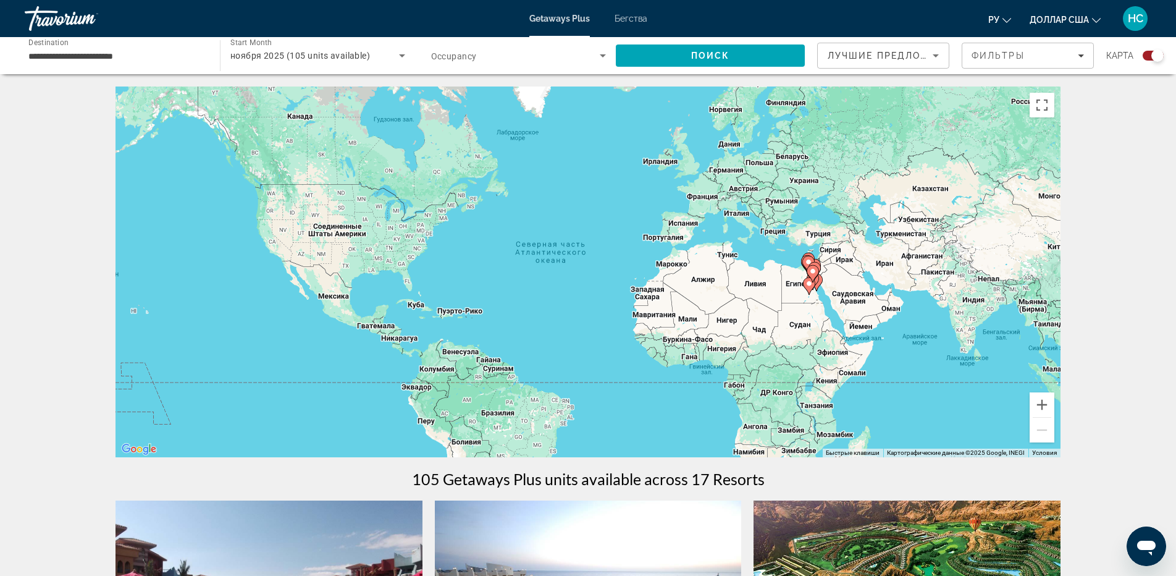
scroll to position [309, 0]
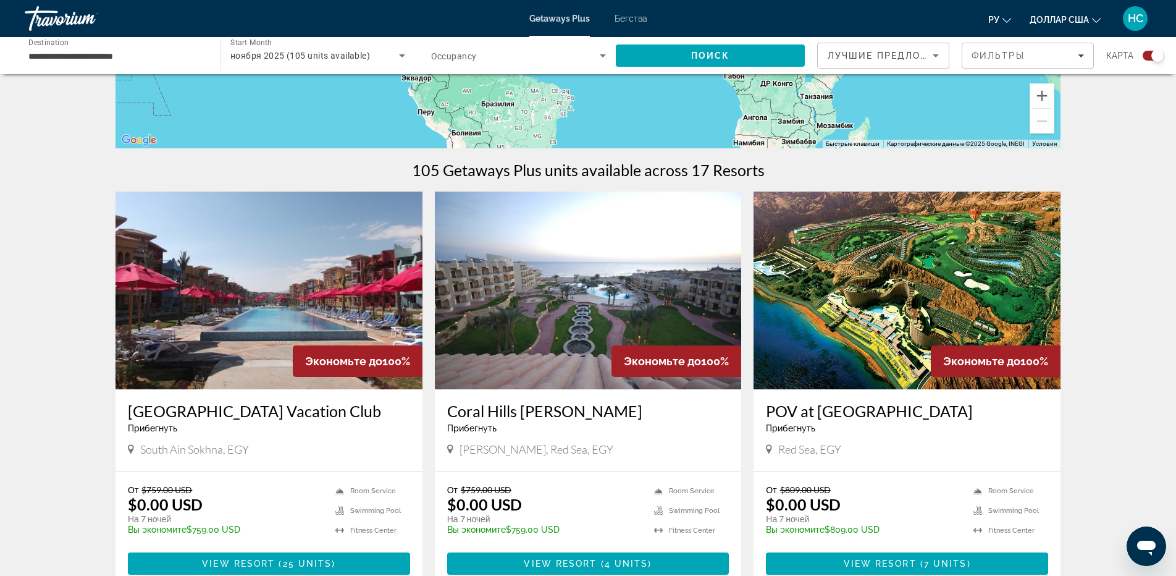
click at [572, 300] on img "Основное содержание" at bounding box center [588, 291] width 307 height 198
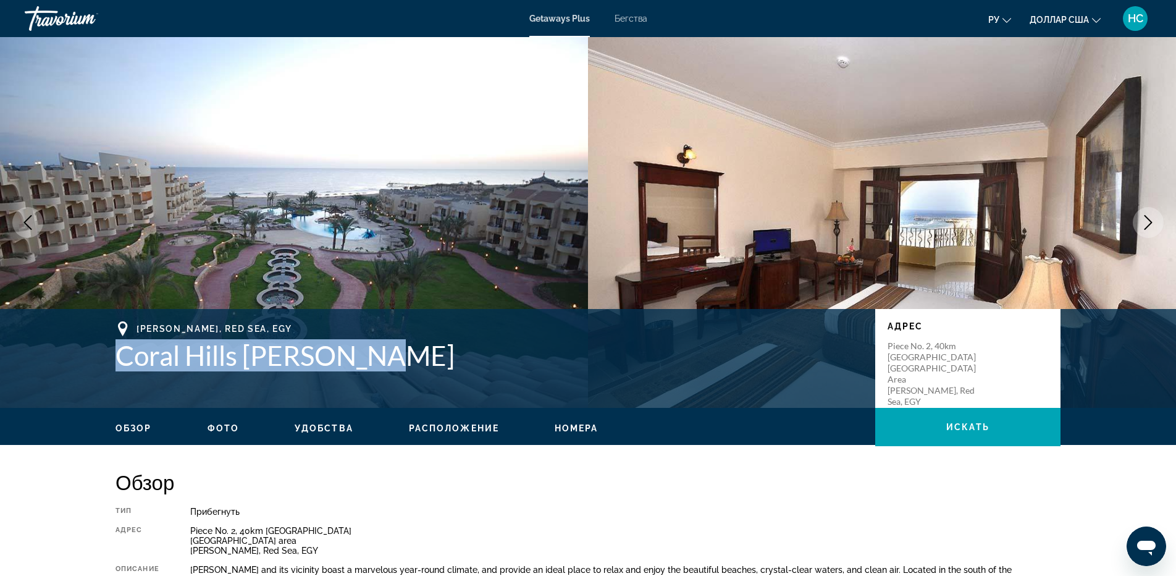
drag, startPoint x: 378, startPoint y: 358, endPoint x: 122, endPoint y: 352, distance: 256.5
click at [122, 352] on h1 "Coral Hills Marsa Alam" at bounding box center [490, 355] width 748 height 32
click at [1159, 215] on button "Next image" at bounding box center [1148, 222] width 31 height 31
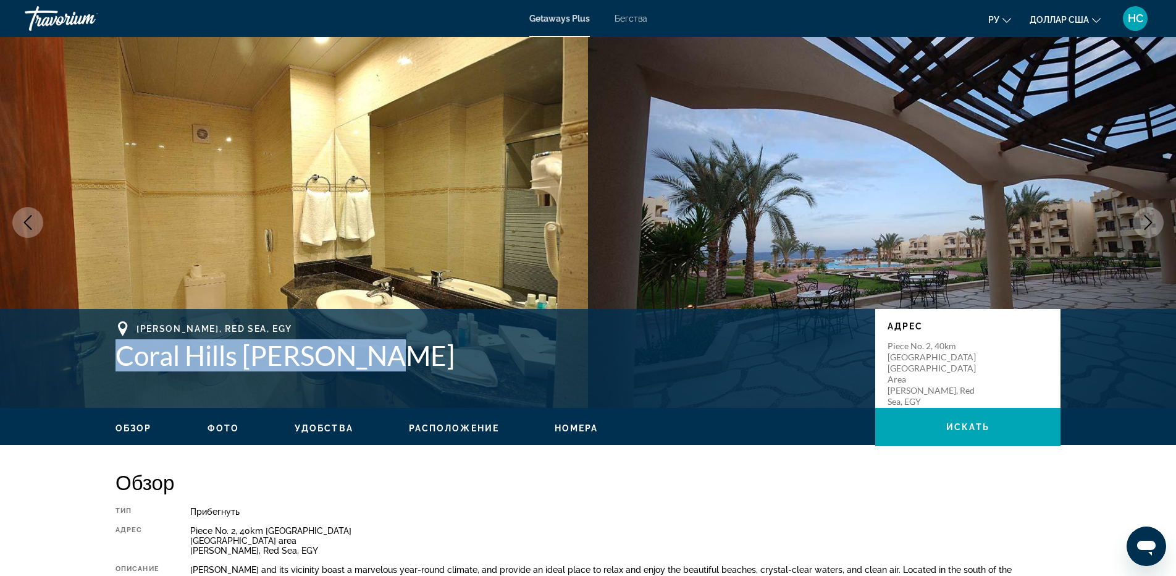
click at [1146, 229] on icon "Next image" at bounding box center [1149, 222] width 8 height 15
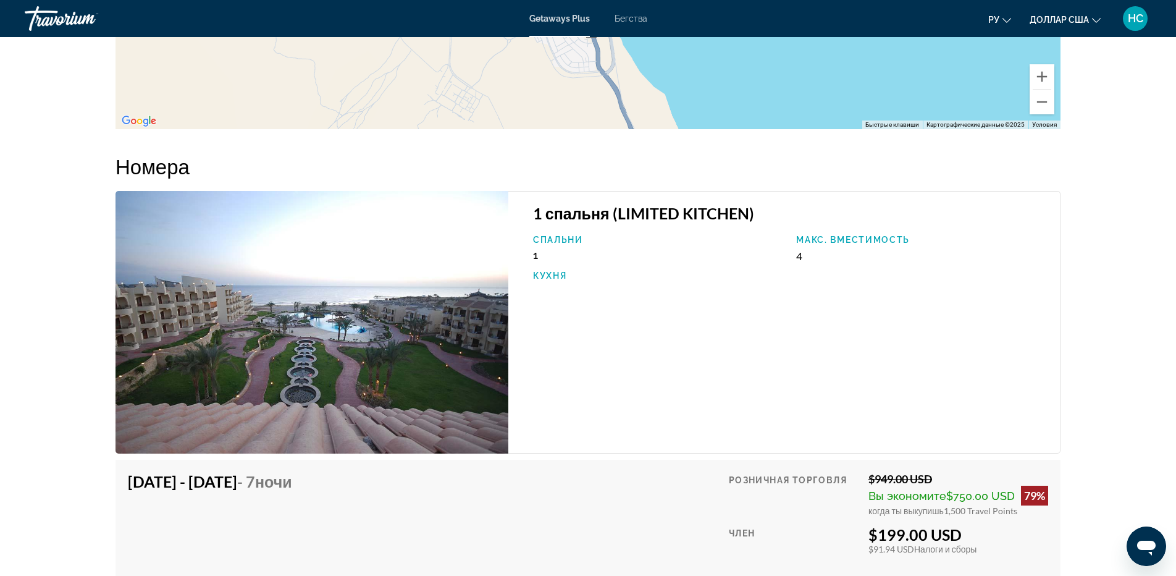
scroll to position [1977, 0]
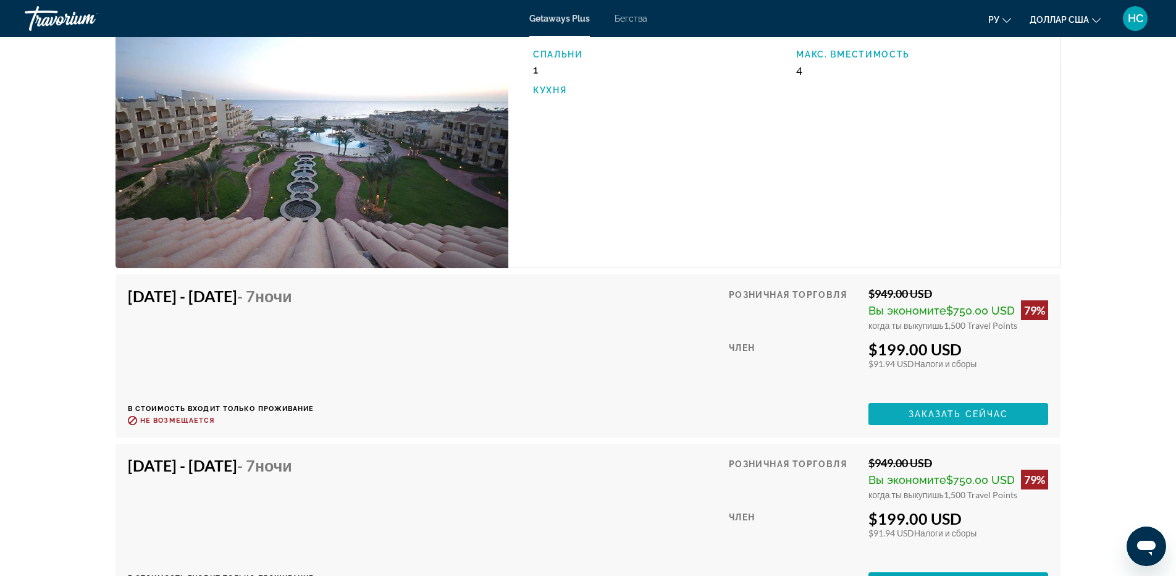
click at [969, 411] on span "Заказать сейчас" at bounding box center [959, 414] width 100 height 10
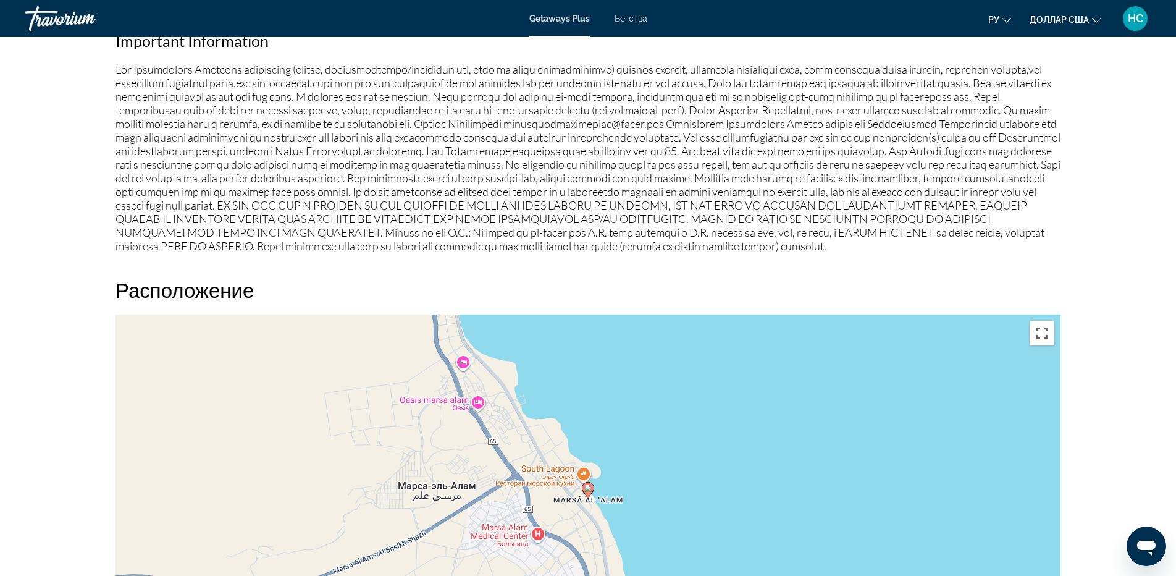
scroll to position [1050, 0]
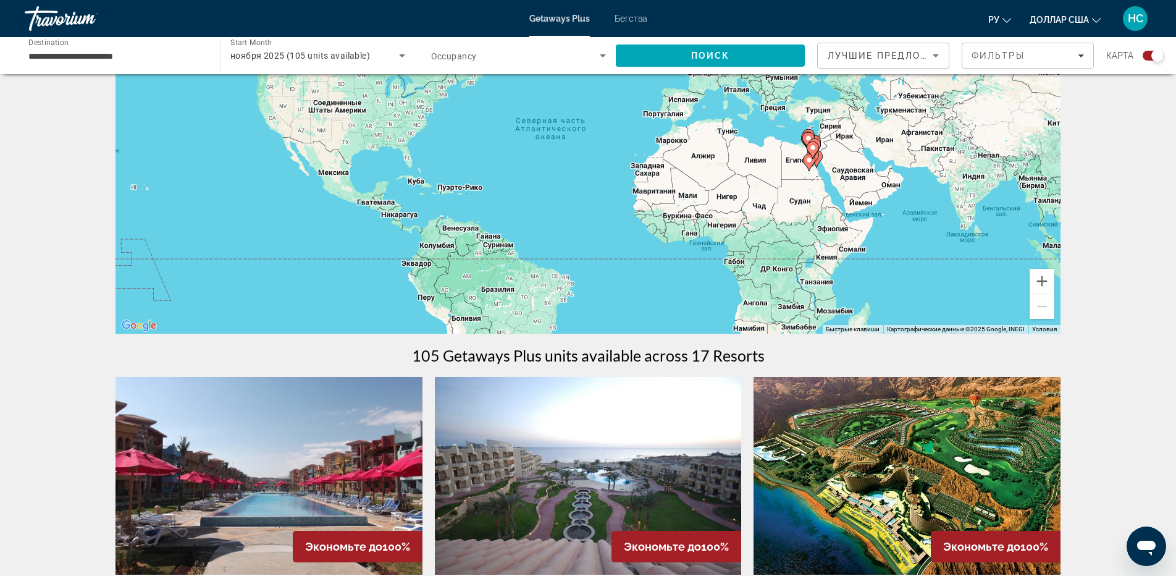
scroll to position [371, 0]
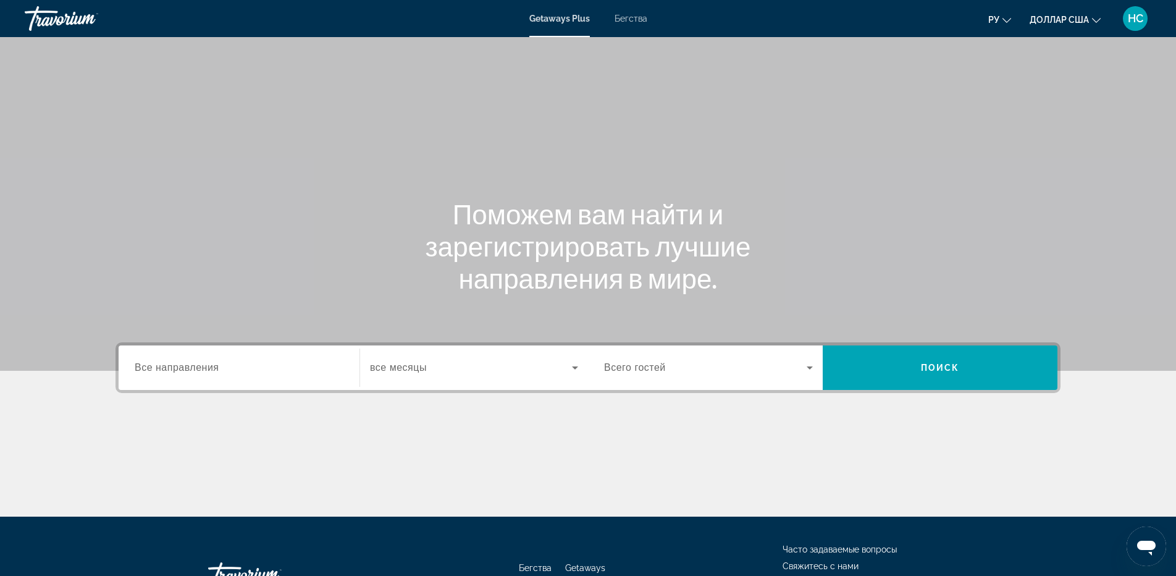
click at [292, 371] on input "Место назначения Все направления" at bounding box center [239, 368] width 209 height 15
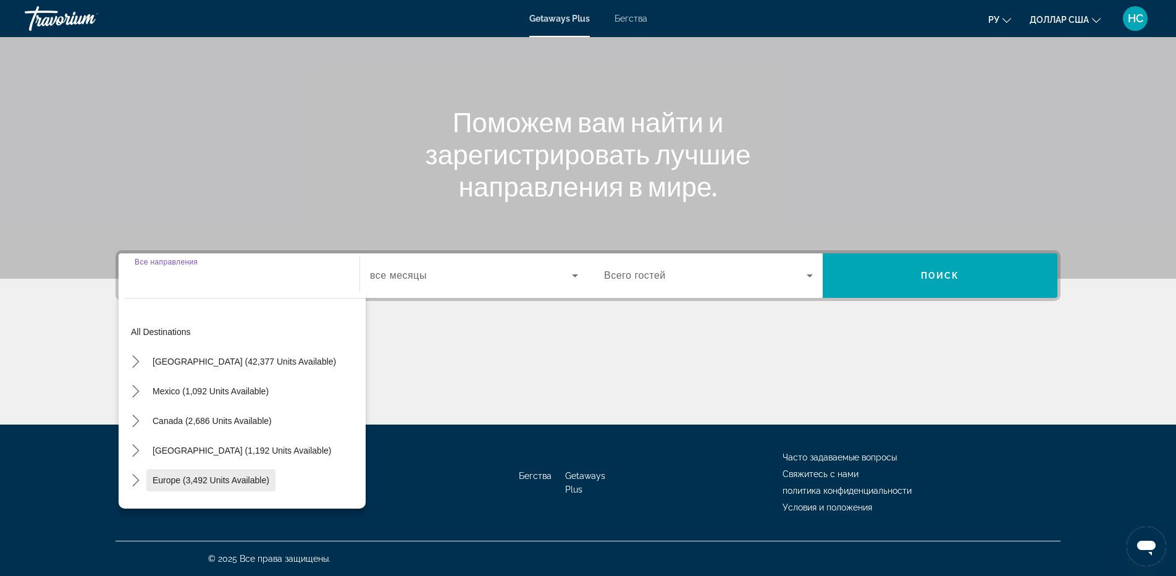
scroll to position [200, 0]
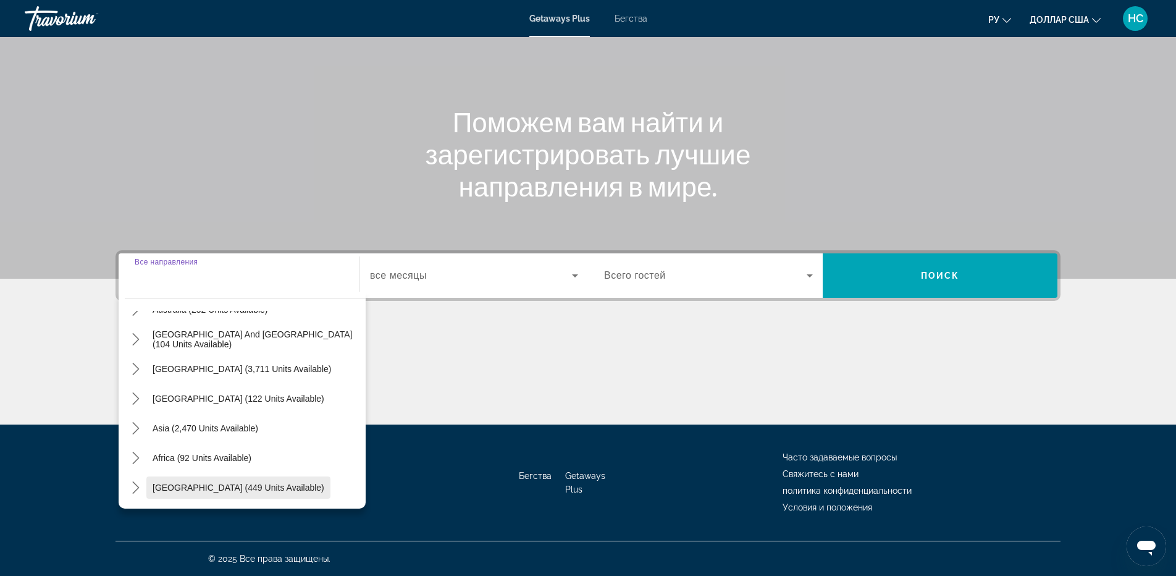
click at [235, 489] on span "[GEOGRAPHIC_DATA] (449 units available)" at bounding box center [239, 488] width 172 height 10
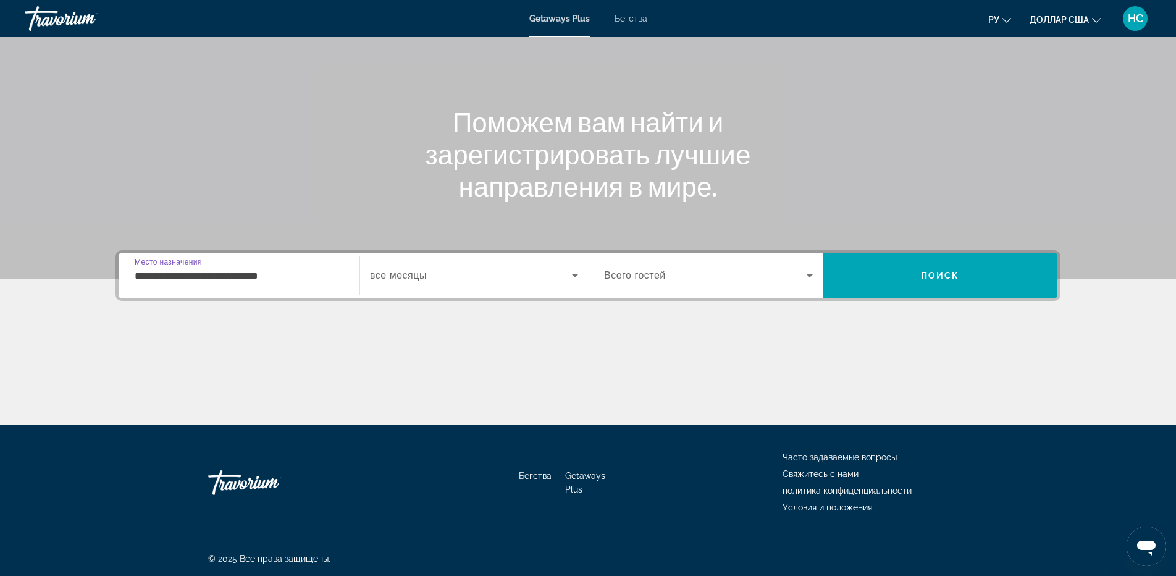
click at [285, 285] on div "**********" at bounding box center [239, 275] width 209 height 35
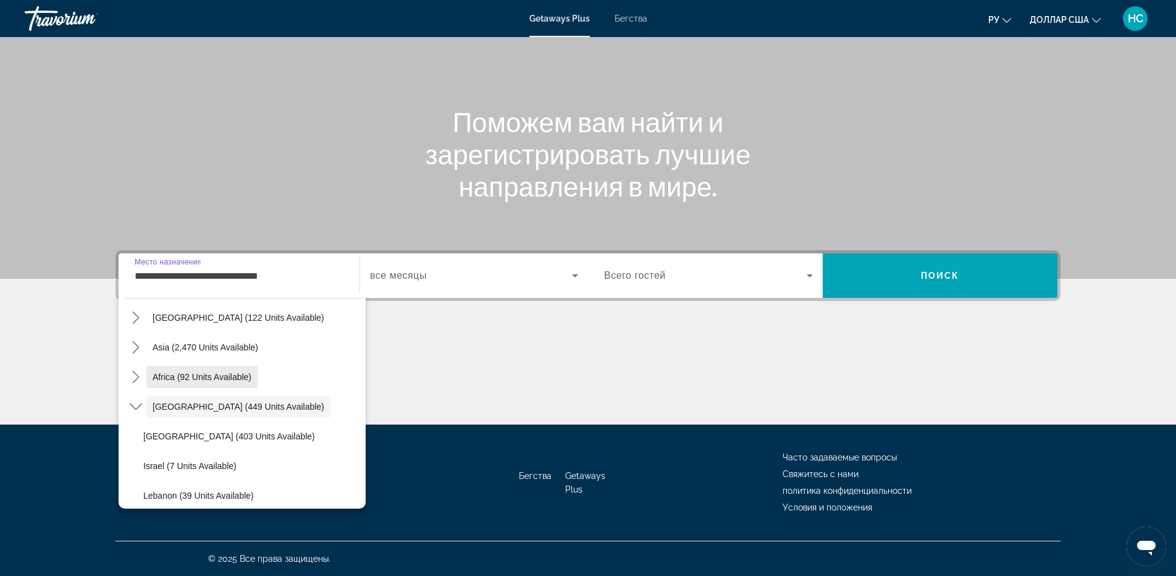
scroll to position [289, 0]
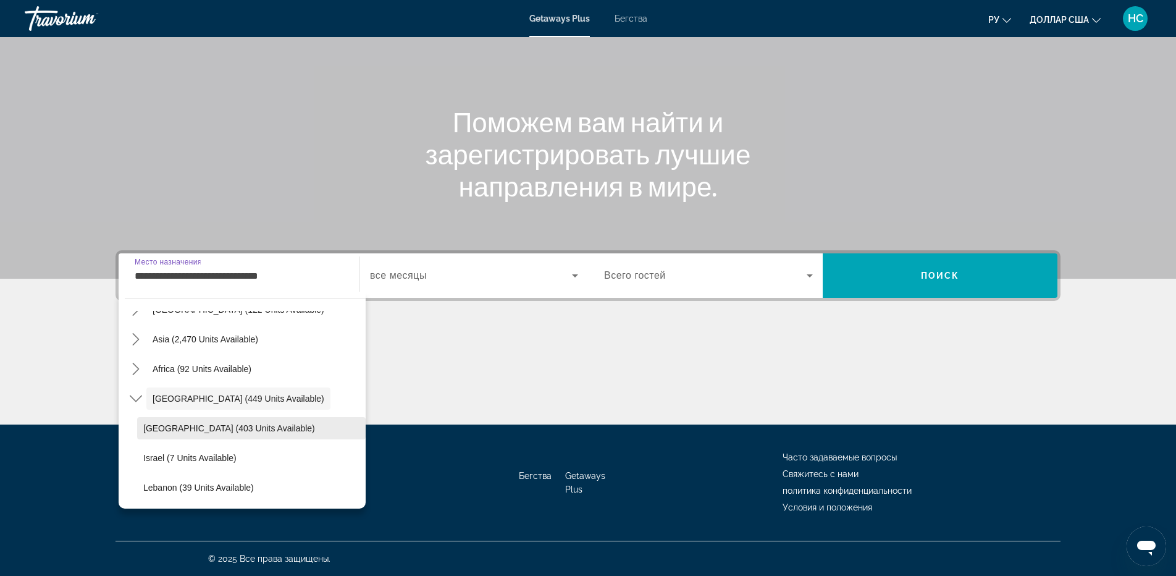
click at [216, 441] on span "Select destination: Egypt (403 units available)" at bounding box center [251, 428] width 229 height 30
type input "**********"
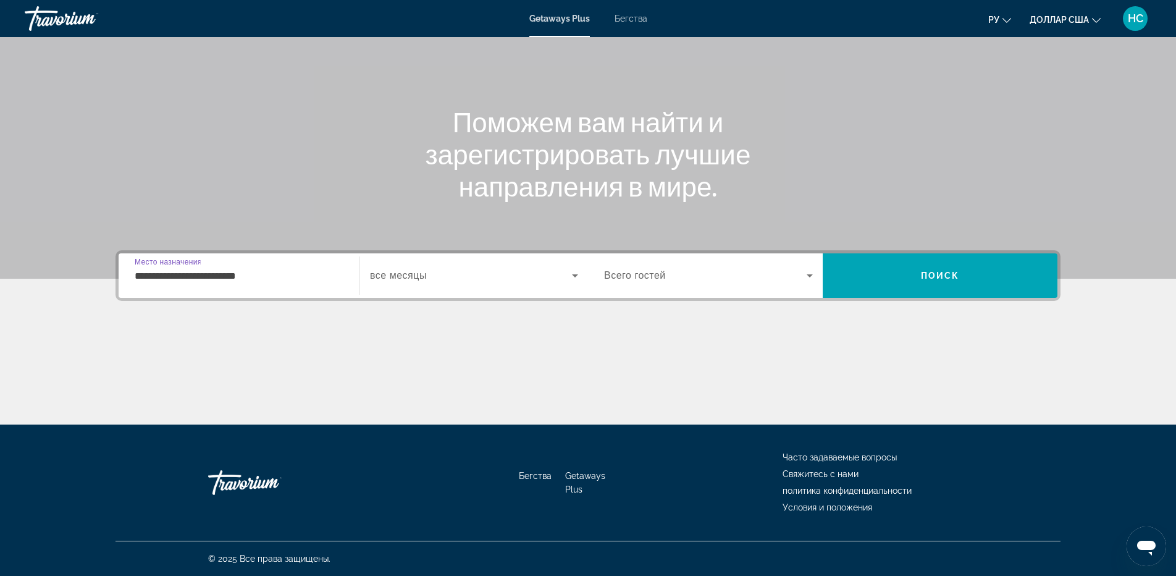
click at [474, 278] on span "Виджет поиска" at bounding box center [471, 275] width 202 height 15
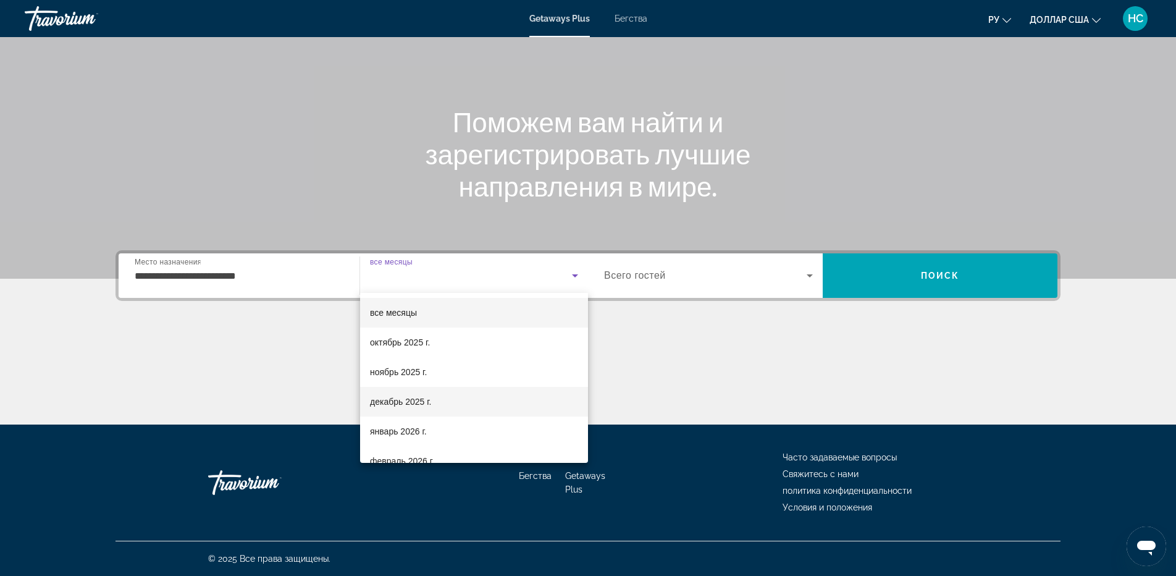
click at [416, 395] on span "декабрь 2025 г." at bounding box center [400, 401] width 61 height 15
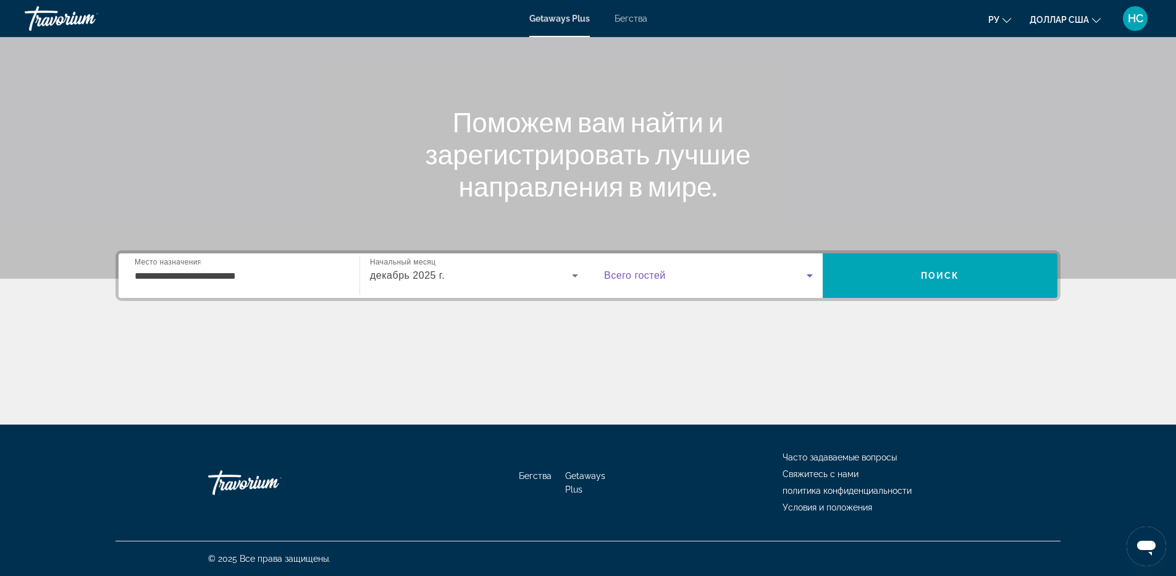
click at [762, 278] on span "Виджет поиска" at bounding box center [705, 275] width 203 height 15
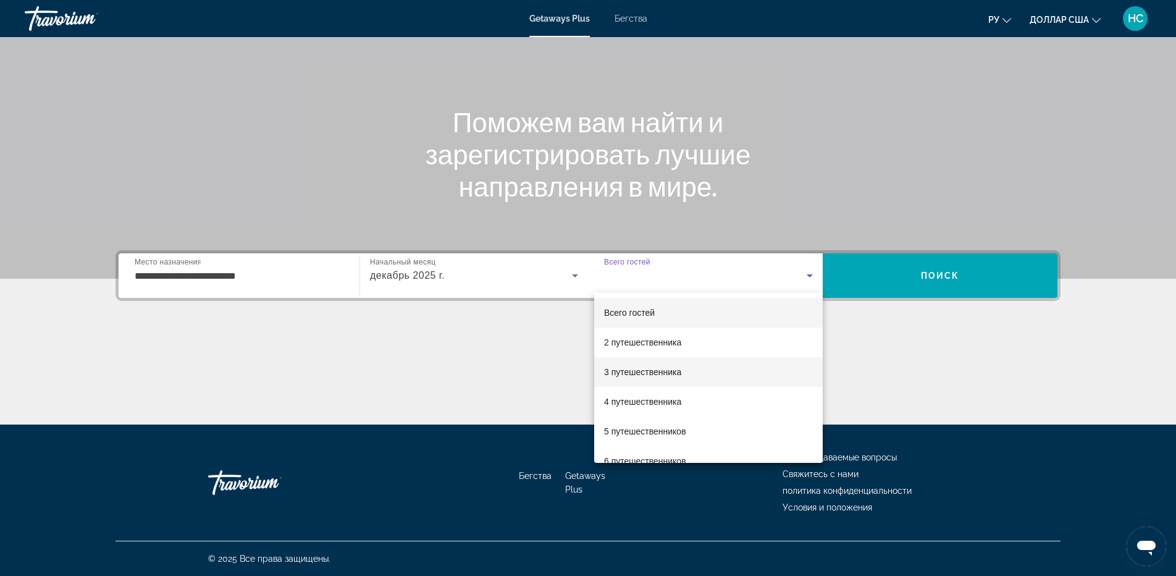
click at [689, 376] on mat-option "3 путешественника" at bounding box center [708, 372] width 229 height 30
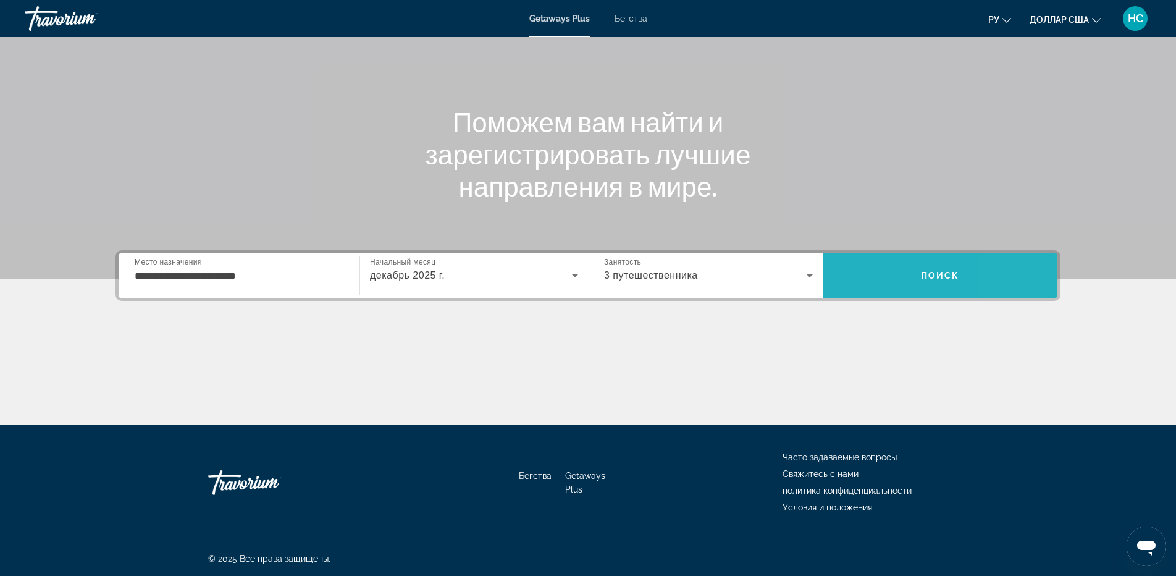
click at [1021, 282] on span "Поиск" at bounding box center [940, 276] width 235 height 30
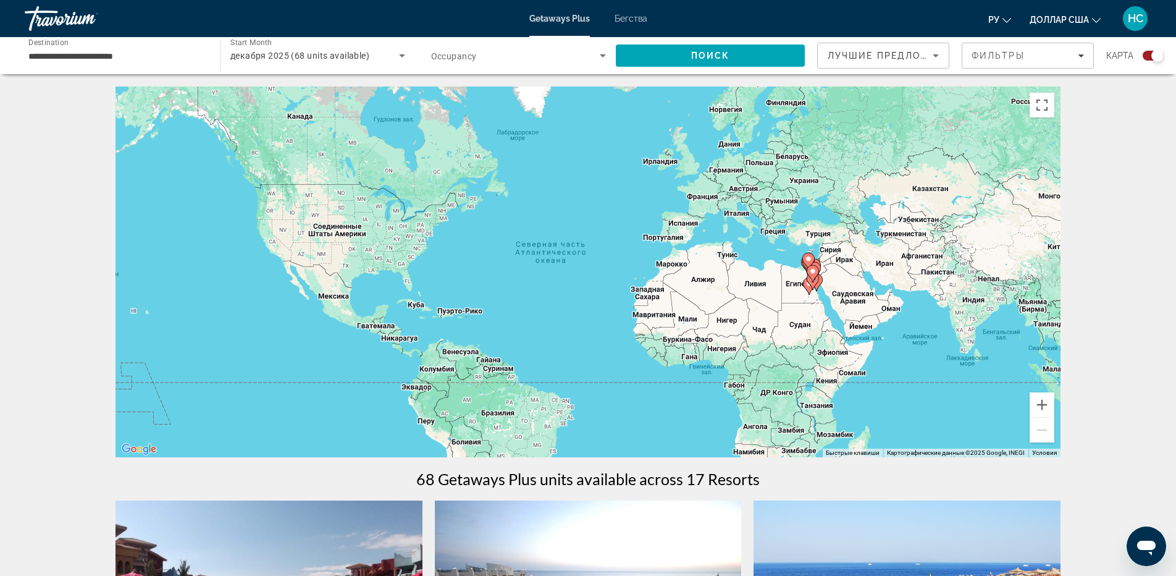
scroll to position [432, 0]
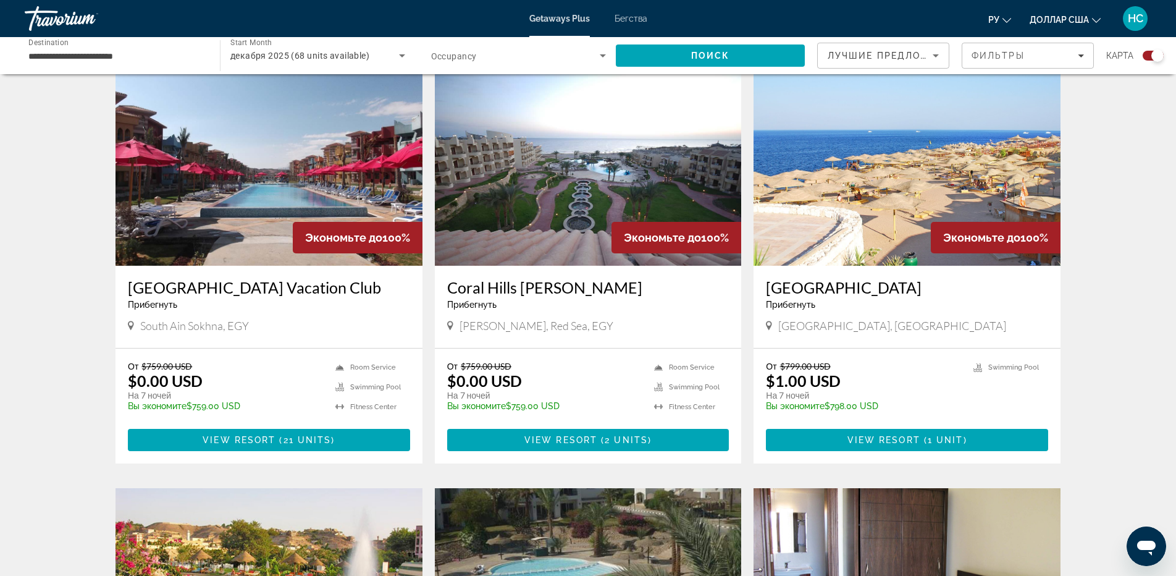
click at [567, 175] on img "Основное содержание" at bounding box center [588, 167] width 307 height 198
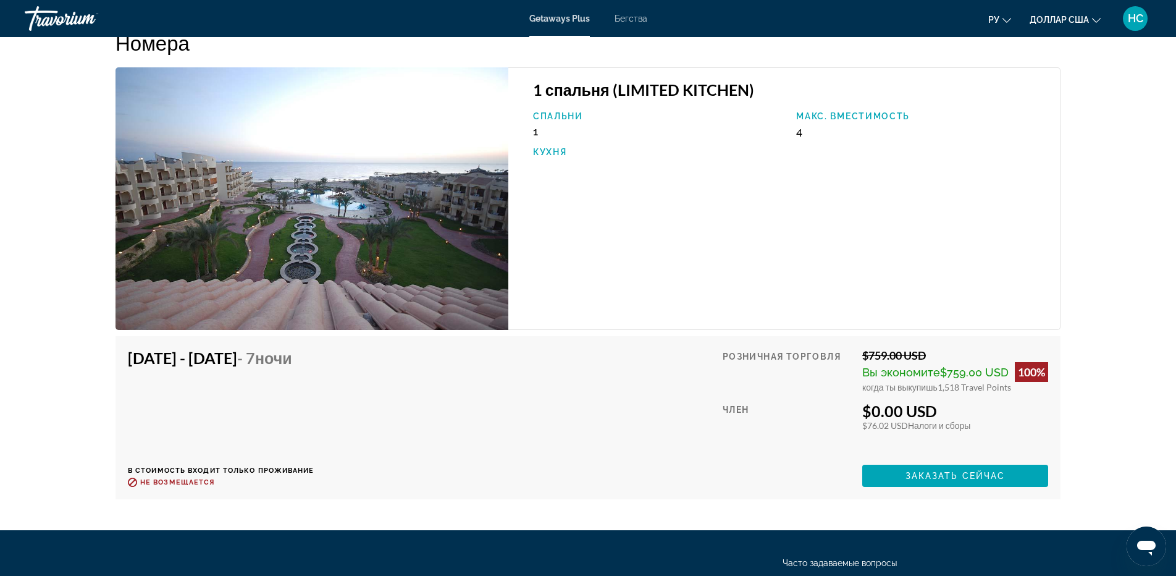
scroll to position [2021, 0]
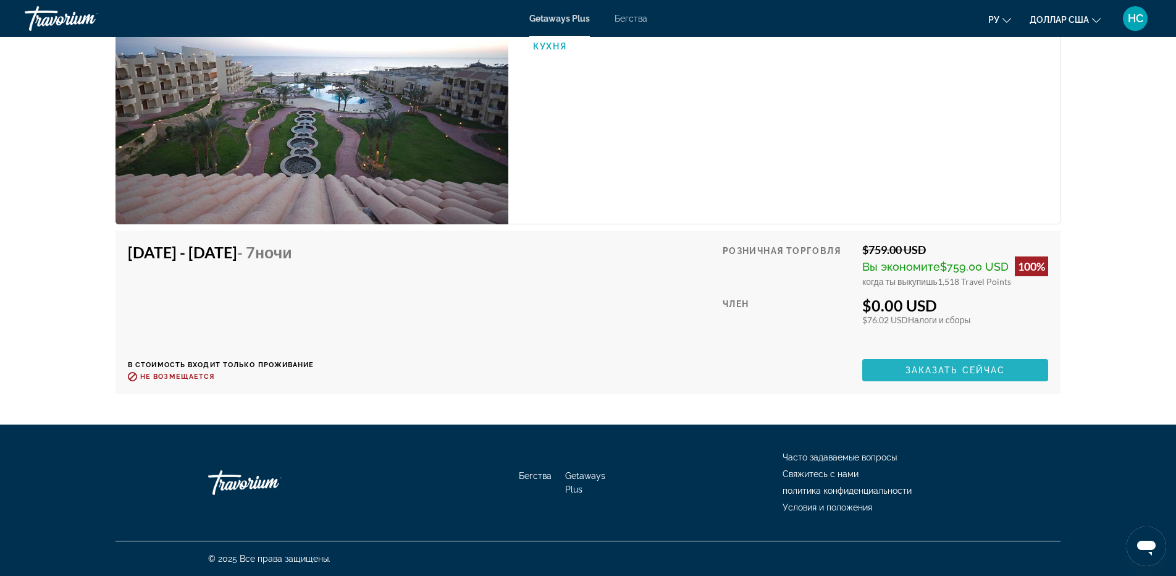
click at [968, 371] on span "Заказать сейчас" at bounding box center [956, 370] width 100 height 10
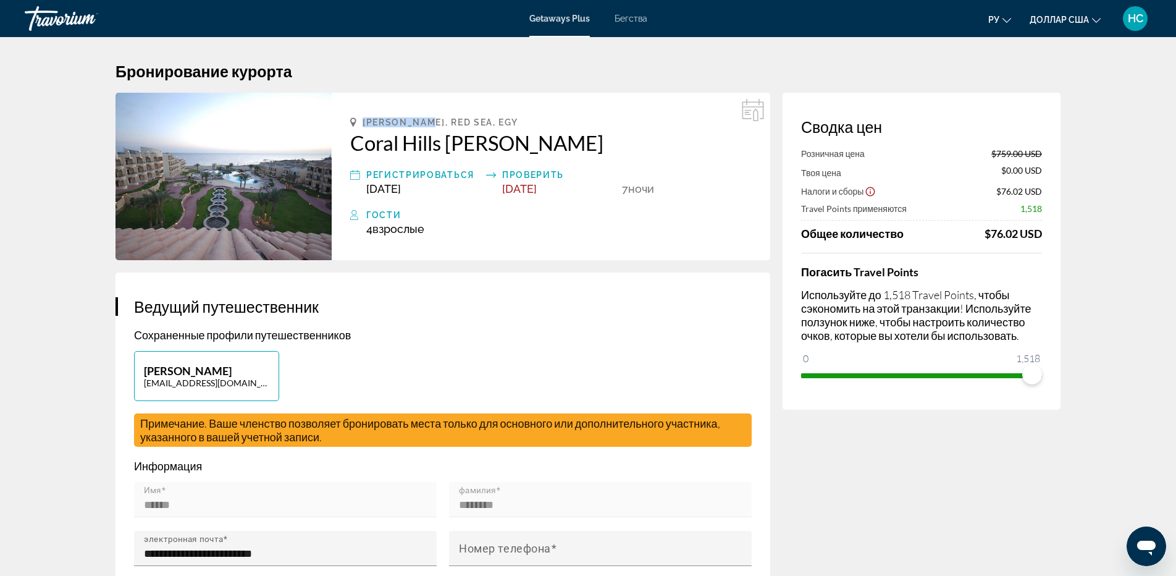
drag, startPoint x: 432, startPoint y: 120, endPoint x: 363, endPoint y: 118, distance: 69.2
click at [363, 118] on span "Marsa Allam, Red Sea, EGY" at bounding box center [440, 122] width 155 height 10
copy span "Marsa Allam"
click at [546, 151] on h2 "Coral Hills Marsa Alam" at bounding box center [551, 142] width 402 height 25
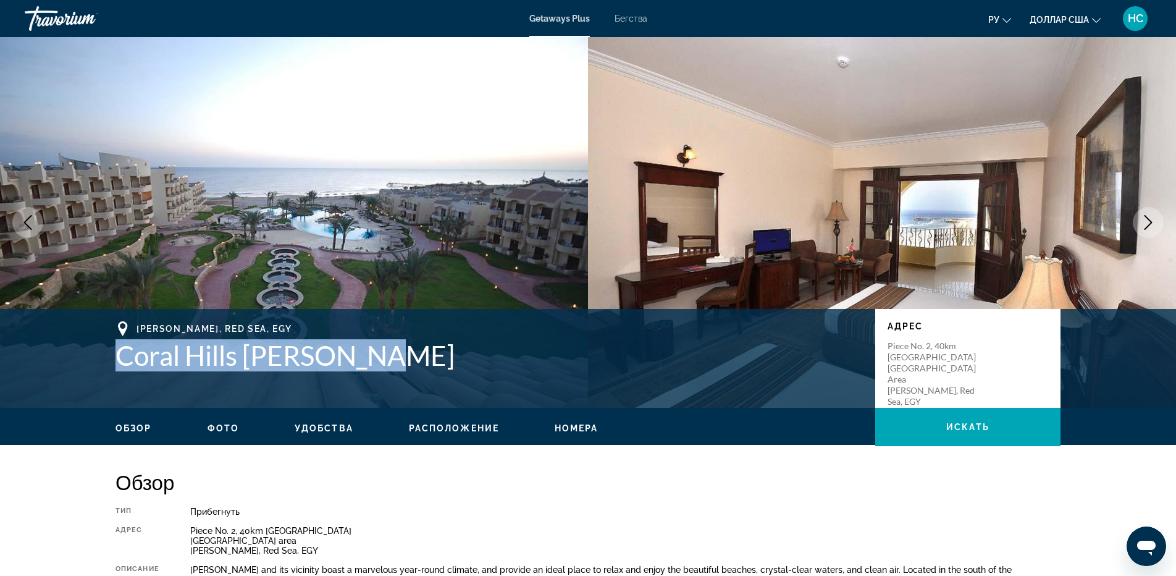
drag, startPoint x: 385, startPoint y: 360, endPoint x: 114, endPoint y: 362, distance: 271.2
click at [114, 362] on div "Marsa Allam, Red Sea, EGY Coral Hills Marsa Alam Адрес Piece No. 2, 40km North …" at bounding box center [588, 358] width 995 height 74
copy h1 "Coral Hills Marsa Alam"
click at [1144, 232] on button "Next image" at bounding box center [1148, 222] width 31 height 31
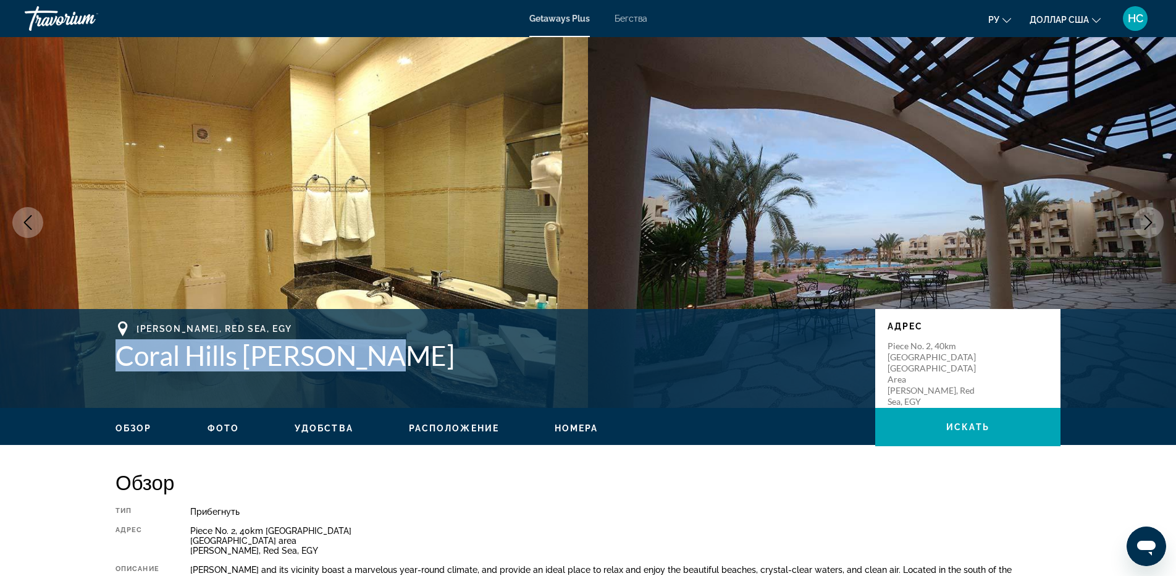
click at [1144, 233] on button "Next image" at bounding box center [1148, 222] width 31 height 31
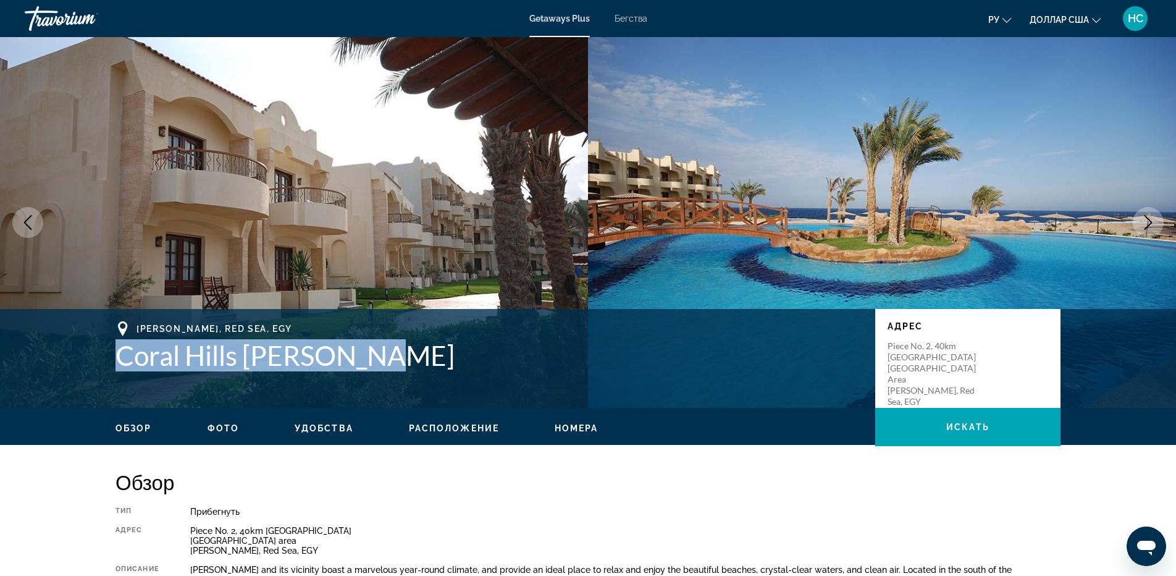
click at [1144, 233] on button "Next image" at bounding box center [1148, 222] width 31 height 31
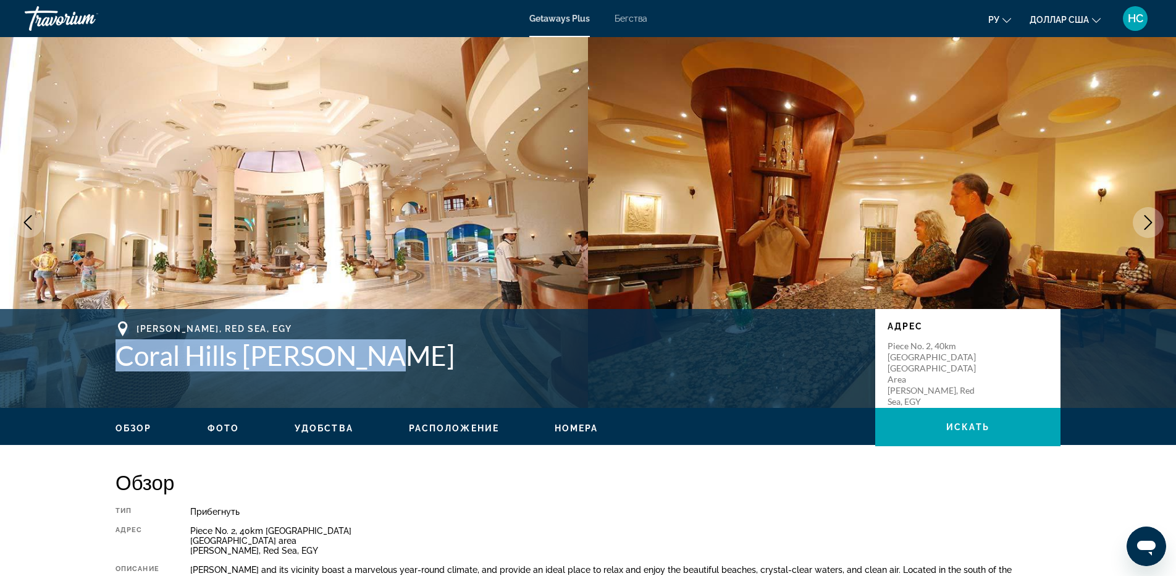
click at [1144, 233] on button "Next image" at bounding box center [1148, 222] width 31 height 31
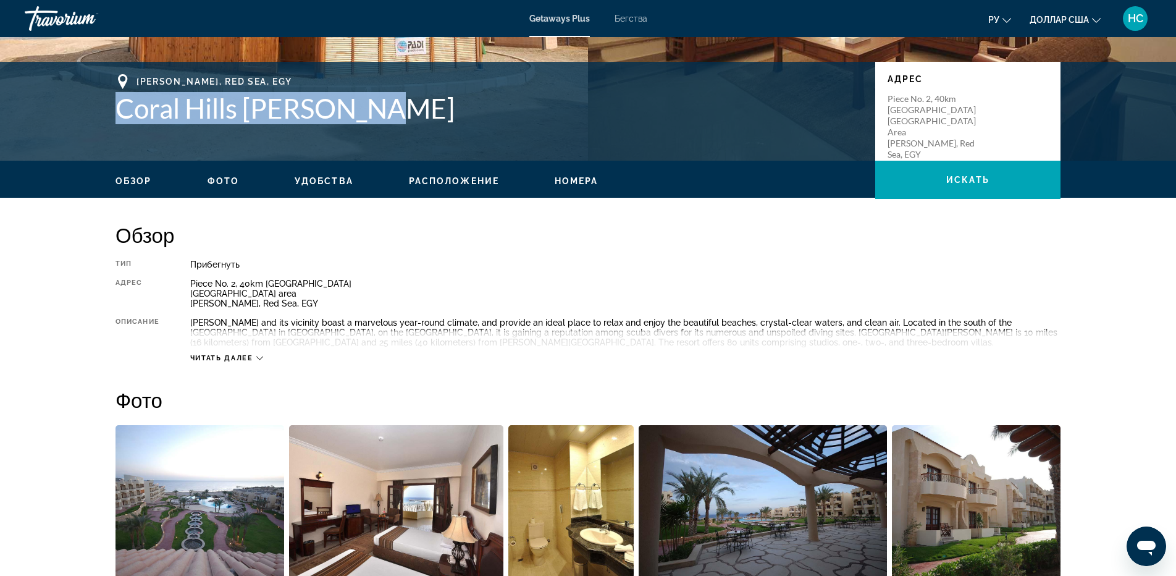
scroll to position [309, 0]
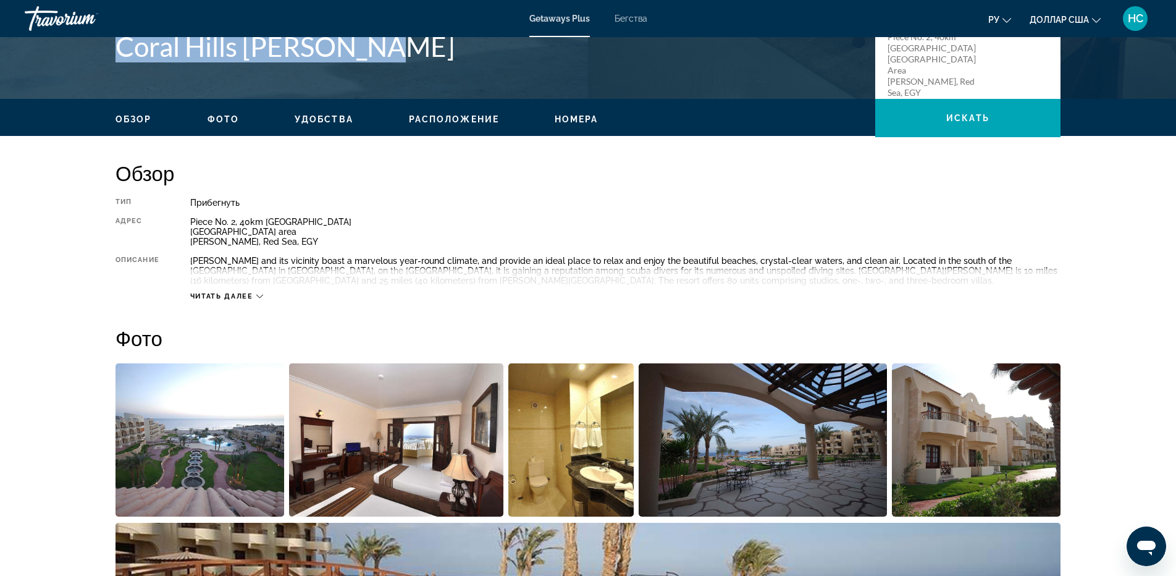
click at [235, 294] on span "Читать далее" at bounding box center [221, 296] width 63 height 8
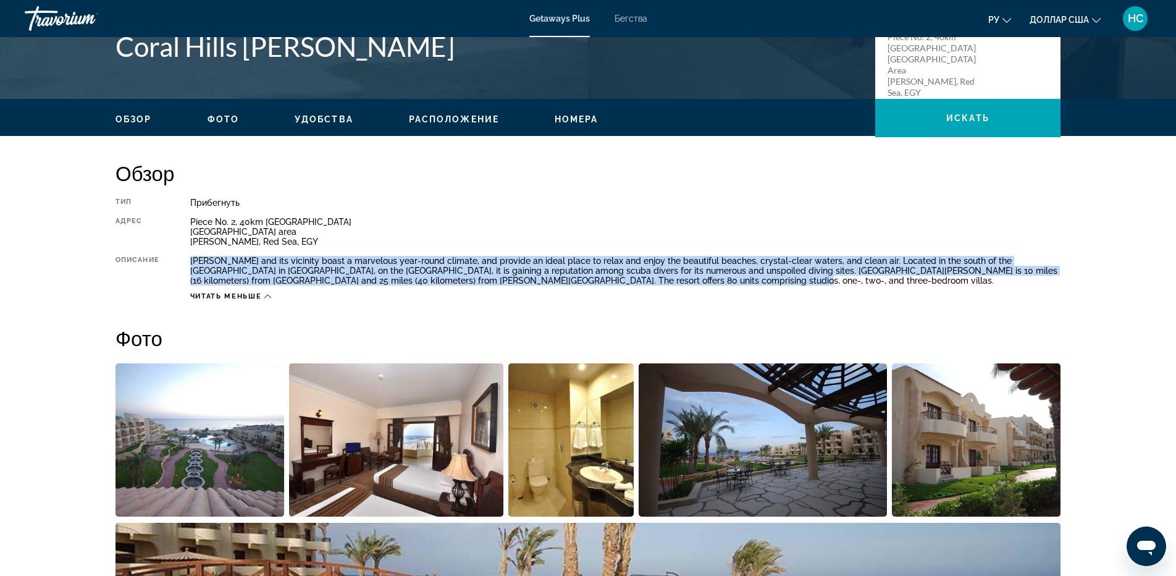
drag, startPoint x: 191, startPoint y: 258, endPoint x: 670, endPoint y: 281, distance: 480.0
click at [670, 281] on div "Marsa Alam and its vicinity boast a marvelous year-round climate, and provide a…" at bounding box center [625, 271] width 871 height 30
copy div "Marsa Alam and its vicinity boast a marvelous year-round climate, and provide a…"
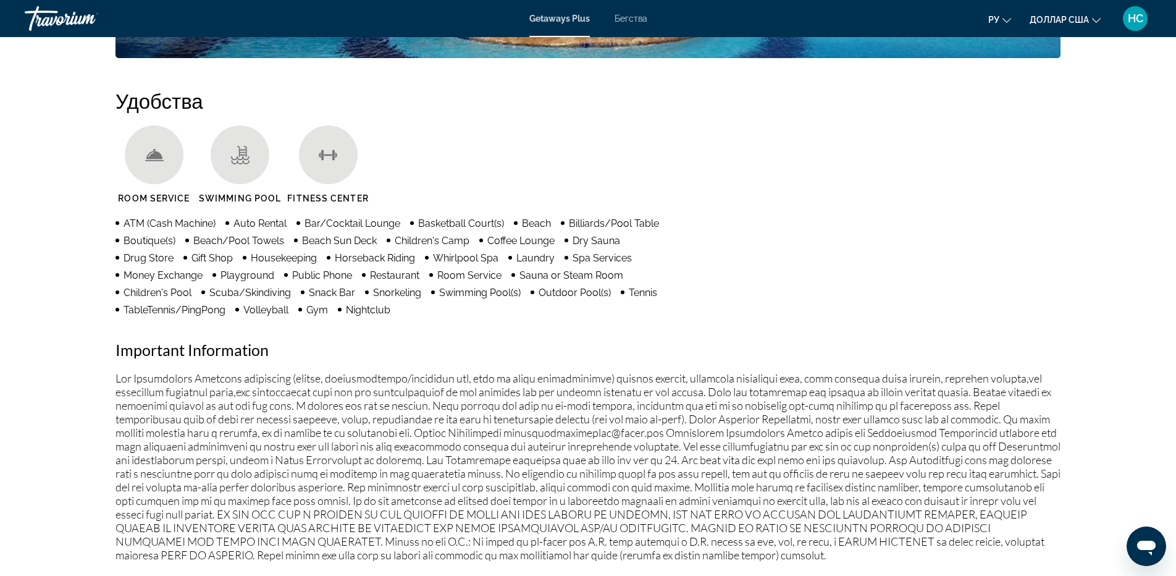
scroll to position [989, 0]
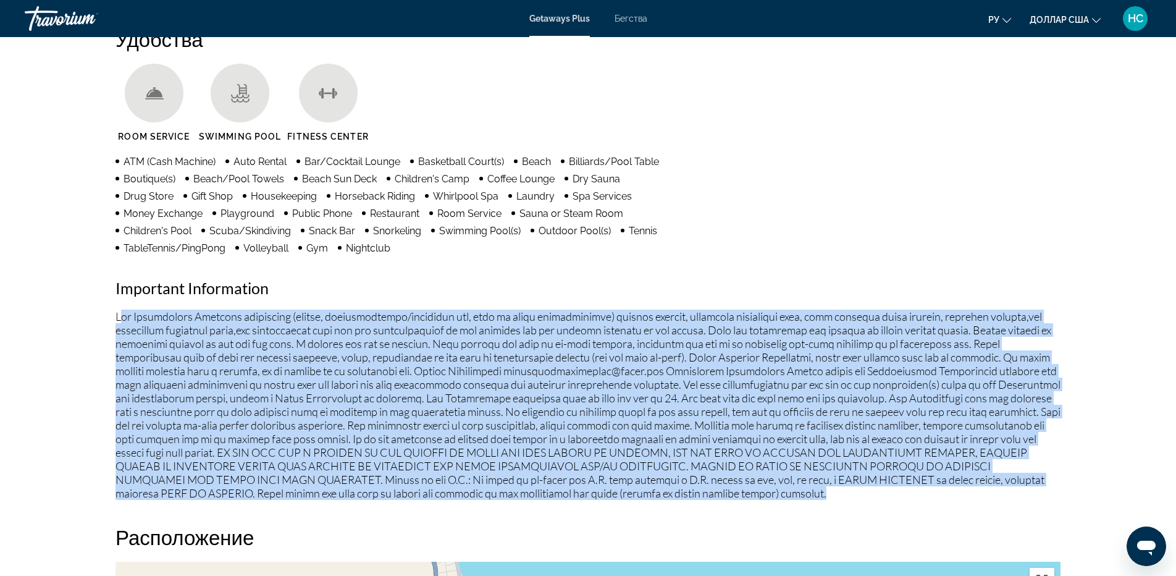
drag, startPoint x: 119, startPoint y: 314, endPoint x: 791, endPoint y: 494, distance: 695.8
click at [791, 494] on p "Основное содержание" at bounding box center [588, 405] width 945 height 190
copy p "ee Advisements Required surcharges (energy, accommodations/occupancy tax, fees …"
